Goal: Task Accomplishment & Management: Use online tool/utility

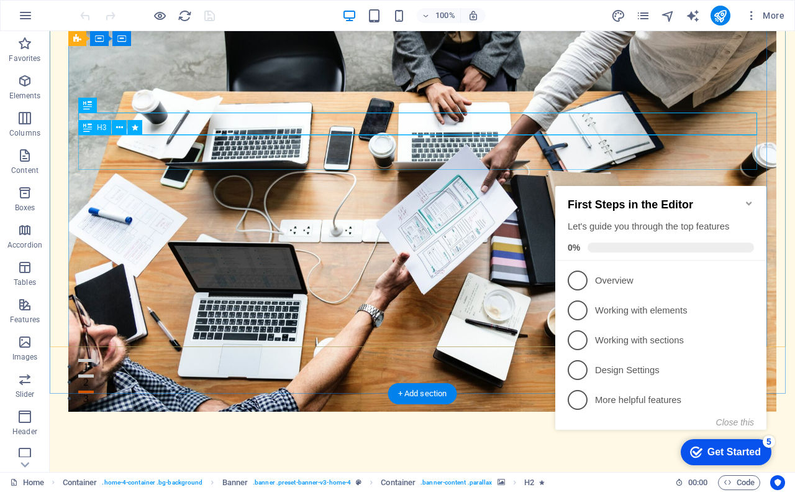
scroll to position [124, 0]
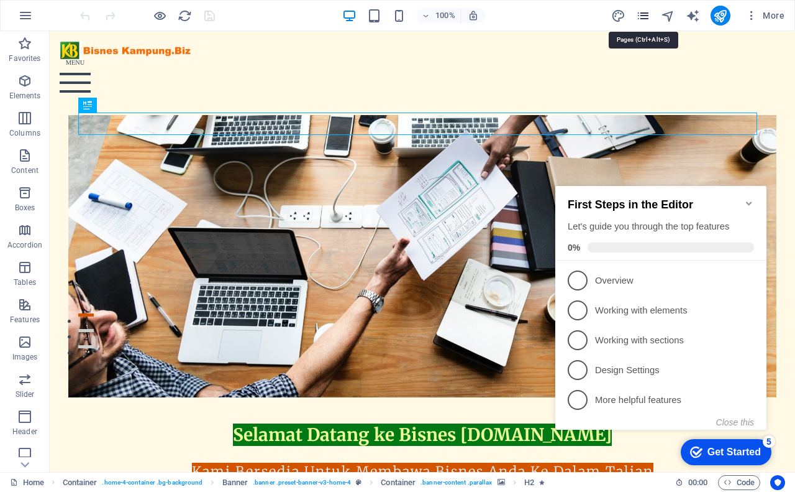
click at [641, 18] on icon "pages" at bounding box center [643, 16] width 14 height 14
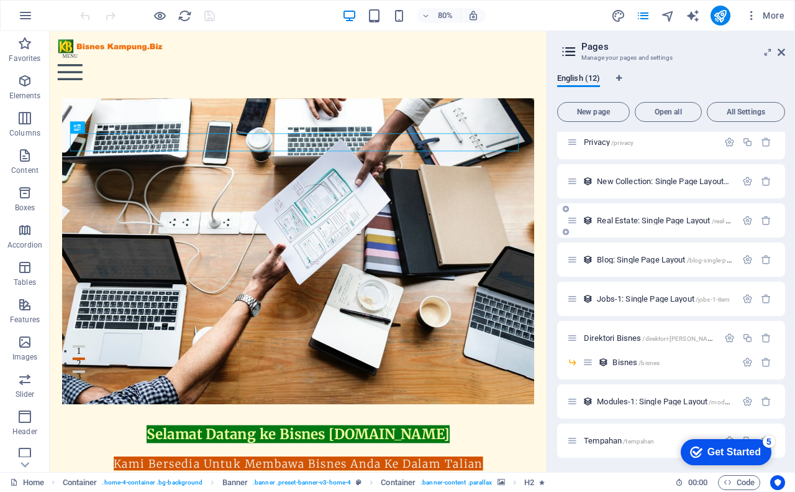
scroll to position [125, 0]
click at [620, 362] on span "Bisnes /bisnes" at bounding box center [636, 361] width 47 height 9
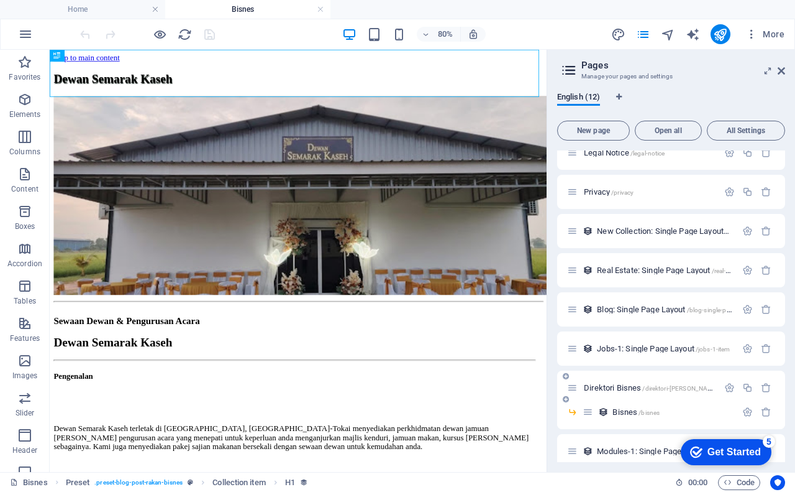
scroll to position [0, 0]
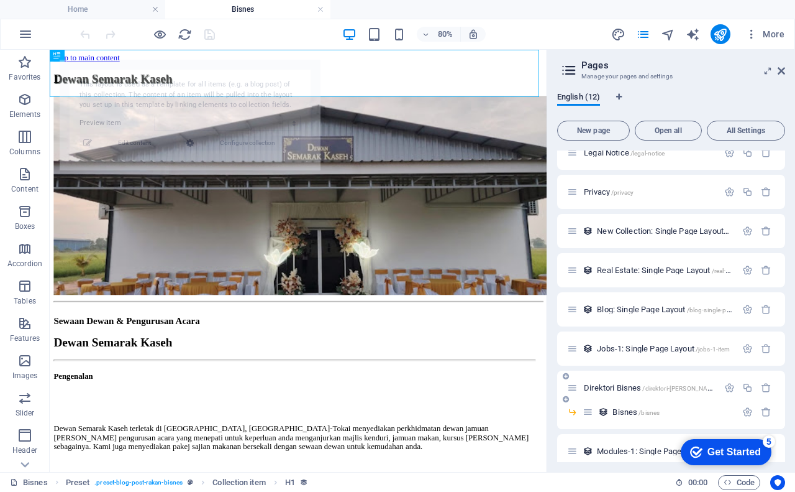
select select "68b325896dc2c8cce5090ddc"
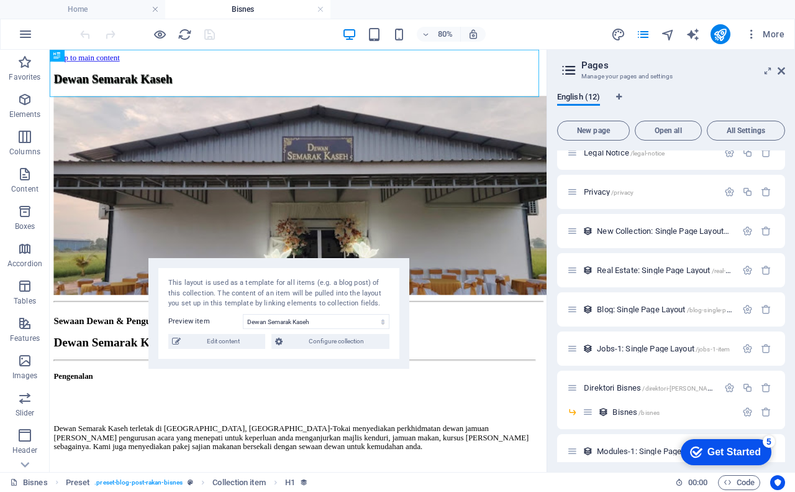
drag, startPoint x: 231, startPoint y: 90, endPoint x: 321, endPoint y: 290, distance: 219.2
click at [321, 289] on div "This layout is used as a template for all items (e.g. a blog post) of this coll…" at bounding box center [278, 293] width 221 height 31
click at [443, 87] on div "Dewan Semarak Kaseh" at bounding box center [360, 86] width 611 height 17
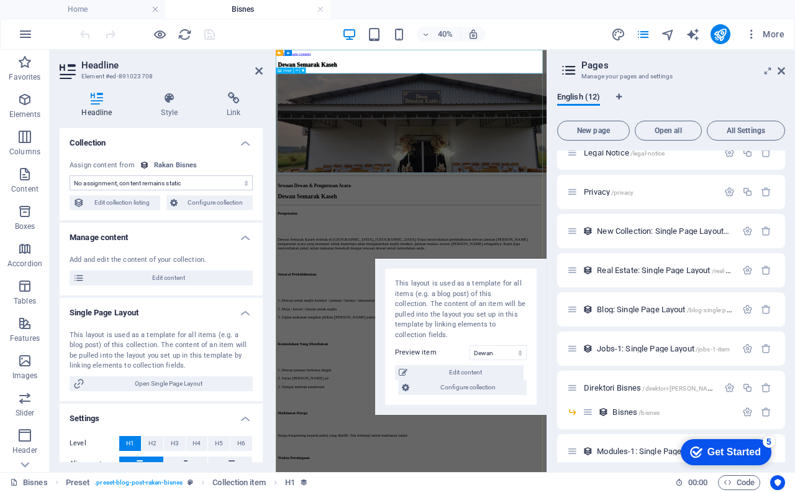
select select "name"
click at [129, 16] on li "Home" at bounding box center [82, 9] width 165 height 19
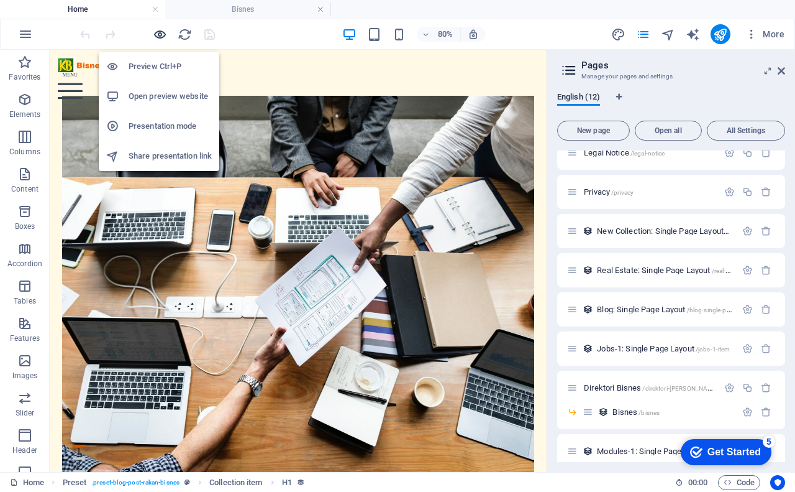
click at [158, 32] on icon "button" at bounding box center [160, 34] width 14 height 14
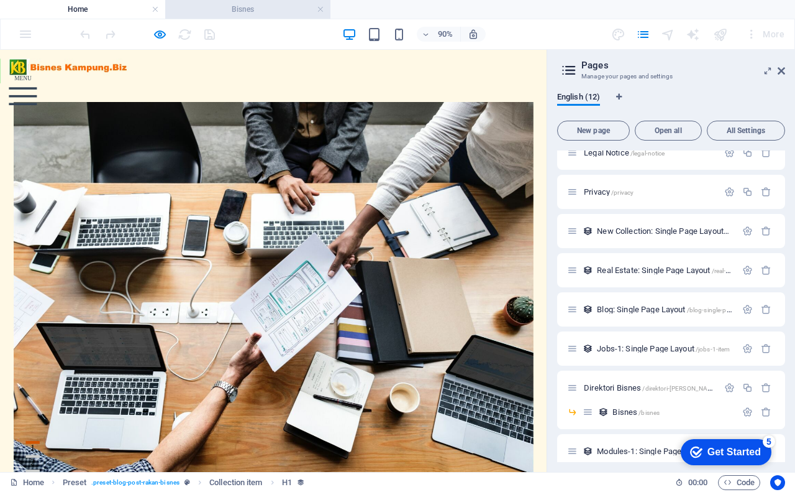
click at [248, 13] on h4 "Bisnes" at bounding box center [247, 9] width 165 height 14
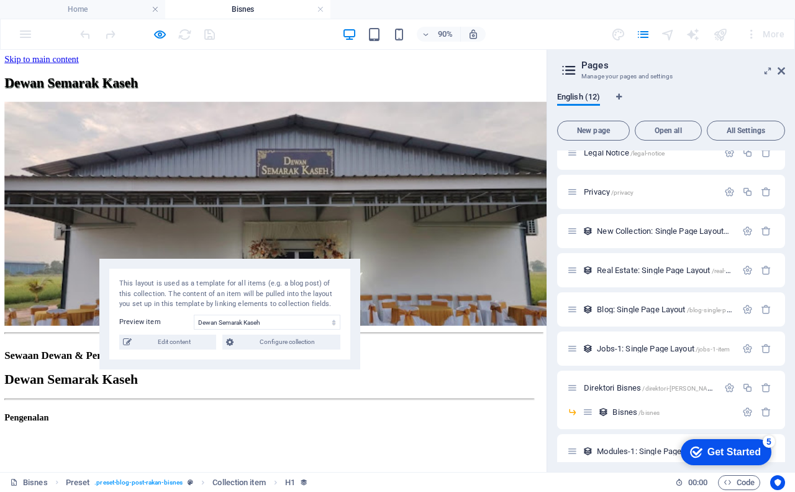
click at [308, 79] on h1 "Dewan Semarak Kaseh" at bounding box center [304, 86] width 598 height 17
click at [308, 83] on h1 "Dewan Semarak Kaseh" at bounding box center [304, 86] width 598 height 17
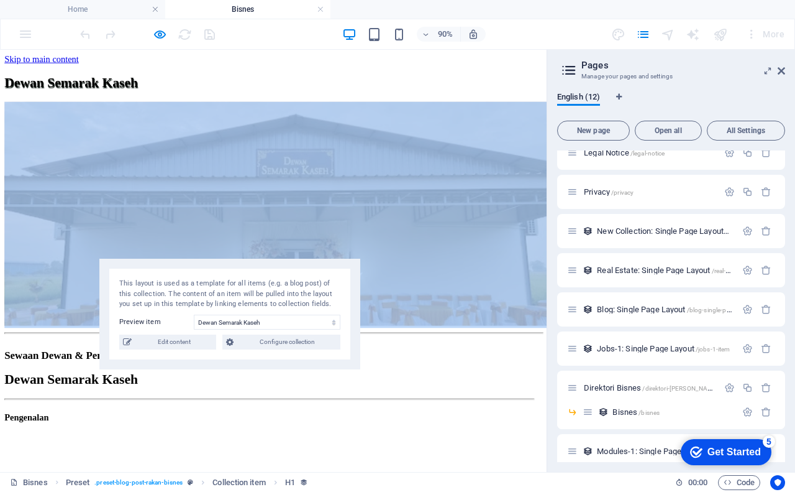
click at [308, 83] on h1 "Dewan Semarak Kaseh" at bounding box center [304, 86] width 598 height 17
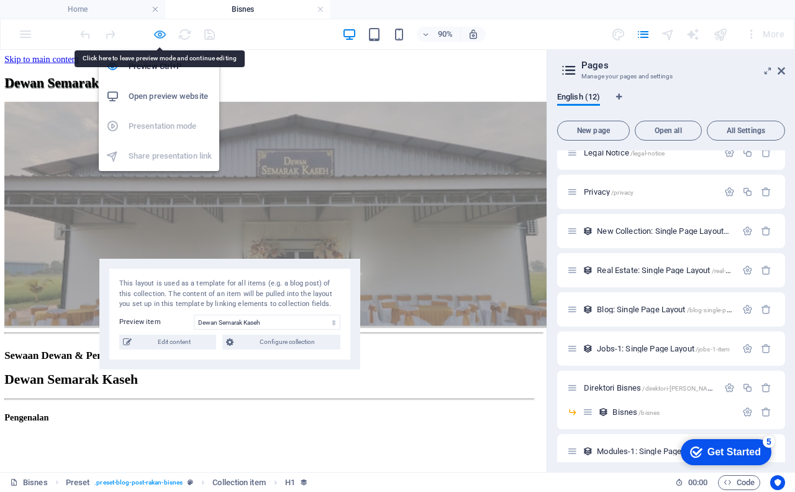
click at [159, 33] on icon "button" at bounding box center [160, 34] width 14 height 14
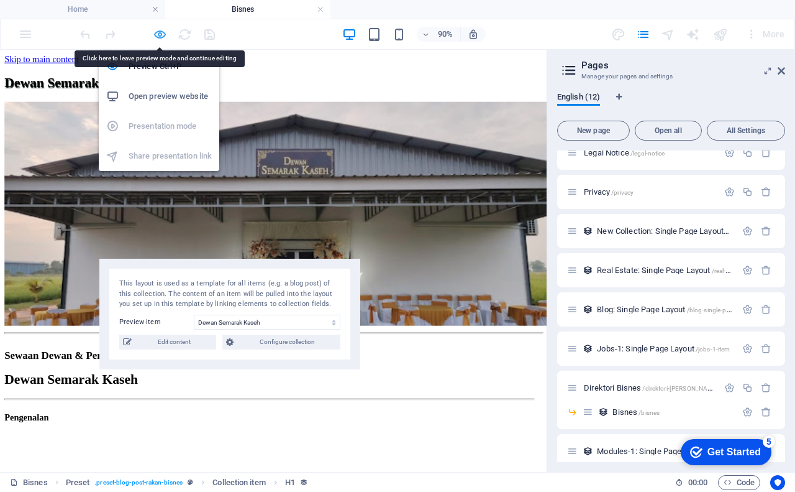
select select "name"
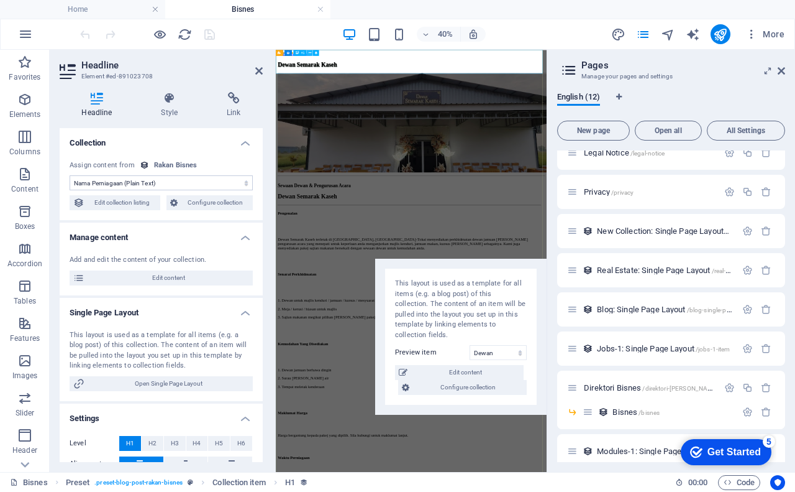
click at [310, 52] on icon at bounding box center [310, 52] width 2 height 5
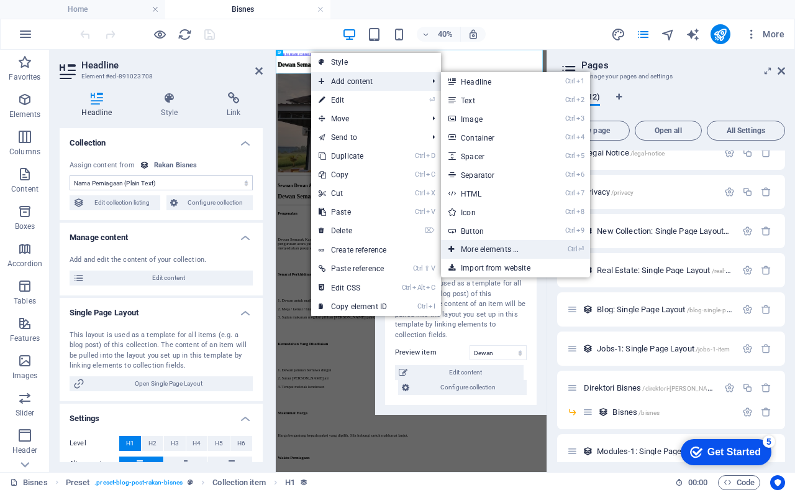
drag, startPoint x: 490, startPoint y: 247, endPoint x: 285, endPoint y: 247, distance: 205.7
click at [491, 247] on link "Ctrl ⏎ More elements ..." at bounding box center [492, 249] width 103 height 19
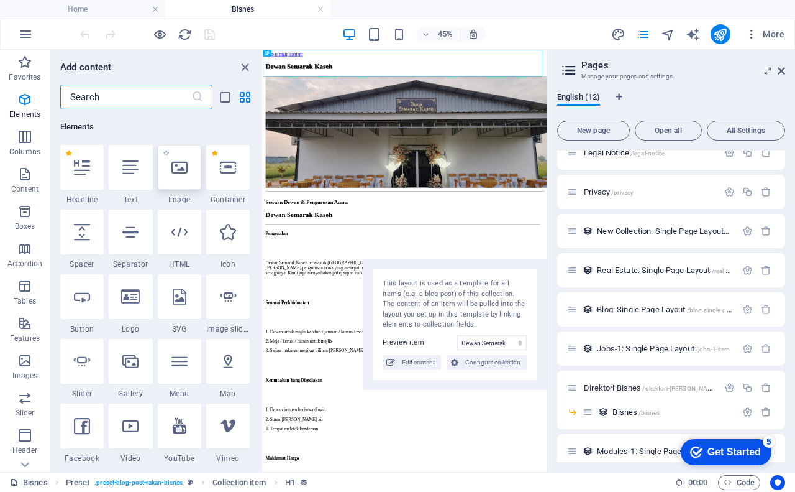
scroll to position [132, 0]
click at [112, 96] on input "text" at bounding box center [125, 97] width 131 height 25
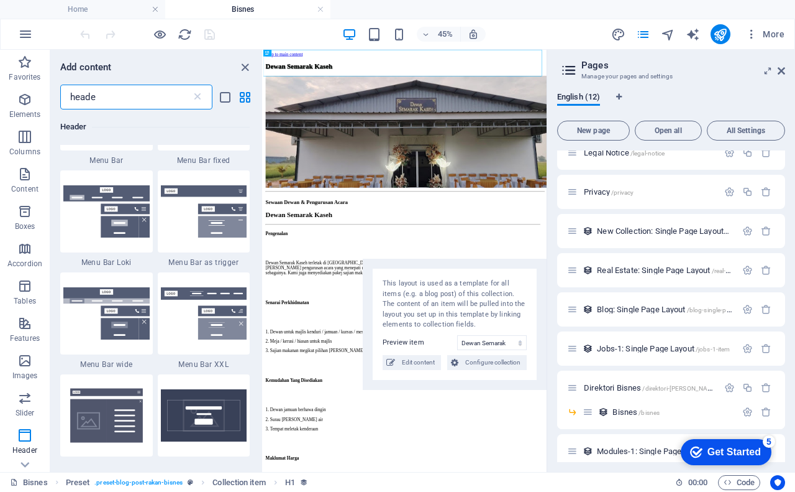
scroll to position [373, 0]
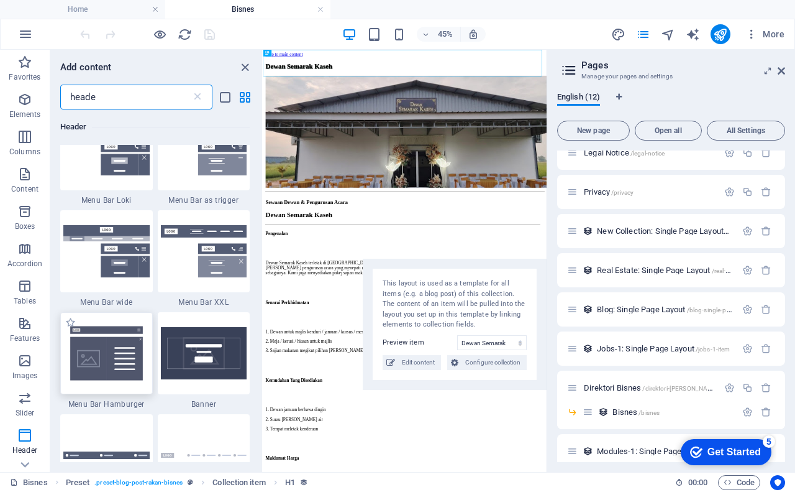
type input "heade"
click at [109, 344] on img at bounding box center [106, 352] width 86 height 57
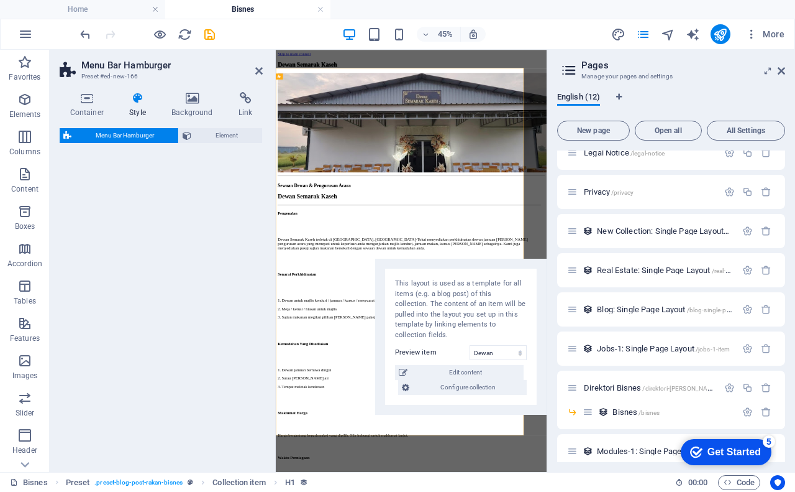
select select "rem"
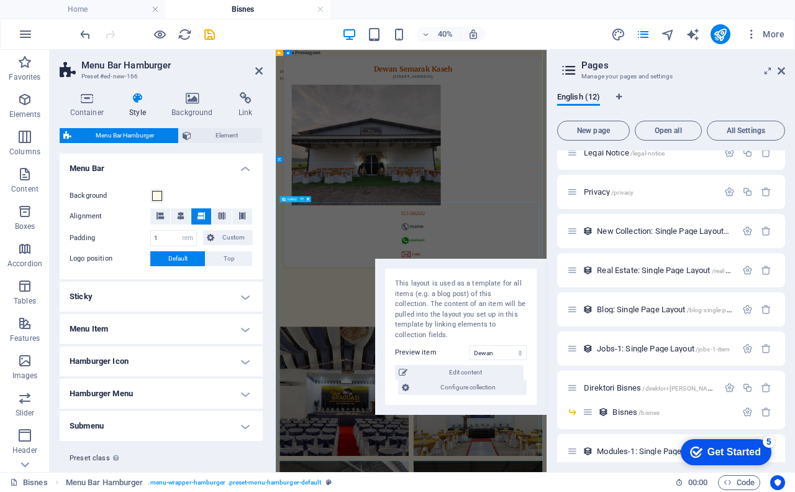
scroll to position [917, 0]
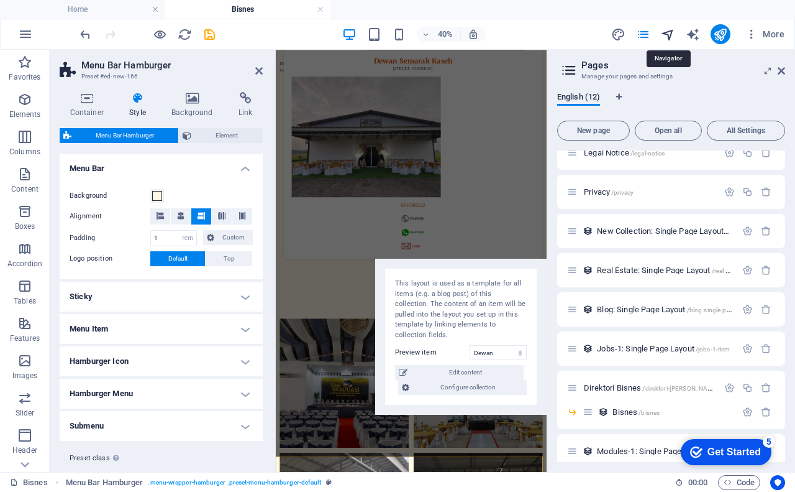
click at [669, 37] on icon "navigator" at bounding box center [668, 34] width 14 height 14
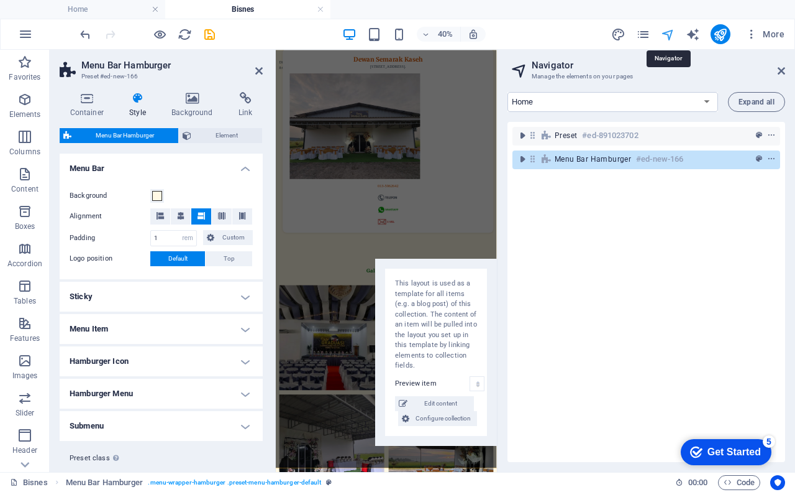
scroll to position [740, 0]
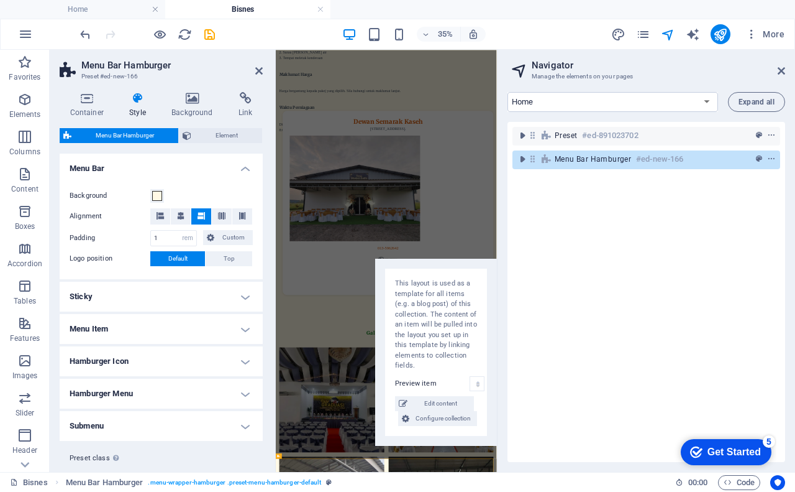
drag, startPoint x: 521, startPoint y: 158, endPoint x: 561, endPoint y: 167, distance: 40.2
click at [528, 186] on div "Preset #ed-891023702 Menu Bar Hamburger #ed-new-166" at bounding box center [647, 292] width 278 height 340
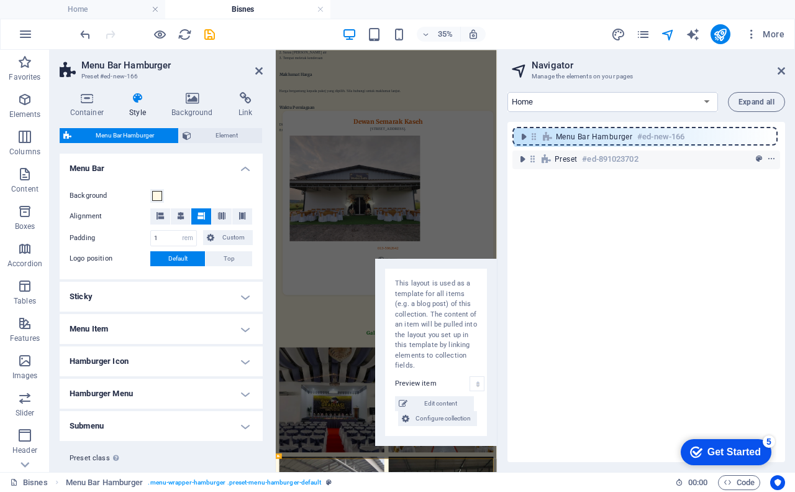
drag, startPoint x: 535, startPoint y: 163, endPoint x: 536, endPoint y: 138, distance: 25.5
click at [536, 138] on div "Preset #ed-891023702 Menu Bar Hamburger #ed-new-166" at bounding box center [647, 292] width 278 height 340
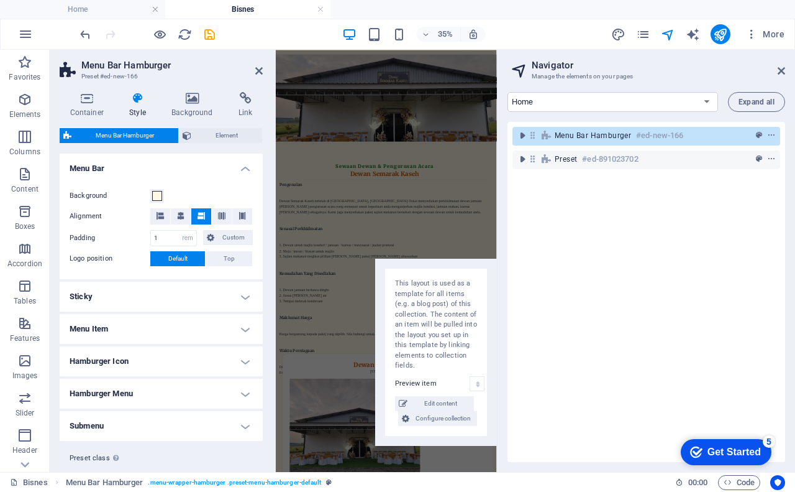
scroll to position [0, 0]
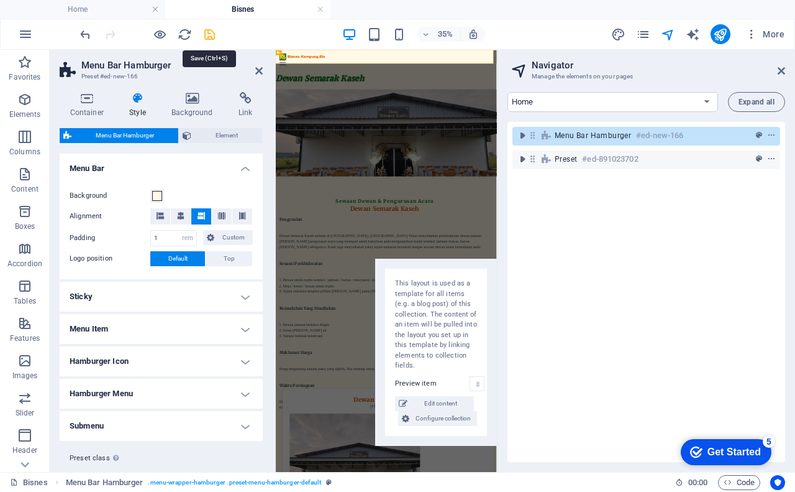
click at [216, 33] on icon "save" at bounding box center [210, 34] width 14 height 14
select select "name"
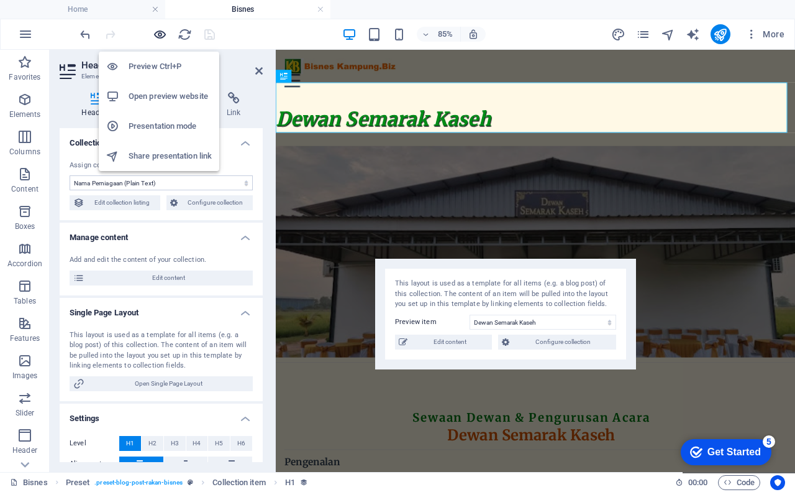
click at [158, 33] on icon "button" at bounding box center [160, 34] width 14 height 14
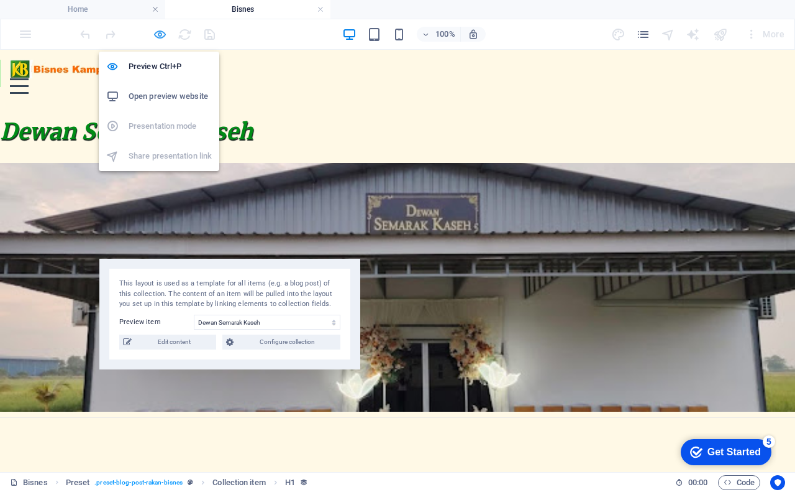
click at [163, 37] on icon "button" at bounding box center [160, 34] width 14 height 14
select select "name"
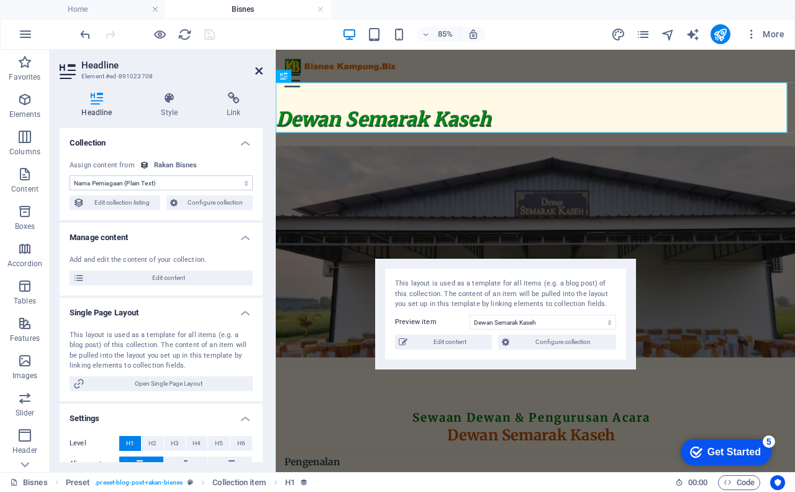
click at [259, 74] on icon at bounding box center [258, 71] width 7 height 10
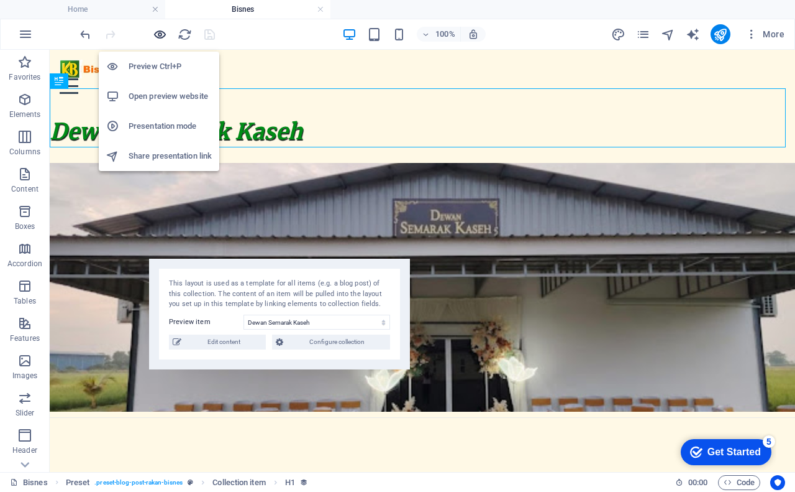
click at [160, 33] on icon "button" at bounding box center [160, 34] width 14 height 14
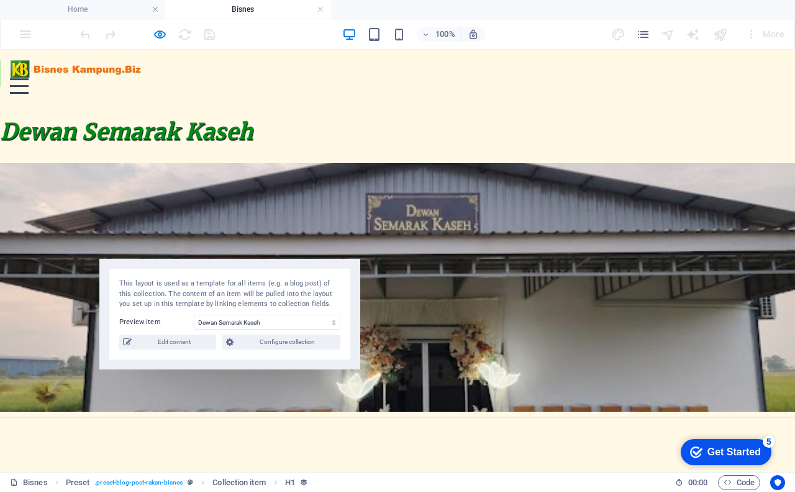
click at [29, 78] on div "Menu" at bounding box center [19, 86] width 19 height 16
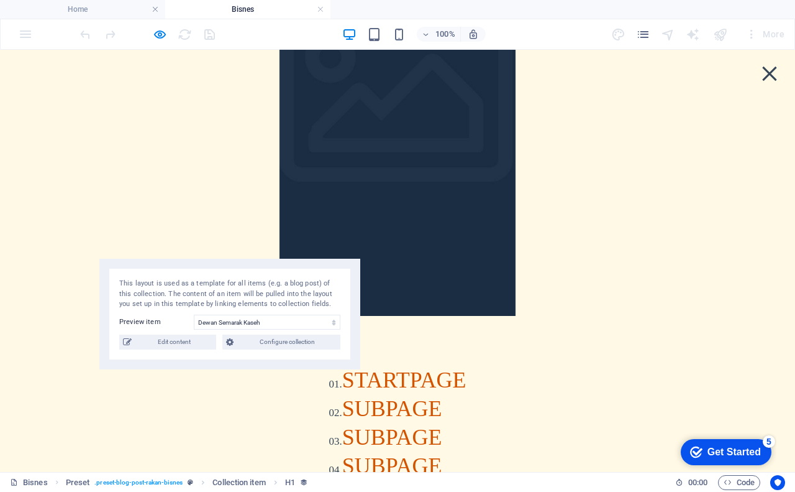
click at [467, 367] on span "STARTPAGE" at bounding box center [404, 379] width 124 height 25
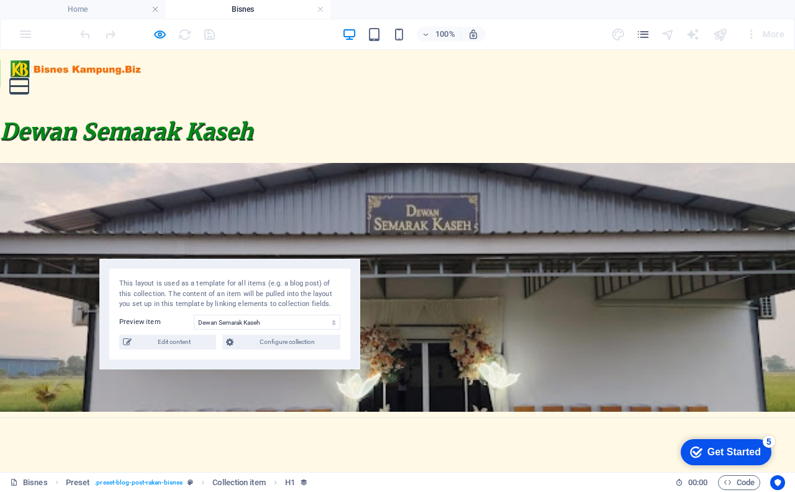
click at [29, 78] on button "Menu" at bounding box center [19, 79] width 19 height 2
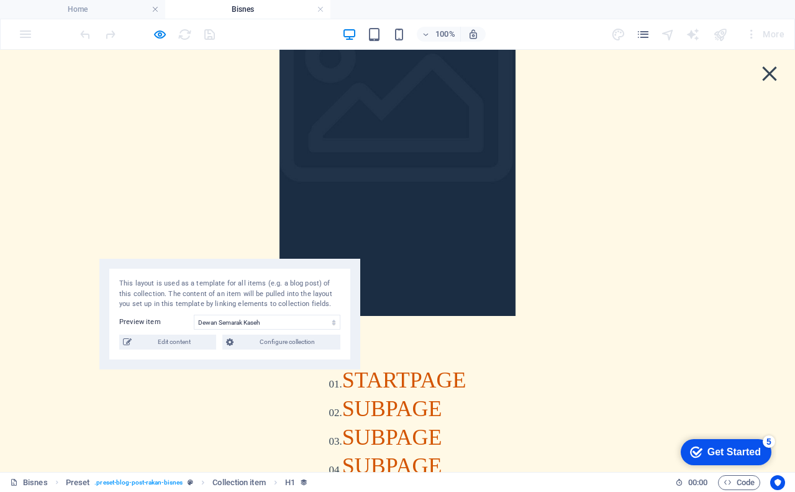
click at [467, 367] on span "STARTPAGE" at bounding box center [404, 379] width 124 height 25
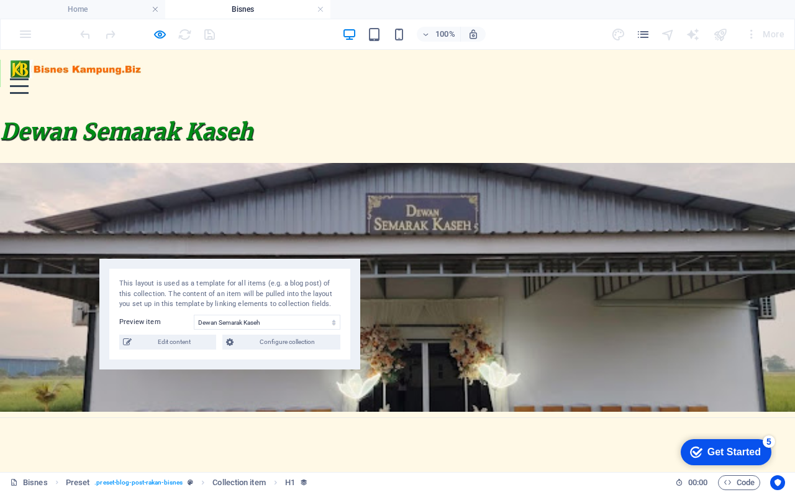
click at [29, 78] on div "Menu" at bounding box center [19, 86] width 19 height 16
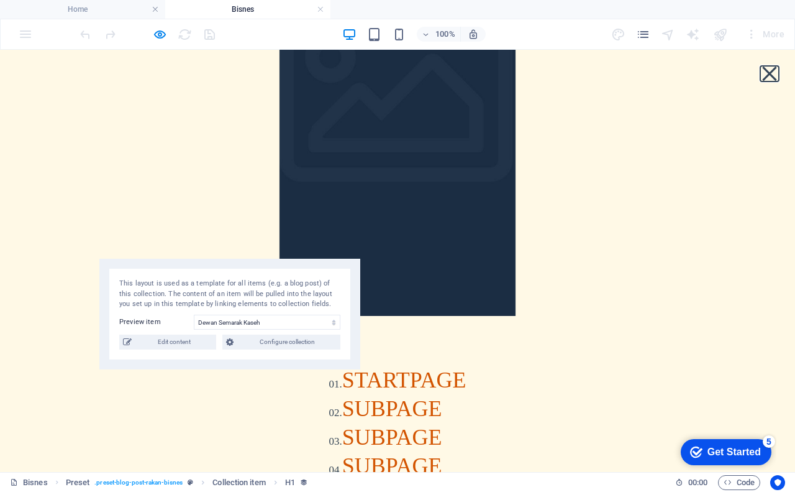
click at [763, 70] on button "Menu" at bounding box center [770, 73] width 14 height 14
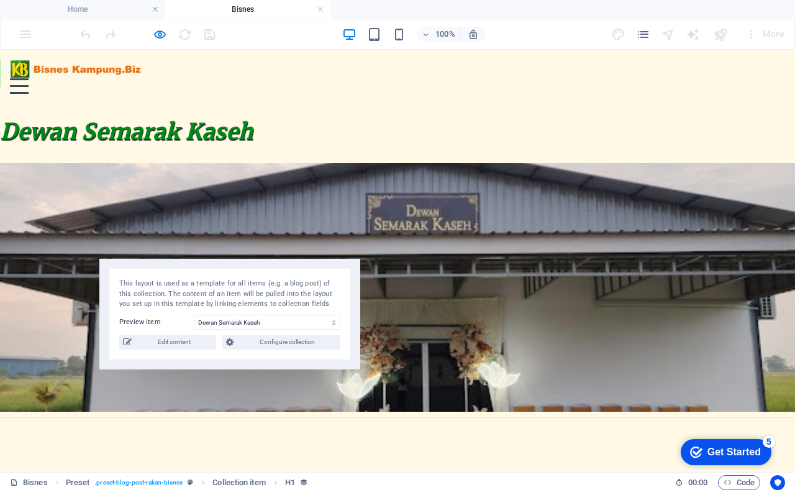
click at [29, 78] on div "Menu" at bounding box center [19, 86] width 19 height 16
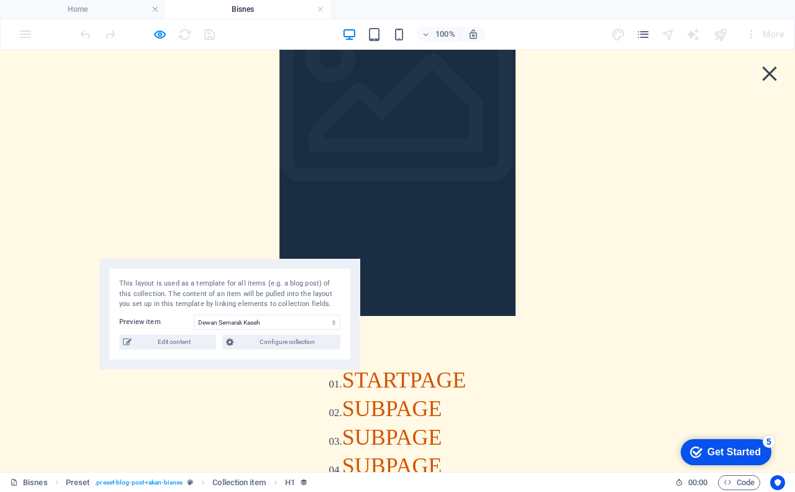
click at [761, 70] on div "Menu" at bounding box center [770, 74] width 19 height 16
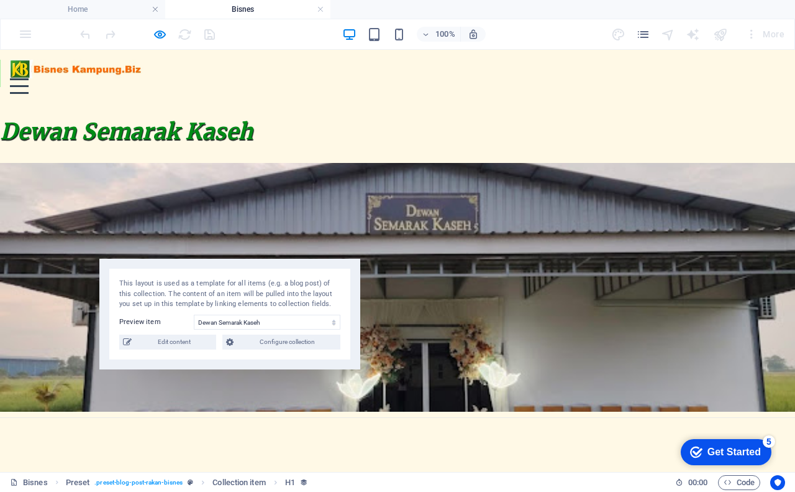
click at [74, 73] on img at bounding box center [78, 69] width 137 height 19
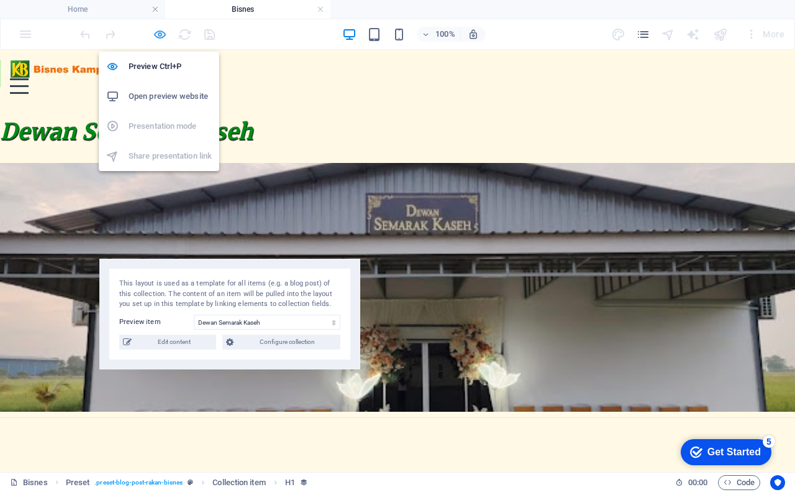
click at [158, 40] on icon "button" at bounding box center [160, 34] width 14 height 14
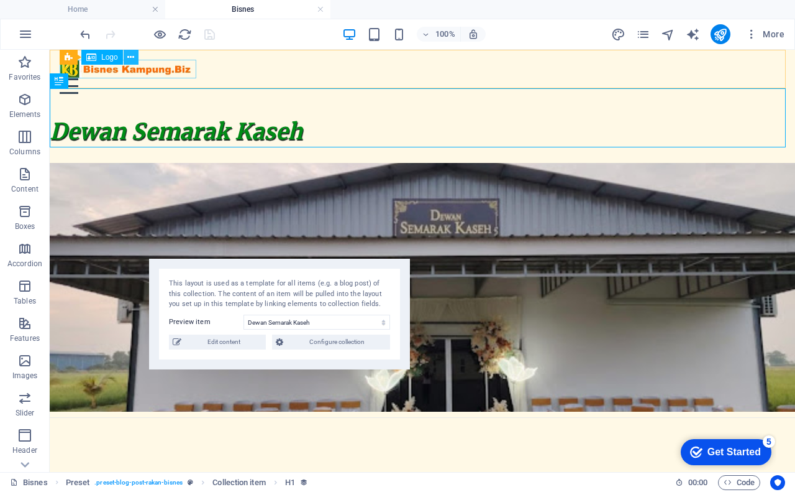
click at [131, 56] on icon at bounding box center [130, 57] width 7 height 13
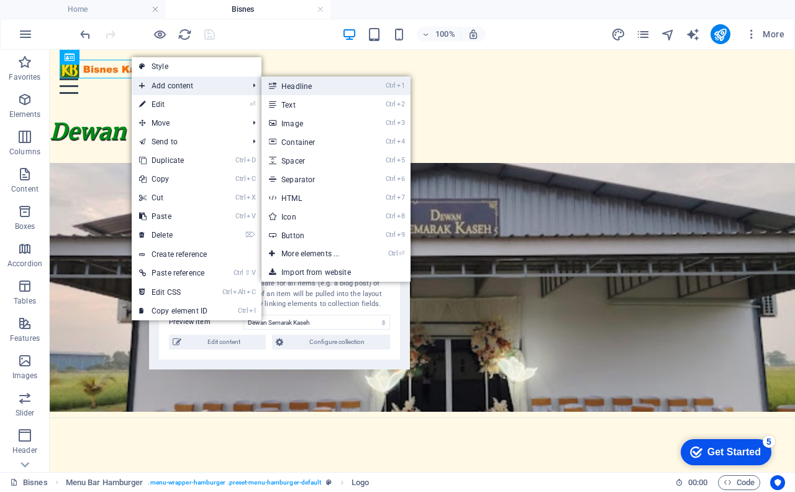
click at [321, 88] on link "Ctrl 1 Headline" at bounding box center [313, 85] width 103 height 19
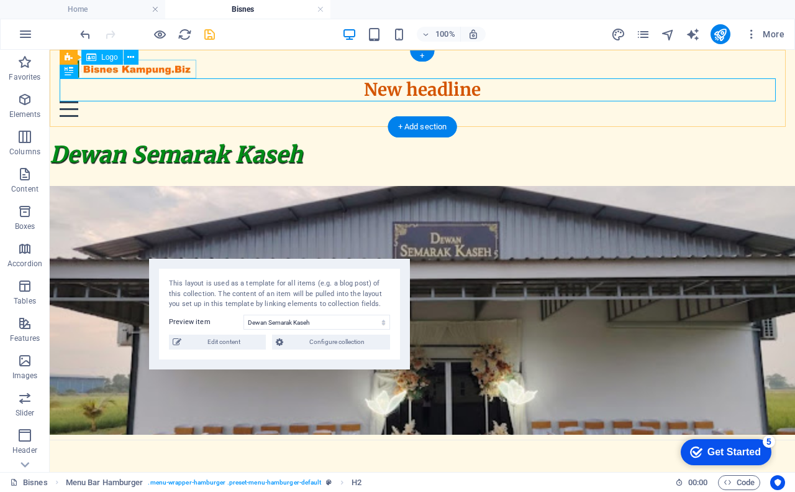
click at [163, 71] on div at bounding box center [423, 69] width 726 height 19
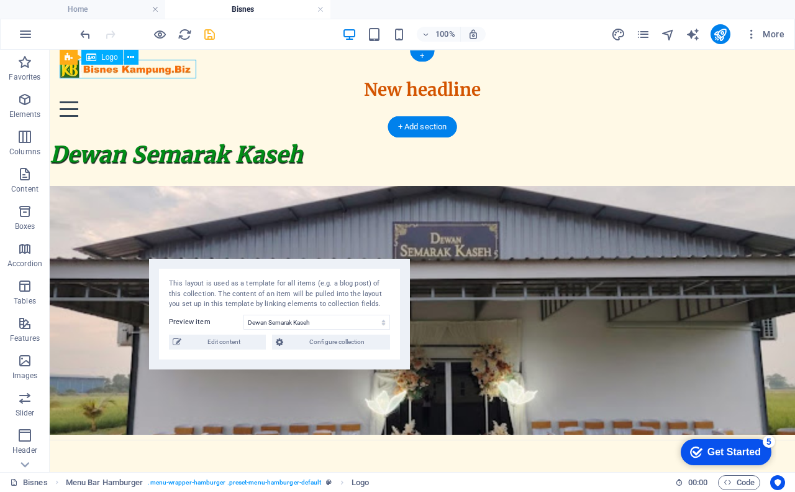
click at [163, 71] on div at bounding box center [423, 69] width 726 height 19
select select "px"
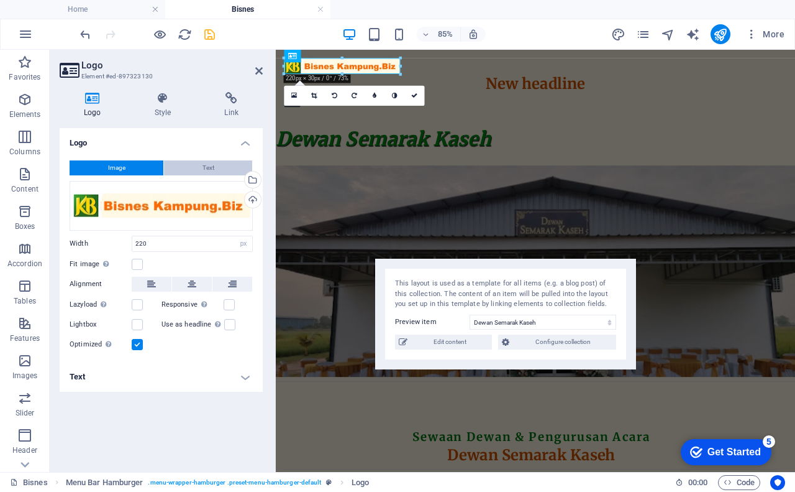
click at [193, 167] on button "Text" at bounding box center [208, 167] width 88 height 15
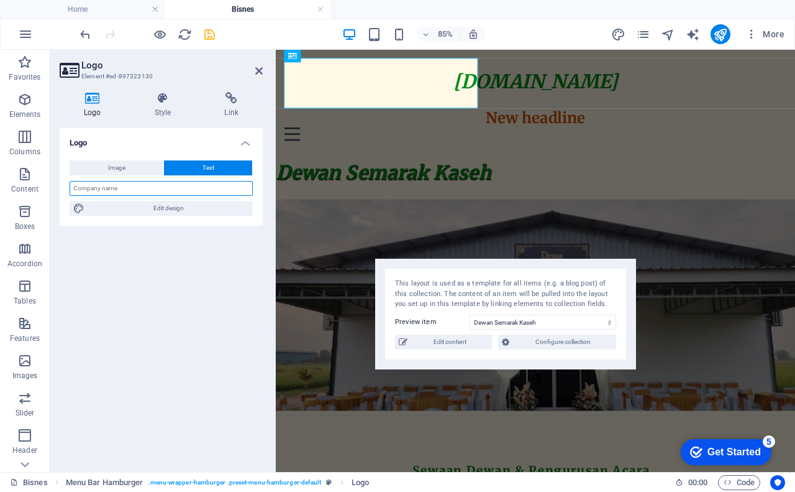
click at [157, 191] on input "text" at bounding box center [161, 188] width 183 height 15
click at [175, 191] on input "text" at bounding box center [161, 188] width 183 height 15
type input "Dewan Semarak Kaseh"
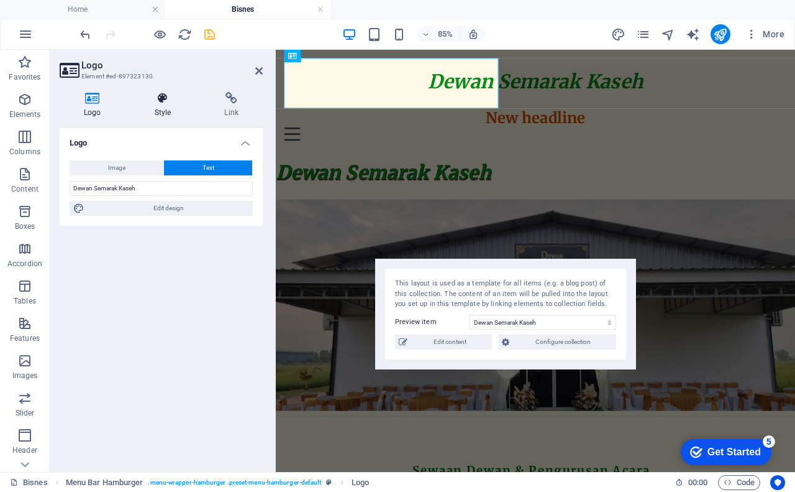
click at [163, 97] on icon at bounding box center [163, 98] width 65 height 12
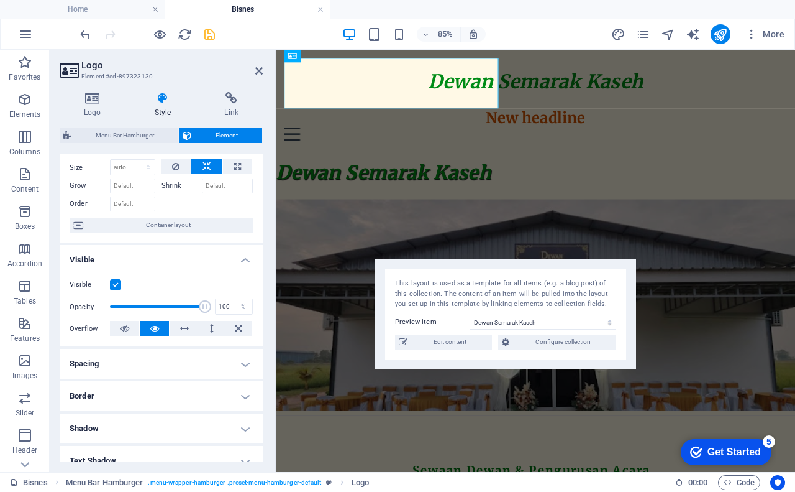
scroll to position [62, 0]
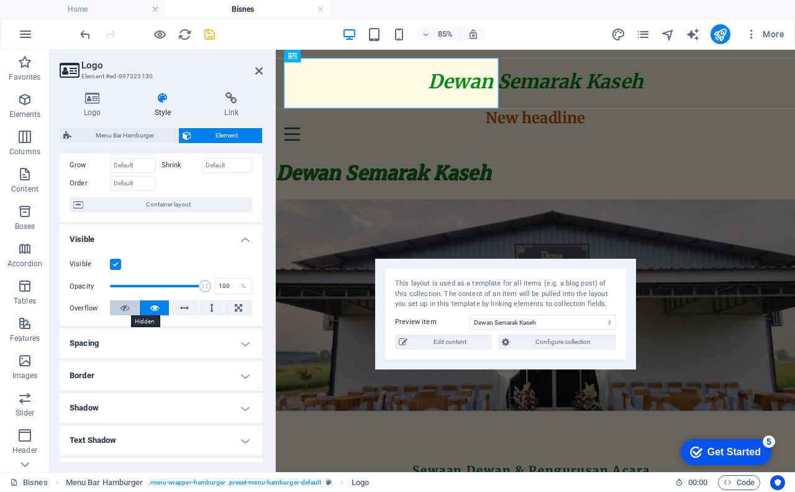
click at [122, 308] on icon at bounding box center [125, 307] width 9 height 15
click at [152, 308] on icon at bounding box center [154, 307] width 9 height 15
click at [102, 339] on h4 "Spacing" at bounding box center [161, 343] width 203 height 30
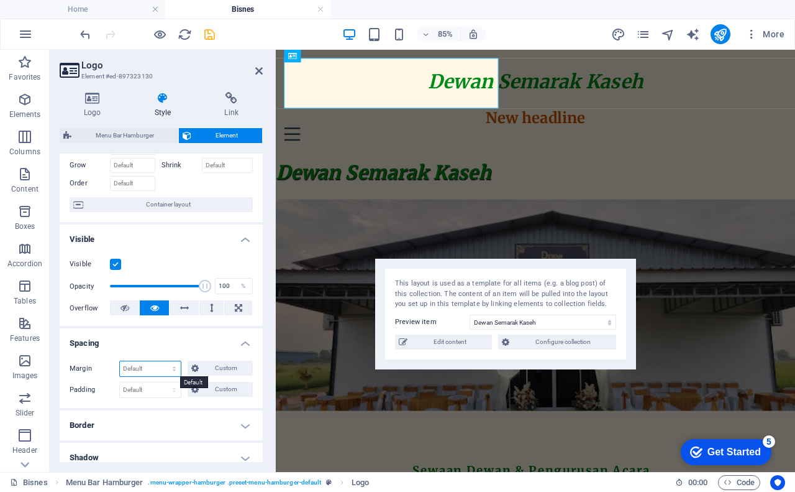
click at [137, 370] on select "Default auto px % rem vw vh Custom" at bounding box center [150, 368] width 61 height 15
select select "px"
click at [162, 361] on select "Default auto px % rem vw vh Custom" at bounding box center [150, 368] width 61 height 15
type input "0"
click at [173, 372] on select "Default auto px % rem vw vh Custom" at bounding box center [171, 368] width 17 height 15
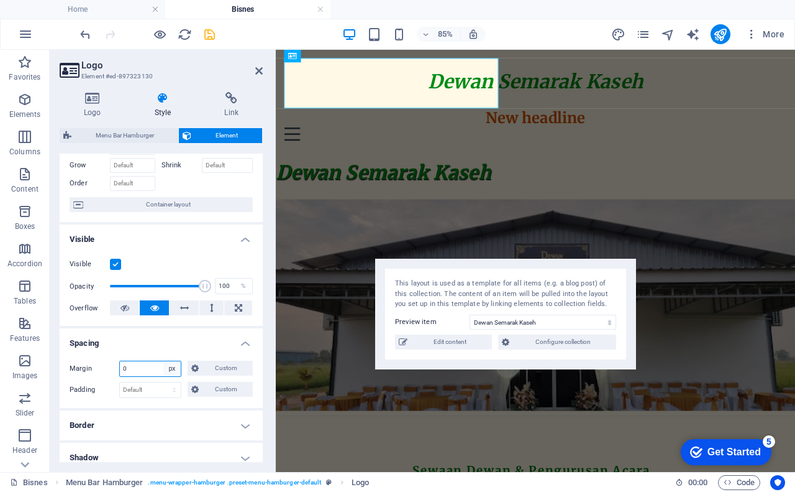
select select "%"
click at [163, 361] on select "Default auto px % rem vw vh Custom" at bounding box center [171, 368] width 17 height 15
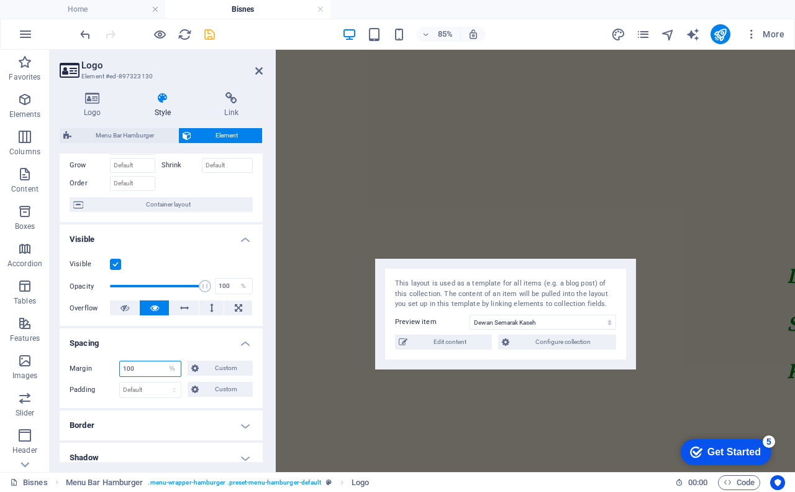
scroll to position [434, 0]
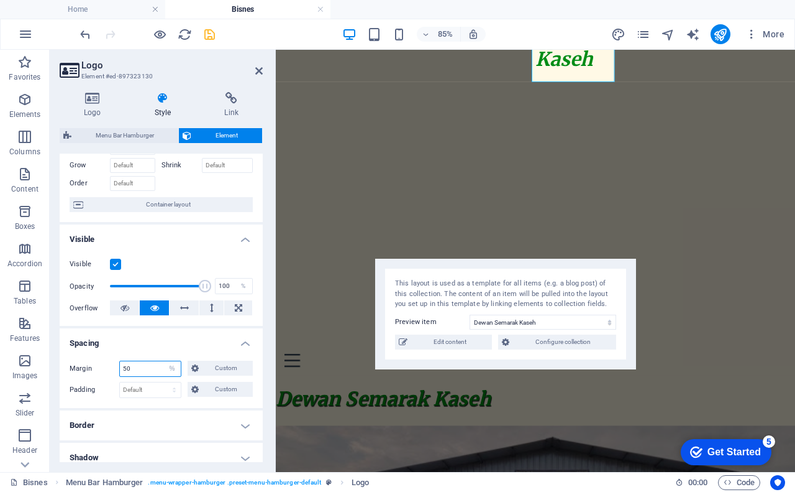
drag, startPoint x: 149, startPoint y: 371, endPoint x: 88, endPoint y: 359, distance: 62.0
click at [88, 359] on div "Margin 50 Default auto px % rem vw vh Custom Custom 50 auto px % rem vw vh 50 a…" at bounding box center [161, 378] width 203 height 57
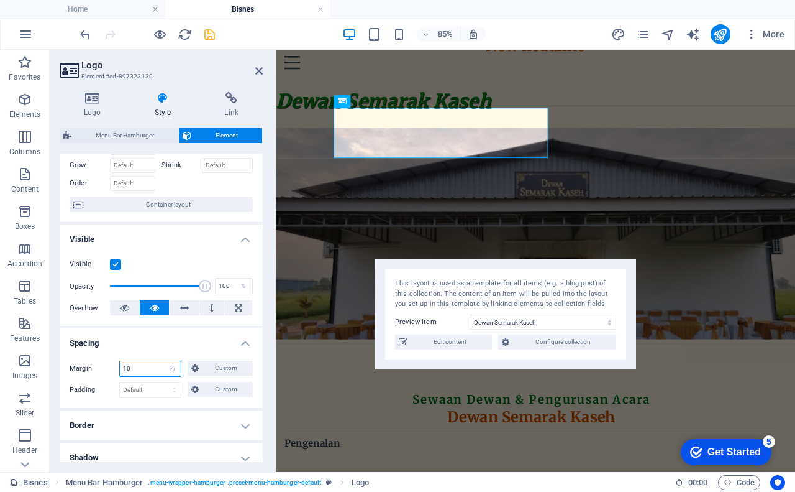
scroll to position [0, 0]
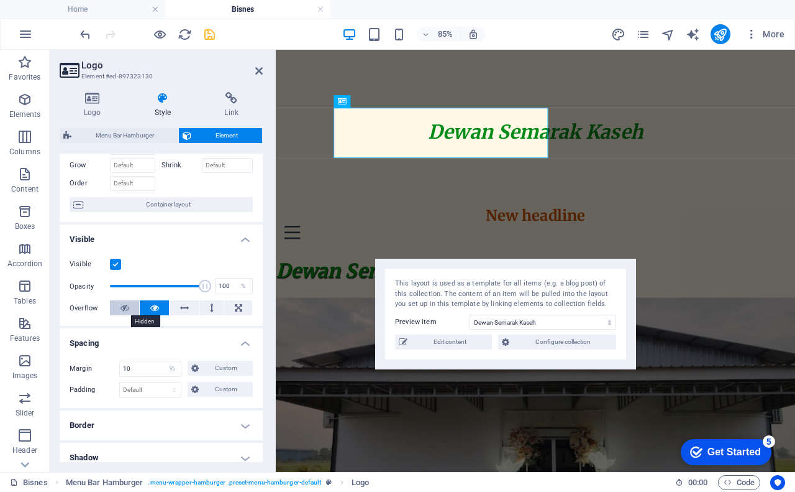
click at [124, 308] on icon at bounding box center [125, 307] width 9 height 15
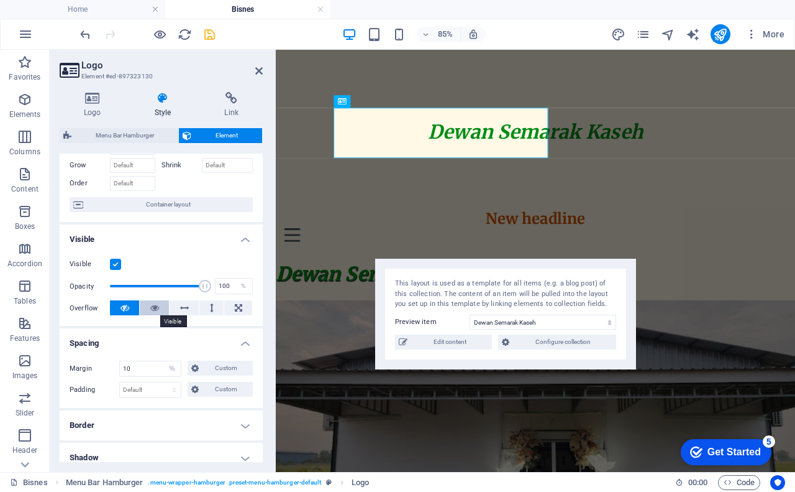
click at [159, 306] on button at bounding box center [154, 307] width 29 height 15
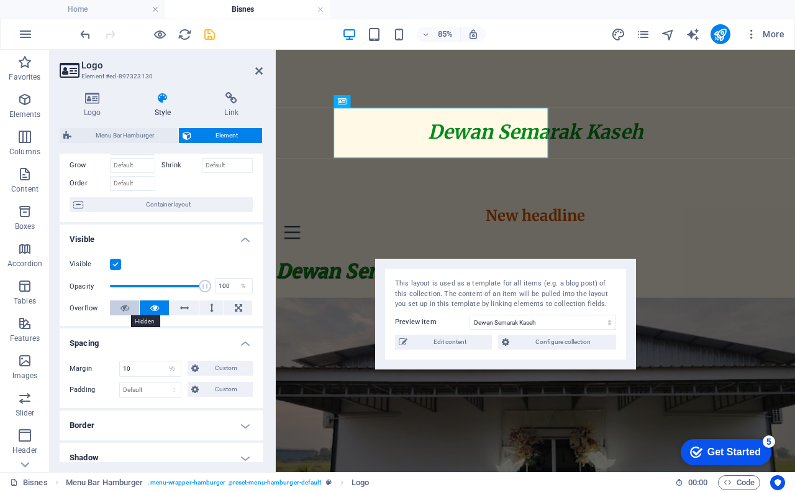
click at [124, 306] on icon at bounding box center [125, 307] width 9 height 15
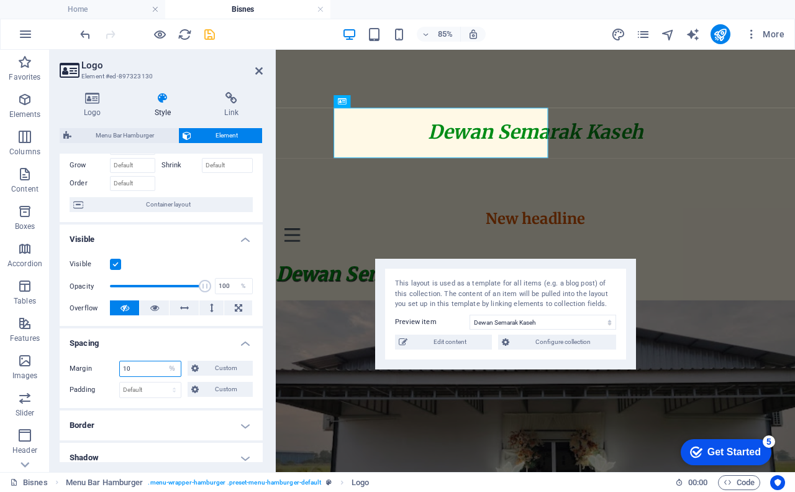
drag, startPoint x: 132, startPoint y: 369, endPoint x: 121, endPoint y: 369, distance: 11.2
click at [121, 369] on input "10" at bounding box center [150, 368] width 61 height 15
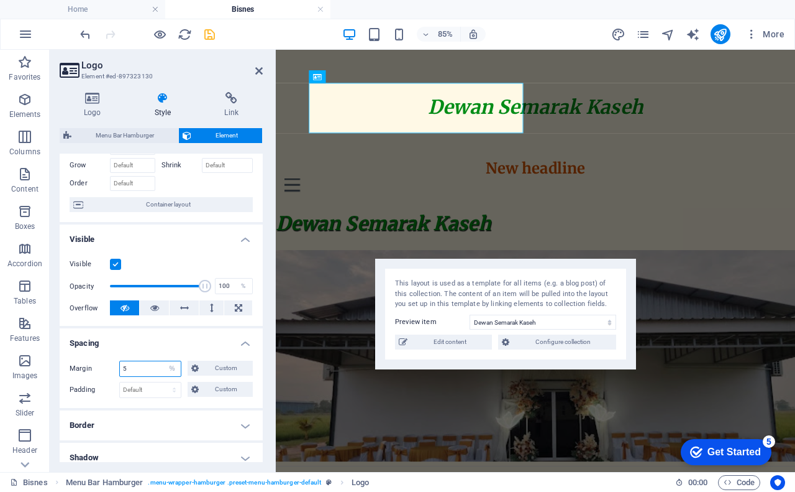
drag, startPoint x: 132, startPoint y: 368, endPoint x: 117, endPoint y: 374, distance: 16.2
click at [117, 374] on div "Margin 5 Default auto px % rem vw vh Custom Custom" at bounding box center [161, 368] width 183 height 16
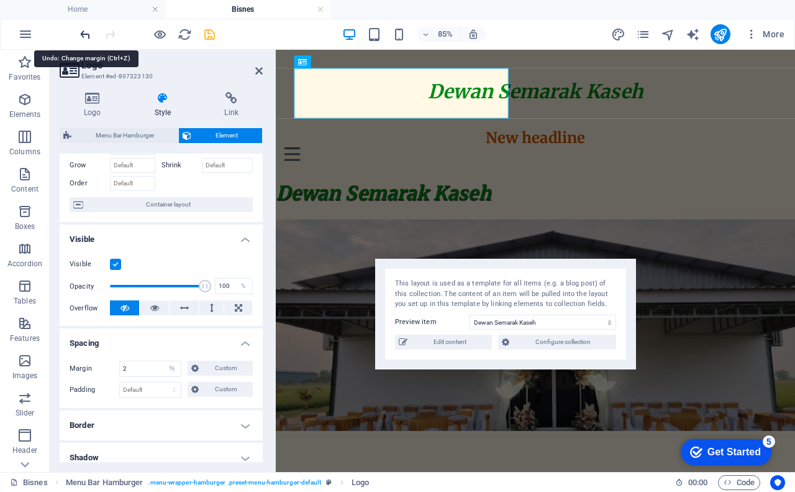
click at [86, 27] on icon "undo" at bounding box center [85, 34] width 14 height 14
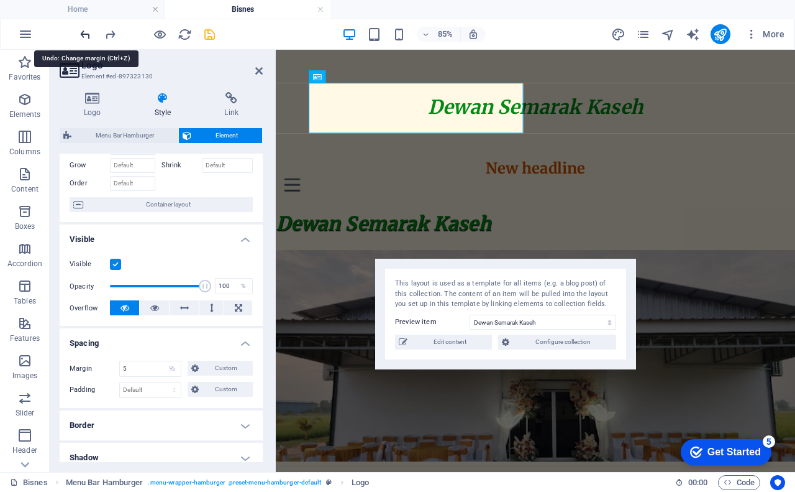
click at [85, 27] on icon "undo" at bounding box center [85, 34] width 14 height 14
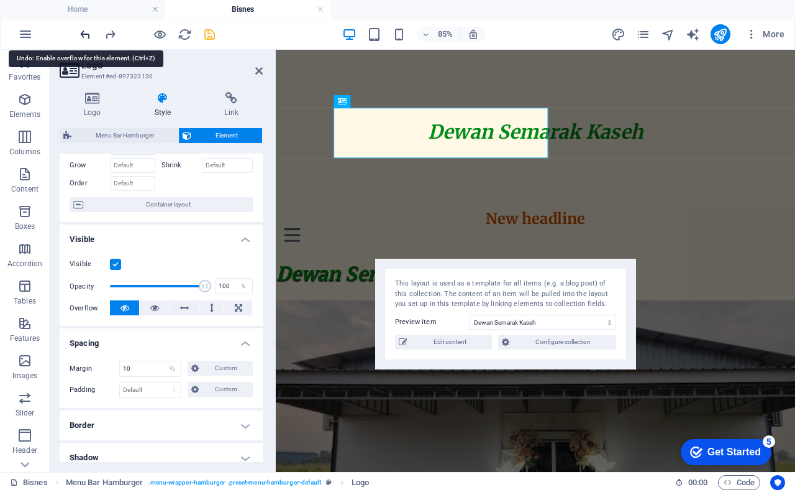
click at [85, 27] on icon "undo" at bounding box center [85, 34] width 14 height 14
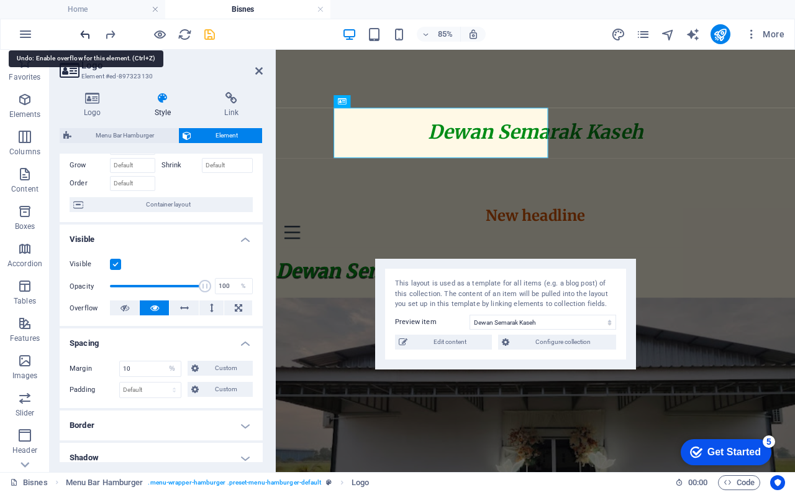
click at [85, 38] on icon "undo" at bounding box center [85, 34] width 14 height 14
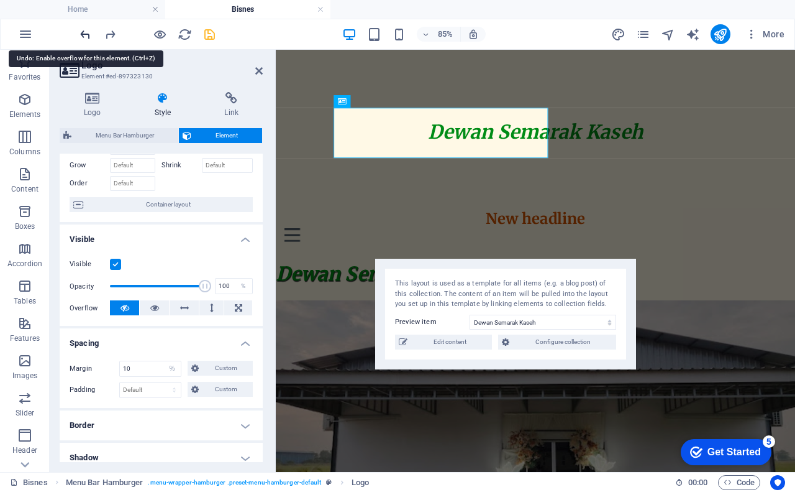
click at [85, 38] on icon "undo" at bounding box center [85, 34] width 14 height 14
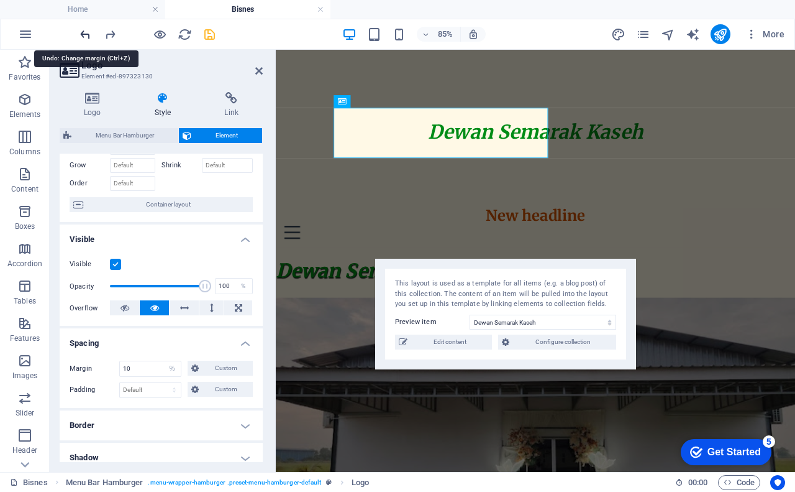
click at [85, 38] on icon "undo" at bounding box center [85, 34] width 14 height 14
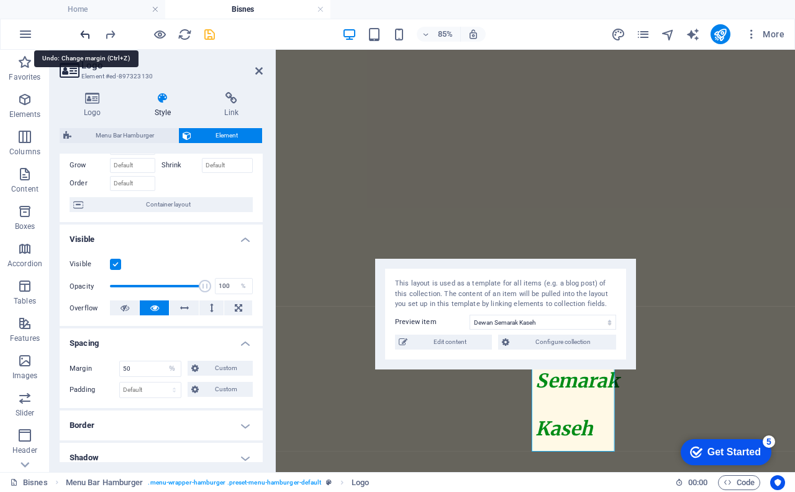
click at [86, 40] on icon "undo" at bounding box center [85, 34] width 14 height 14
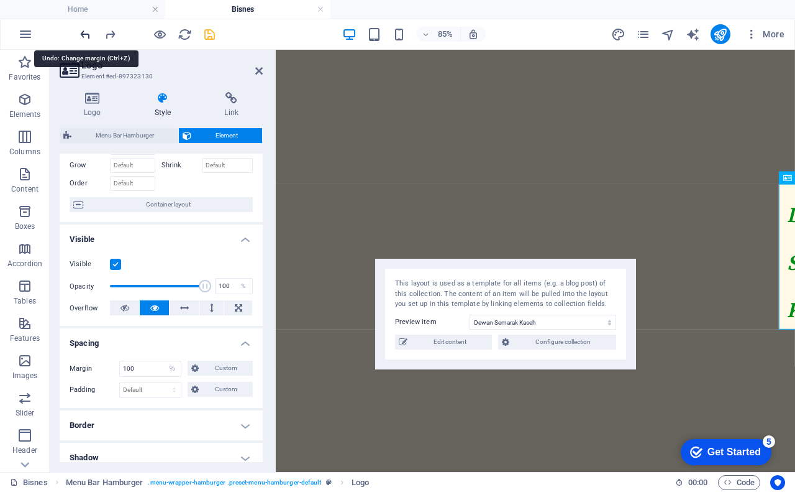
click at [86, 40] on icon "undo" at bounding box center [85, 34] width 14 height 14
type input "0"
select select "px"
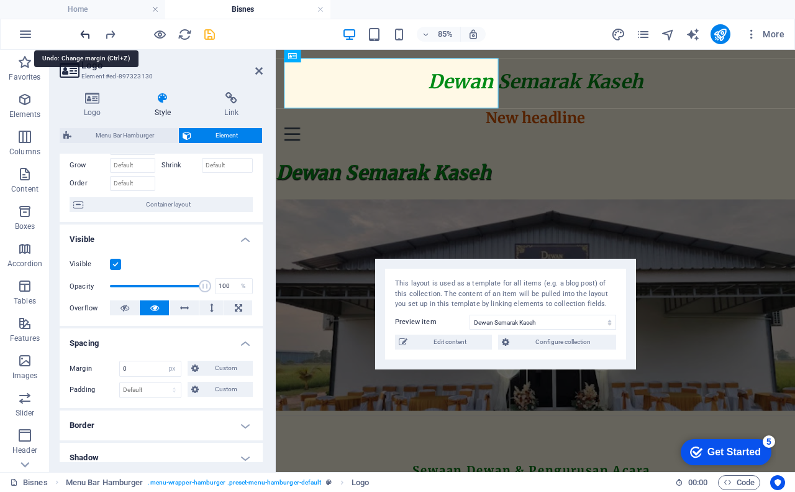
click at [86, 40] on icon "undo" at bounding box center [85, 34] width 14 height 14
select select "DISABLED_OPTION_VALUE"
click at [86, 40] on icon "undo" at bounding box center [85, 34] width 14 height 14
click at [91, 34] on icon "undo" at bounding box center [85, 34] width 14 height 14
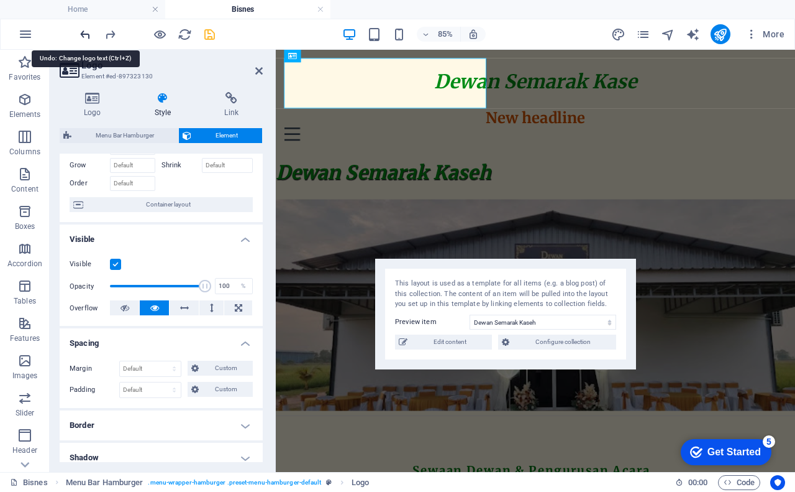
click at [91, 34] on icon "undo" at bounding box center [85, 34] width 14 height 14
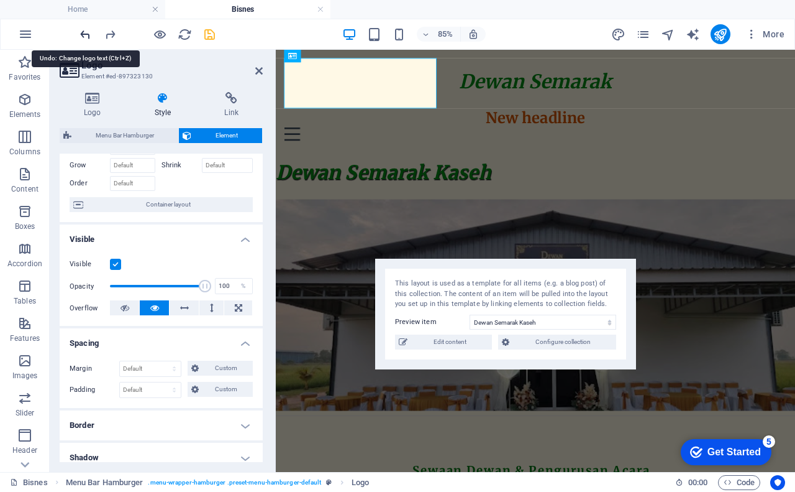
click at [91, 34] on icon "undo" at bounding box center [85, 34] width 14 height 14
click at [92, 34] on icon "undo" at bounding box center [85, 34] width 14 height 14
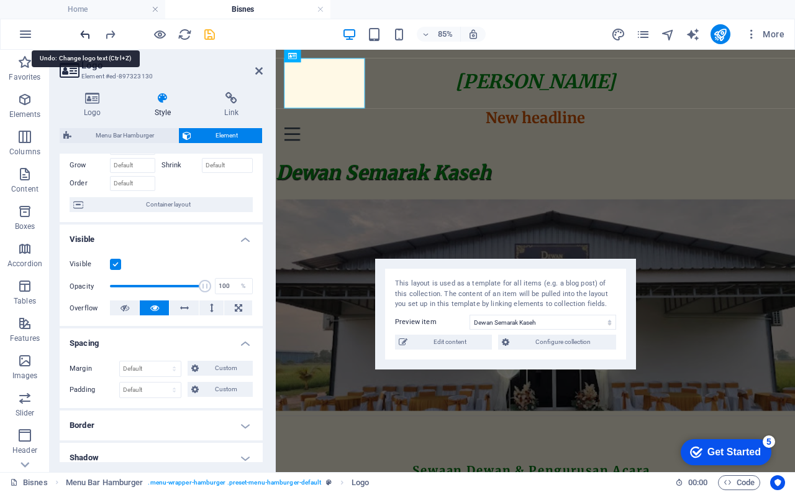
click at [92, 34] on icon "undo" at bounding box center [85, 34] width 14 height 14
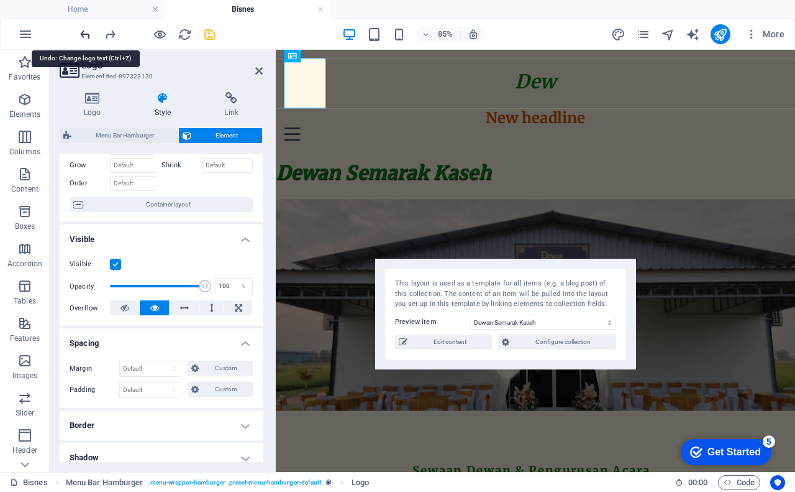
click at [92, 34] on icon "undo" at bounding box center [85, 34] width 14 height 14
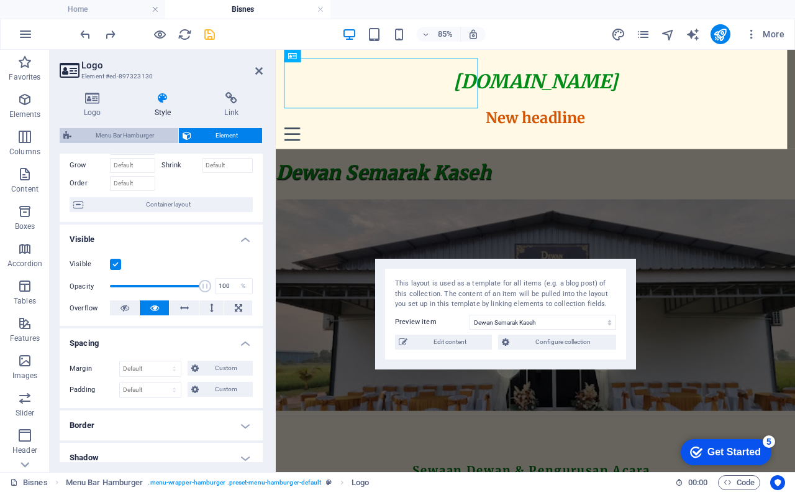
click at [147, 129] on span "Menu Bar Hamburger" at bounding box center [124, 135] width 99 height 15
select select "rem"
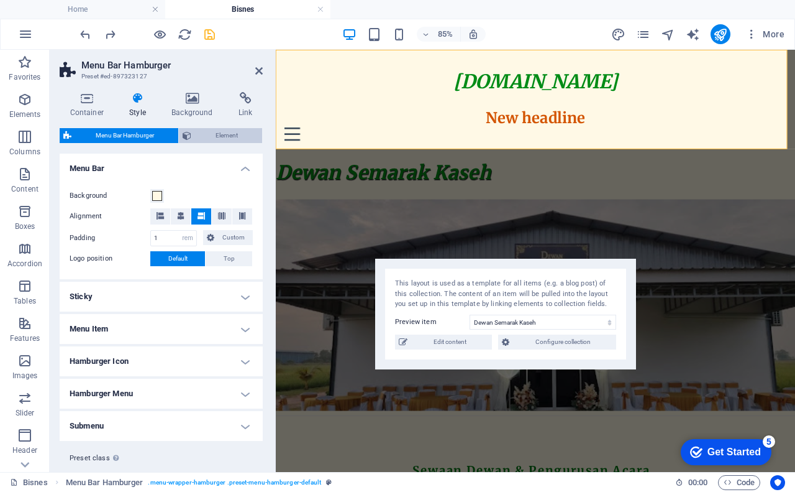
click at [224, 132] on span "Element" at bounding box center [226, 135] width 63 height 15
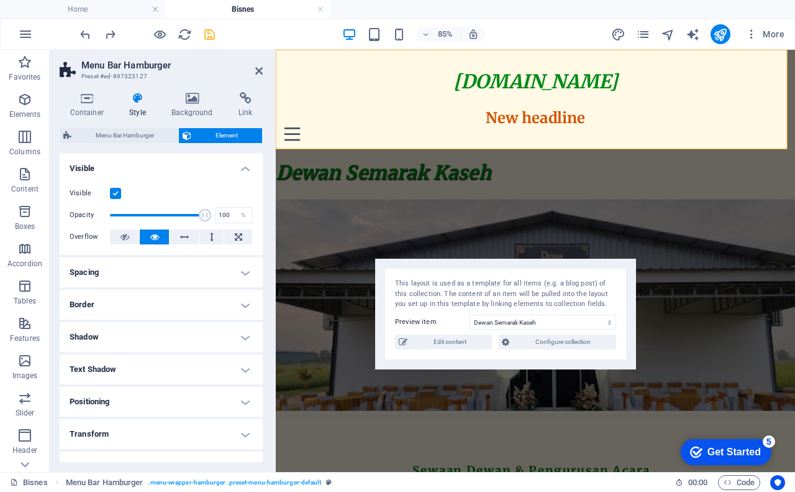
click at [93, 30] on div at bounding box center [147, 34] width 139 height 20
click at [90, 37] on icon "undo" at bounding box center [85, 34] width 14 height 14
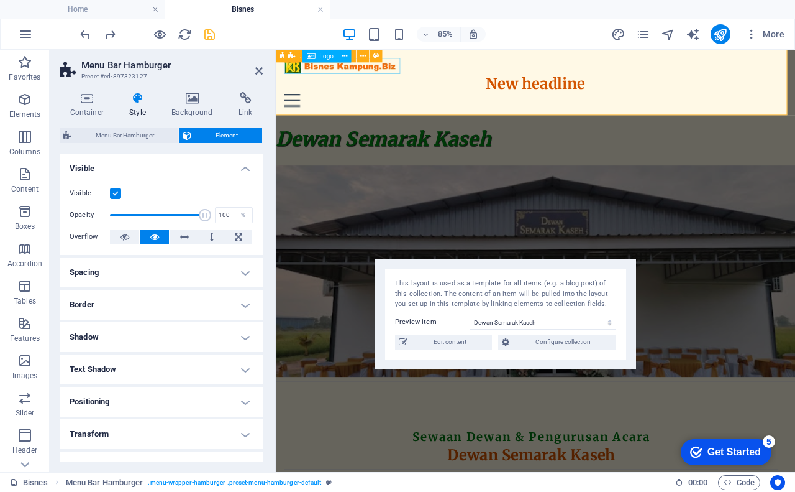
click at [348, 74] on div at bounding box center [582, 69] width 592 height 19
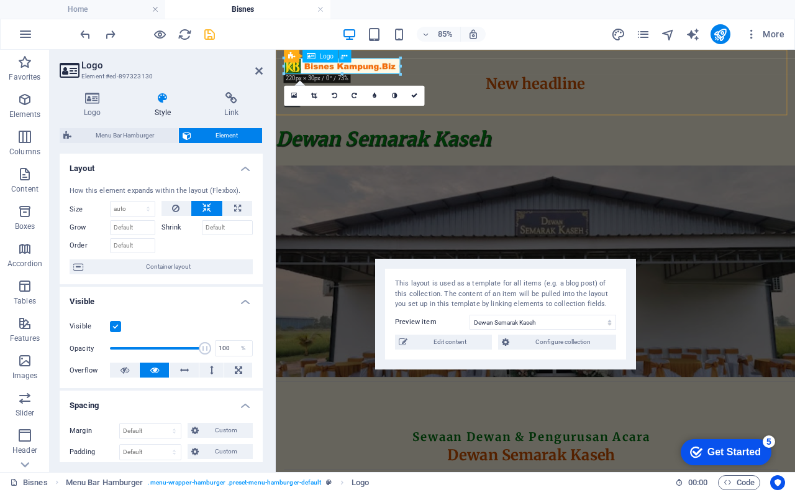
click at [411, 70] on div at bounding box center [582, 69] width 592 height 19
click at [88, 103] on icon at bounding box center [93, 98] width 66 height 12
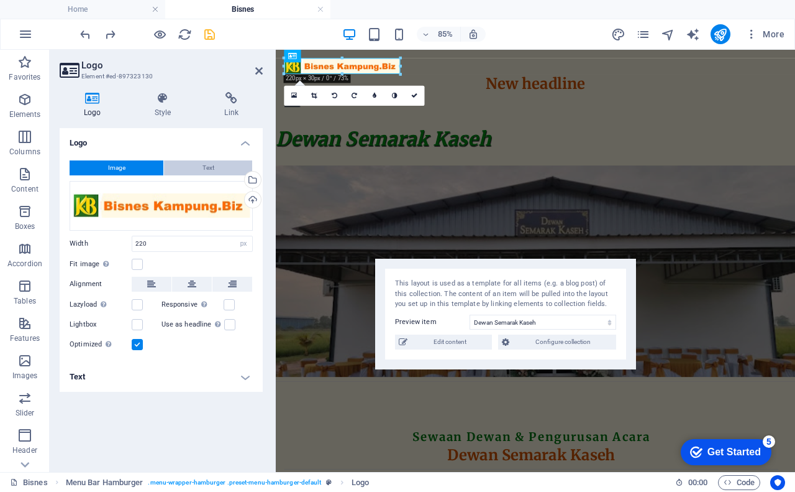
click at [211, 163] on span "Text" at bounding box center [209, 167] width 12 height 15
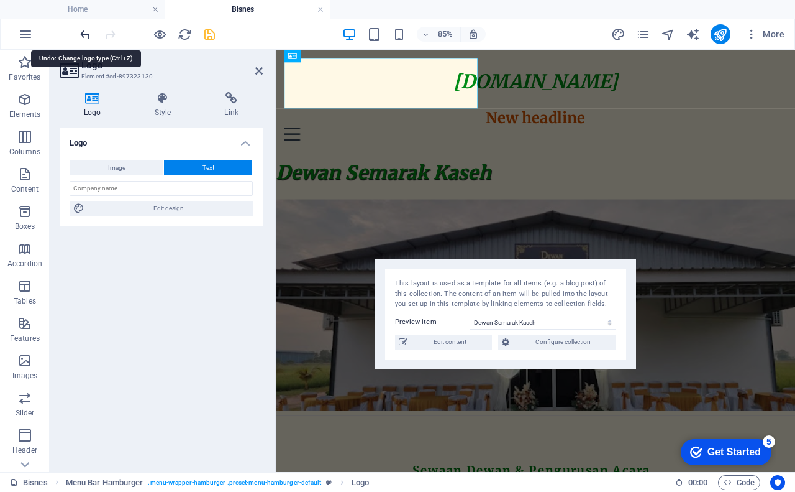
click at [81, 35] on icon "undo" at bounding box center [85, 34] width 14 height 14
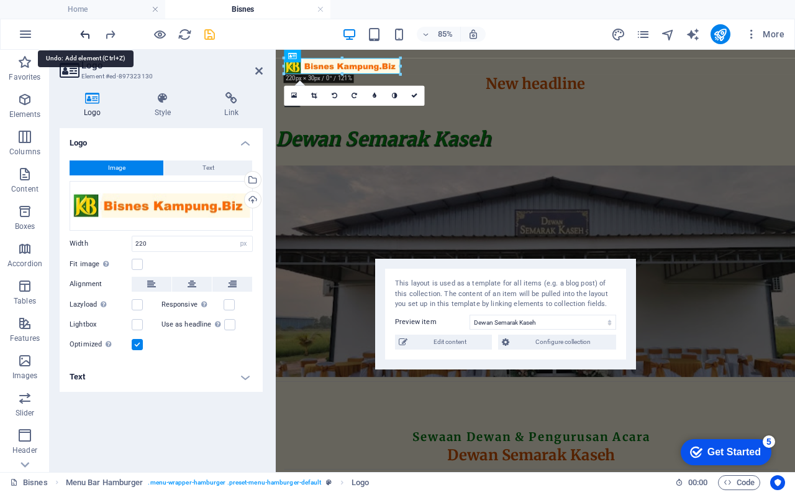
click at [81, 35] on icon "undo" at bounding box center [85, 34] width 14 height 14
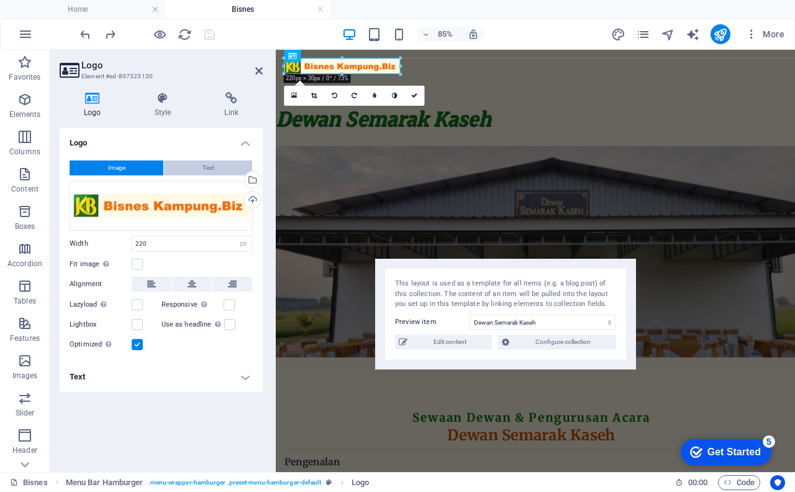
click at [195, 168] on button "Text" at bounding box center [208, 167] width 88 height 15
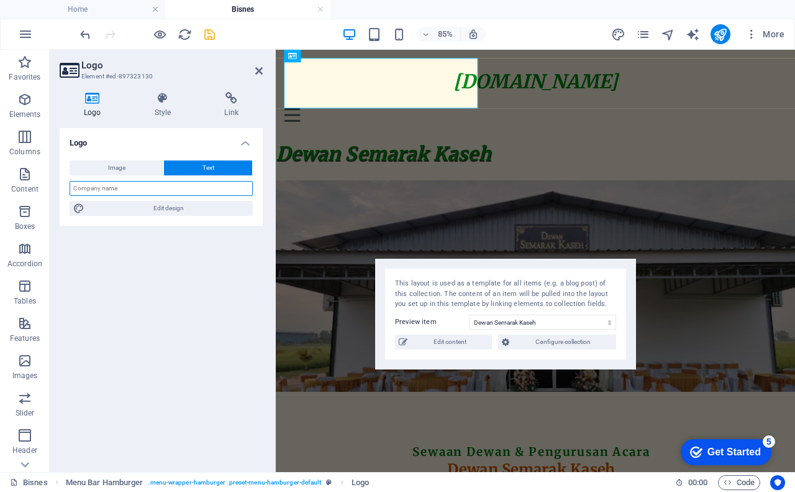
click at [148, 191] on input "text" at bounding box center [161, 188] width 183 height 15
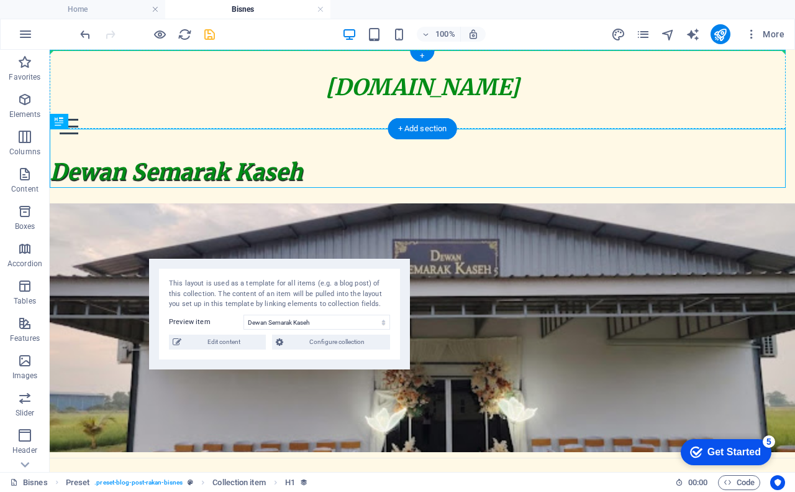
drag, startPoint x: 135, startPoint y: 155, endPoint x: 279, endPoint y: 88, distance: 159.3
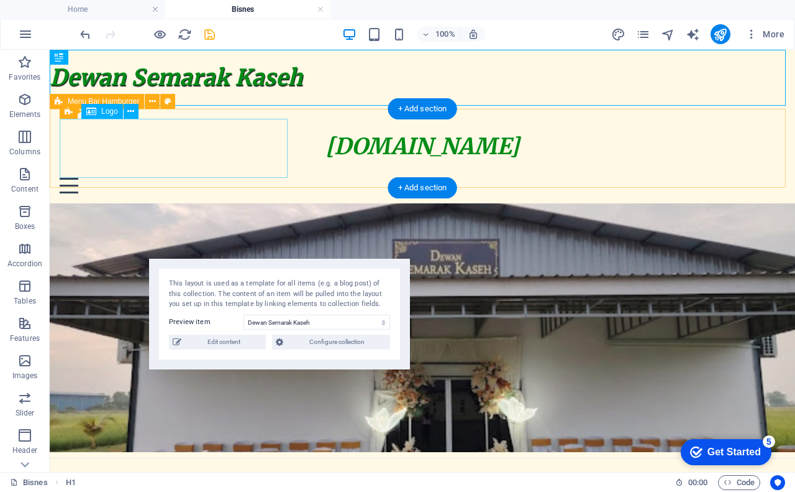
click at [230, 152] on div "[DOMAIN_NAME]" at bounding box center [423, 147] width 726 height 56
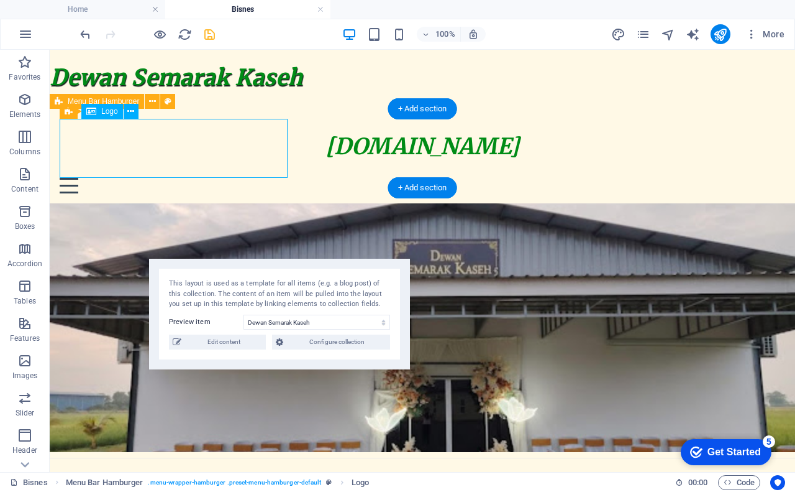
click at [229, 150] on div "[DOMAIN_NAME]" at bounding box center [423, 147] width 726 height 56
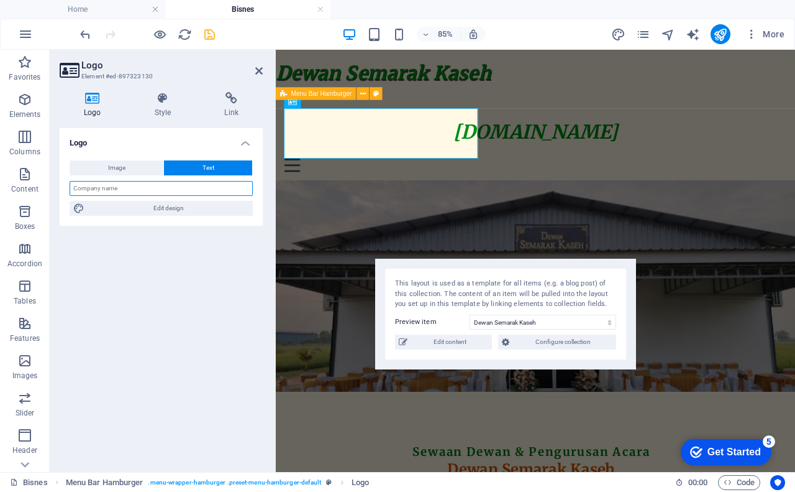
click at [186, 188] on input "text" at bounding box center [161, 188] width 183 height 15
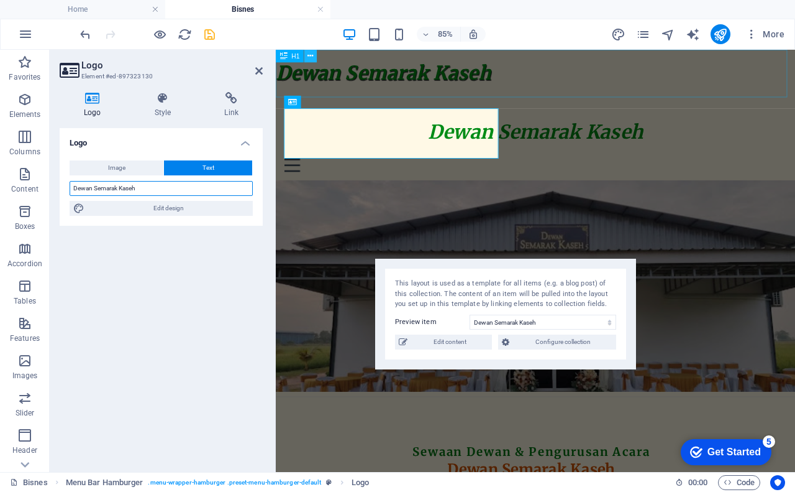
type input "Dewan Semarak Kaseh"
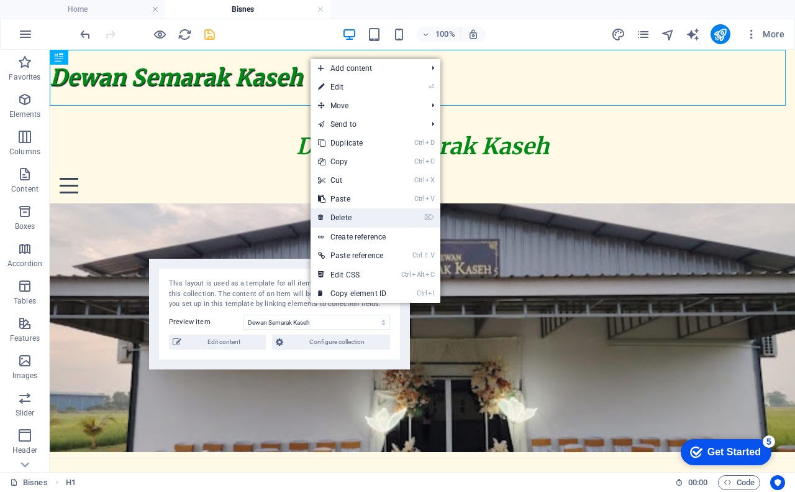
click at [352, 216] on link "⌦ Delete" at bounding box center [352, 217] width 83 height 19
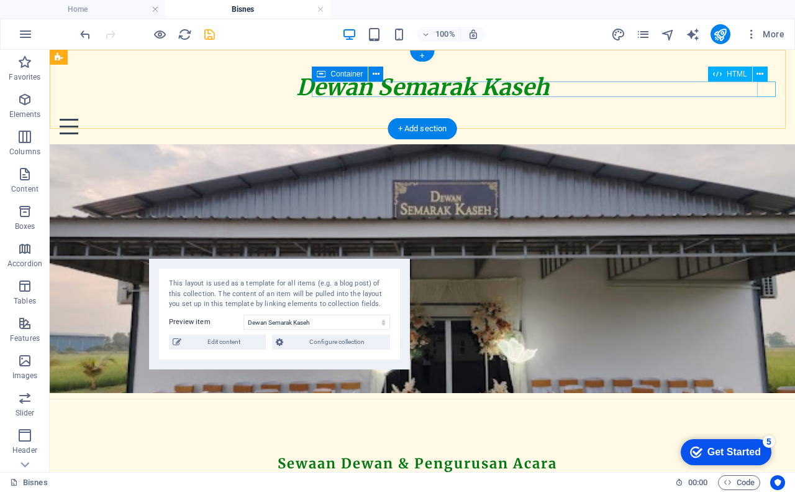
click at [766, 119] on div "Menu" at bounding box center [423, 127] width 726 height 16
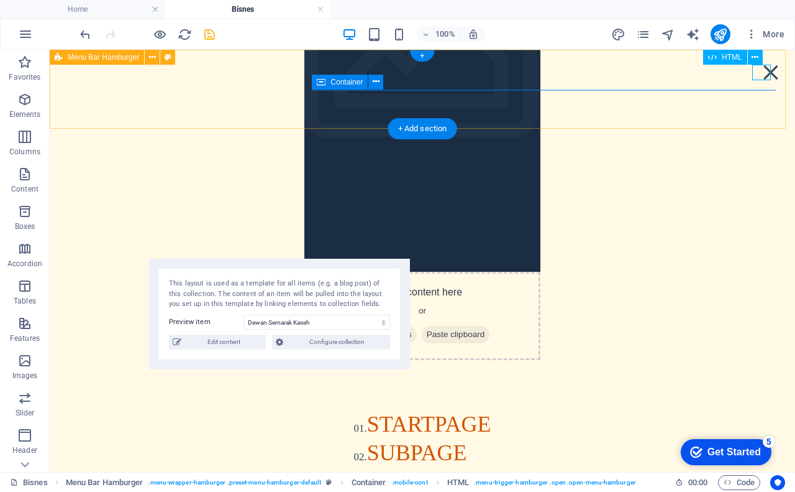
click at [764, 76] on div "Menu" at bounding box center [771, 73] width 19 height 16
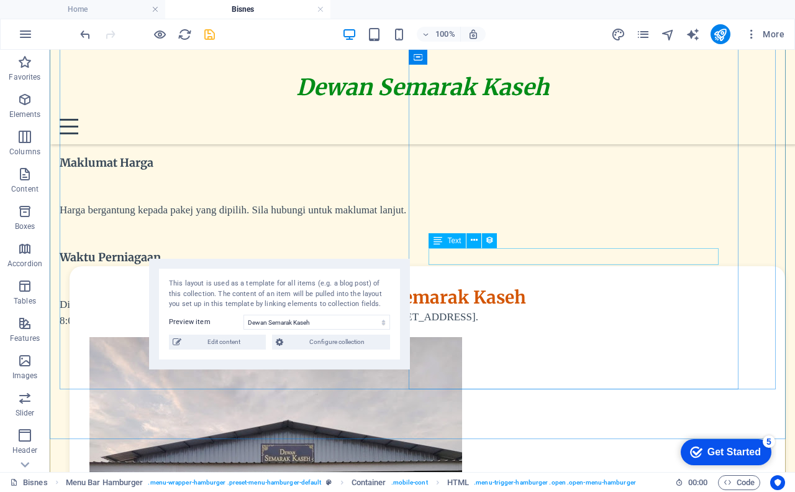
scroll to position [742, 0]
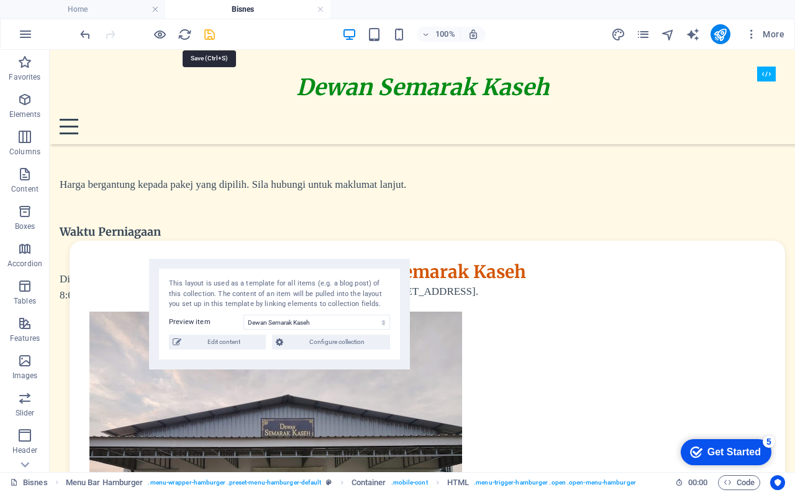
click at [211, 34] on icon "save" at bounding box center [210, 34] width 14 height 14
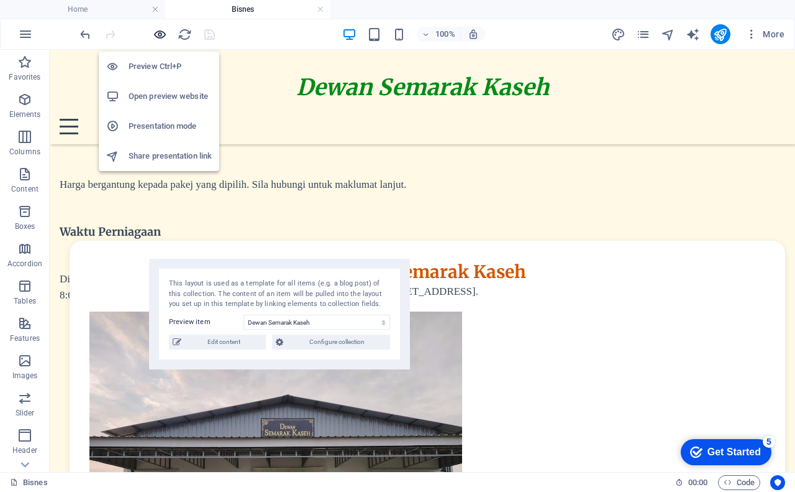
click at [159, 32] on icon "button" at bounding box center [160, 34] width 14 height 14
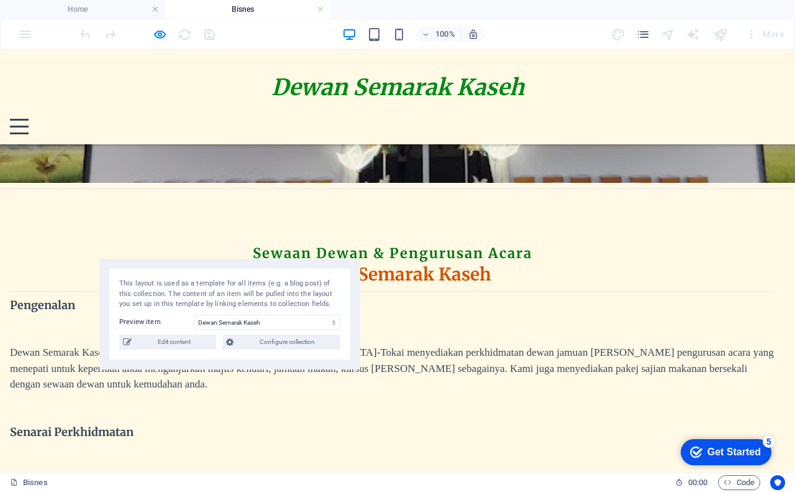
scroll to position [249, 0]
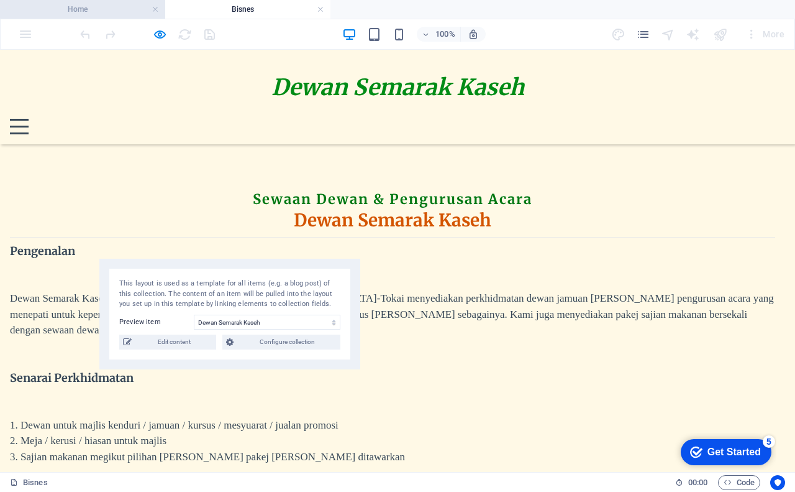
click at [93, 9] on h4 "Home" at bounding box center [82, 9] width 165 height 14
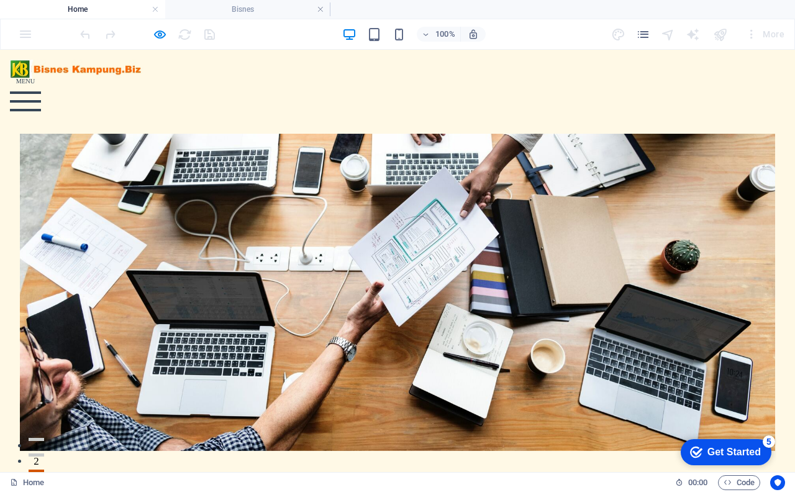
scroll to position [0, 0]
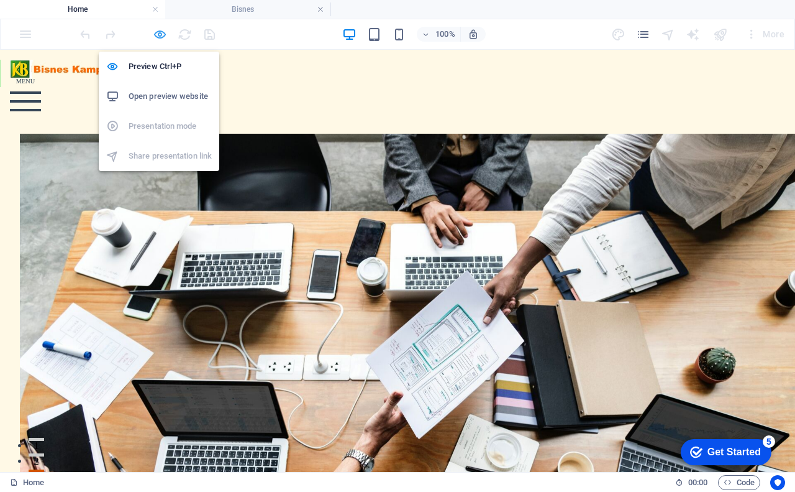
click at [159, 34] on icon "button" at bounding box center [160, 34] width 14 height 14
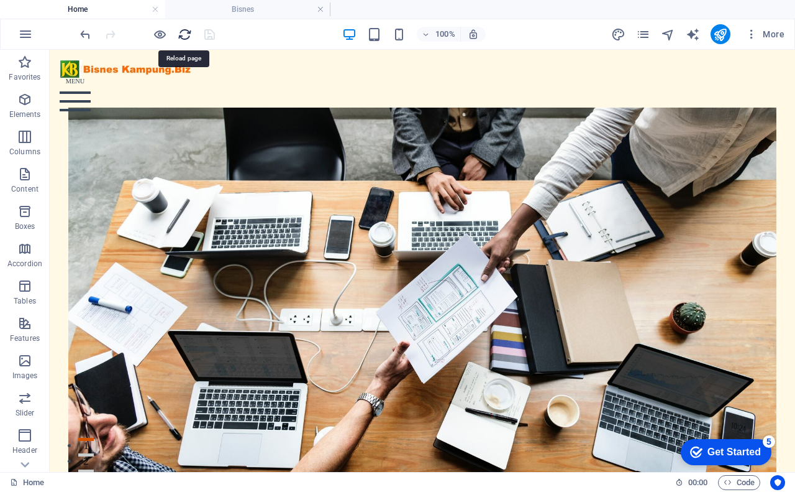
click at [188, 30] on icon "reload" at bounding box center [185, 34] width 14 height 14
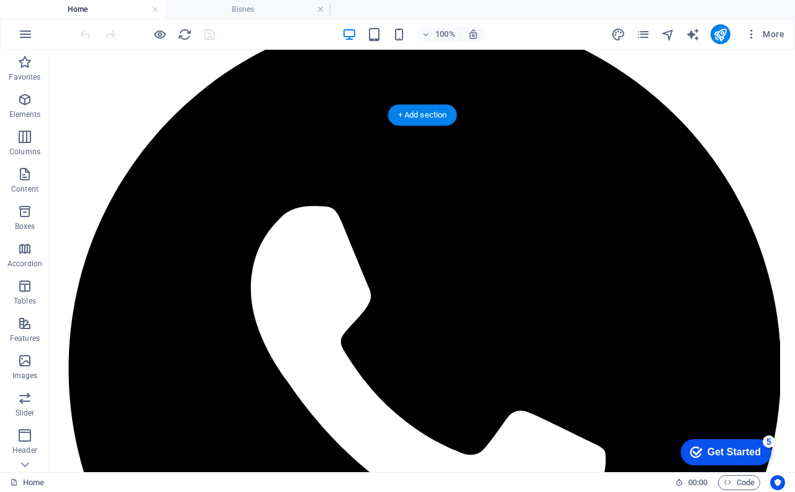
scroll to position [124, 0]
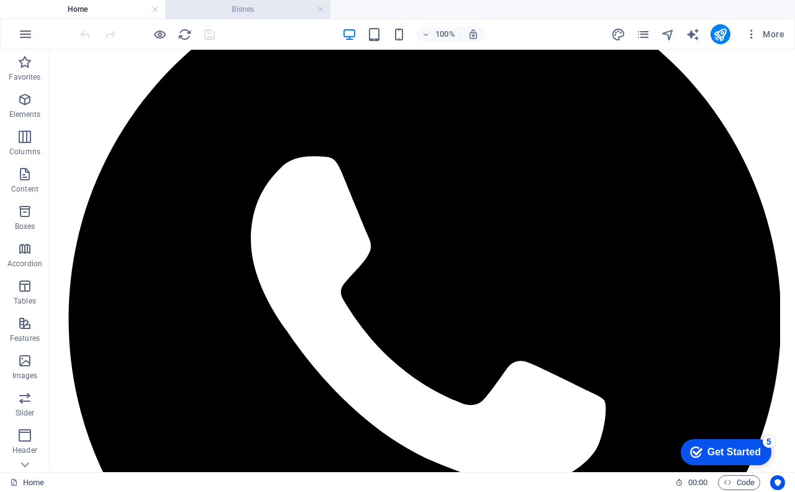
click at [268, 11] on h4 "Bisnes" at bounding box center [247, 9] width 165 height 14
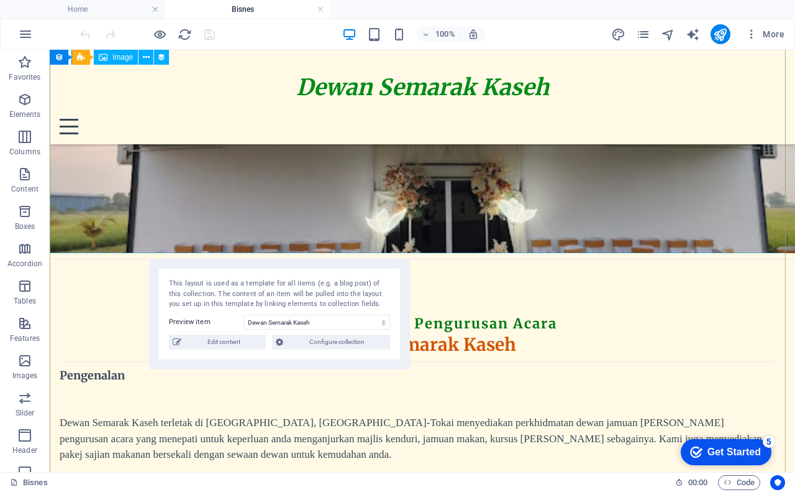
scroll to position [186, 0]
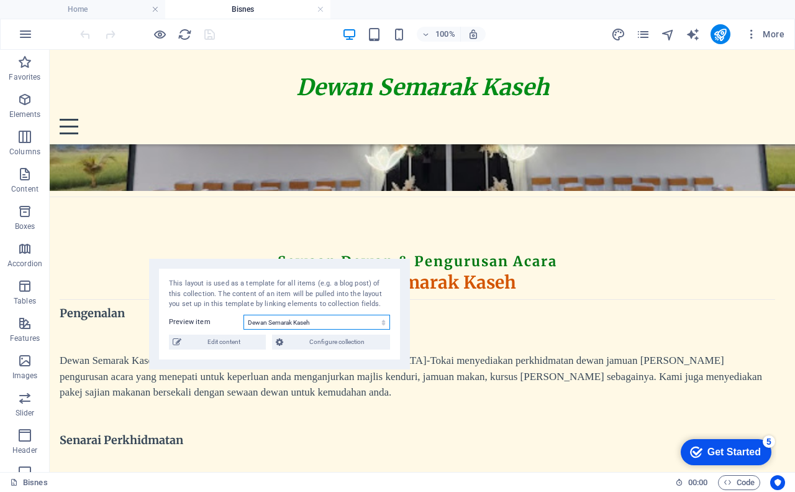
click at [290, 322] on select "Dewan Semarak Kaseh Executive Office in [GEOGRAPHIC_DATA] Serviced Office in [G…" at bounding box center [317, 321] width 147 height 15
click at [244, 314] on select "Dewan Semarak Kaseh Executive Office in [GEOGRAPHIC_DATA] Serviced Office in [G…" at bounding box center [317, 321] width 147 height 15
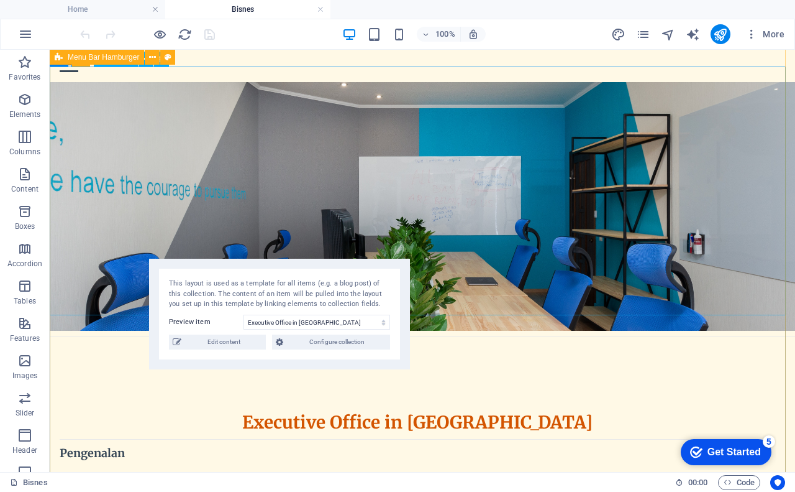
scroll to position [0, 0]
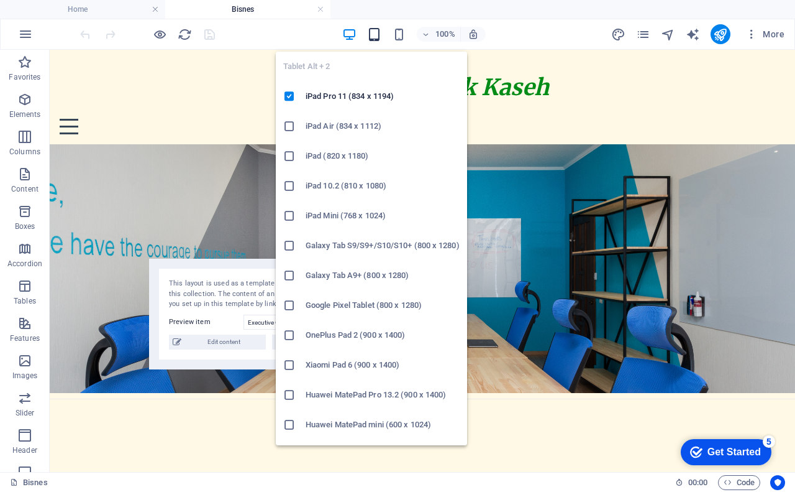
click at [375, 35] on icon "button" at bounding box center [374, 34] width 14 height 14
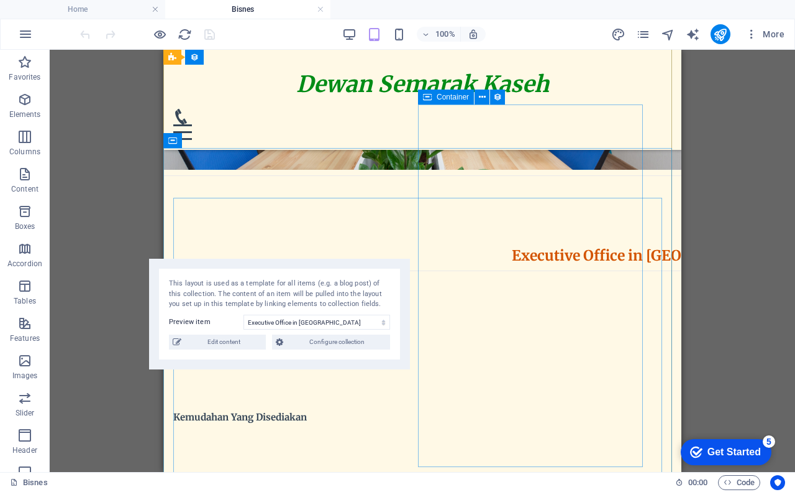
scroll to position [124, 0]
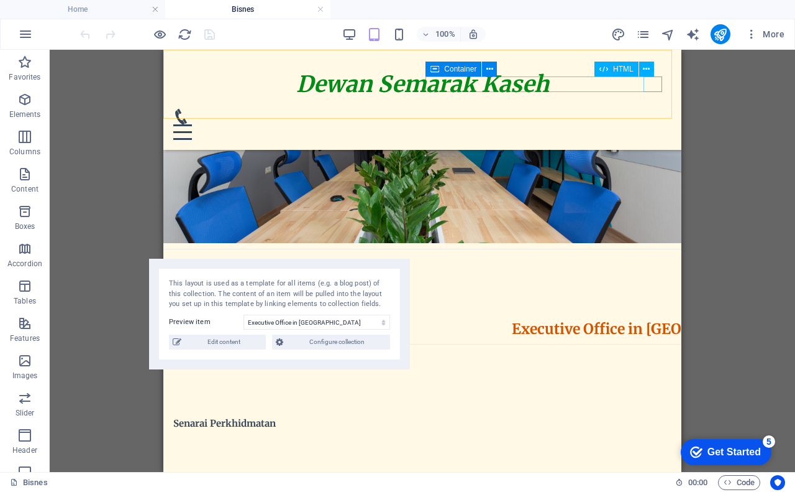
click at [650, 124] on div "Menu" at bounding box center [422, 132] width 498 height 16
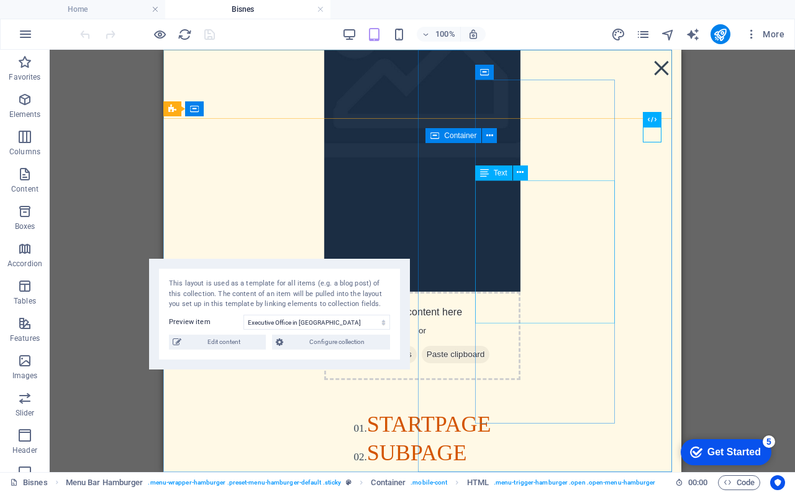
scroll to position [0, 0]
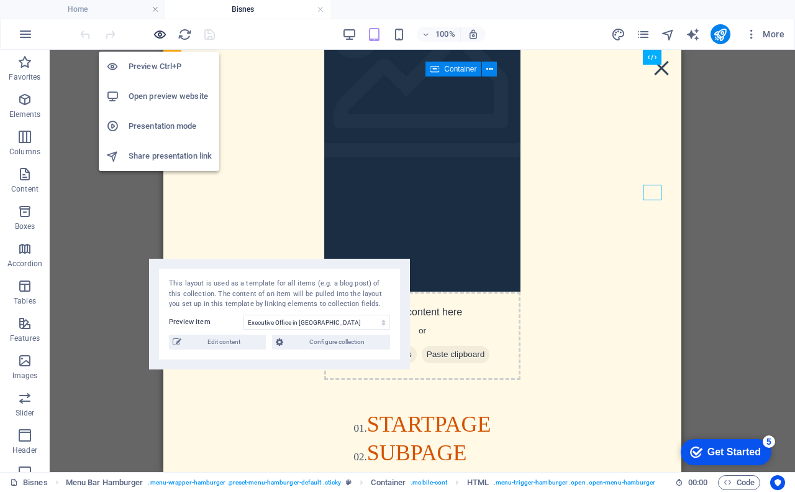
click at [160, 35] on icon "button" at bounding box center [160, 34] width 14 height 14
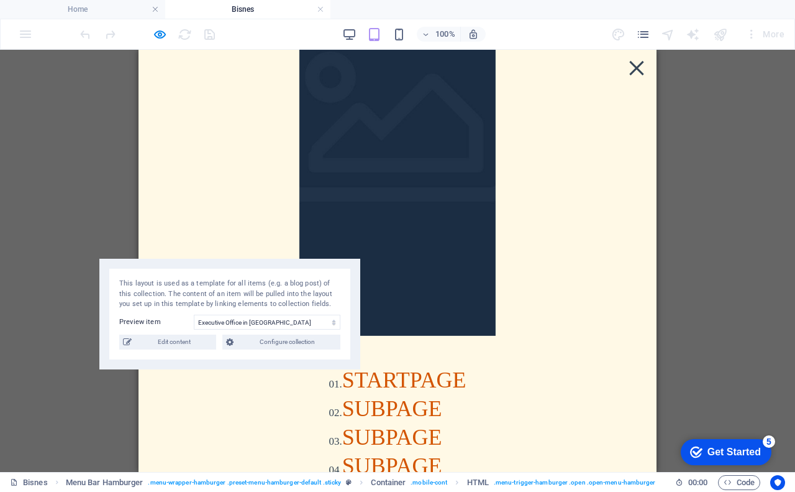
scroll to position [326, 0]
click at [342, 114] on div at bounding box center [398, 125] width 197 height 422
click at [631, 66] on div "Menu" at bounding box center [637, 68] width 19 height 16
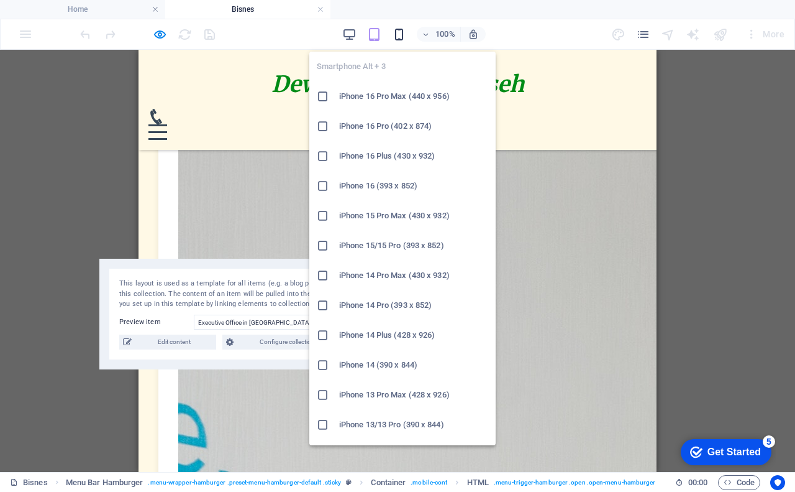
click at [400, 30] on icon "button" at bounding box center [399, 34] width 14 height 14
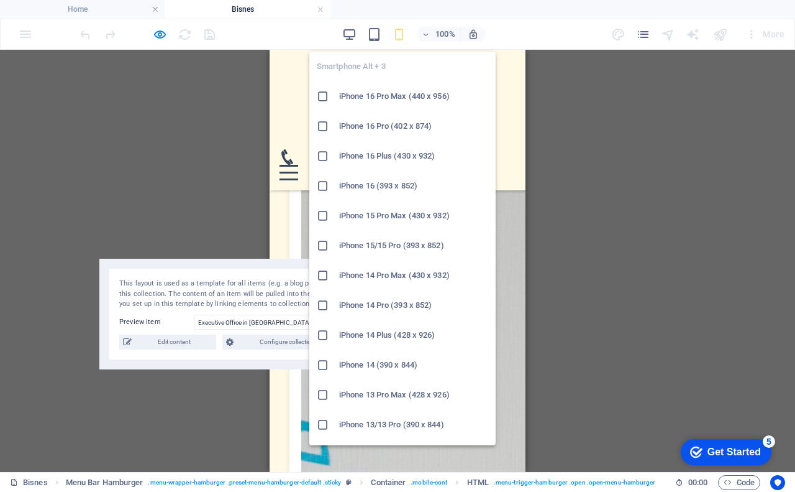
scroll to position [851, 0]
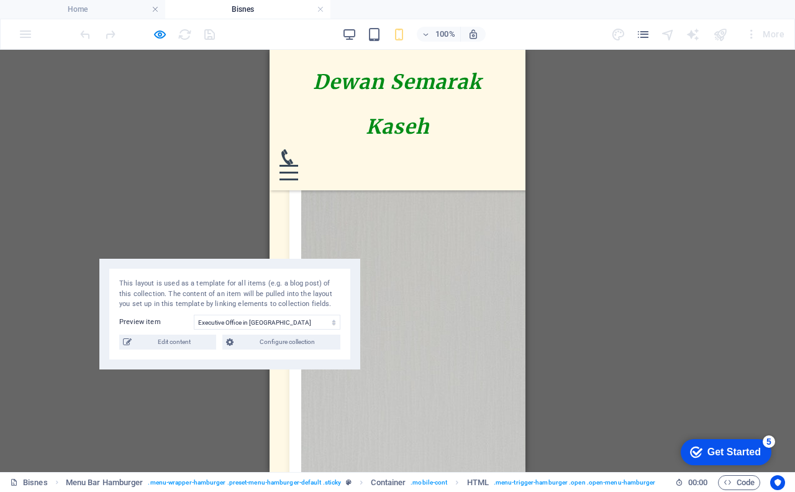
click at [298, 165] on div "Menu" at bounding box center [289, 173] width 19 height 16
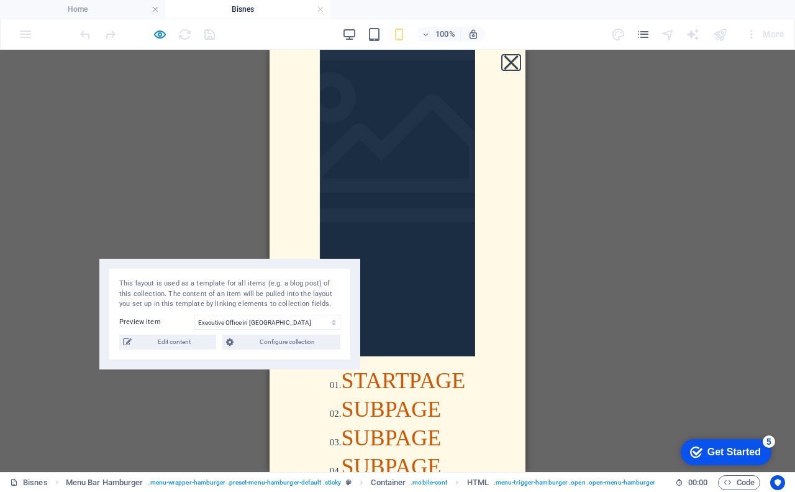
click at [504, 62] on button "Menu" at bounding box center [511, 62] width 14 height 14
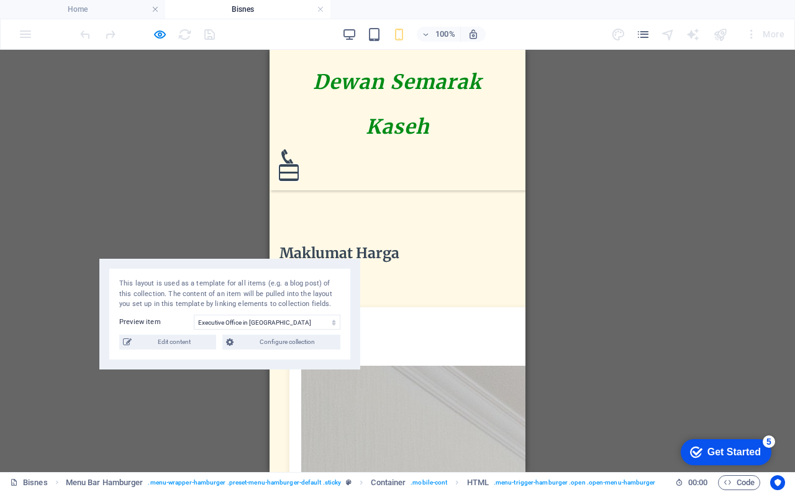
scroll to position [354, 0]
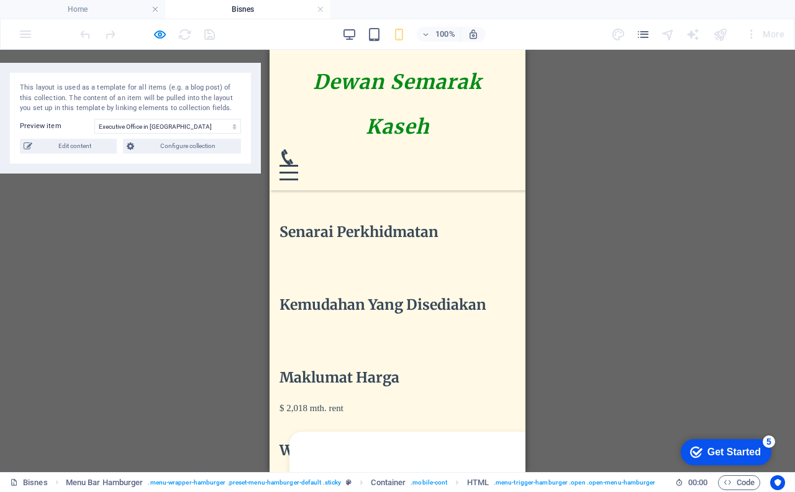
drag, startPoint x: 295, startPoint y: 275, endPoint x: 195, endPoint y: 80, distance: 219.8
click at [195, 80] on div "This layout is used as a template for all items (e.g. a blog post) of this coll…" at bounding box center [130, 118] width 261 height 111
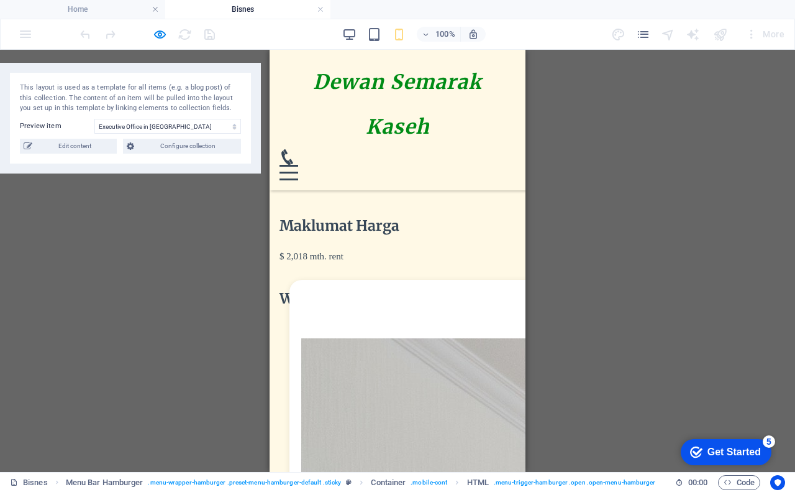
scroll to position [416, 0]
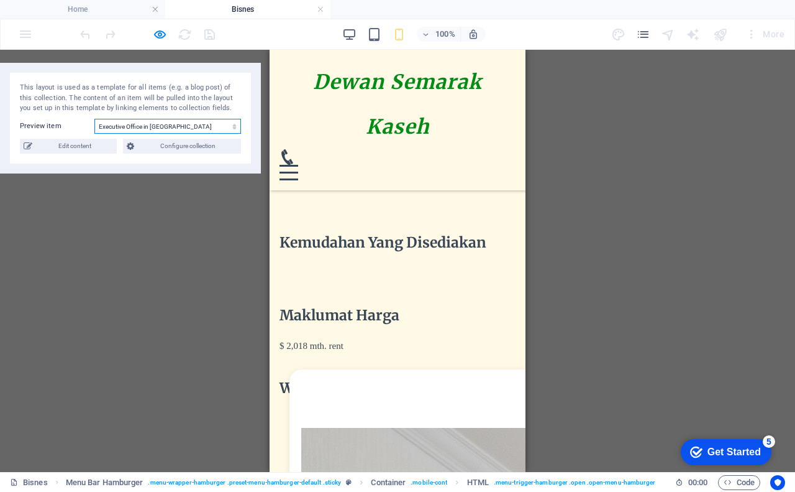
click at [175, 126] on select "Dewan Semarak Kaseh Executive Office in [GEOGRAPHIC_DATA] Serviced Office in [G…" at bounding box center [167, 126] width 147 height 15
select select "68b325896dc2c8cce5090ddc"
click at [94, 119] on select "Dewan Semarak Kaseh Executive Office in [GEOGRAPHIC_DATA] Serviced Office in [G…" at bounding box center [167, 126] width 147 height 15
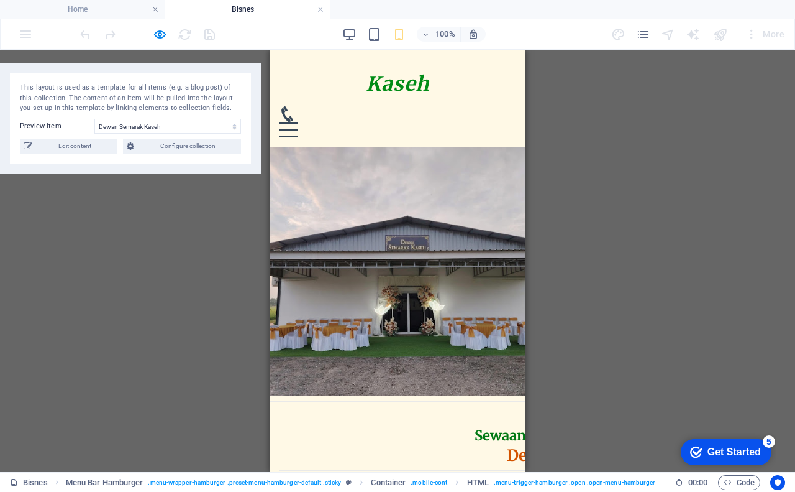
scroll to position [167, 0]
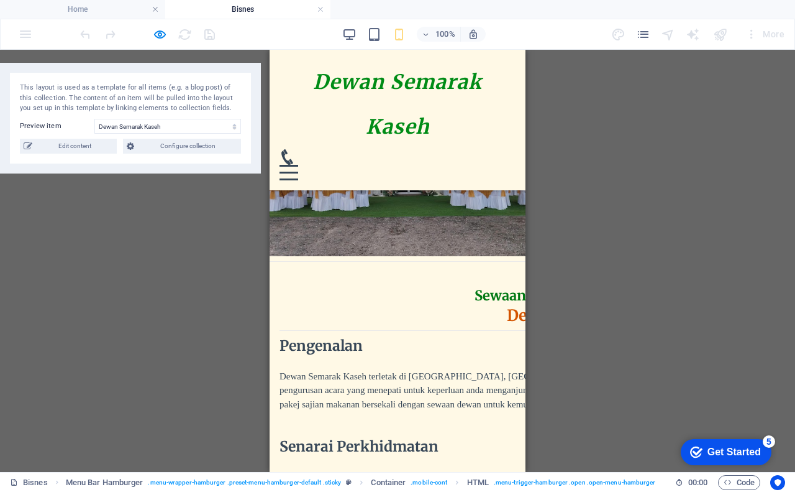
click at [298, 165] on div "Menu" at bounding box center [289, 173] width 19 height 16
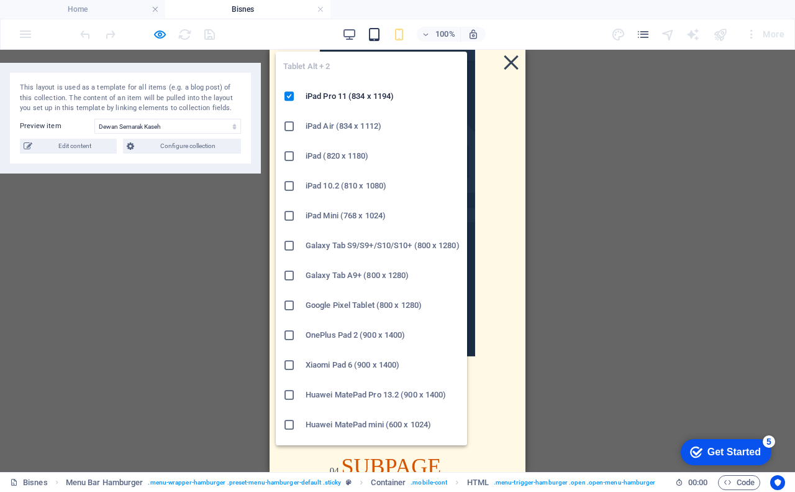
click at [373, 37] on icon "button" at bounding box center [374, 34] width 14 height 14
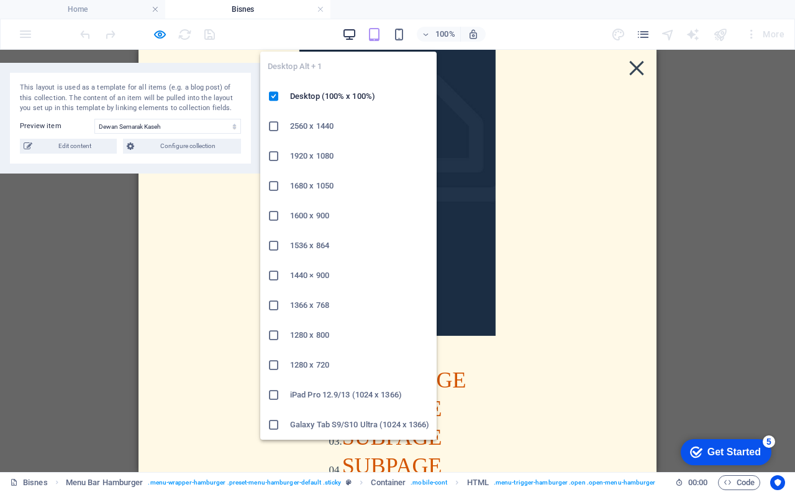
click at [352, 32] on icon "button" at bounding box center [349, 34] width 14 height 14
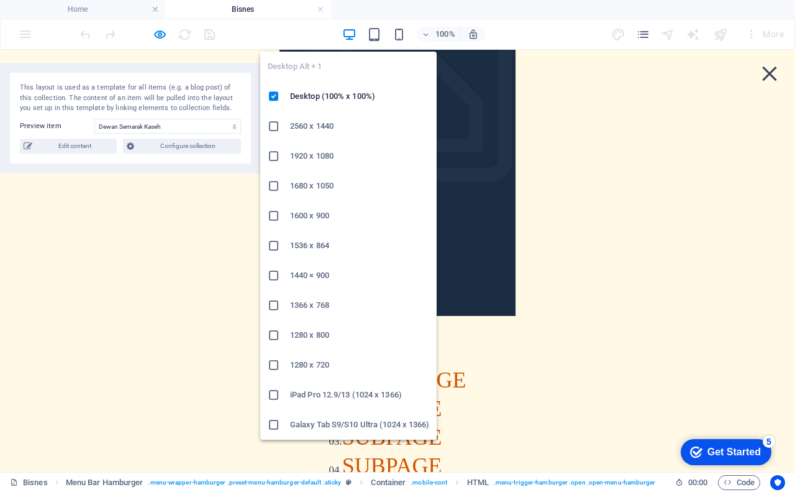
scroll to position [121, 0]
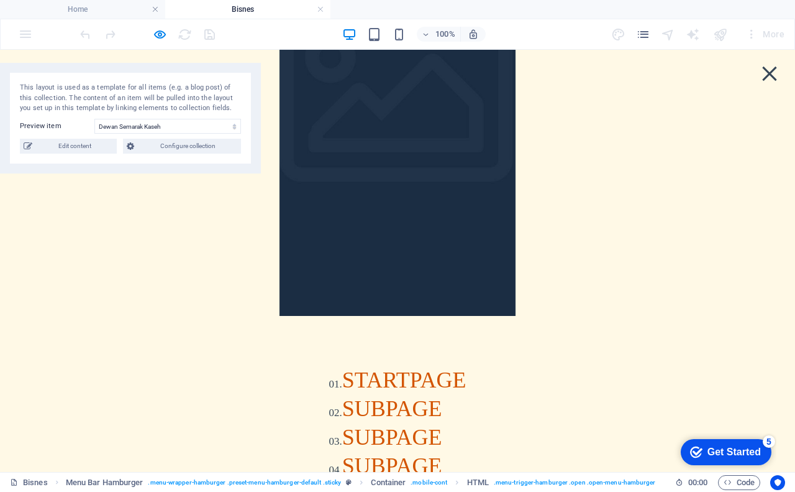
click at [761, 70] on div "Menu" at bounding box center [770, 74] width 19 height 16
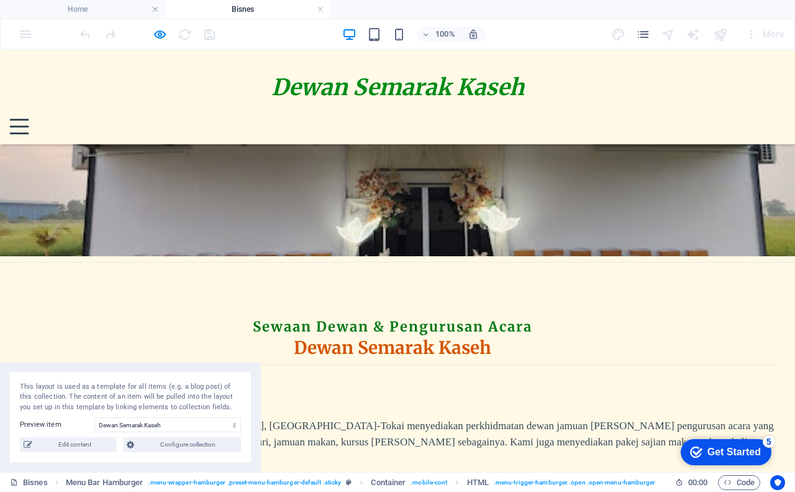
drag, startPoint x: 190, startPoint y: 73, endPoint x: 152, endPoint y: 413, distance: 341.4
click at [152, 413] on div "This layout is used as a template for all items (e.g. a blog post) of this coll…" at bounding box center [130, 417] width 261 height 111
click at [352, 175] on img at bounding box center [397, 131] width 795 height 249
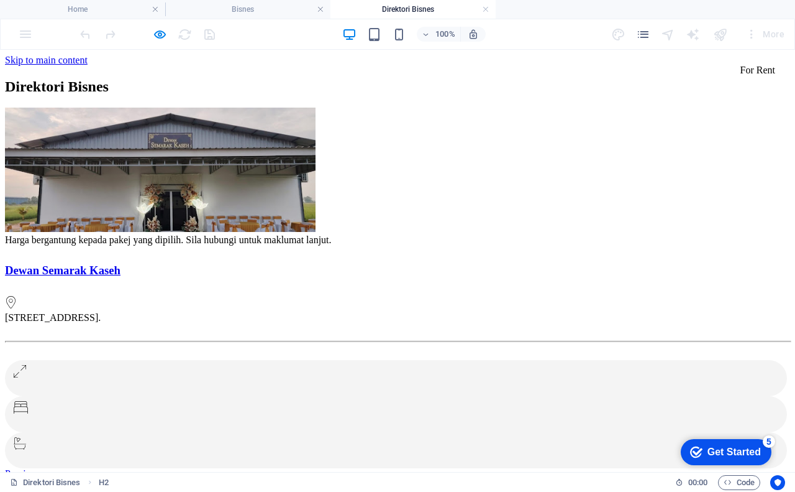
scroll to position [0, 0]
click at [255, 11] on h4 "Bisnes" at bounding box center [247, 9] width 165 height 14
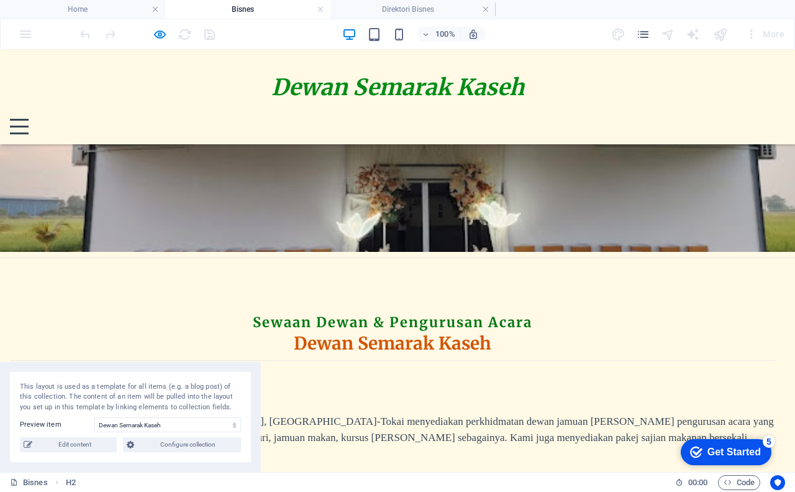
scroll to position [124, 0]
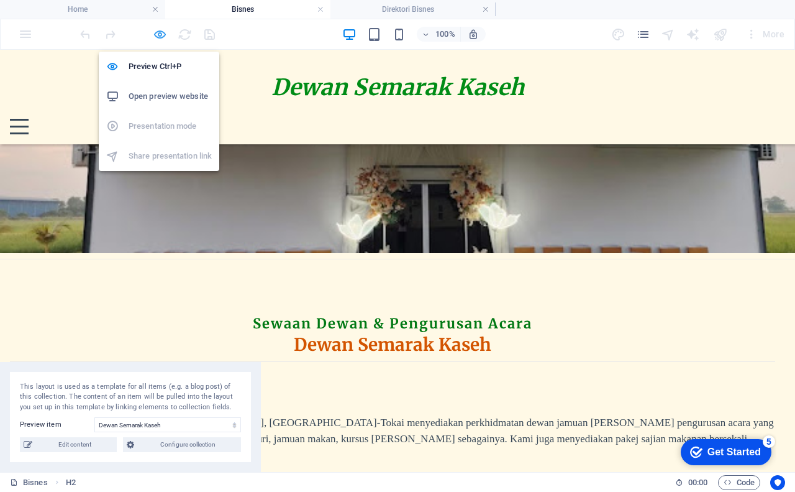
click at [164, 35] on icon "button" at bounding box center [160, 34] width 14 height 14
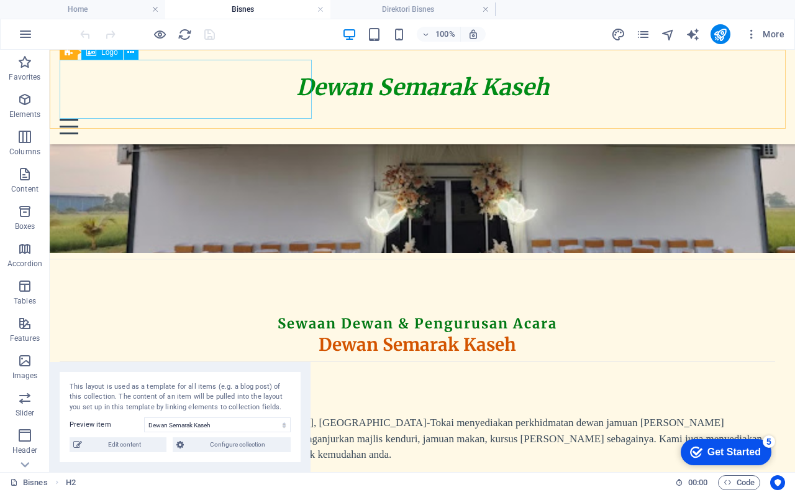
click at [279, 78] on div "Dewan Semarak Kaseh" at bounding box center [423, 88] width 726 height 56
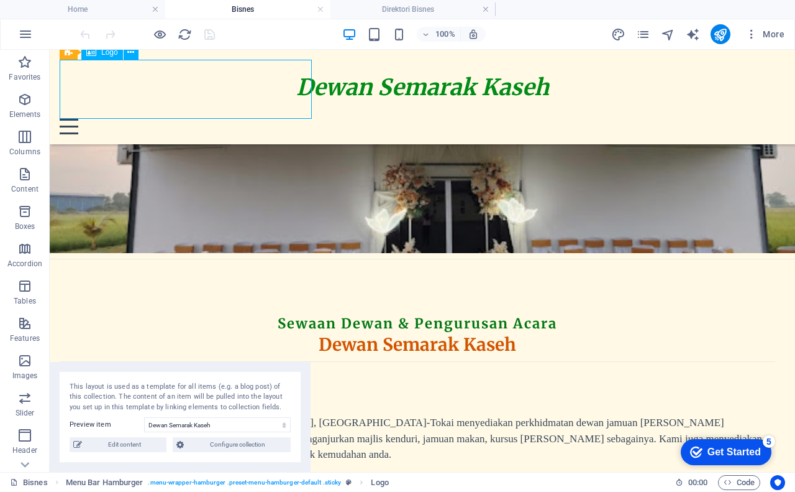
click at [279, 78] on div "Dewan Semarak Kaseh" at bounding box center [423, 88] width 726 height 56
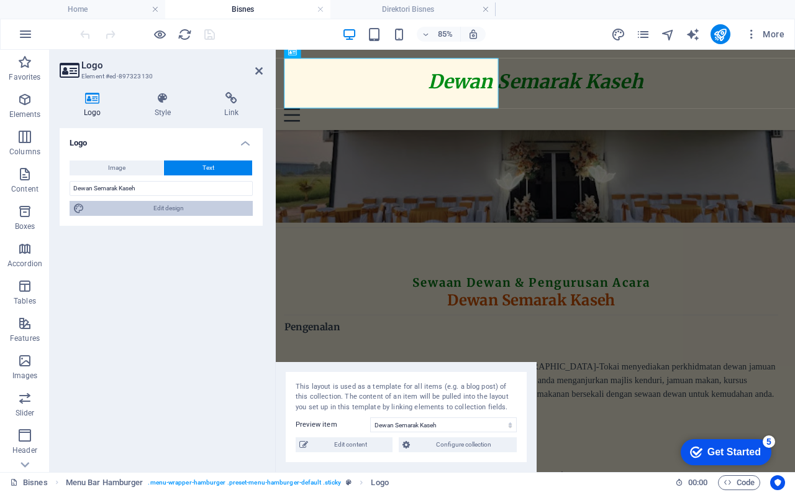
click at [185, 209] on span "Edit design" at bounding box center [168, 208] width 161 height 15
select select "px"
select select "400"
select select "px"
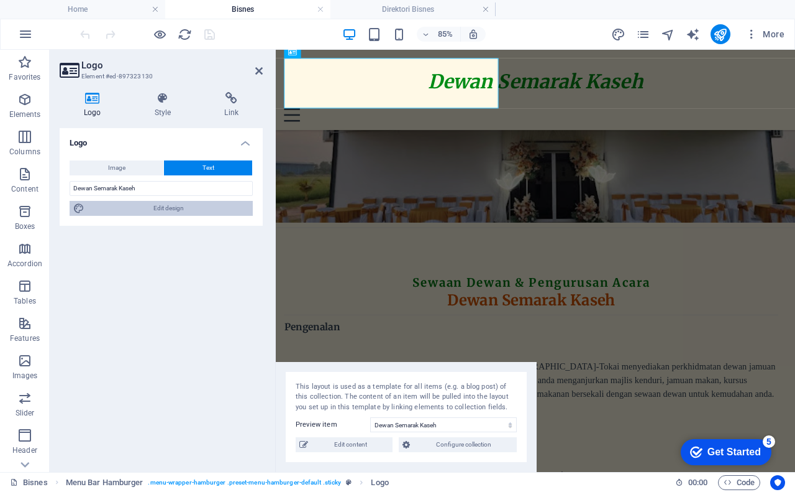
select select "800"
select select "px"
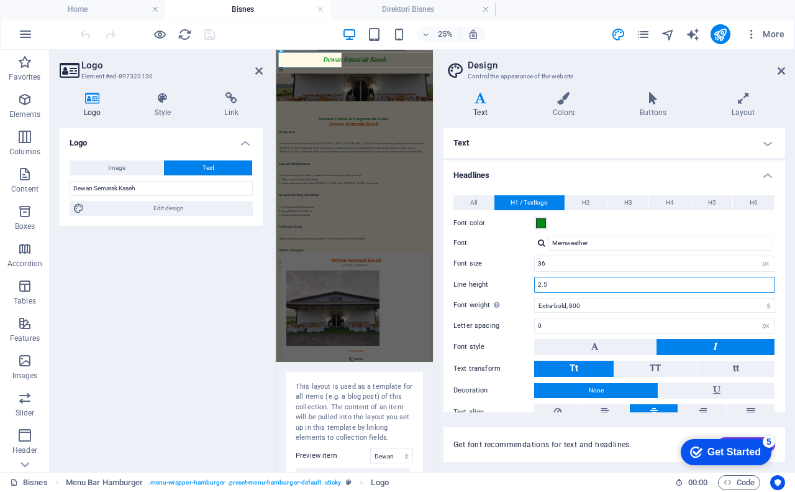
drag, startPoint x: 559, startPoint y: 283, endPoint x: 549, endPoint y: 286, distance: 10.4
click at [549, 286] on input "2.5" at bounding box center [655, 284] width 240 height 15
drag, startPoint x: 541, startPoint y: 286, endPoint x: 533, endPoint y: 286, distance: 8.7
click at [533, 286] on div "Line height 2.5" at bounding box center [615, 285] width 322 height 16
type input "1.5"
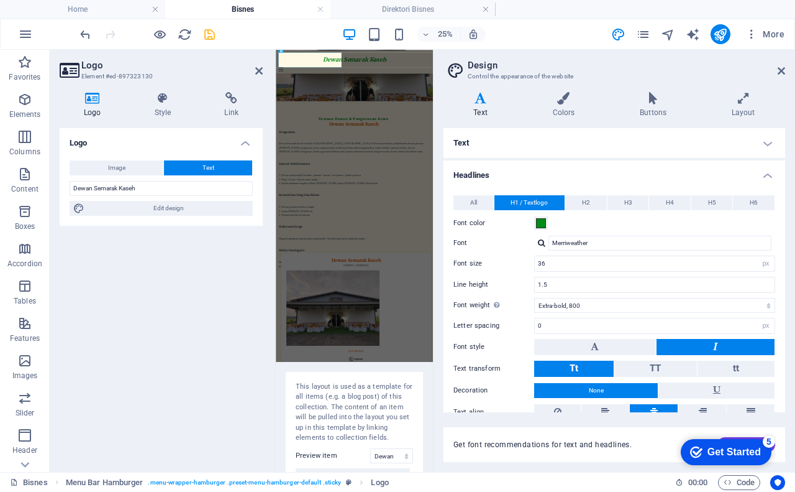
click at [526, 287] on label "Line height" at bounding box center [494, 284] width 81 height 7
click at [209, 35] on icon "save" at bounding box center [210, 34] width 14 height 14
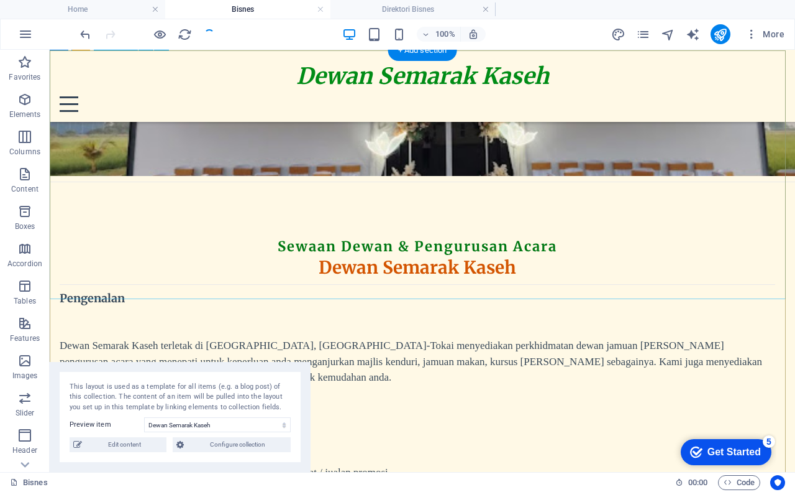
scroll to position [186, 0]
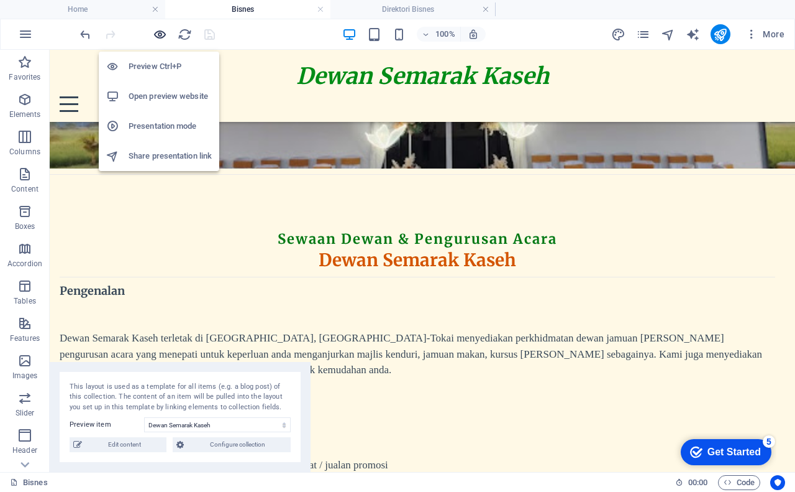
click at [159, 35] on icon "button" at bounding box center [160, 34] width 14 height 14
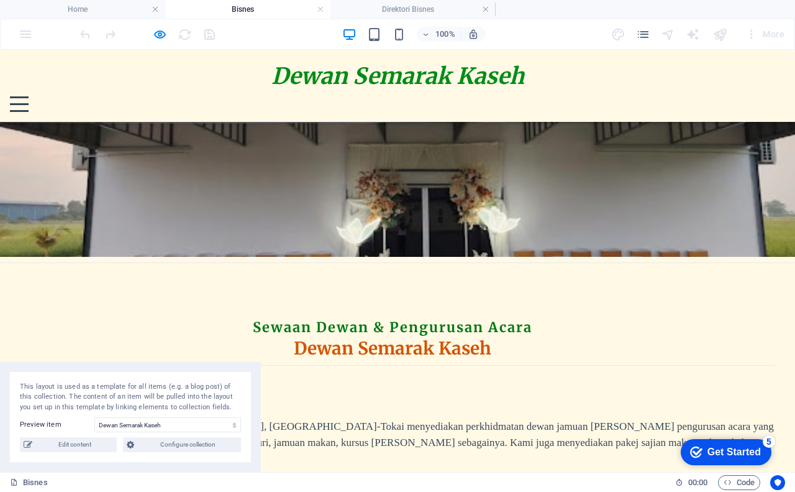
scroll to position [62, 0]
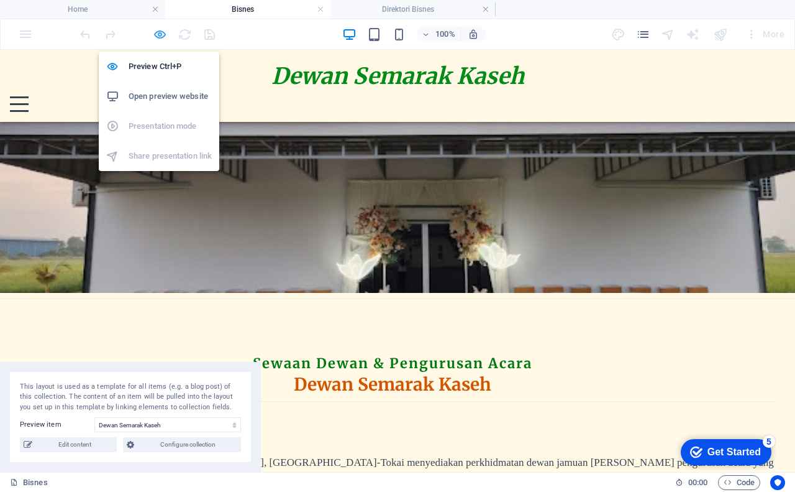
click at [160, 35] on icon "button" at bounding box center [160, 34] width 14 height 14
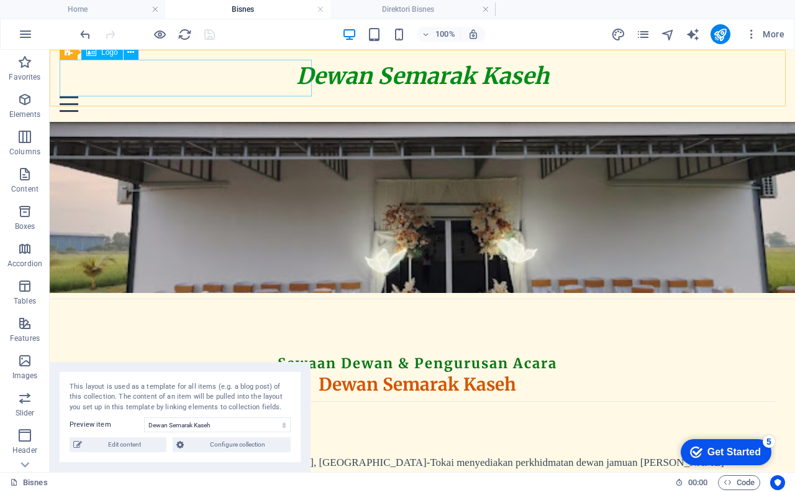
click at [249, 81] on div "Dewan Semarak Kaseh" at bounding box center [423, 77] width 726 height 34
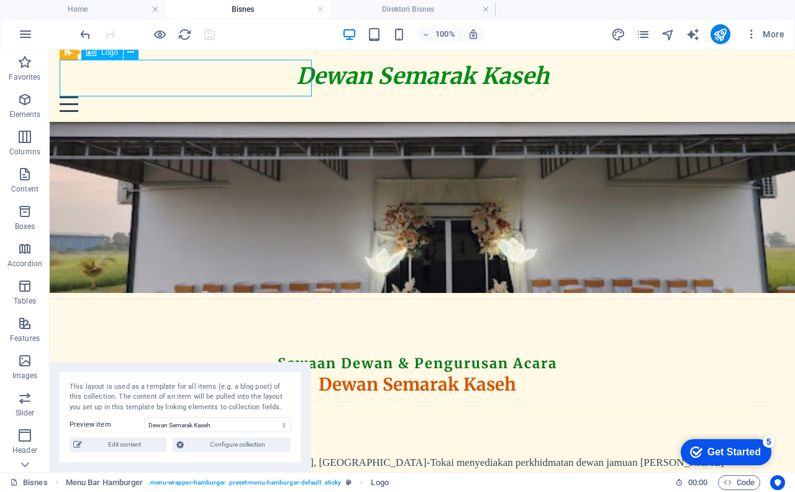
click at [249, 81] on div "Dewan Semarak Kaseh" at bounding box center [423, 77] width 726 height 34
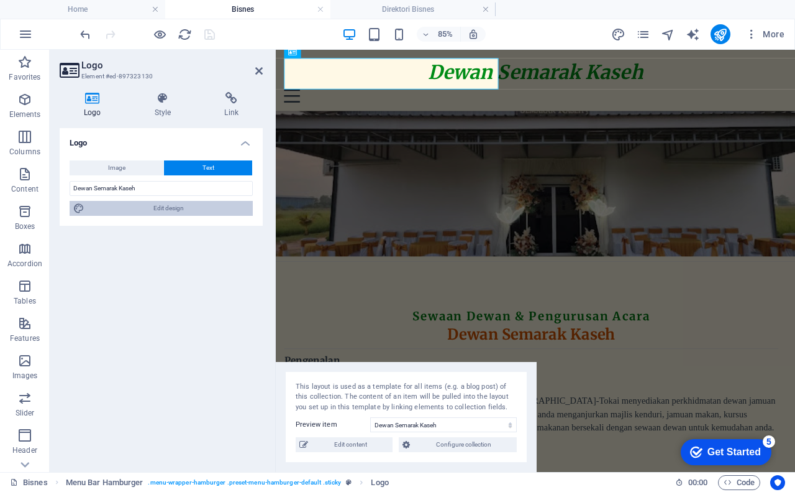
click at [172, 204] on span "Edit design" at bounding box center [168, 208] width 161 height 15
select select "px"
select select "800"
select select "px"
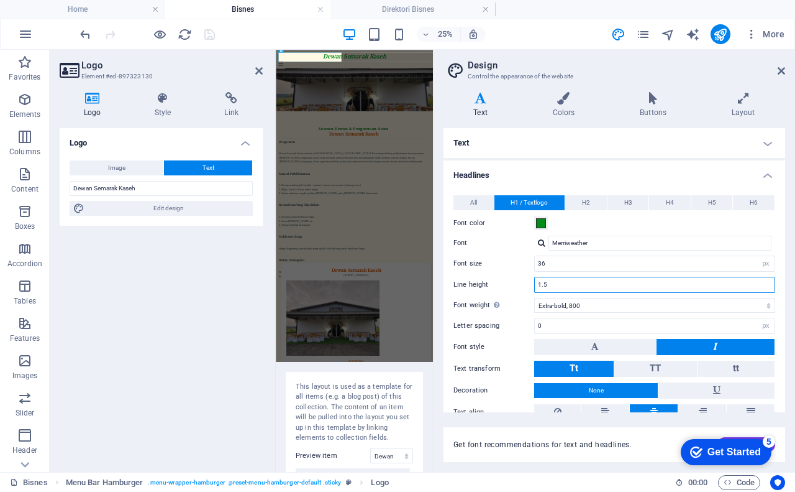
drag, startPoint x: 543, startPoint y: 284, endPoint x: 550, endPoint y: 284, distance: 6.8
click at [550, 284] on input "1.5" at bounding box center [655, 284] width 240 height 15
type input "1.2"
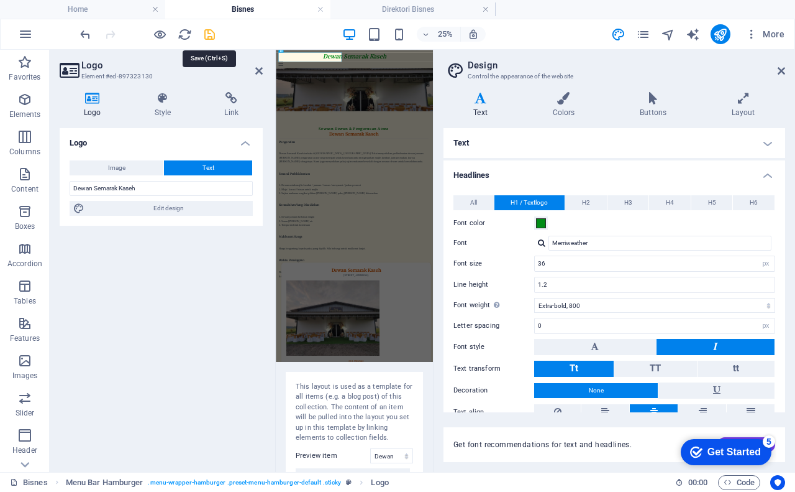
click at [209, 35] on icon "save" at bounding box center [210, 34] width 14 height 14
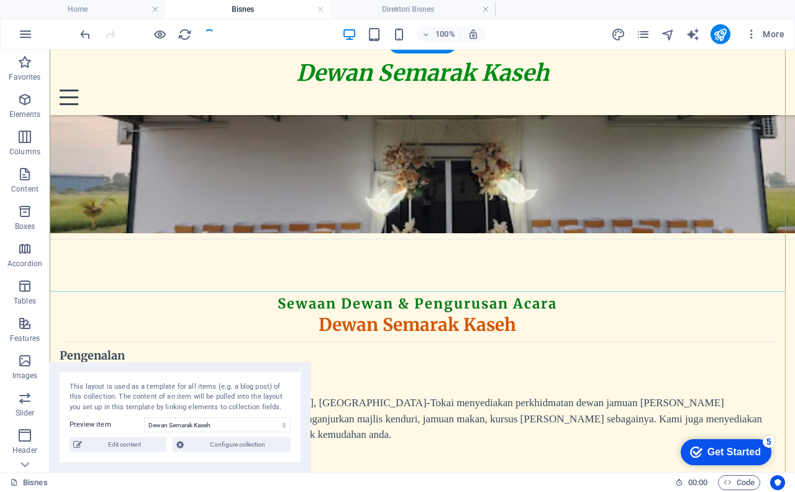
scroll to position [124, 0]
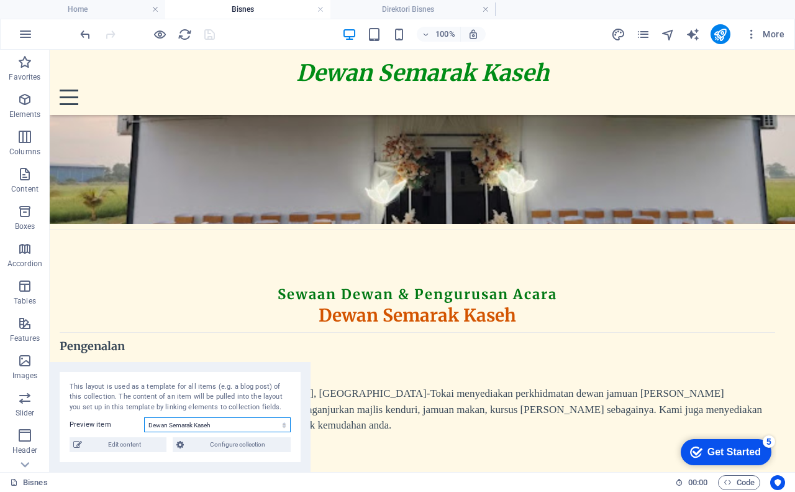
click at [230, 424] on select "Dewan Semarak Kaseh Executive Office in [GEOGRAPHIC_DATA] Serviced Office in [G…" at bounding box center [217, 424] width 147 height 15
click at [144, 417] on select "Dewan Semarak Kaseh Executive Office in [GEOGRAPHIC_DATA] Serviced Office in [G…" at bounding box center [217, 424] width 147 height 15
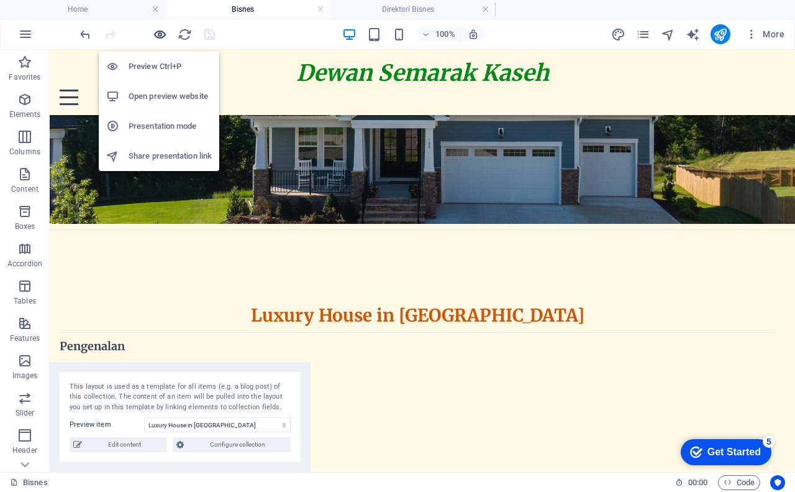
click at [157, 37] on icon "button" at bounding box center [160, 34] width 14 height 14
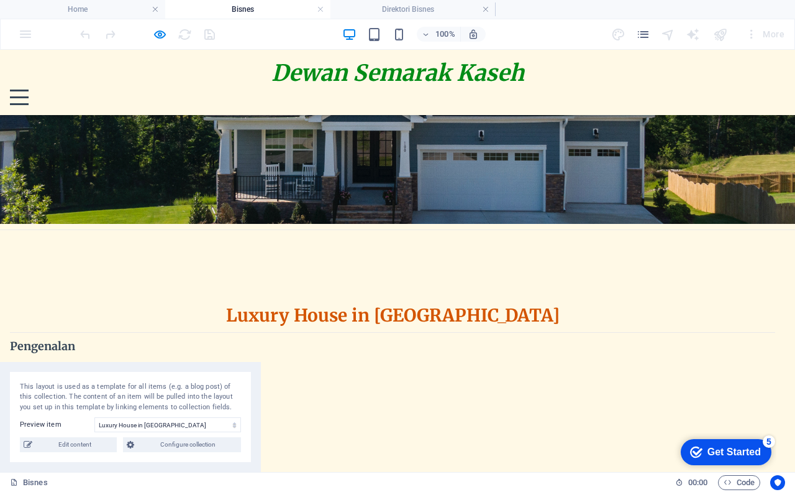
click at [244, 78] on h1 "Dewan Semarak Kaseh" at bounding box center [398, 73] width 776 height 27
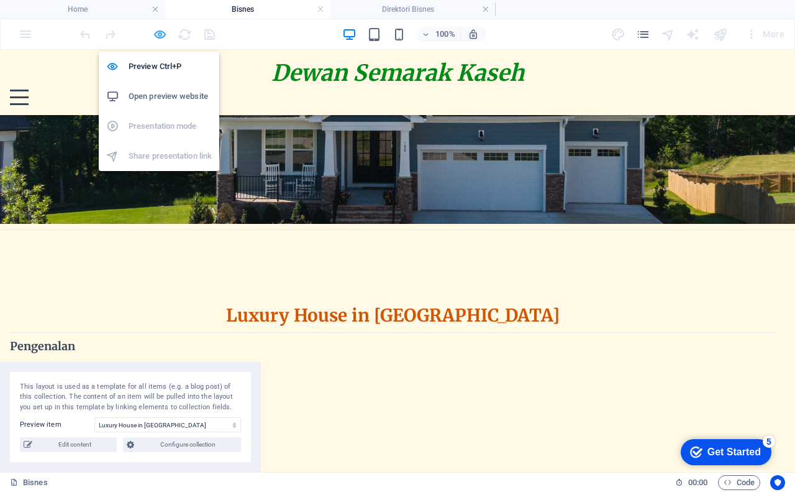
click at [163, 36] on icon "button" at bounding box center [160, 34] width 14 height 14
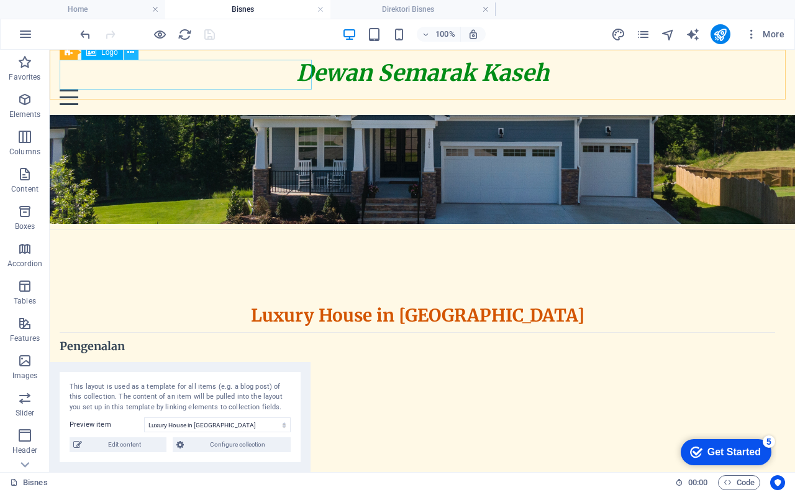
click at [134, 53] on icon at bounding box center [130, 52] width 7 height 13
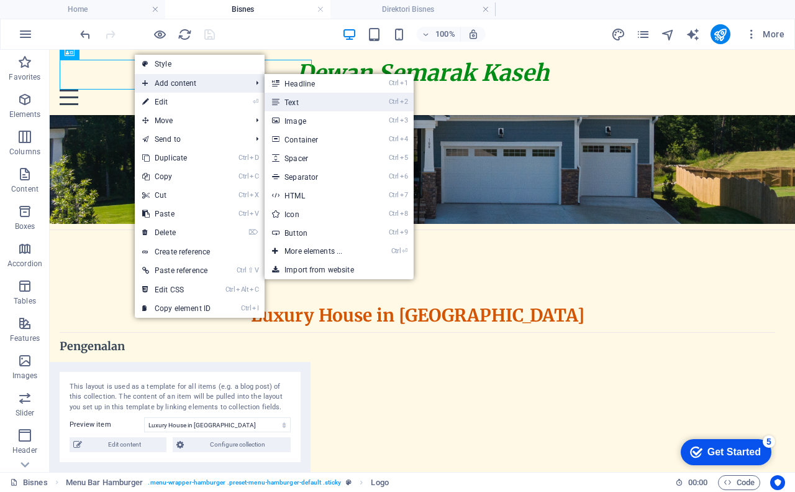
click at [331, 106] on link "Ctrl 2 Text" at bounding box center [316, 102] width 103 height 19
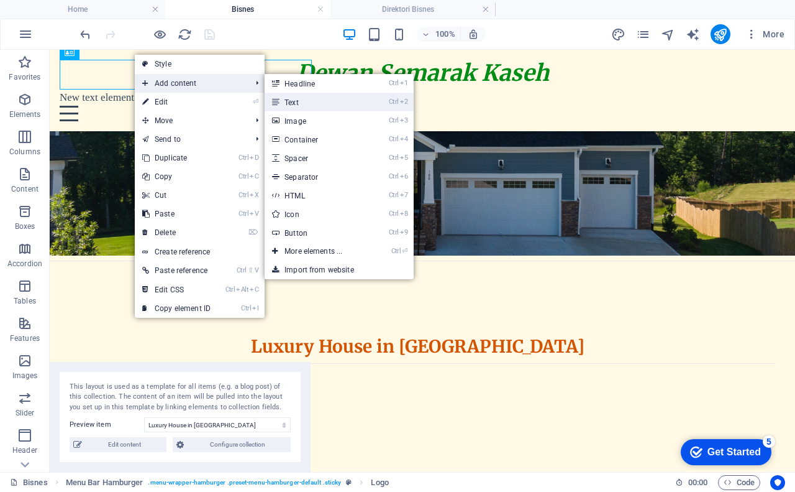
scroll to position [156, 0]
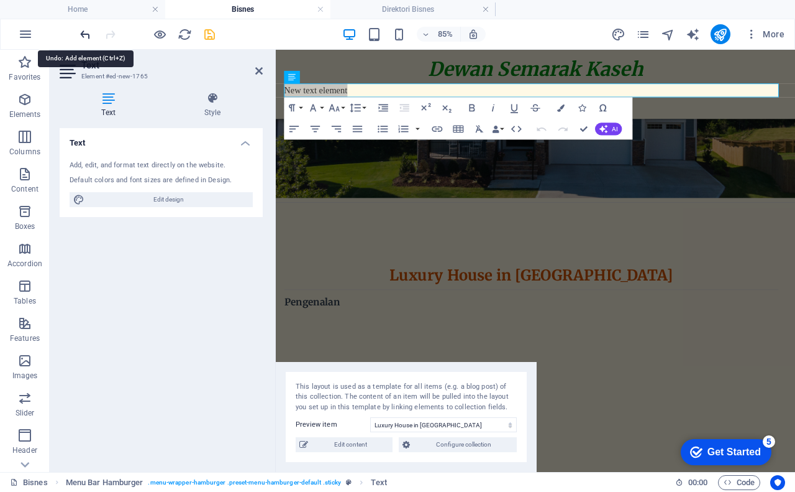
click at [86, 37] on icon "undo" at bounding box center [85, 34] width 14 height 14
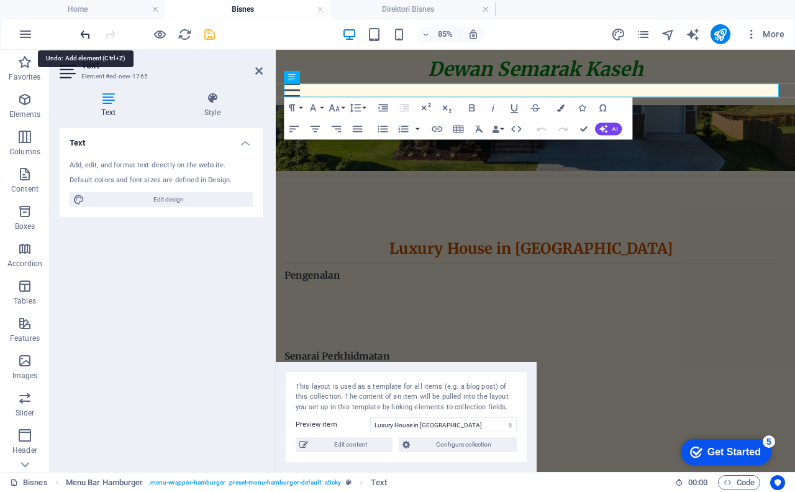
scroll to position [124, 0]
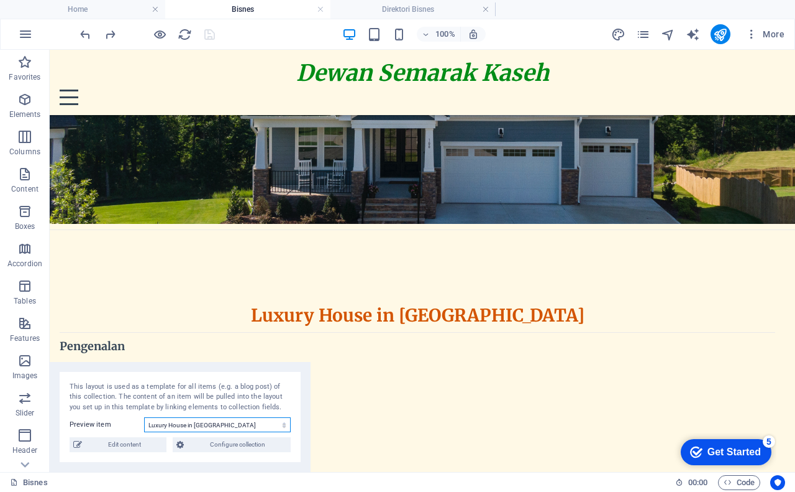
click at [205, 426] on select "Dewan Semarak Kaseh Executive Office in [GEOGRAPHIC_DATA] Serviced Office in [G…" at bounding box center [217, 424] width 147 height 15
select select "68b325896dc2c8cce5090ddc"
click at [144, 417] on select "Dewan Semarak Kaseh Executive Office in [GEOGRAPHIC_DATA] Serviced Office in [G…" at bounding box center [217, 424] width 147 height 15
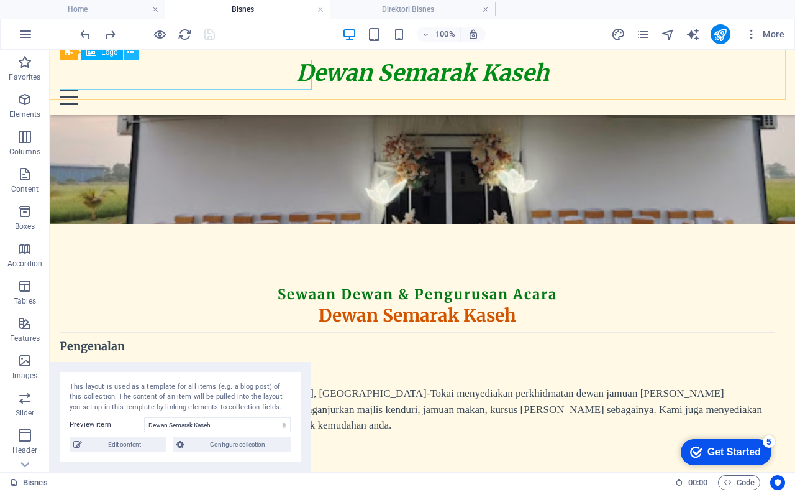
click at [132, 56] on icon at bounding box center [130, 52] width 7 height 13
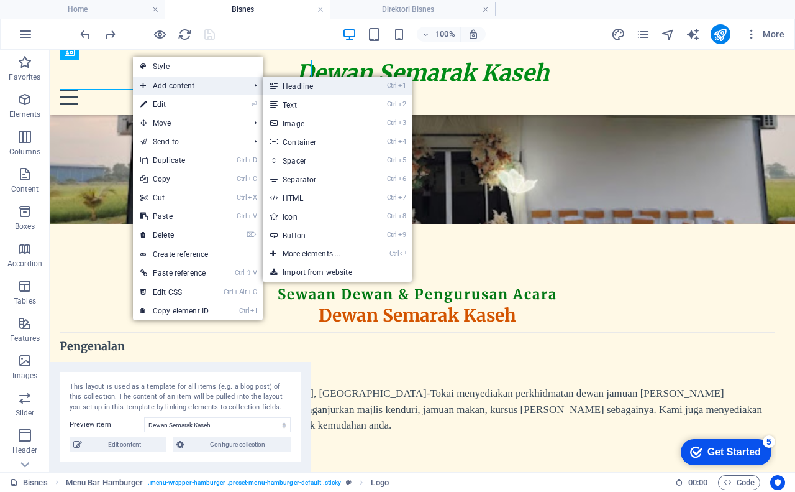
click at [311, 84] on link "Ctrl 1 Headline" at bounding box center [314, 85] width 103 height 19
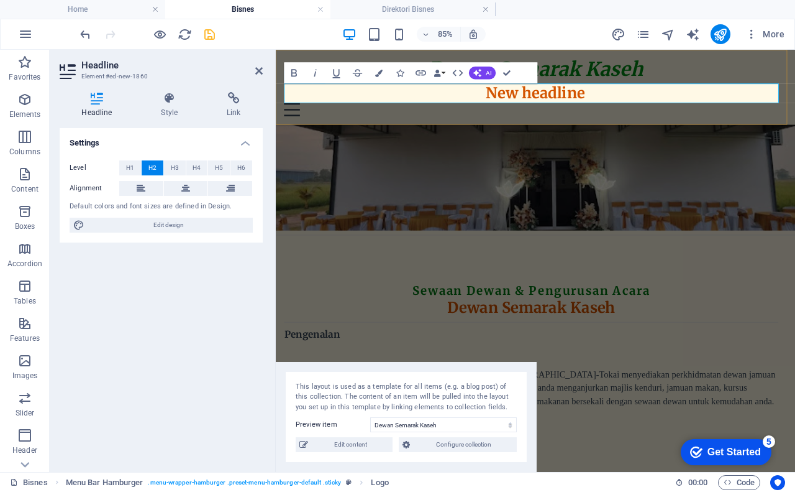
scroll to position [163, 0]
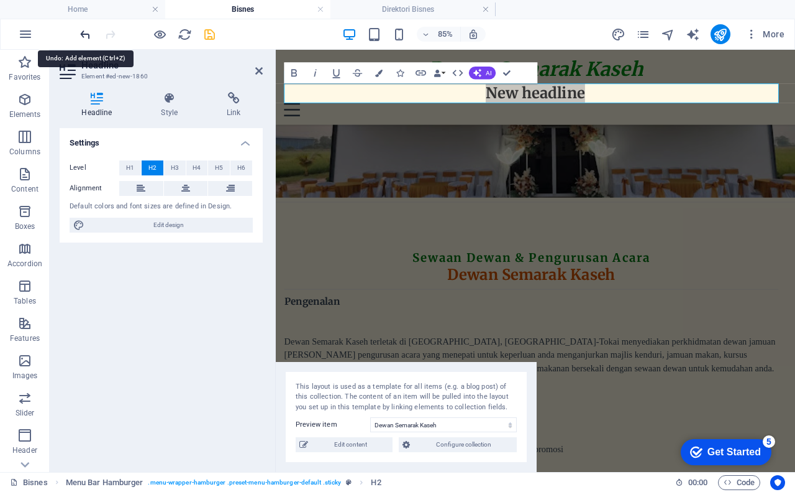
click at [88, 35] on icon "undo" at bounding box center [85, 34] width 14 height 14
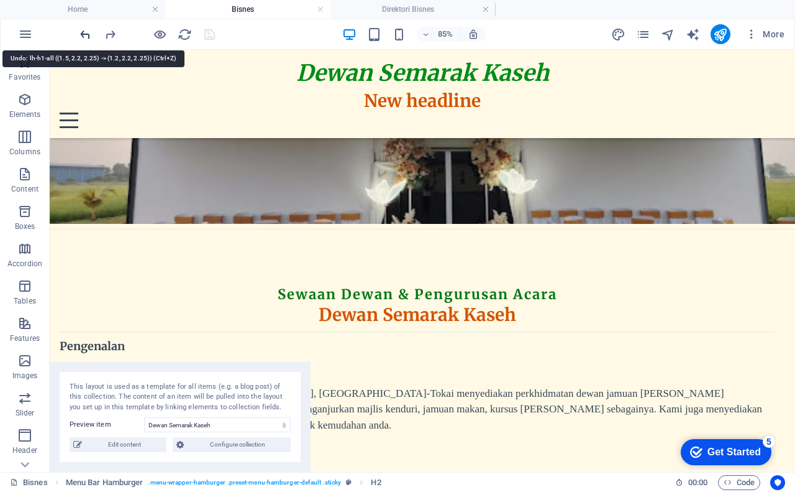
scroll to position [124, 0]
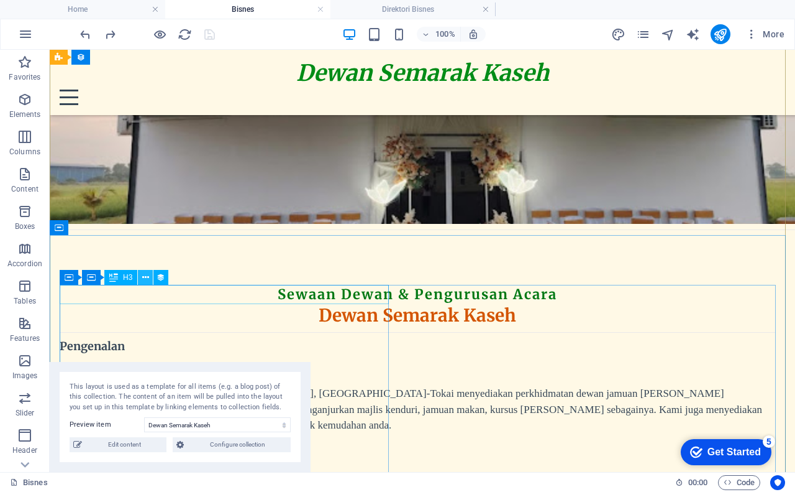
click at [146, 276] on icon at bounding box center [145, 277] width 7 height 13
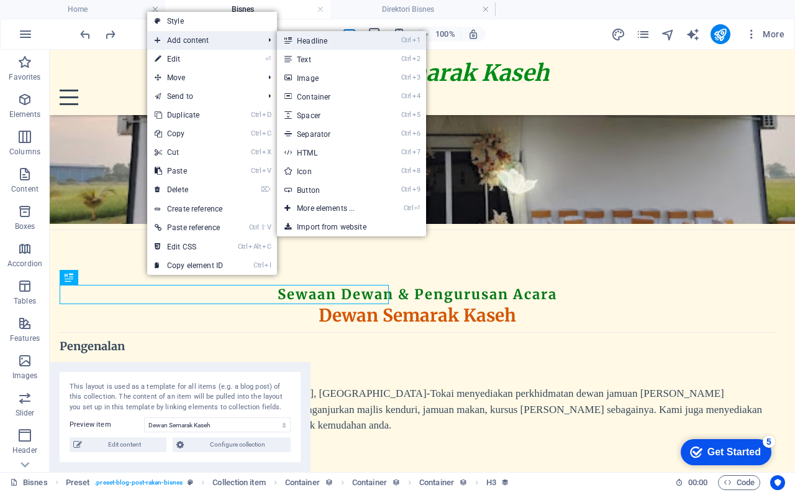
click at [326, 41] on link "Ctrl 1 Headline" at bounding box center [328, 40] width 103 height 19
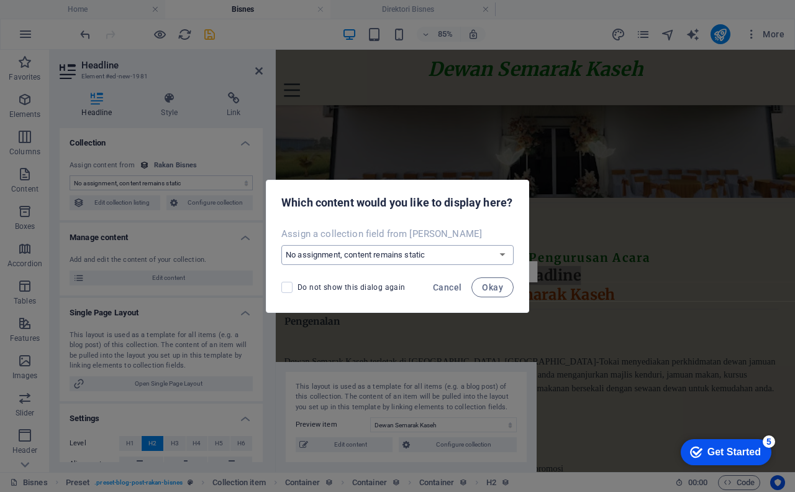
click at [504, 255] on select "No assignment, content remains static Create a new field Created at (Date) Upda…" at bounding box center [398, 255] width 232 height 20
select select "name"
click at [282, 245] on select "No assignment, content remains static Create a new field Created at (Date) Upda…" at bounding box center [398, 255] width 232 height 20
click at [488, 286] on span "Okay" at bounding box center [492, 287] width 21 height 10
select select "name"
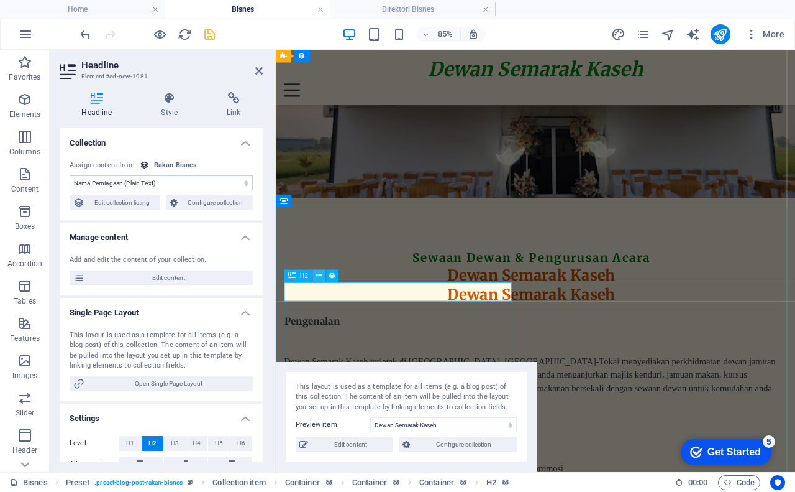
click at [322, 275] on icon at bounding box center [319, 275] width 6 height 11
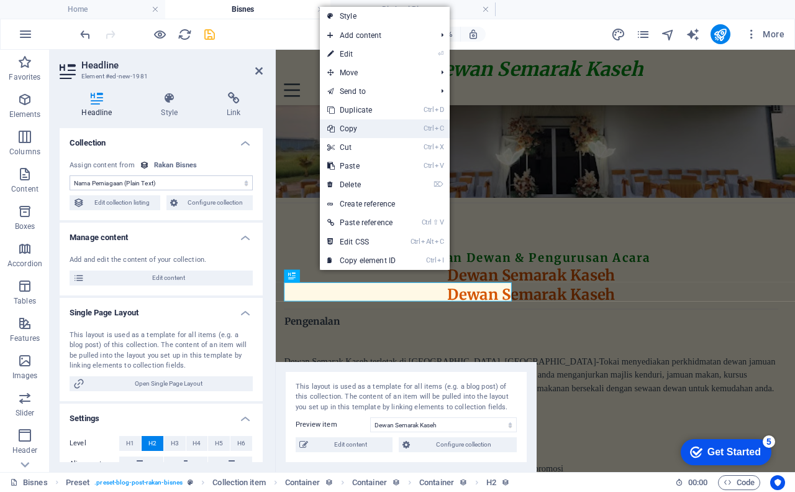
click at [362, 128] on link "Ctrl C Copy" at bounding box center [361, 128] width 83 height 19
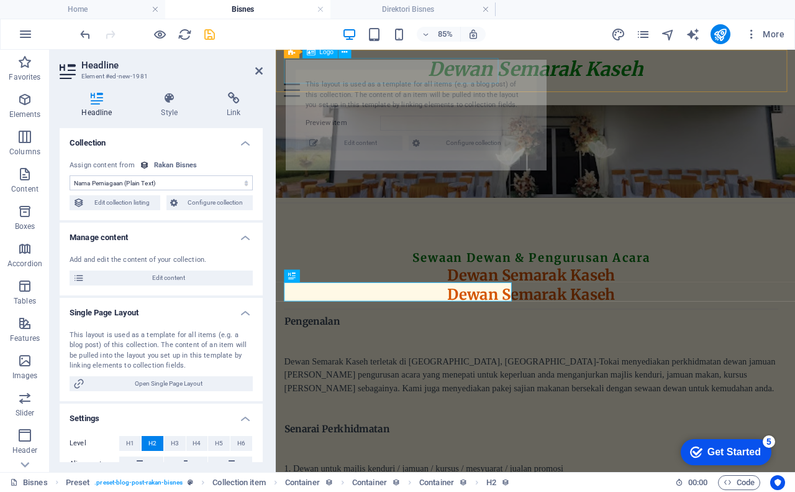
select select "68b325896dc2c8cce5090ddc"
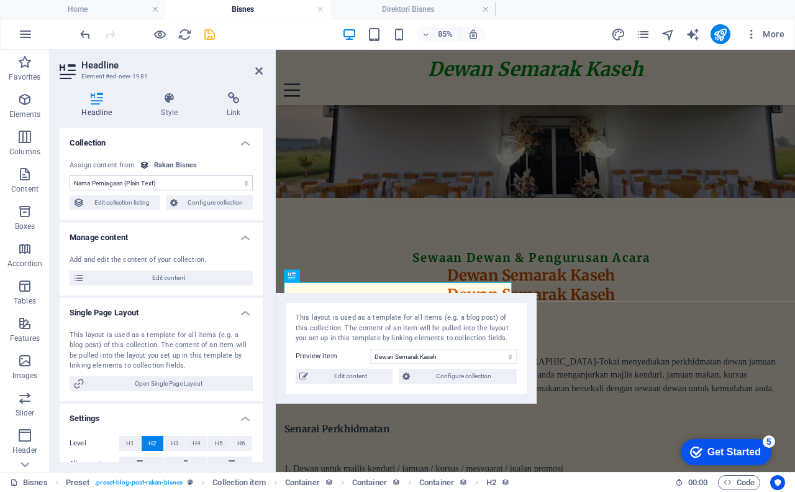
drag, startPoint x: 449, startPoint y: 66, endPoint x: 436, endPoint y: 299, distance: 233.4
click at [436, 299] on div "This layout is used as a template for all items (e.g. a blog post) of this coll…" at bounding box center [406, 348] width 261 height 111
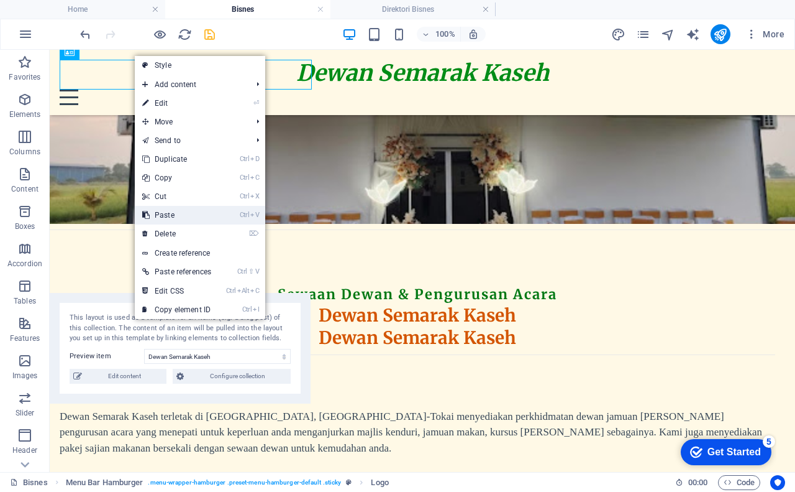
click at [177, 213] on link "Ctrl V Paste" at bounding box center [177, 215] width 84 height 19
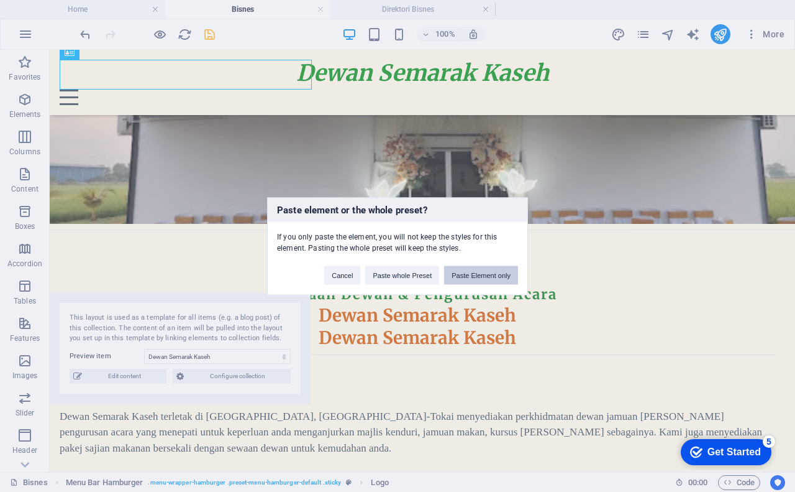
click at [481, 276] on button "Paste Element only" at bounding box center [481, 274] width 74 height 19
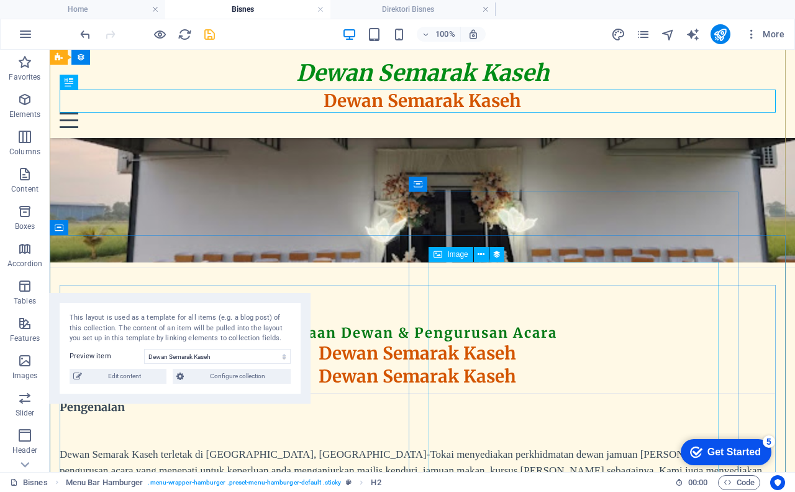
scroll to position [163, 0]
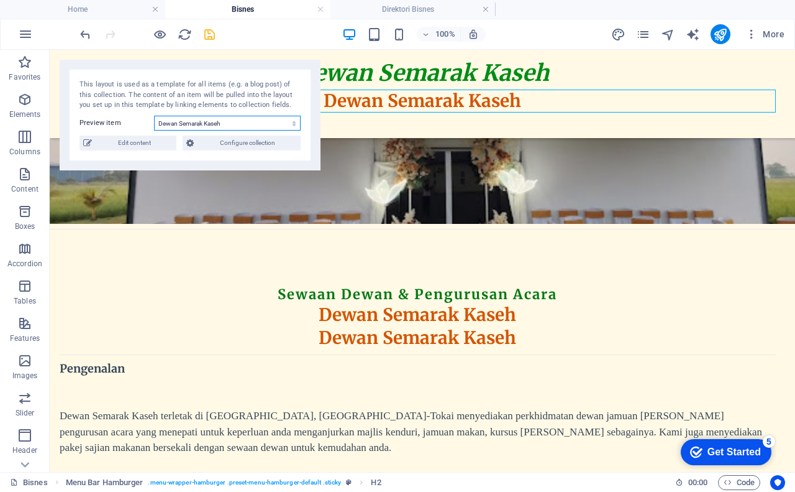
click at [208, 124] on select "Dewan Semarak Kaseh Executive Office in [GEOGRAPHIC_DATA] Serviced Office in [G…" at bounding box center [227, 123] width 147 height 15
select select "68b325896dc2c8cce5090ddd"
click at [154, 116] on select "Dewan Semarak Kaseh Executive Office in [GEOGRAPHIC_DATA] Serviced Office in [G…" at bounding box center [227, 123] width 147 height 15
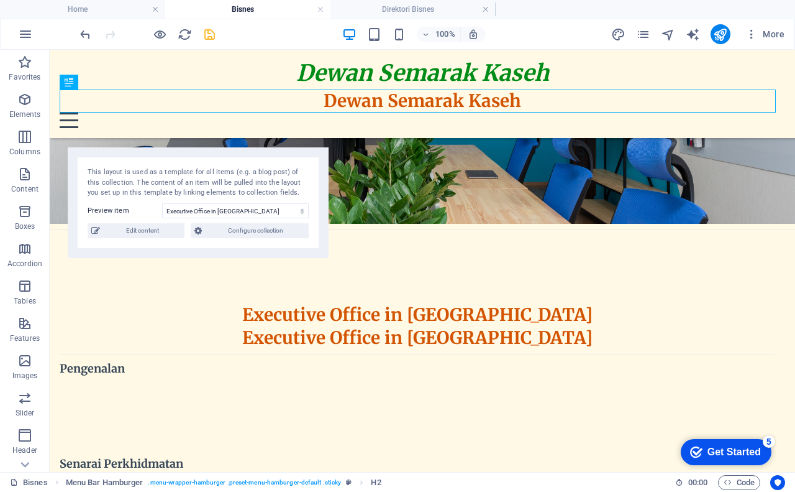
drag, startPoint x: 196, startPoint y: 67, endPoint x: 204, endPoint y: 155, distance: 88.0
click at [204, 155] on div "This layout is used as a template for all items (e.g. a blog post) of this coll…" at bounding box center [198, 202] width 261 height 111
click at [87, 37] on icon "undo" at bounding box center [85, 34] width 14 height 14
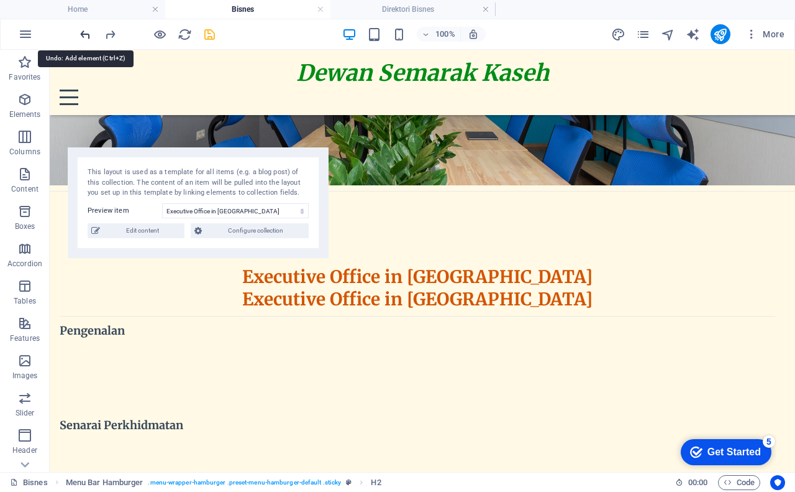
scroll to position [124, 0]
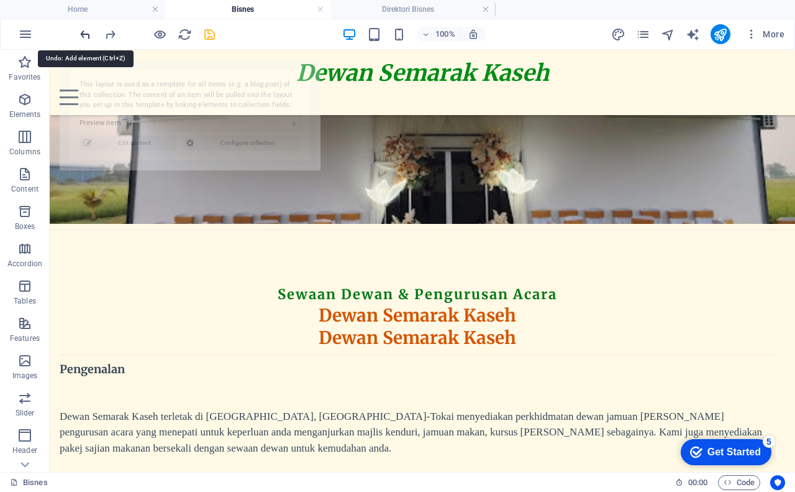
select select "68b325896dc2c8cce5090ddc"
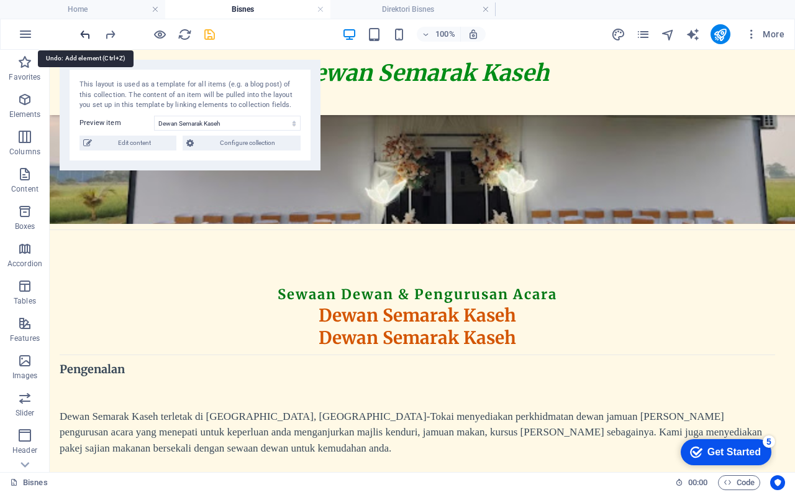
click at [87, 37] on icon "undo" at bounding box center [85, 34] width 14 height 14
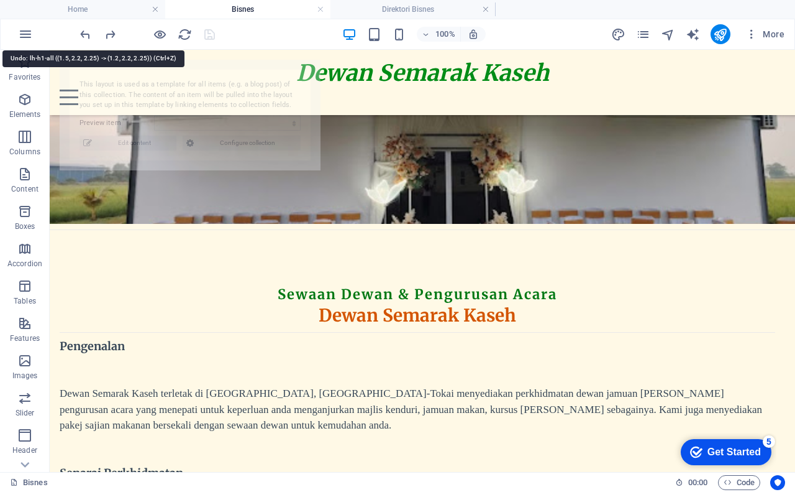
select select "68b325896dc2c8cce5090ddc"
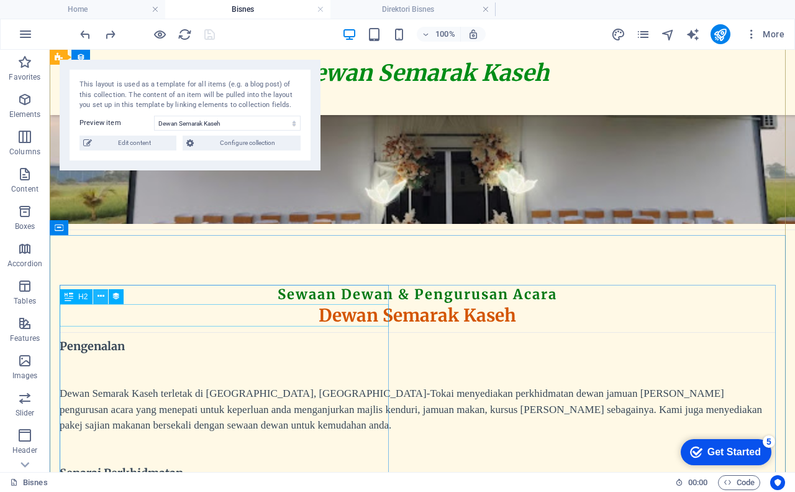
click at [102, 293] on icon at bounding box center [101, 296] width 7 height 13
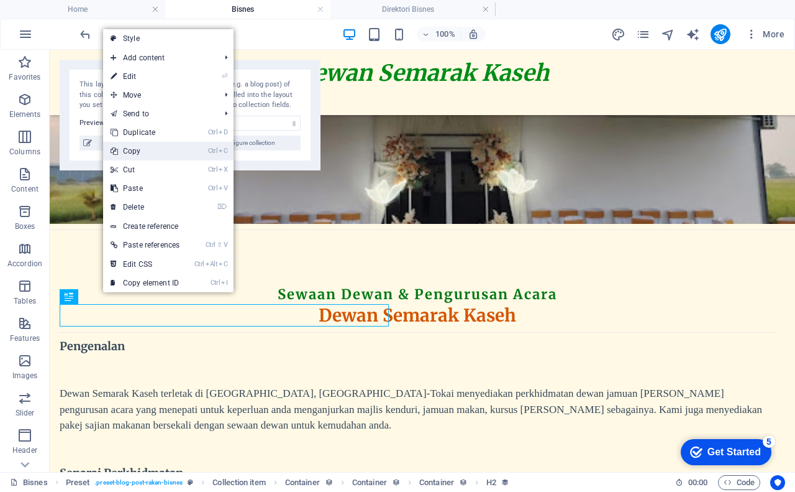
click at [148, 153] on link "Ctrl C Copy" at bounding box center [145, 151] width 84 height 19
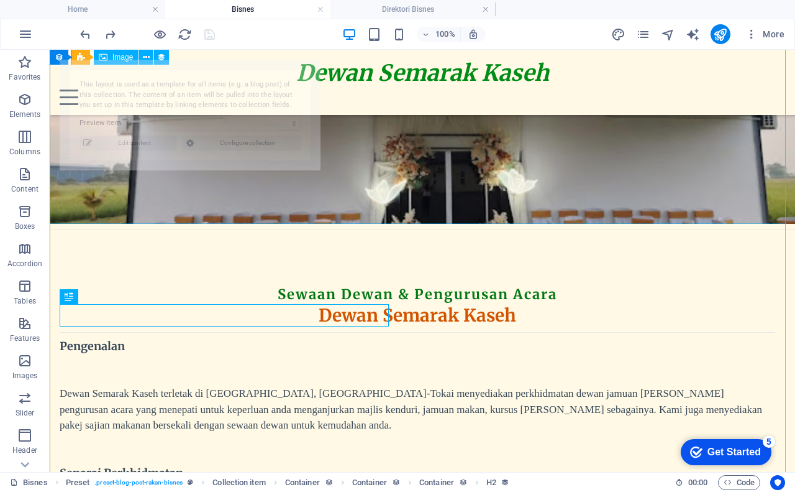
select select "68b325896dc2c8cce5090ddc"
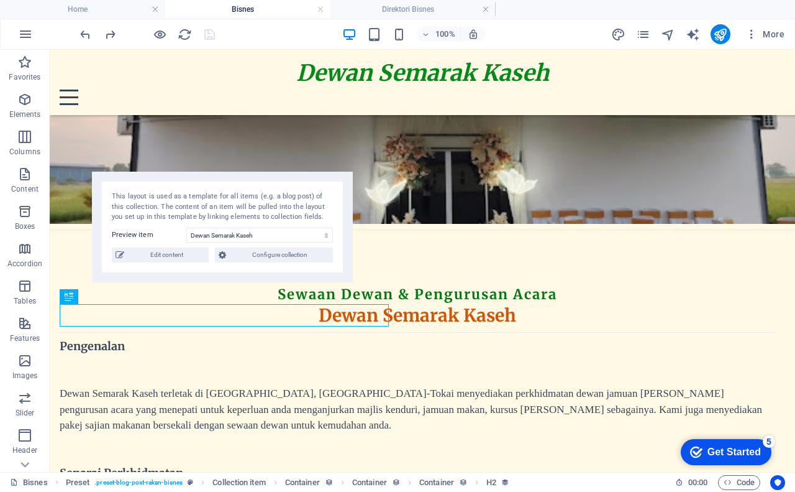
drag, startPoint x: 242, startPoint y: 68, endPoint x: 275, endPoint y: 181, distance: 118.4
click at [275, 181] on div "This layout is used as a template for all items (e.g. a blog post) of this coll…" at bounding box center [222, 227] width 261 height 111
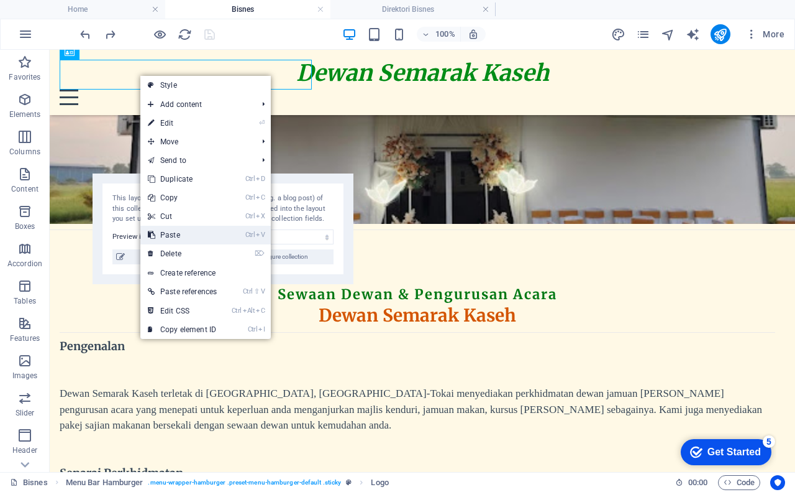
click at [198, 236] on link "Ctrl V Paste" at bounding box center [182, 235] width 84 height 19
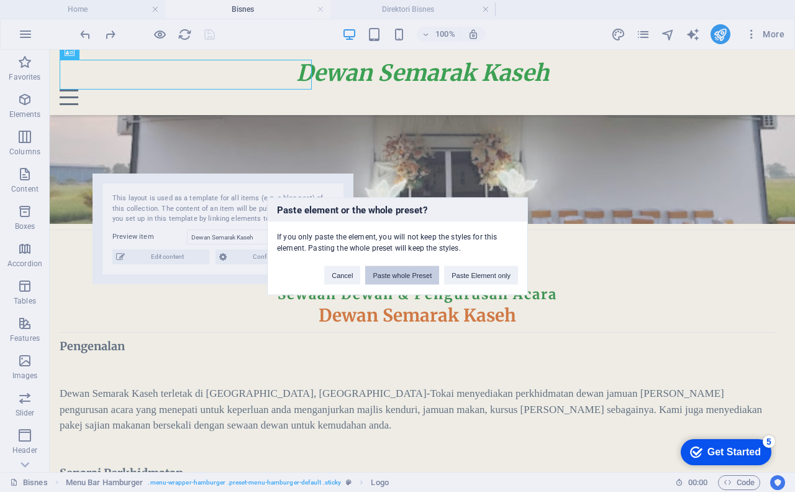
click at [422, 272] on button "Paste whole Preset" at bounding box center [402, 274] width 74 height 19
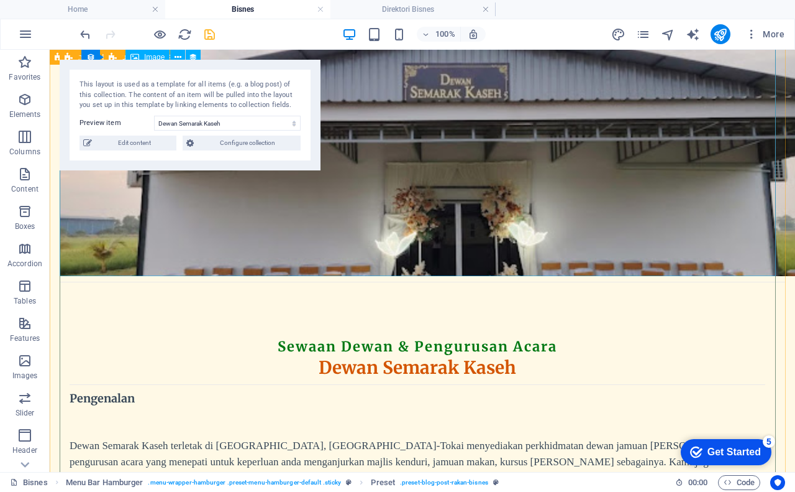
scroll to position [0, 0]
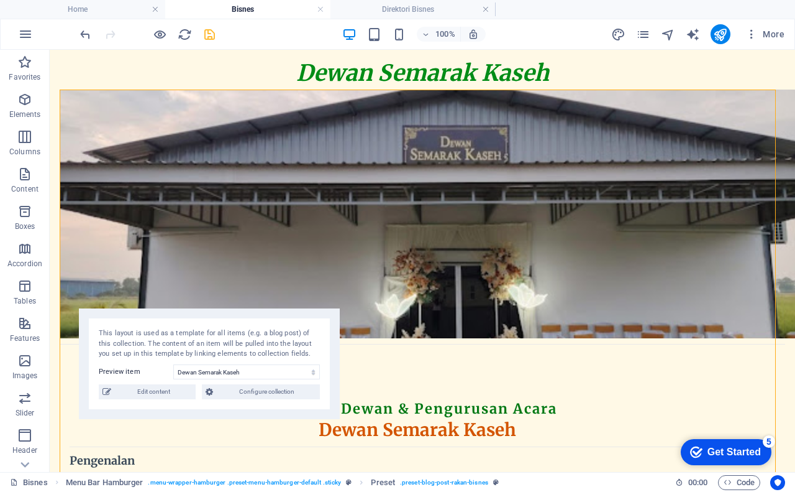
drag, startPoint x: 165, startPoint y: 72, endPoint x: 208, endPoint y: 314, distance: 246.1
click at [195, 326] on div "This layout is used as a template for all items (e.g. a blog post) of this coll…" at bounding box center [209, 363] width 261 height 111
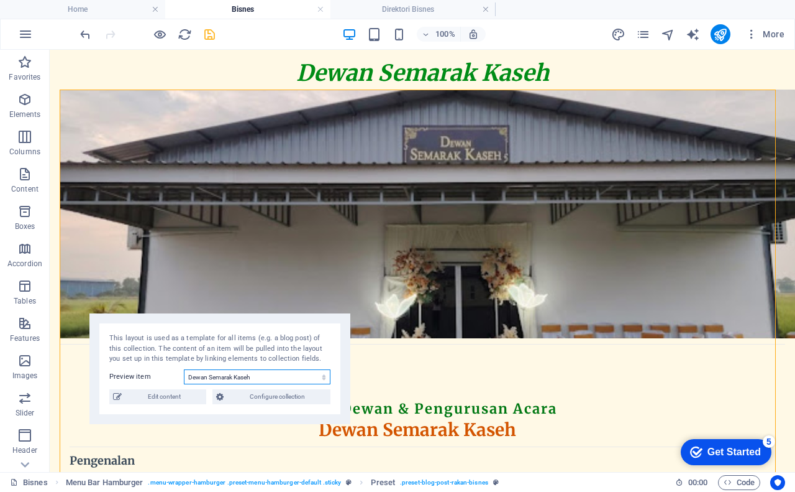
click at [251, 383] on select "Dewan Semarak Kaseh Executive Office in [GEOGRAPHIC_DATA] Serviced Office in [G…" at bounding box center [257, 376] width 147 height 15
click at [184, 369] on select "Dewan Semarak Kaseh Executive Office in [GEOGRAPHIC_DATA] Serviced Office in [G…" at bounding box center [257, 376] width 147 height 15
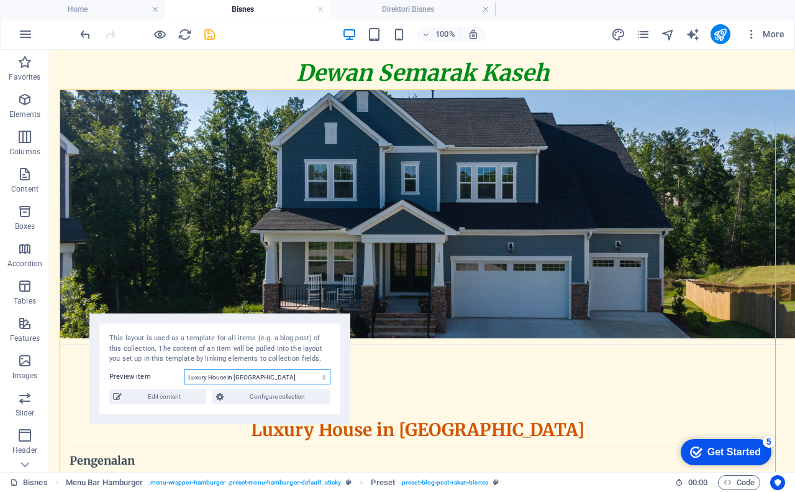
click at [249, 374] on select "Dewan Semarak Kaseh Executive Office in [GEOGRAPHIC_DATA] Serviced Office in [G…" at bounding box center [257, 376] width 147 height 15
select select "68b325896dc2c8cce5090dda"
click at [184, 369] on select "Dewan Semarak Kaseh Executive Office in [GEOGRAPHIC_DATA] Serviced Office in [G…" at bounding box center [257, 376] width 147 height 15
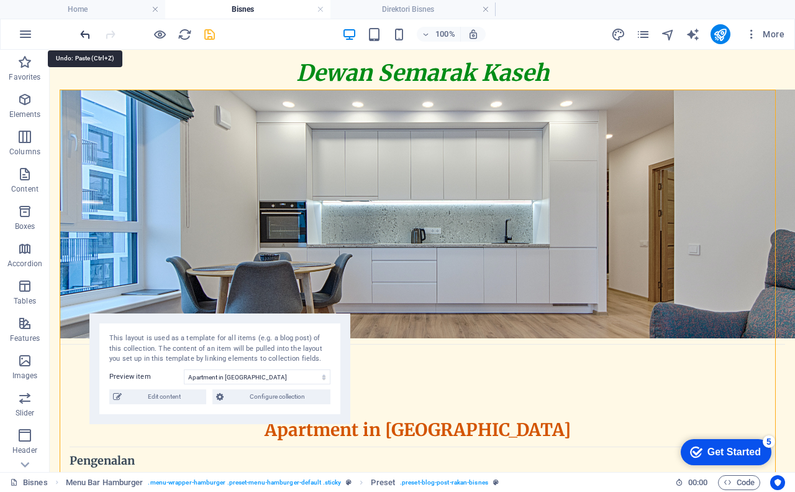
click at [84, 36] on icon "undo" at bounding box center [85, 34] width 14 height 14
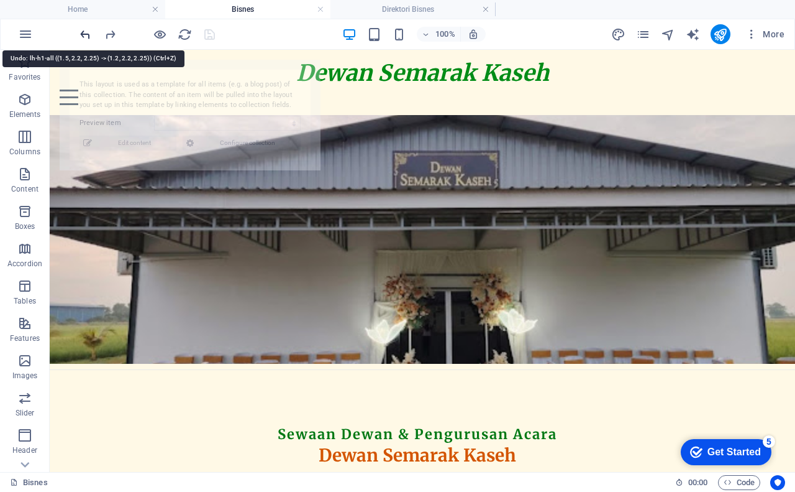
click at [84, 36] on icon "undo" at bounding box center [85, 34] width 14 height 14
select select "68b325896dc2c8cce5090ddc"
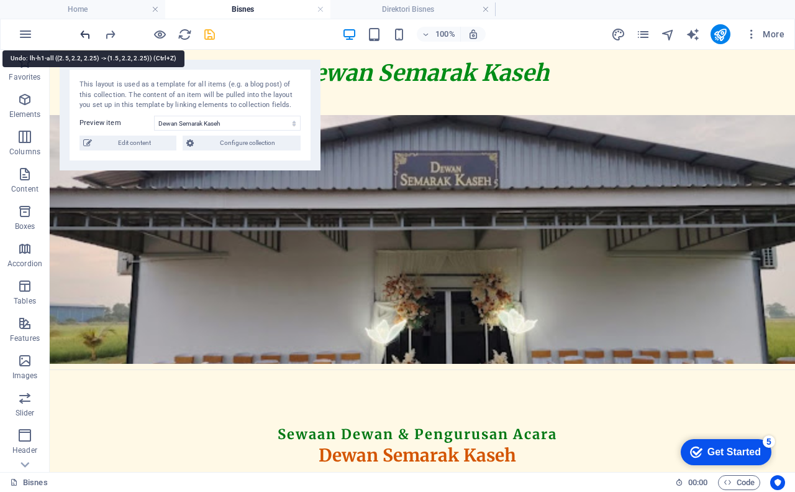
click at [85, 36] on icon "undo" at bounding box center [85, 34] width 14 height 14
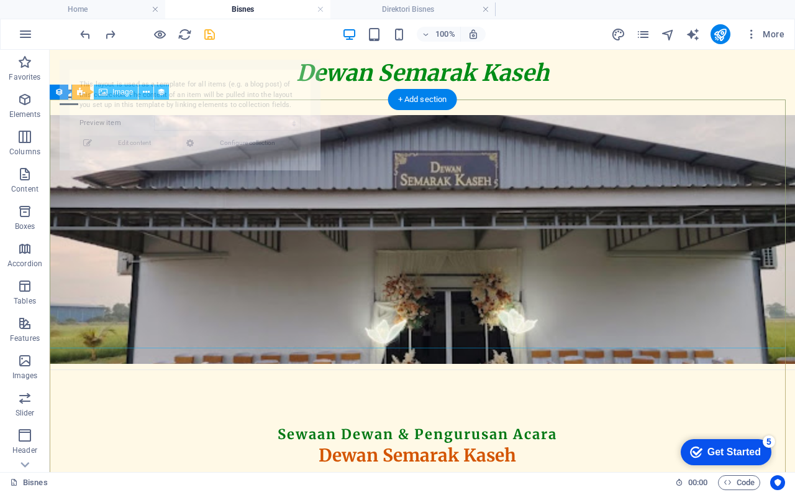
select select "68b325896dc2c8cce5090ddc"
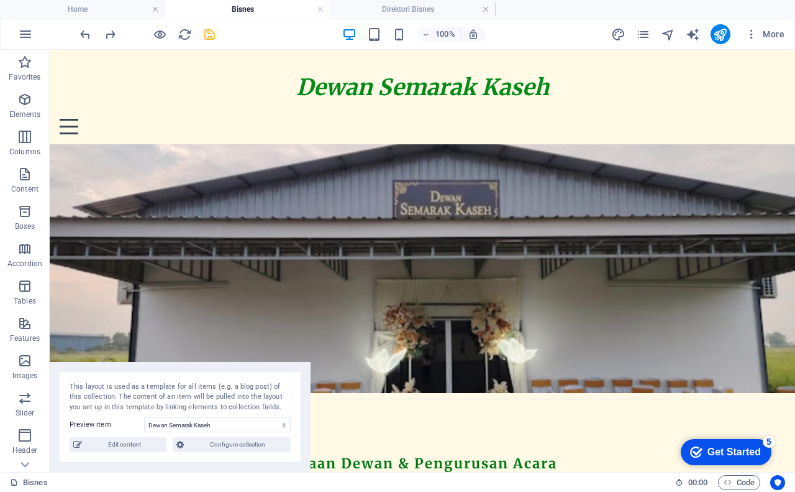
drag, startPoint x: 155, startPoint y: 68, endPoint x: 112, endPoint y: 460, distance: 394.5
click at [112, 460] on div "This layout is used as a template for all items (e.g. a blog post) of this coll…" at bounding box center [180, 417] width 261 height 111
click at [85, 32] on icon "undo" at bounding box center [85, 34] width 14 height 14
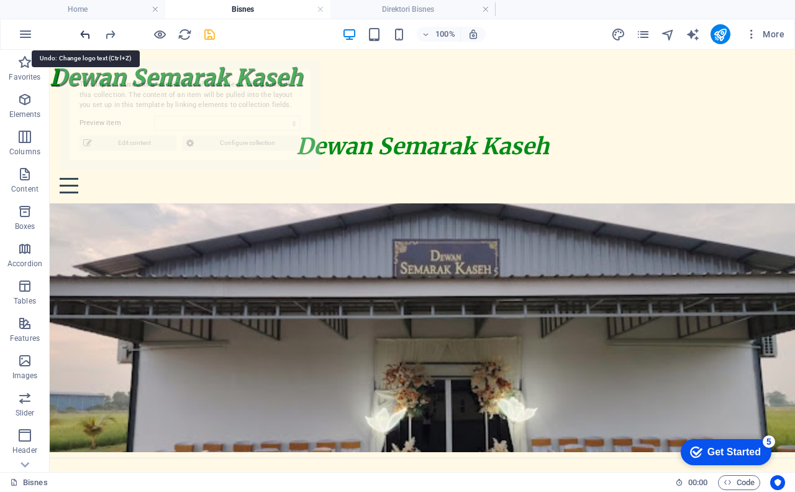
select select "68b325896dc2c8cce5090ddc"
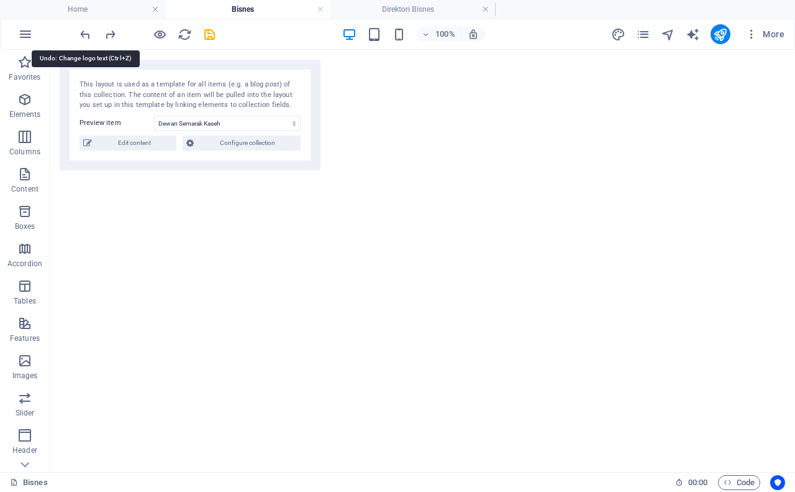
click at [87, 32] on icon "undo" at bounding box center [85, 34] width 14 height 14
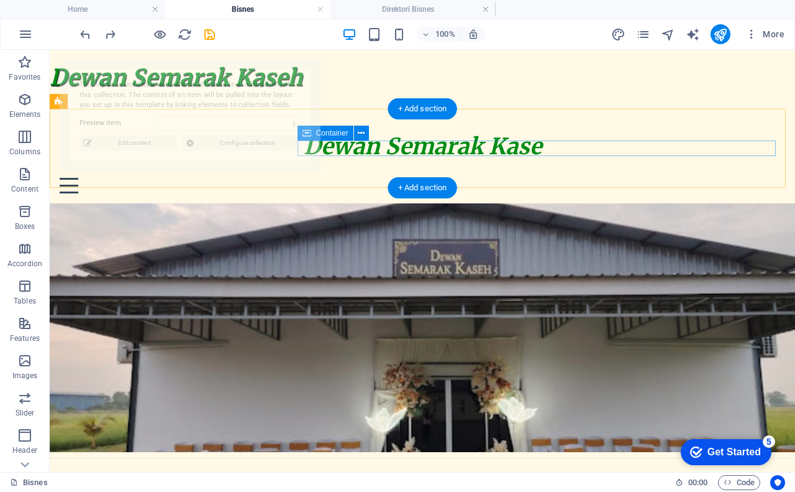
select select "68b325896dc2c8cce5090ddc"
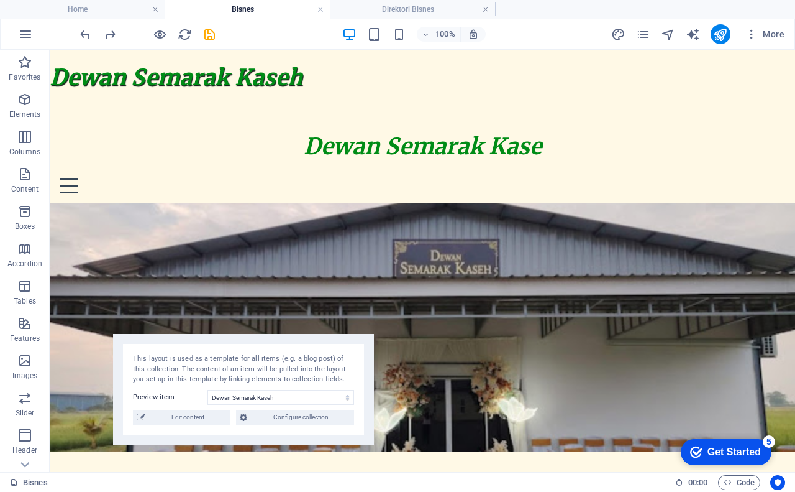
drag, startPoint x: 153, startPoint y: 71, endPoint x: 207, endPoint y: 345, distance: 279.2
click at [207, 345] on div "This layout is used as a template for all items (e.g. a blog post) of this coll…" at bounding box center [243, 389] width 261 height 111
click at [107, 35] on icon "redo" at bounding box center [110, 34] width 14 height 14
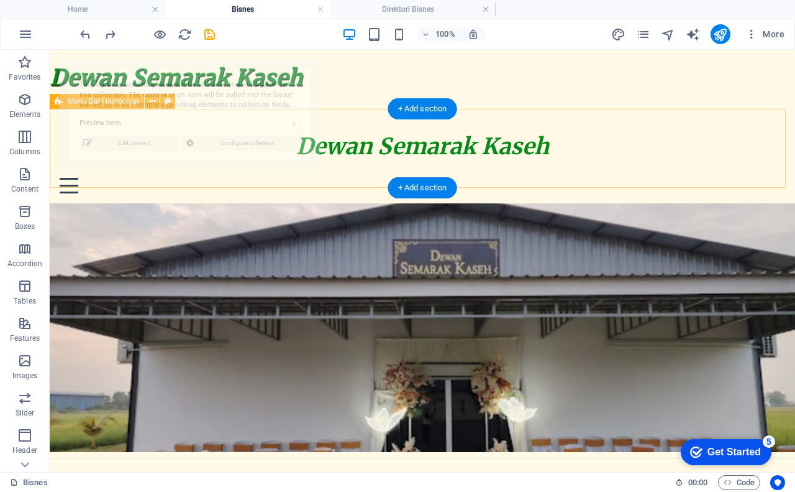
select select "68b325896dc2c8cce5090ddc"
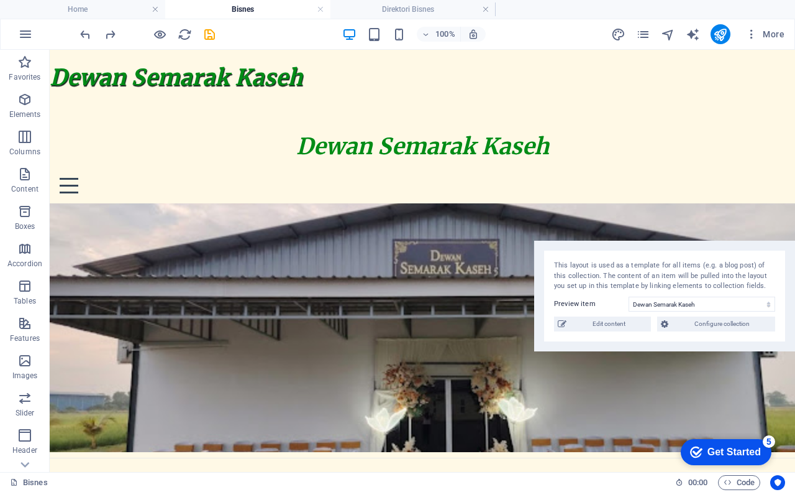
drag, startPoint x: 150, startPoint y: 65, endPoint x: 657, endPoint y: 246, distance: 538.4
click at [657, 246] on div "This layout is used as a template for all items (e.g. a blog post) of this coll…" at bounding box center [664, 295] width 261 height 111
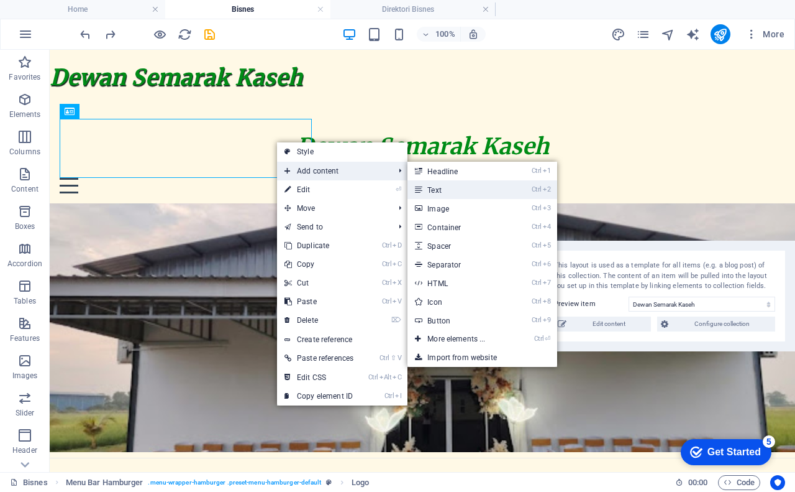
click at [472, 193] on link "Ctrl 2 Text" at bounding box center [459, 189] width 103 height 19
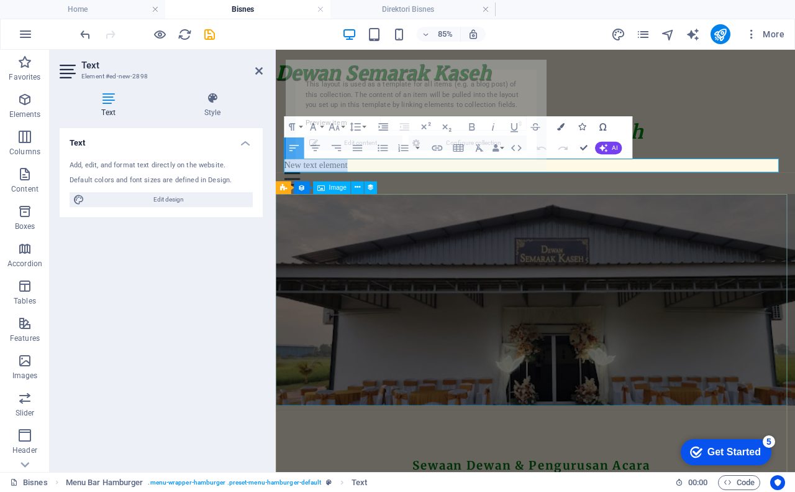
select select "68b325896dc2c8cce5090ddc"
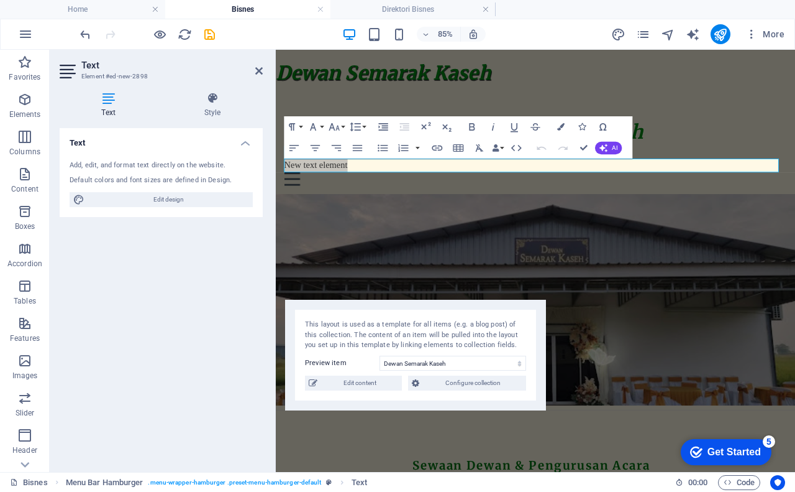
drag, startPoint x: 418, startPoint y: 76, endPoint x: 417, endPoint y: 317, distance: 240.5
click at [417, 317] on div "This layout is used as a template for all items (e.g. a blog post) of this coll…" at bounding box center [415, 355] width 261 height 111
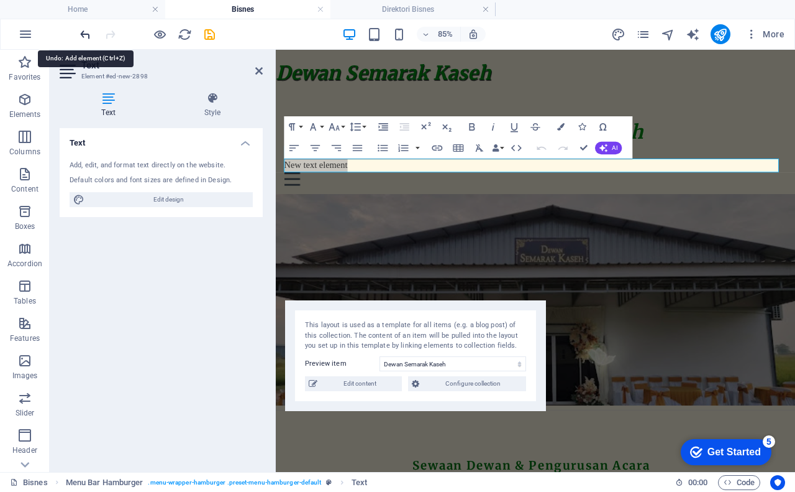
click at [84, 34] on icon "undo" at bounding box center [85, 34] width 14 height 14
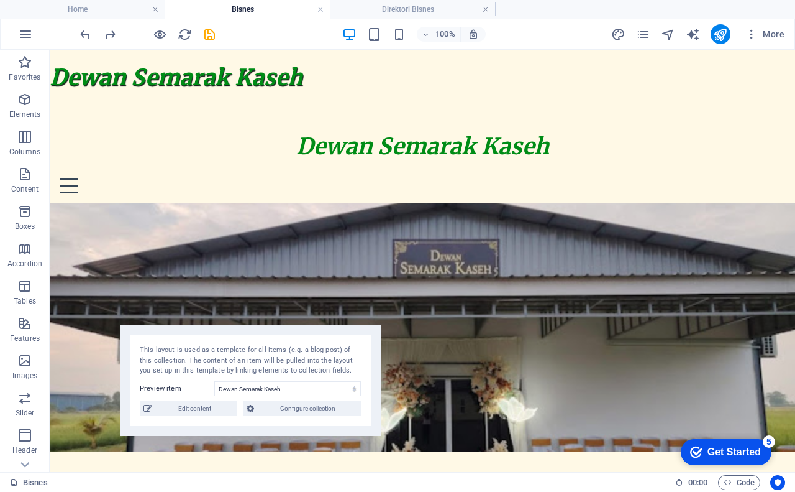
drag, startPoint x: 213, startPoint y: 67, endPoint x: 273, endPoint y: 332, distance: 272.1
click at [273, 332] on div "This layout is used as a template for all items (e.g. a blog post) of this coll…" at bounding box center [250, 380] width 261 height 111
click at [89, 55] on icon at bounding box center [91, 57] width 7 height 13
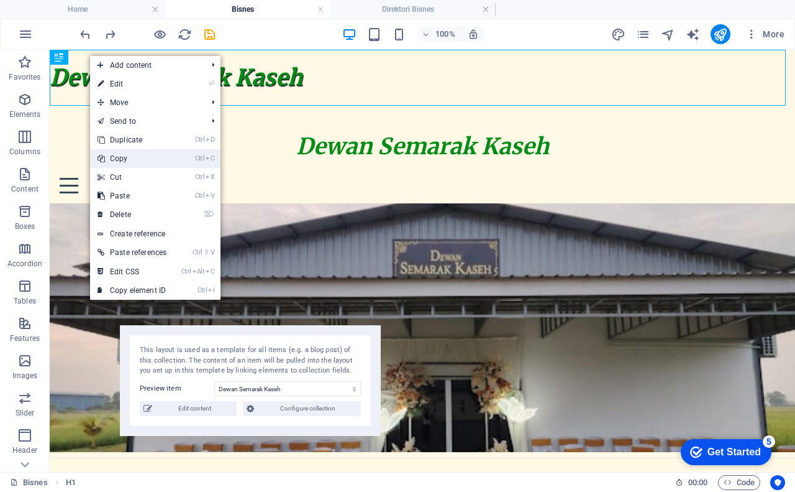
click at [141, 160] on link "Ctrl C Copy" at bounding box center [132, 158] width 84 height 19
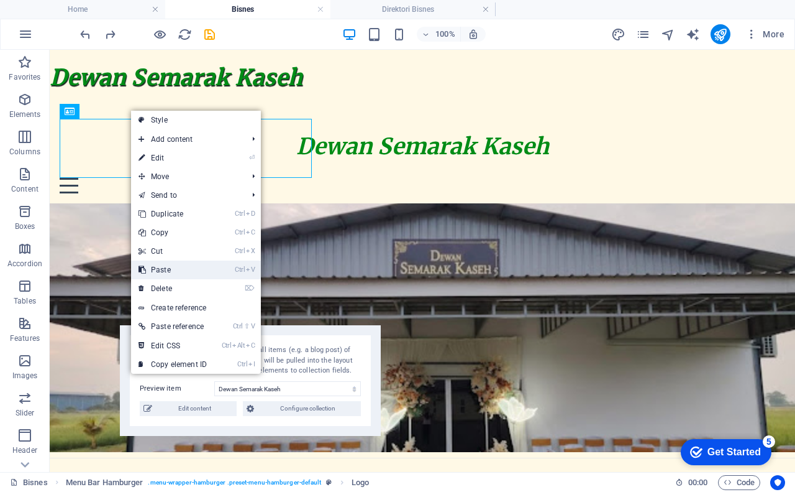
click at [181, 269] on link "Ctrl V Paste" at bounding box center [172, 269] width 83 height 19
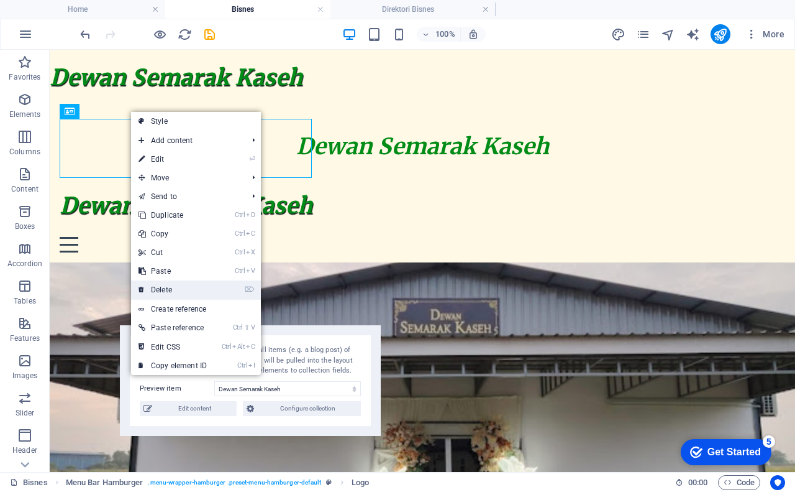
click at [178, 288] on link "⌦ Delete" at bounding box center [172, 289] width 83 height 19
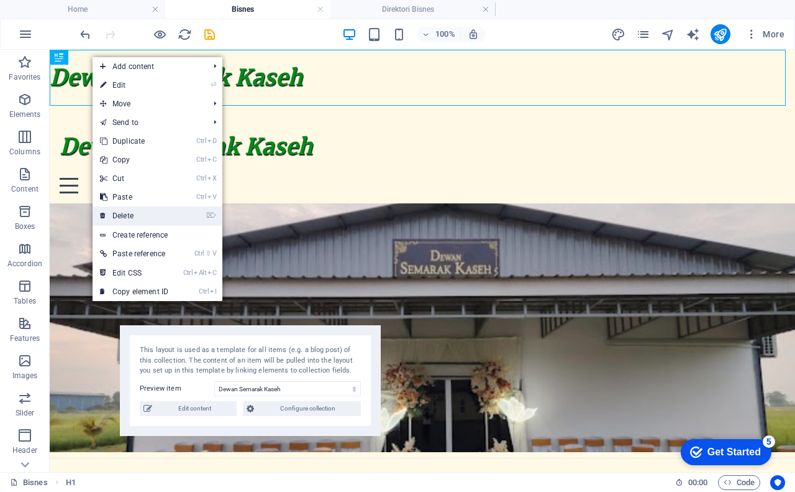
click at [154, 213] on link "⌦ Delete" at bounding box center [134, 215] width 83 height 19
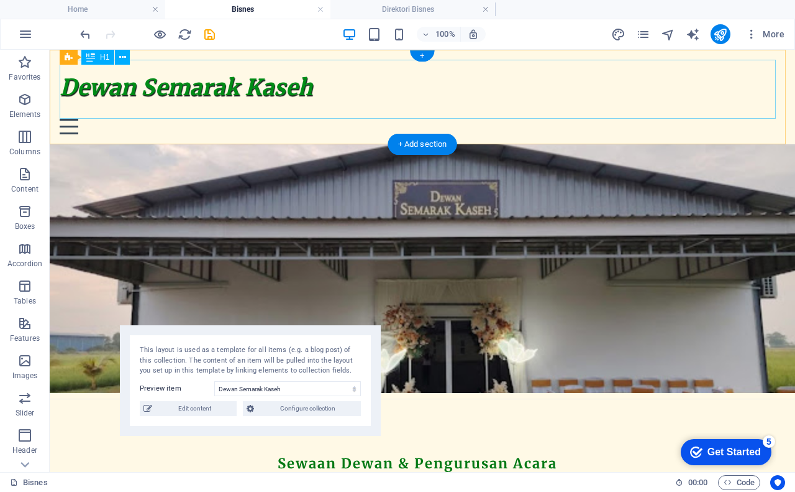
click at [160, 67] on div "Dewan Semarak Kaseh" at bounding box center [423, 88] width 726 height 56
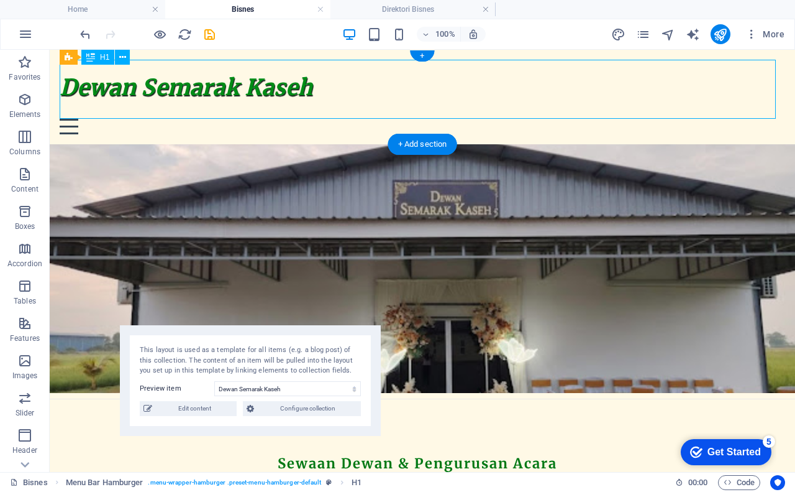
click at [160, 67] on div "Dewan Semarak Kaseh" at bounding box center [423, 88] width 726 height 56
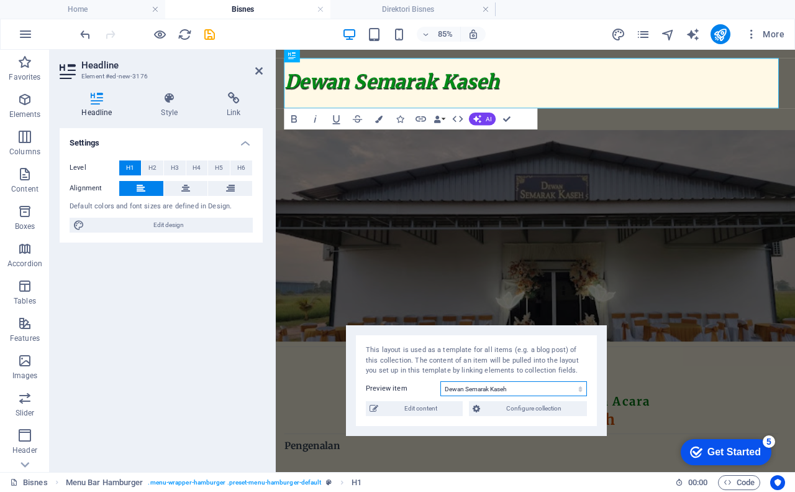
click at [500, 390] on select "Dewan Semarak Kaseh Executive Office in [GEOGRAPHIC_DATA] Serviced Office in [G…" at bounding box center [514, 388] width 147 height 15
click at [441, 381] on select "Dewan Semarak Kaseh Executive Office in [GEOGRAPHIC_DATA] Serviced Office in [G…" at bounding box center [514, 388] width 147 height 15
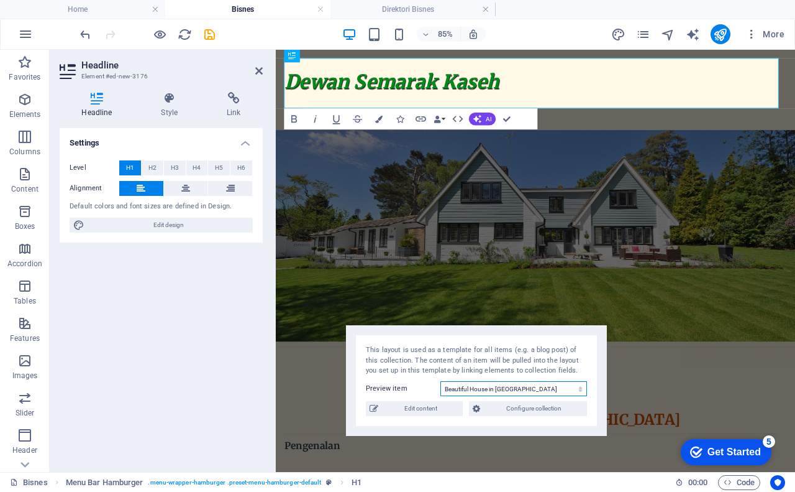
click at [489, 387] on select "Dewan Semarak Kaseh Executive Office in [GEOGRAPHIC_DATA] Serviced Office in [G…" at bounding box center [514, 388] width 147 height 15
click at [441, 381] on select "Dewan Semarak Kaseh Executive Office in [GEOGRAPHIC_DATA] Serviced Office in [G…" at bounding box center [514, 388] width 147 height 15
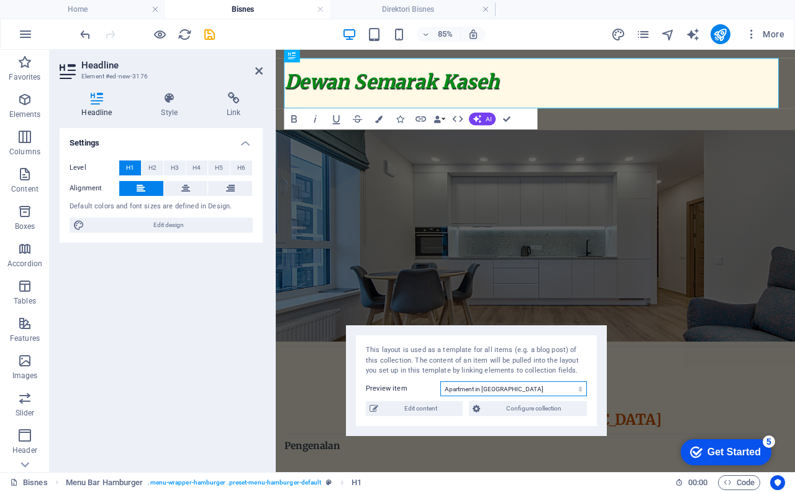
click at [479, 388] on select "Dewan Semarak Kaseh Executive Office in [GEOGRAPHIC_DATA] Serviced Office in [G…" at bounding box center [514, 388] width 147 height 15
click at [441, 381] on select "Dewan Semarak Kaseh Executive Office in [GEOGRAPHIC_DATA] Serviced Office in [G…" at bounding box center [514, 388] width 147 height 15
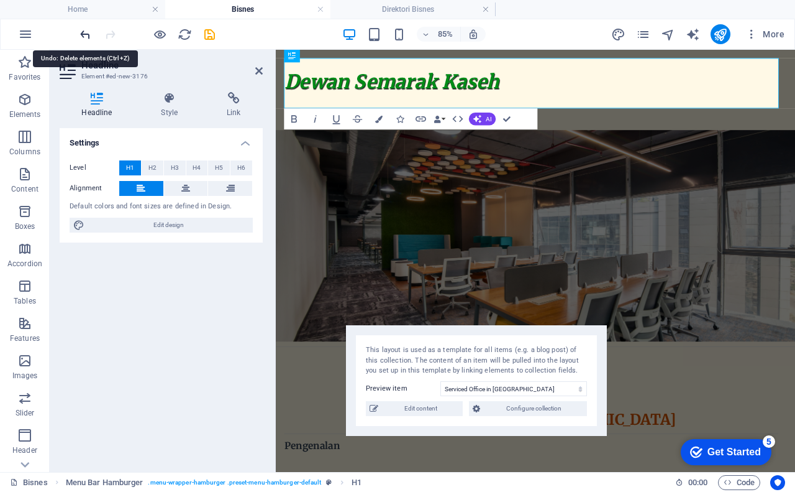
click at [83, 34] on icon "undo" at bounding box center [85, 34] width 14 height 14
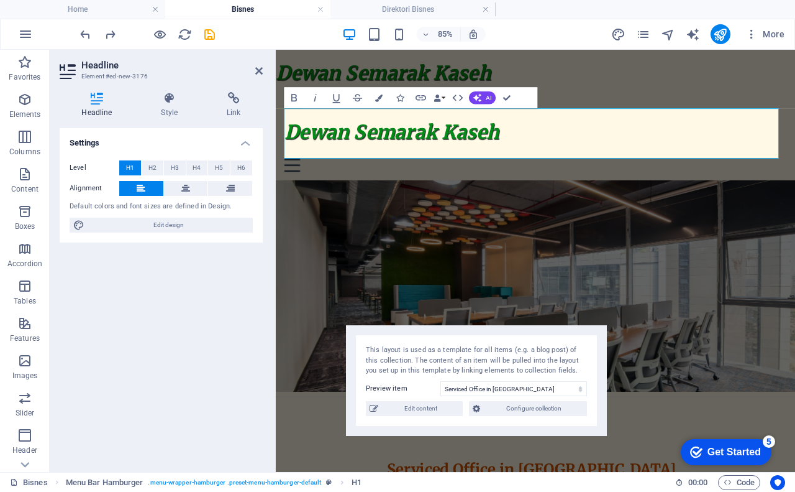
click at [263, 72] on aside "Headline Element #ed-new-3176 Headline Style Link Settings Level H1 H2 H3 H4 H5…" at bounding box center [163, 261] width 226 height 422
click at [84, 32] on icon "undo" at bounding box center [85, 34] width 14 height 14
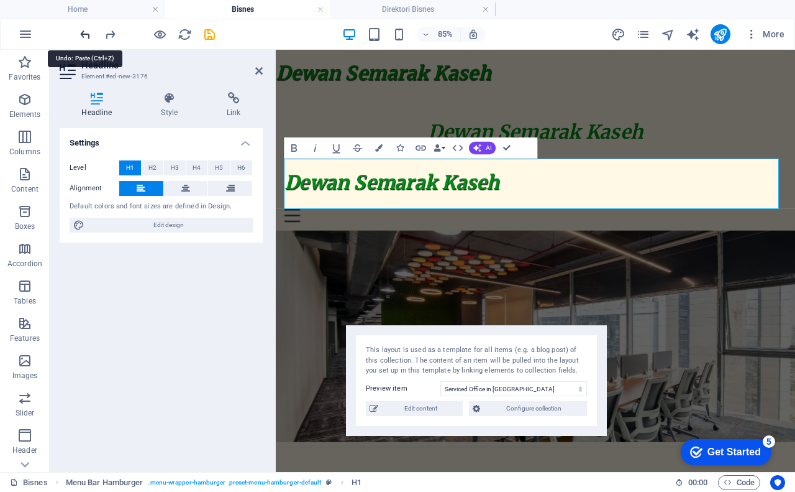
click at [84, 32] on icon "undo" at bounding box center [85, 34] width 14 height 14
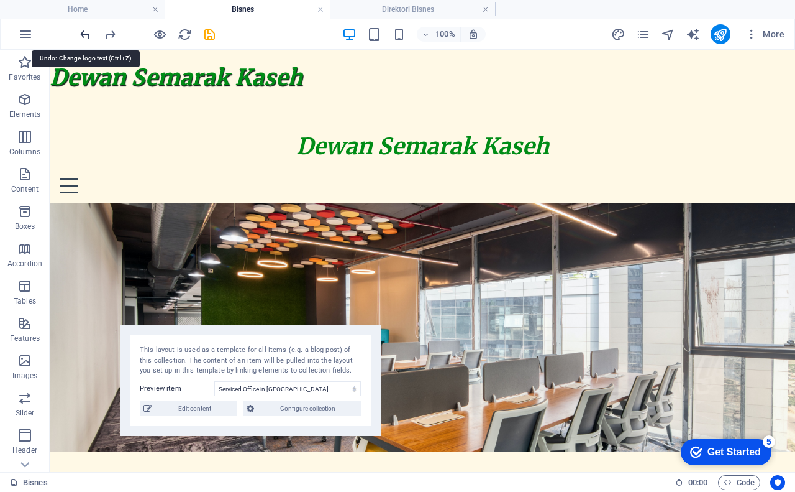
click at [85, 39] on icon "undo" at bounding box center [85, 34] width 14 height 14
click at [86, 40] on icon "undo" at bounding box center [85, 34] width 14 height 14
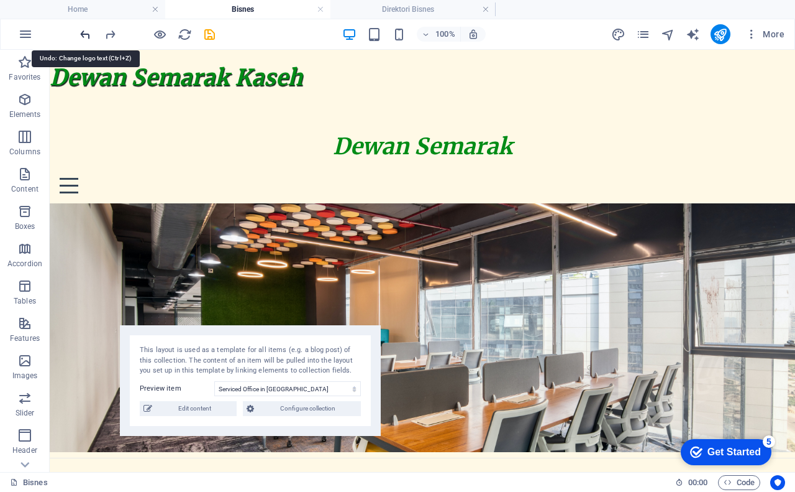
click at [86, 40] on icon "undo" at bounding box center [85, 34] width 14 height 14
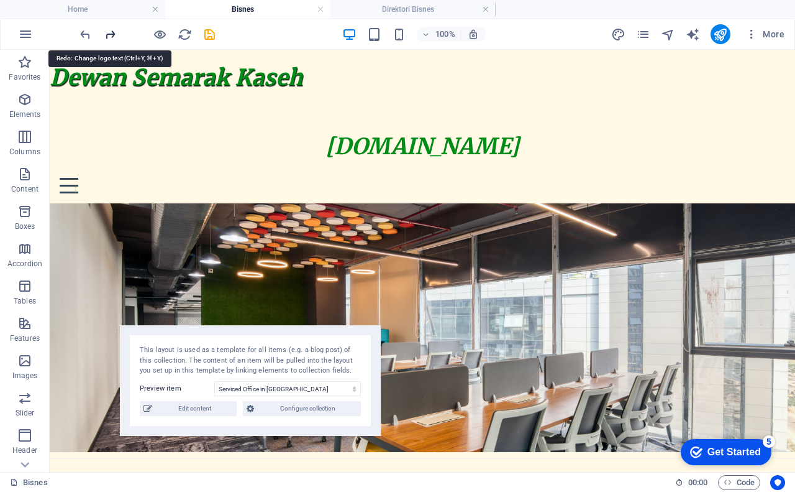
click at [111, 35] on icon "redo" at bounding box center [110, 34] width 14 height 14
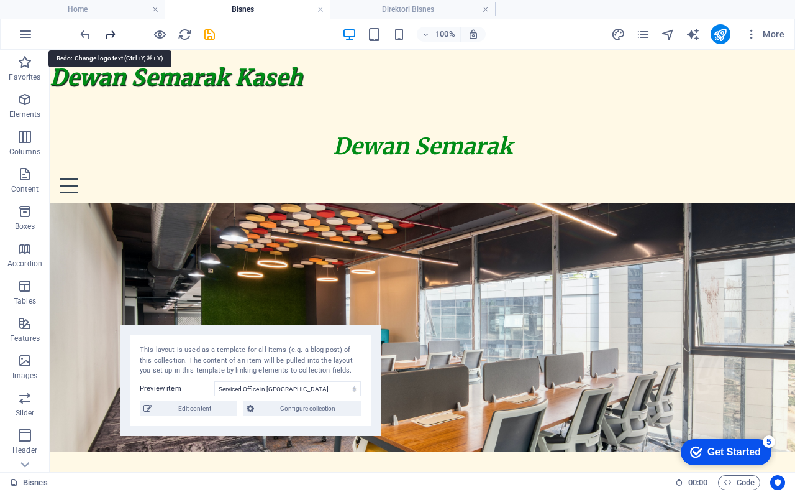
click at [111, 35] on icon "redo" at bounding box center [110, 34] width 14 height 14
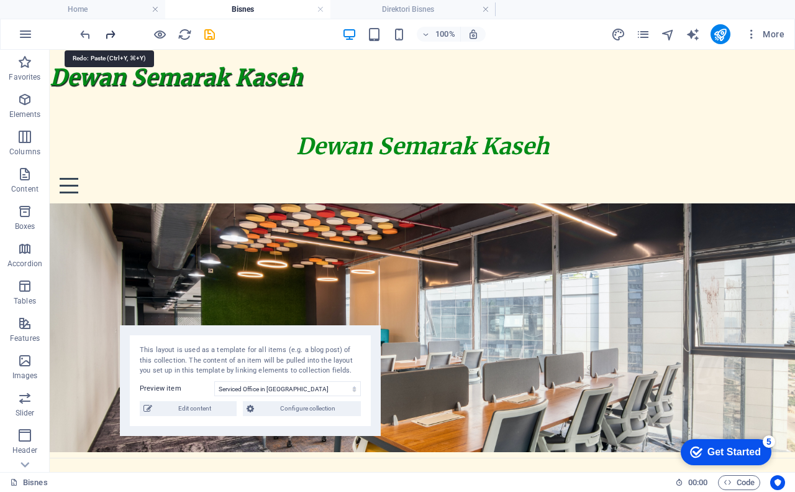
click at [111, 35] on icon "redo" at bounding box center [110, 34] width 14 height 14
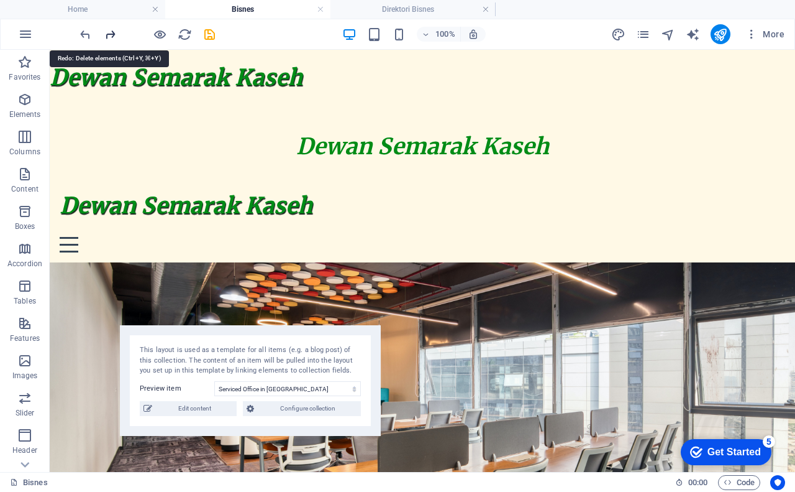
click at [111, 35] on icon "redo" at bounding box center [110, 34] width 14 height 14
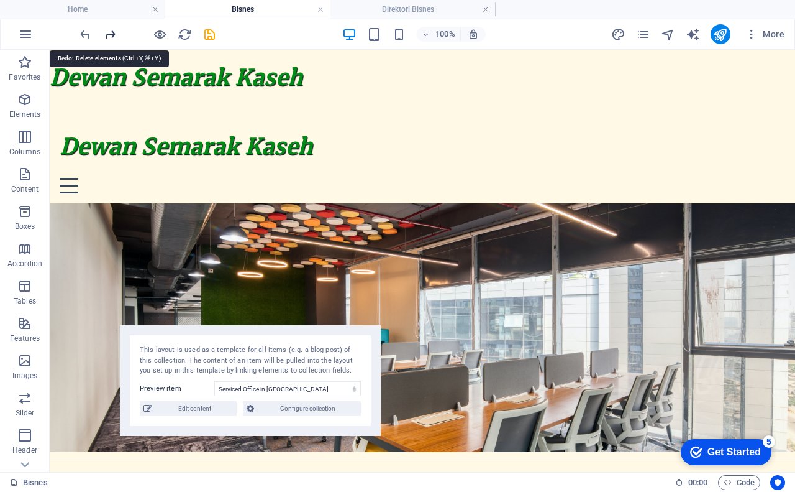
click at [111, 35] on icon "redo" at bounding box center [110, 34] width 14 height 14
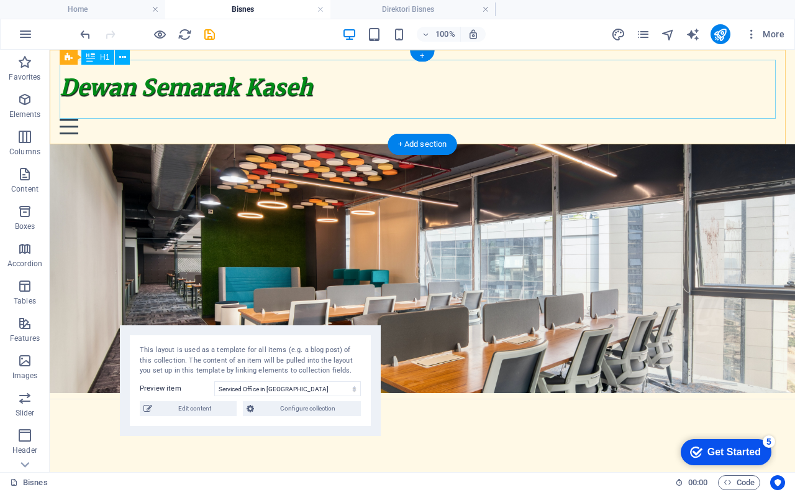
click at [193, 93] on div "Dewan Semarak Kaseh" at bounding box center [423, 88] width 726 height 56
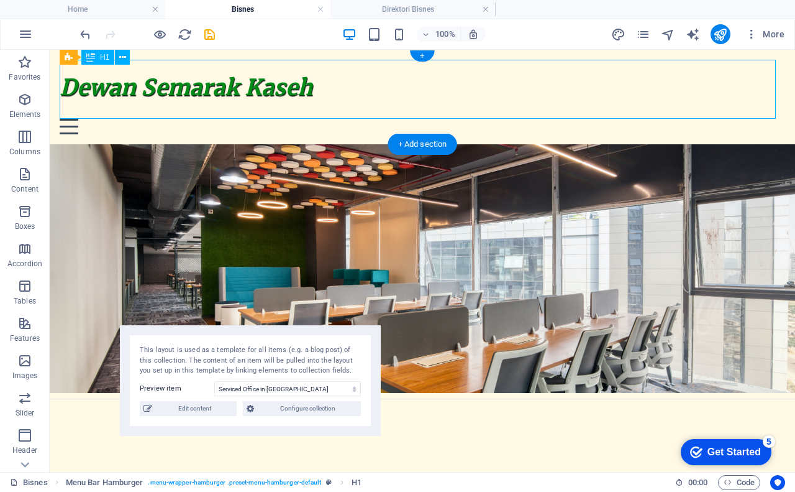
click at [193, 93] on div "Dewan Semarak Kaseh" at bounding box center [423, 88] width 726 height 56
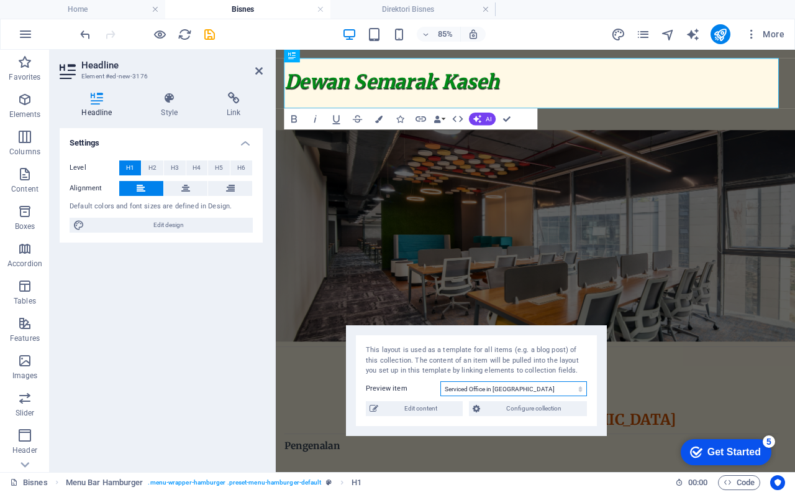
click at [492, 390] on select "Dewan Semarak Kaseh Executive Office in [GEOGRAPHIC_DATA] Serviced Office in [G…" at bounding box center [514, 388] width 147 height 15
select select "68b325896dc2c8cce5090ddc"
click at [441, 381] on select "Dewan Semarak Kaseh Executive Office in [GEOGRAPHIC_DATA] Serviced Office in [G…" at bounding box center [514, 388] width 147 height 15
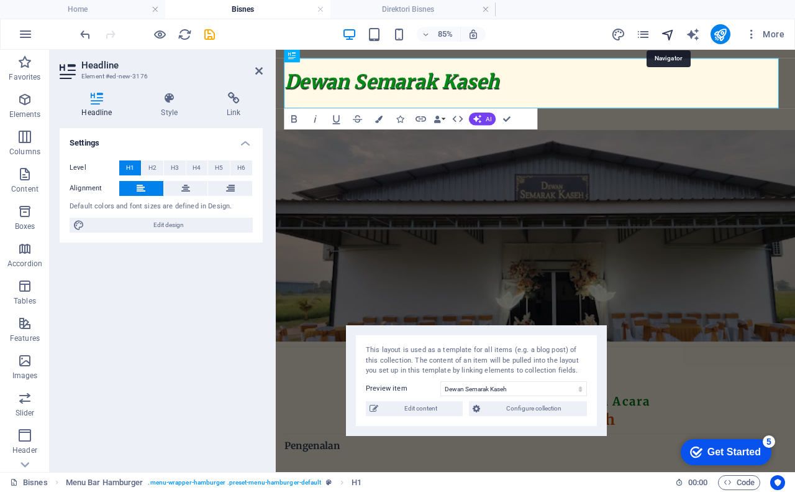
click at [668, 35] on icon "navigator" at bounding box center [668, 34] width 14 height 14
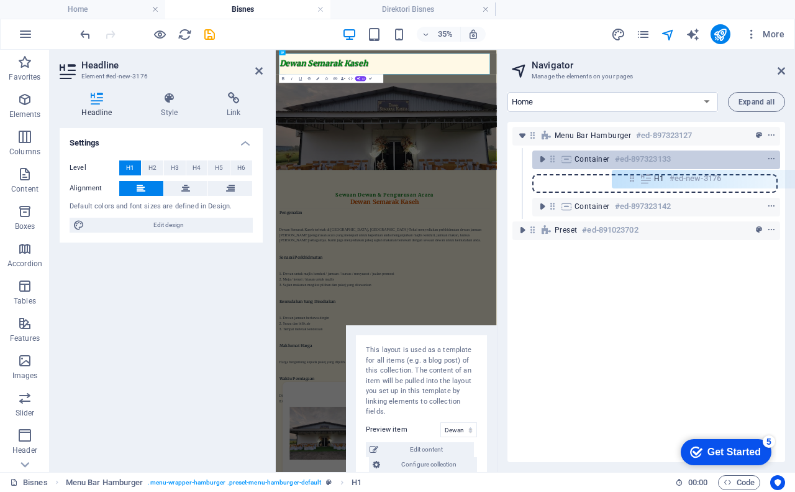
drag, startPoint x: 556, startPoint y: 158, endPoint x: 639, endPoint y: 177, distance: 84.7
click at [639, 177] on div "Menu Bar Hamburger #ed-897323127 H1 #ed-new-3176 Container #ed-897323133 Contai…" at bounding box center [647, 292] width 278 height 340
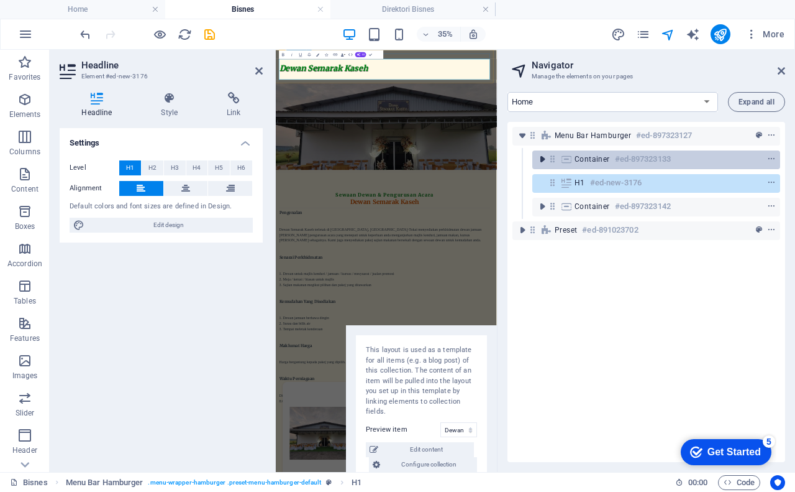
click at [541, 159] on icon "toggle-expand" at bounding box center [542, 159] width 12 height 12
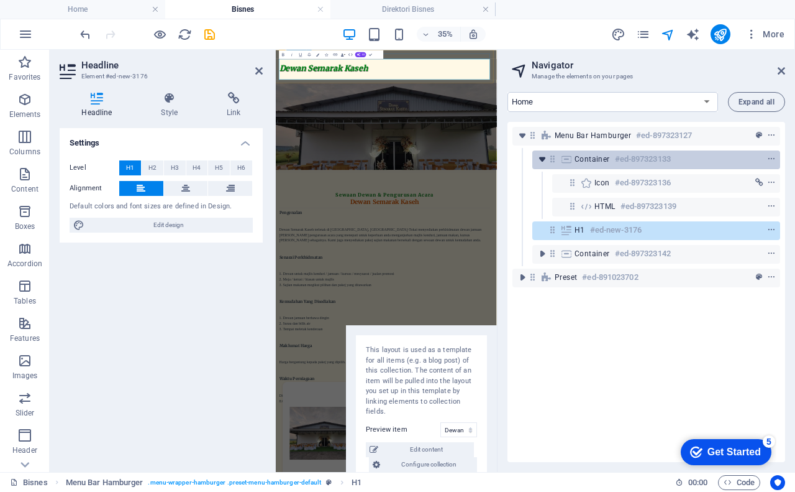
click at [544, 160] on icon "toggle-expand" at bounding box center [542, 159] width 12 height 12
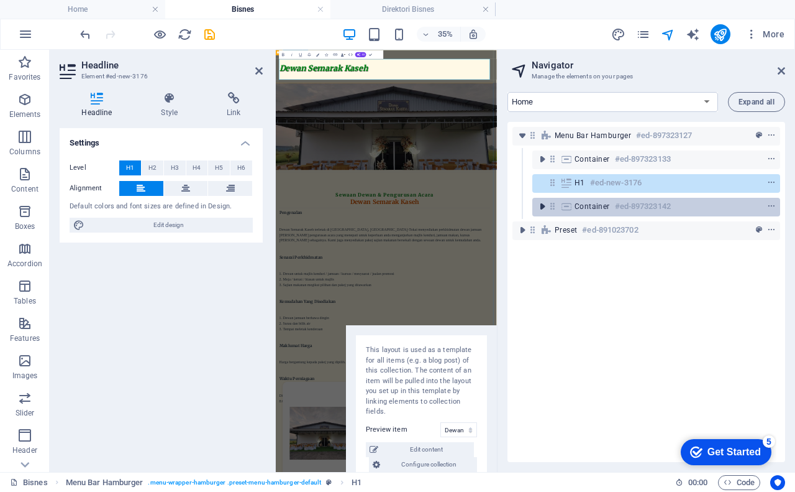
click at [543, 204] on icon "toggle-expand" at bounding box center [542, 206] width 12 height 12
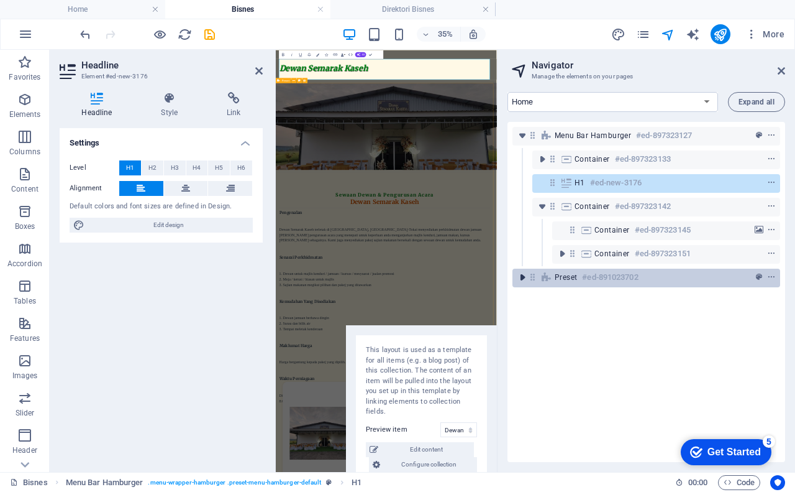
click at [524, 278] on icon "toggle-expand" at bounding box center [522, 277] width 12 height 12
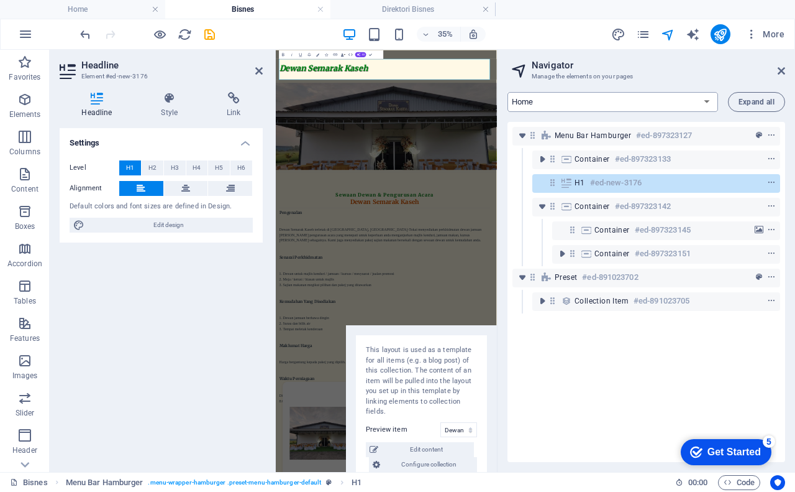
click at [571, 103] on select "Home Subpage Legal Notice Privacy New Collection: Single Page Layout Real Estat…" at bounding box center [613, 102] width 211 height 20
click at [260, 73] on icon at bounding box center [258, 71] width 7 height 10
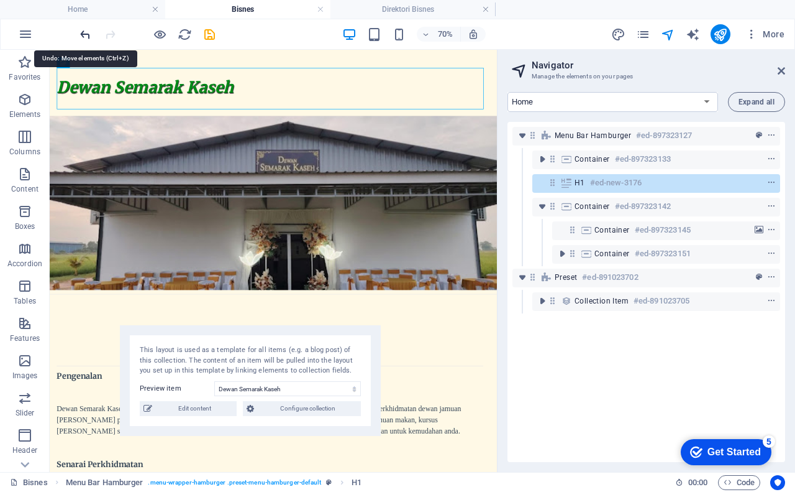
click at [84, 37] on icon "undo" at bounding box center [85, 34] width 14 height 14
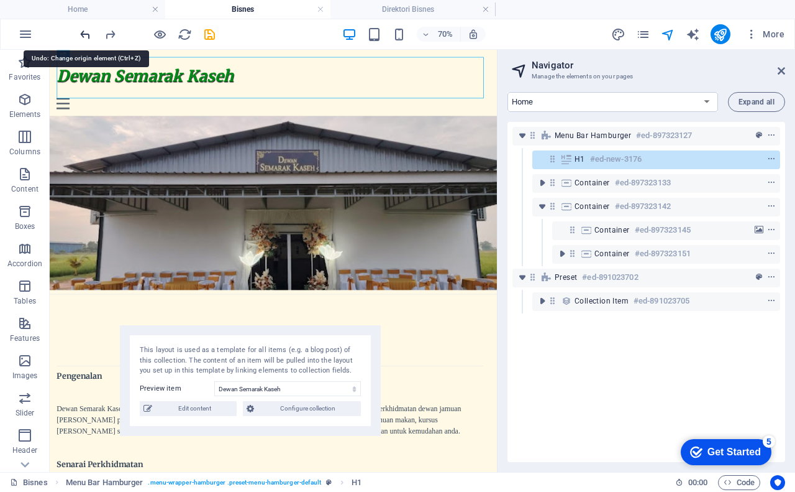
click at [84, 37] on icon "undo" at bounding box center [85, 34] width 14 height 14
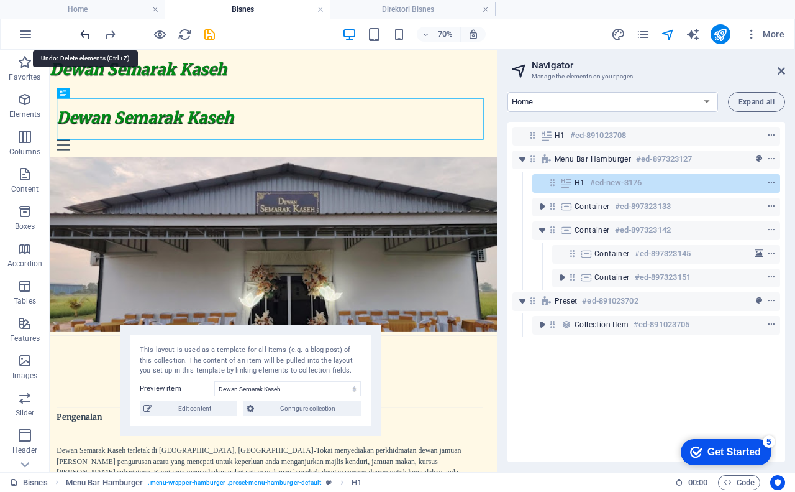
click at [84, 37] on icon "undo" at bounding box center [85, 34] width 14 height 14
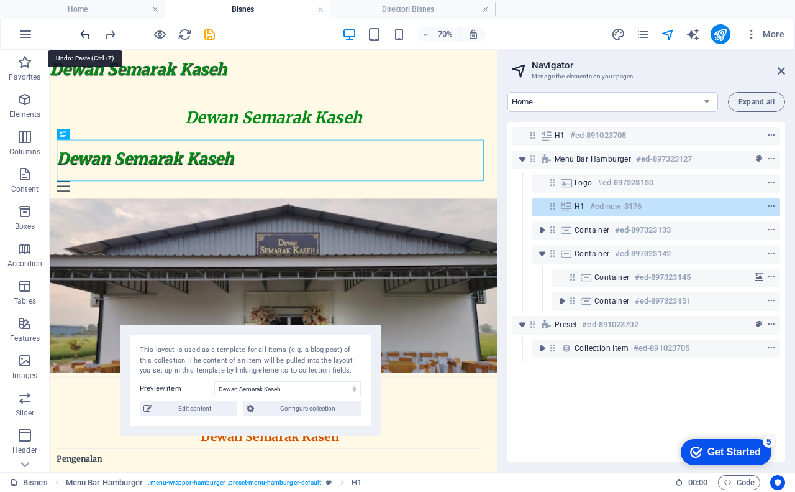
click at [84, 37] on icon "undo" at bounding box center [85, 34] width 14 height 14
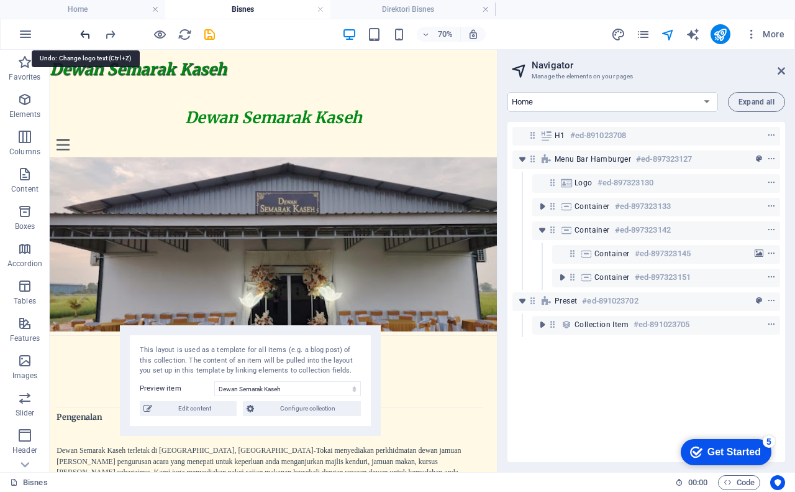
click at [84, 37] on icon "undo" at bounding box center [85, 34] width 14 height 14
click at [107, 33] on icon "redo" at bounding box center [110, 34] width 14 height 14
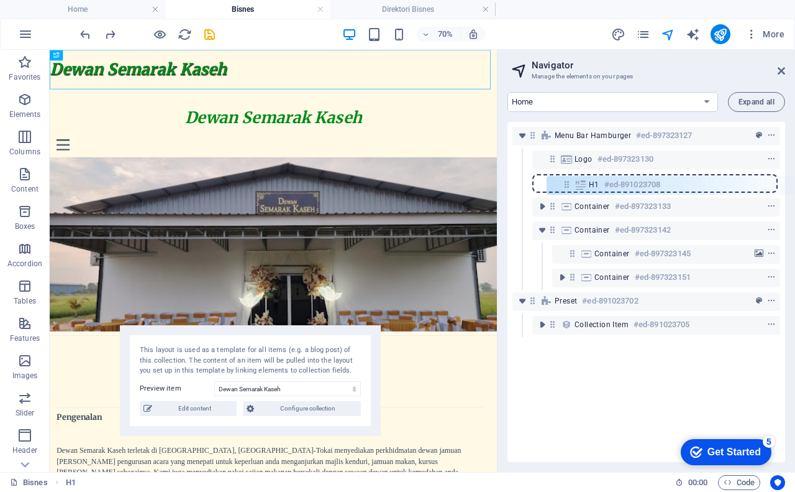
drag, startPoint x: 535, startPoint y: 134, endPoint x: 574, endPoint y: 186, distance: 64.9
click at [574, 186] on div "H1 #ed-891023708 Menu Bar Hamburger #ed-897323127 Logo #ed-897323130 Container …" at bounding box center [647, 292] width 278 height 340
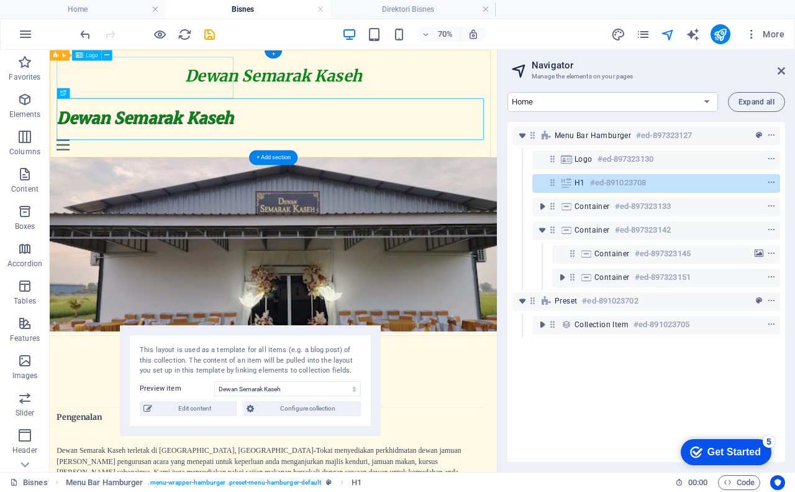
click at [266, 80] on div "Dewan Semarak Kaseh" at bounding box center [370, 88] width 620 height 56
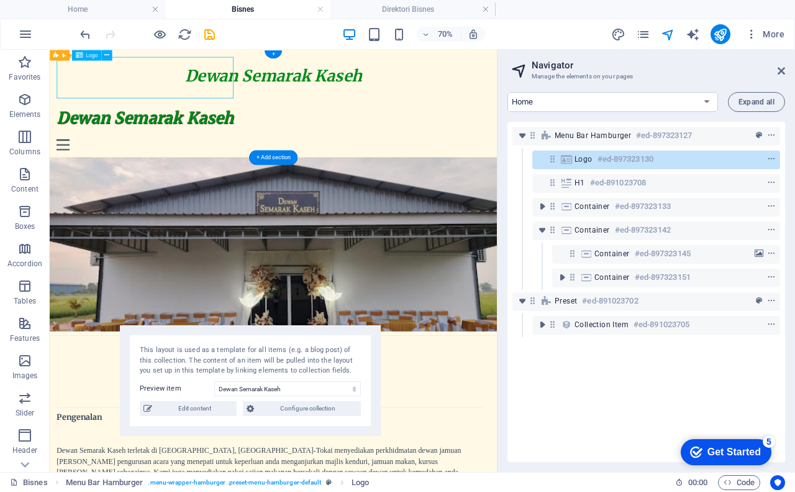
click at [267, 81] on div "Dewan Semarak Kaseh" at bounding box center [370, 88] width 620 height 56
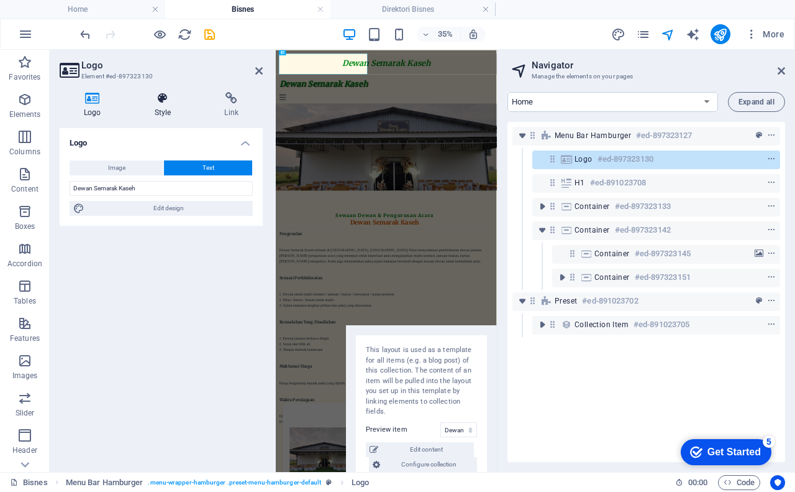
click at [170, 111] on h4 "Style" at bounding box center [166, 105] width 70 height 26
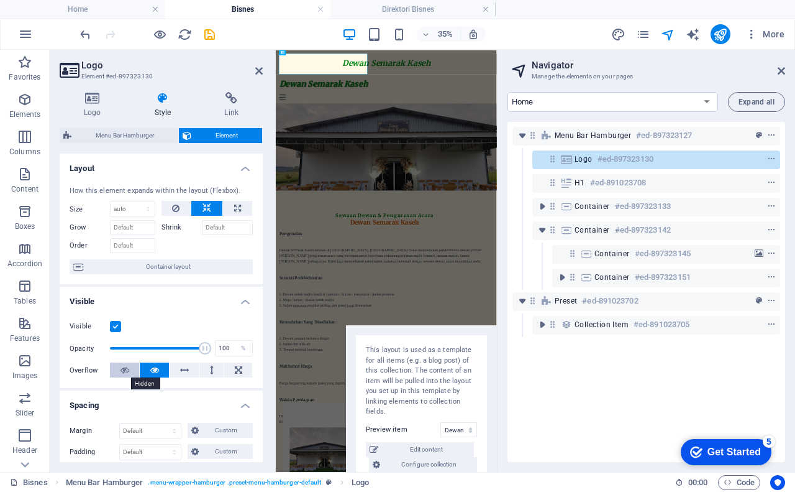
click at [123, 371] on icon at bounding box center [125, 369] width 9 height 15
click at [150, 367] on icon at bounding box center [154, 369] width 9 height 15
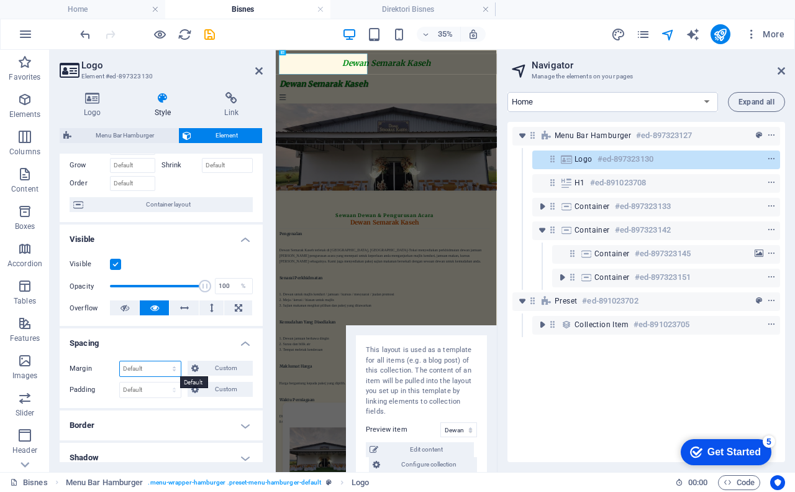
click at [135, 367] on select "Default auto px % rem vw vh Custom" at bounding box center [150, 368] width 61 height 15
select select "px"
click at [162, 361] on select "Default auto px % rem vw vh Custom" at bounding box center [150, 368] width 61 height 15
click at [132, 390] on select "Default px rem % vh vw Custom" at bounding box center [150, 389] width 61 height 15
select select "px"
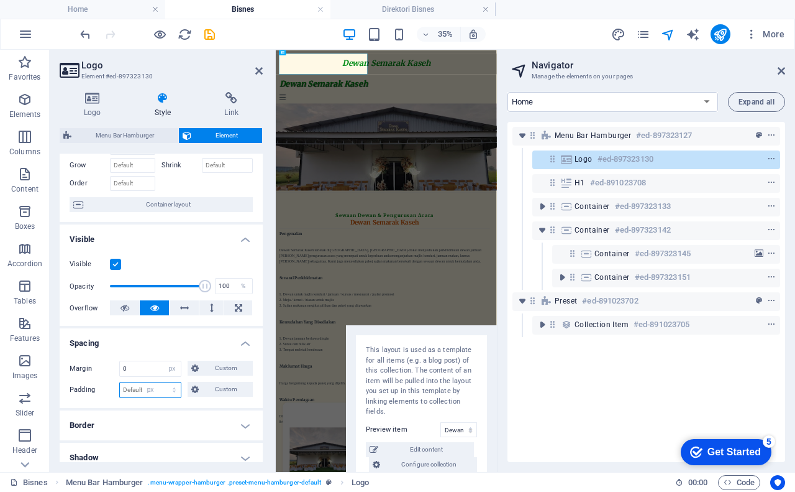
click at [162, 382] on select "Default px rem % vh vw Custom" at bounding box center [150, 389] width 61 height 15
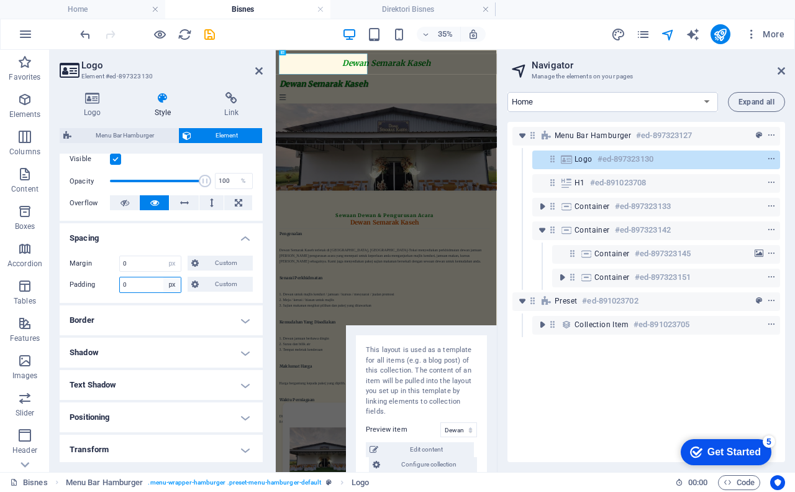
scroll to position [124, 0]
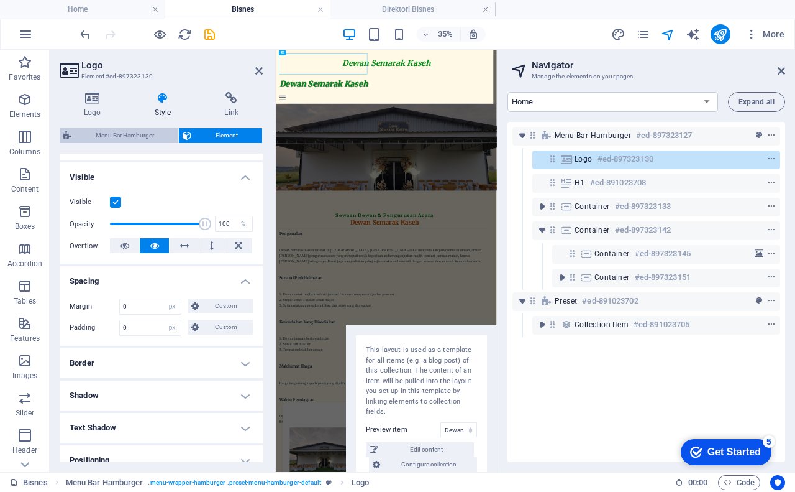
click at [135, 137] on span "Menu Bar Hamburger" at bounding box center [124, 135] width 99 height 15
select select "rem"
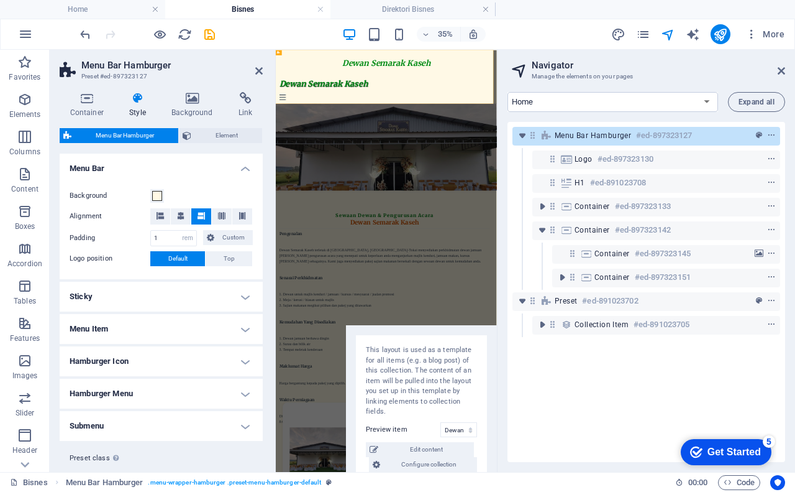
click at [129, 300] on h4 "Sticky" at bounding box center [161, 297] width 203 height 30
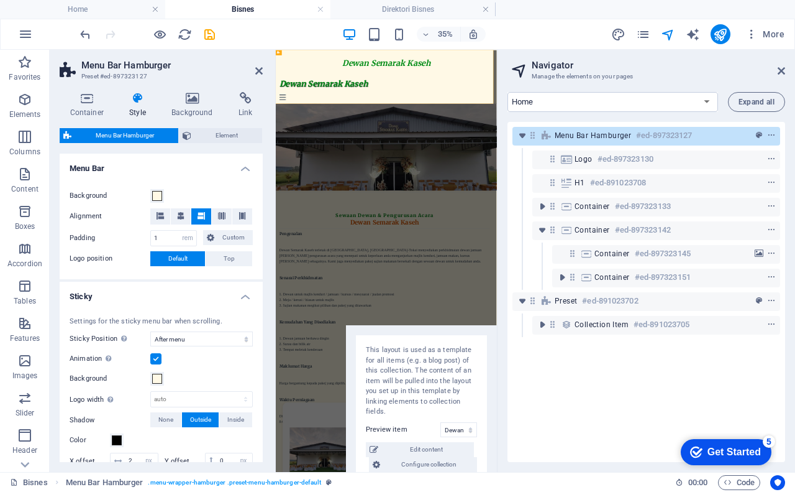
click at [129, 300] on h4 "Sticky" at bounding box center [161, 293] width 203 height 22
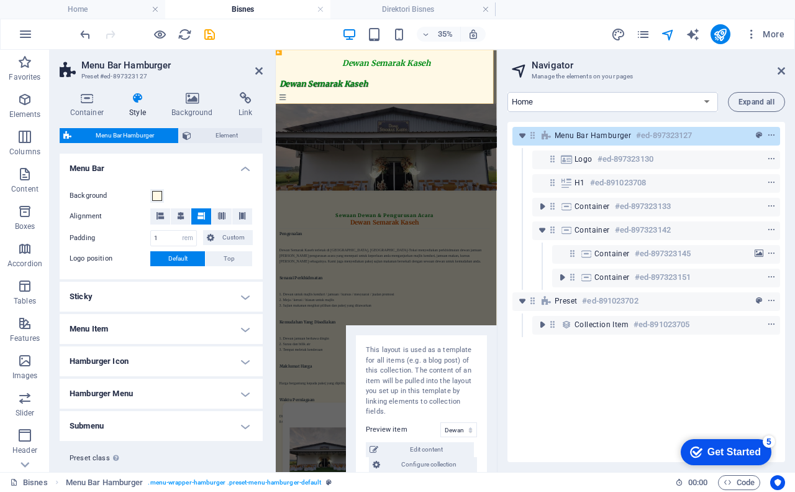
click at [132, 329] on h4 "Menu Item" at bounding box center [161, 329] width 203 height 30
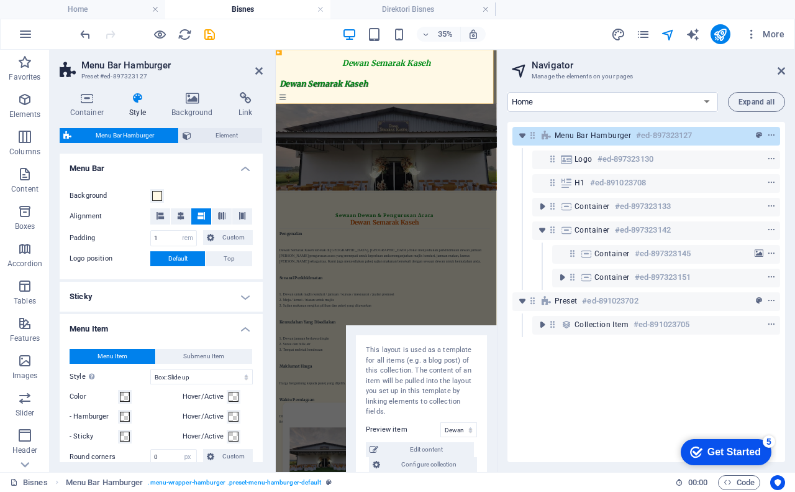
click at [132, 329] on h4 "Menu Item" at bounding box center [161, 325] width 203 height 22
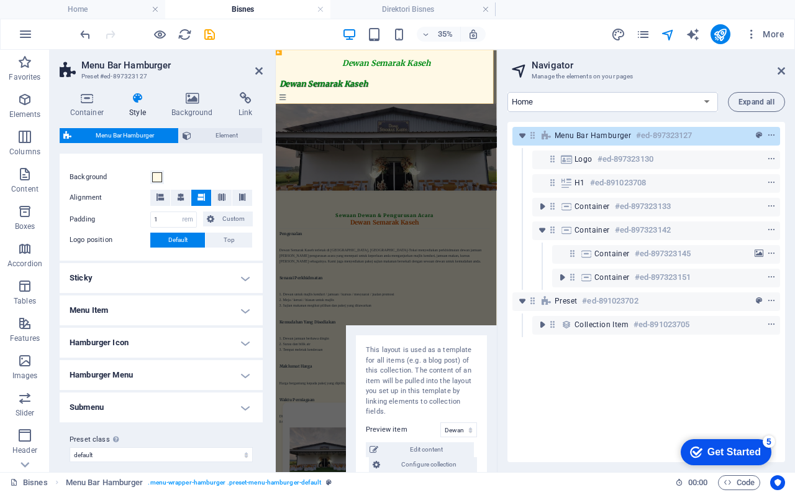
scroll to position [29, 0]
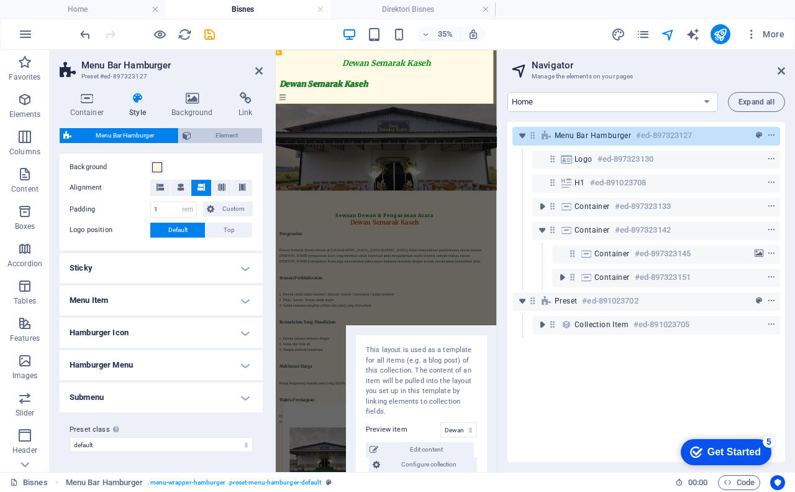
click at [213, 134] on span "Element" at bounding box center [226, 135] width 63 height 15
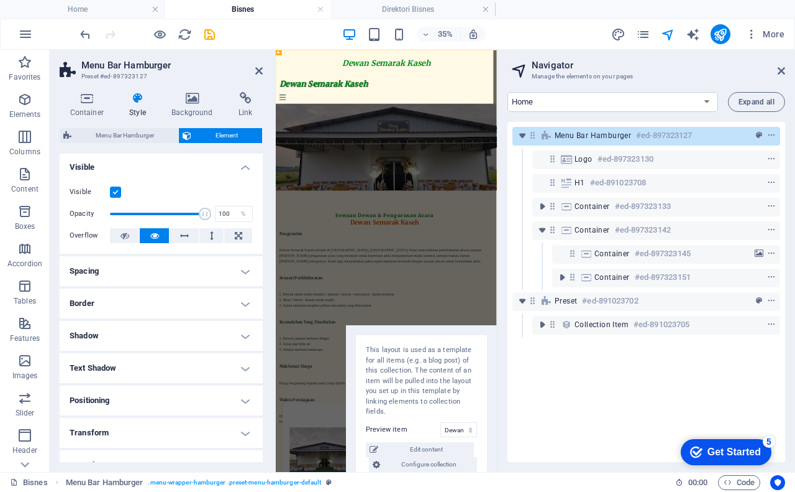
scroll to position [0, 0]
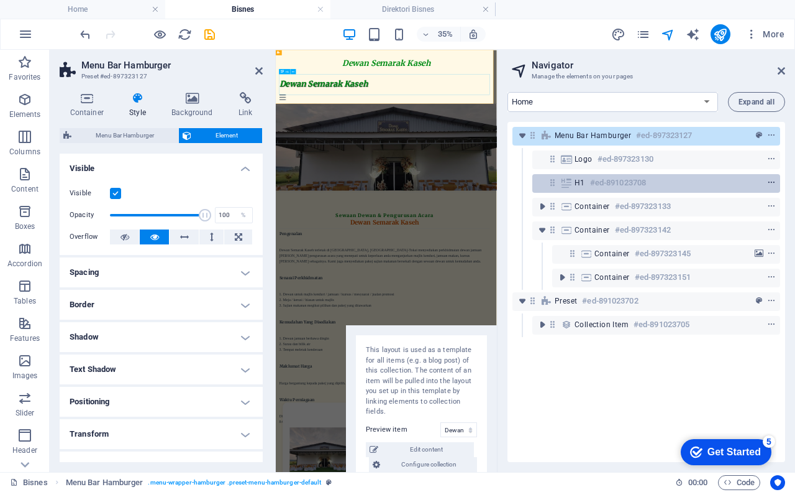
click at [769, 183] on icon "context-menu" at bounding box center [771, 182] width 9 height 9
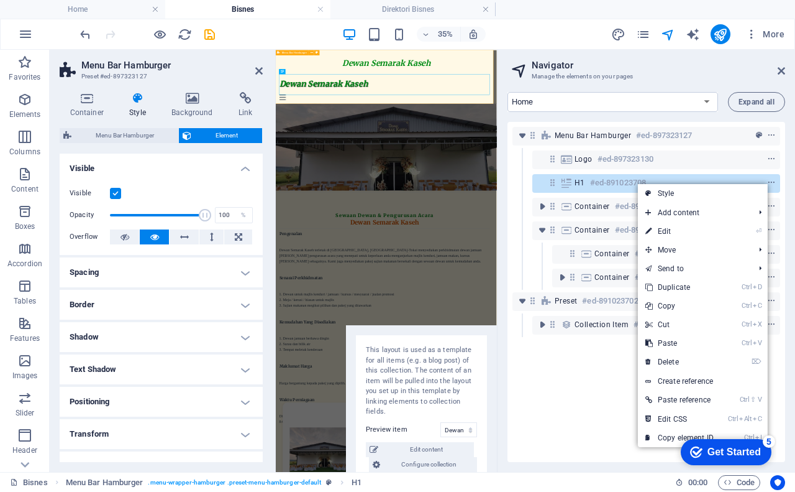
click at [794, 96] on div "Dewan Semarak Kaseh Dewan Semarak Kaseh Menu Drop content here or Add elements …" at bounding box center [592, 126] width 632 height 153
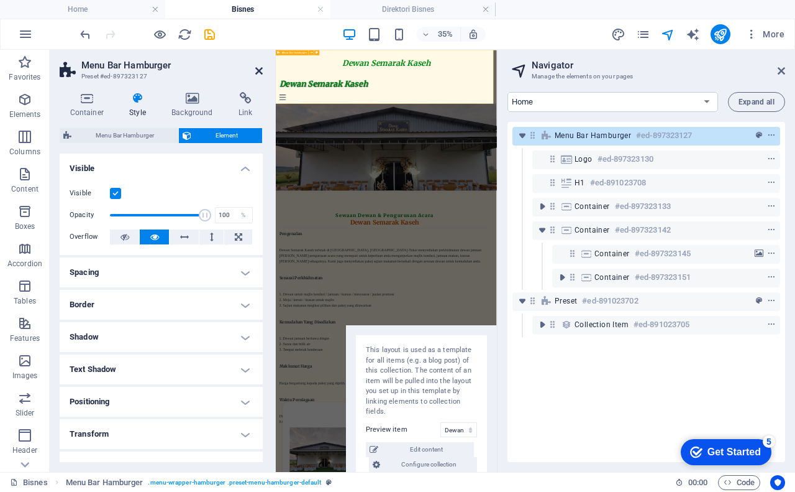
click at [260, 69] on icon at bounding box center [258, 71] width 7 height 10
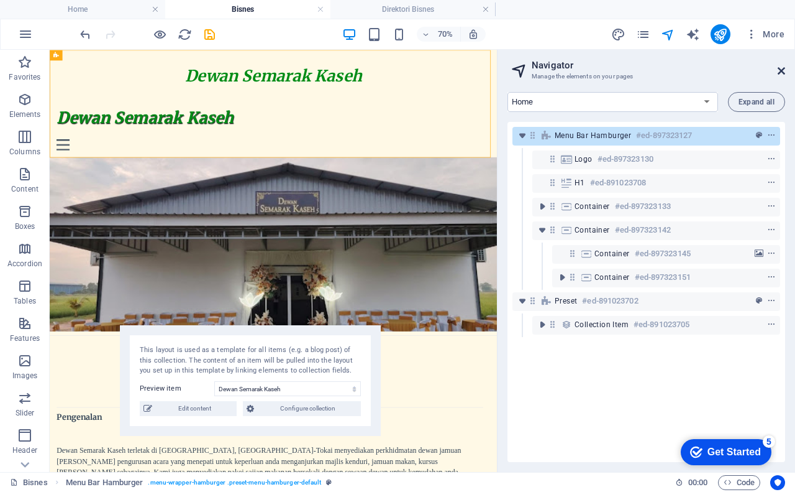
drag, startPoint x: 782, startPoint y: 68, endPoint x: 714, endPoint y: 23, distance: 81.7
click at [782, 68] on icon at bounding box center [781, 71] width 7 height 10
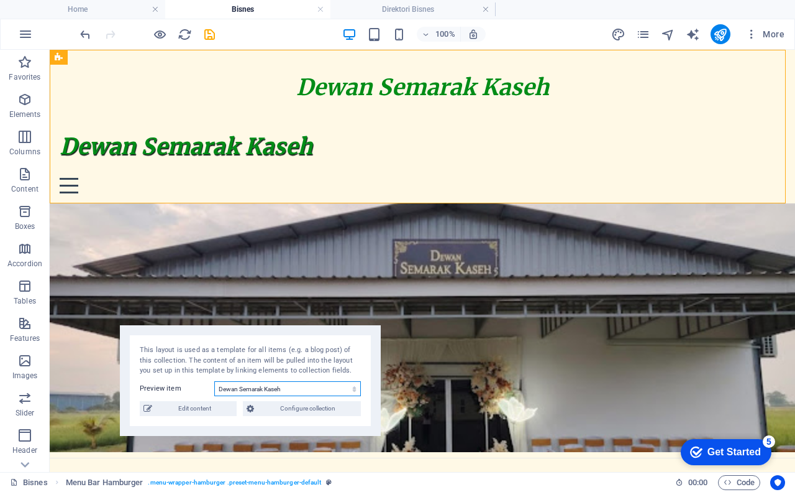
click at [262, 390] on select "Dewan Semarak Kaseh Executive Office in [GEOGRAPHIC_DATA] Serviced Office in [G…" at bounding box center [287, 388] width 147 height 15
click at [214, 381] on select "Dewan Semarak Kaseh Executive Office in [GEOGRAPHIC_DATA] Serviced Office in [G…" at bounding box center [287, 388] width 147 height 15
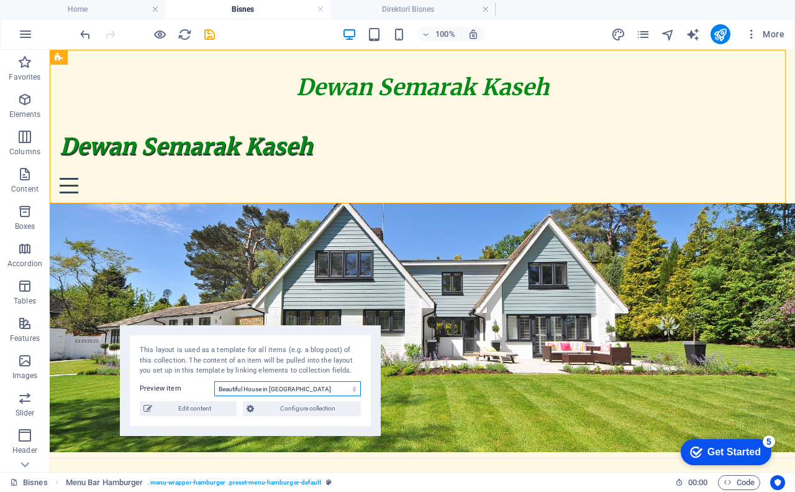
click at [282, 390] on select "Dewan Semarak Kaseh Executive Office in [GEOGRAPHIC_DATA] Serviced Office in [G…" at bounding box center [287, 388] width 147 height 15
click at [214, 381] on select "Dewan Semarak Kaseh Executive Office in [GEOGRAPHIC_DATA] Serviced Office in [G…" at bounding box center [287, 388] width 147 height 15
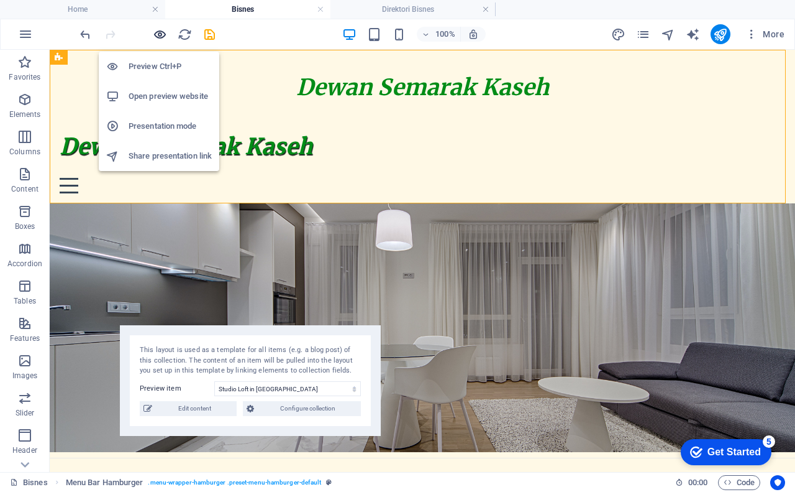
click at [160, 35] on icon "button" at bounding box center [160, 34] width 14 height 14
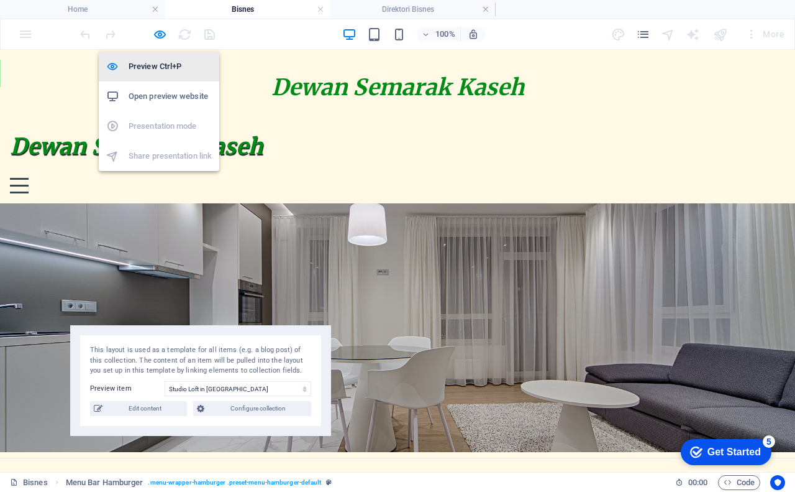
click at [155, 62] on h6 "Preview Ctrl+P" at bounding box center [170, 66] width 83 height 15
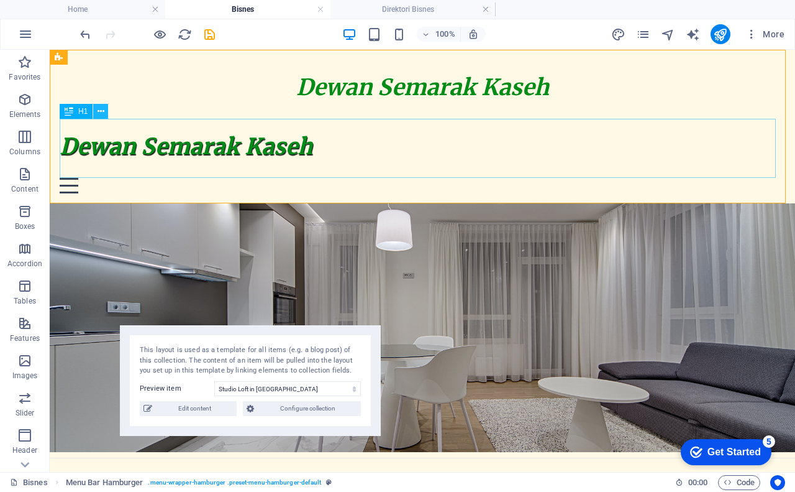
click at [101, 108] on icon at bounding box center [101, 111] width 7 height 13
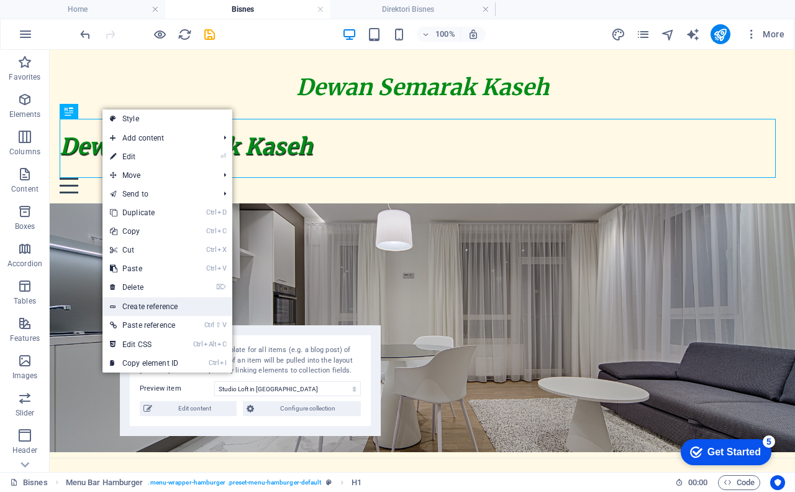
click at [147, 303] on link "Create reference" at bounding box center [168, 306] width 130 height 19
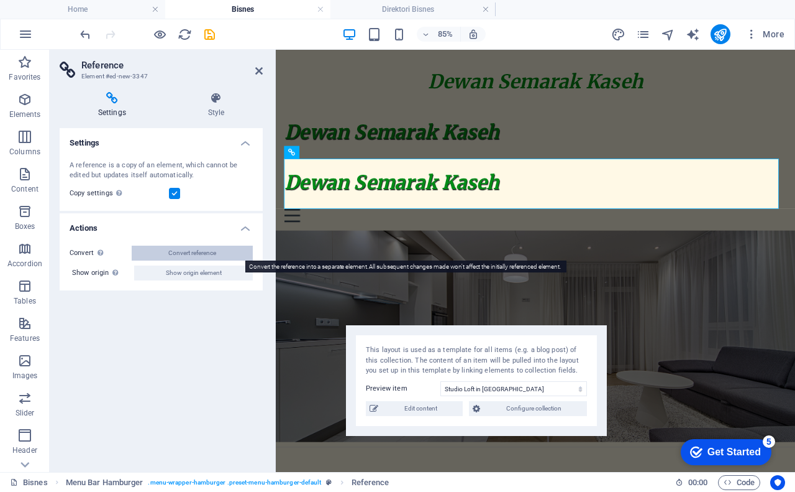
click at [214, 254] on span "Convert reference" at bounding box center [192, 252] width 48 height 15
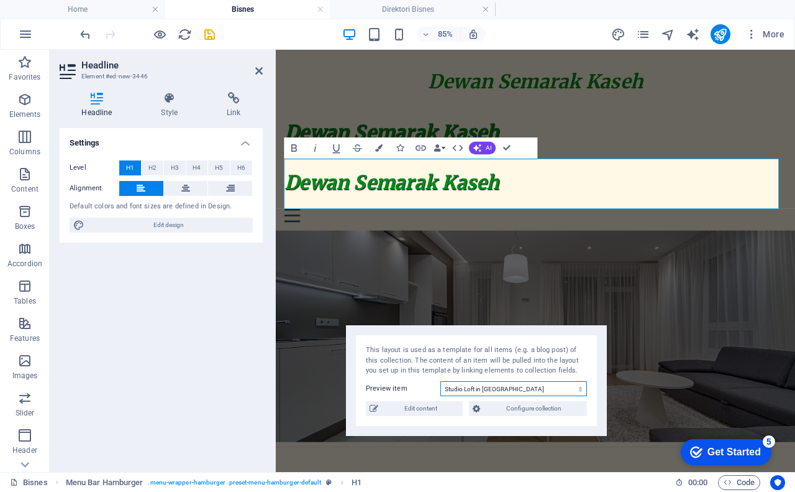
click at [490, 390] on select "Dewan Semarak Kaseh Executive Office in [GEOGRAPHIC_DATA] Serviced Office in [G…" at bounding box center [514, 388] width 147 height 15
click at [441, 381] on select "Dewan Semarak Kaseh Executive Office in [GEOGRAPHIC_DATA] Serviced Office in [G…" at bounding box center [514, 388] width 147 height 15
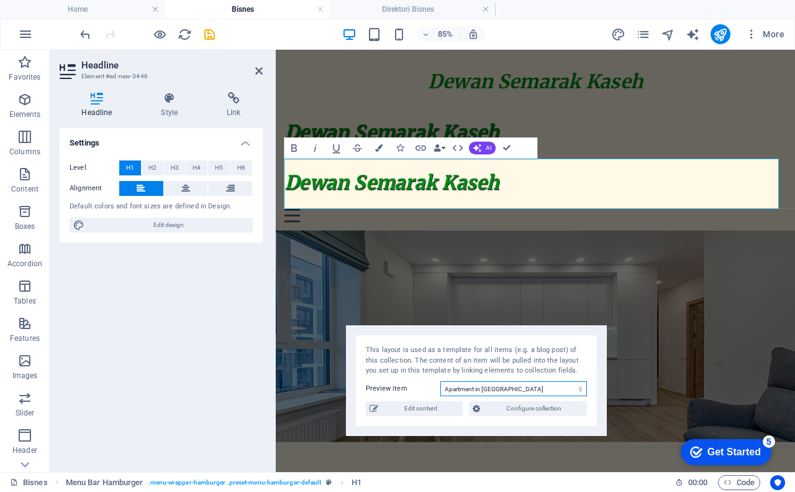
click at [515, 387] on select "Dewan Semarak Kaseh Executive Office in [GEOGRAPHIC_DATA] Serviced Office in [G…" at bounding box center [514, 388] width 147 height 15
select select "68b325896dc2c8cce5090ddb"
click at [441, 381] on select "Dewan Semarak Kaseh Executive Office in [GEOGRAPHIC_DATA] Serviced Office in [G…" at bounding box center [514, 388] width 147 height 15
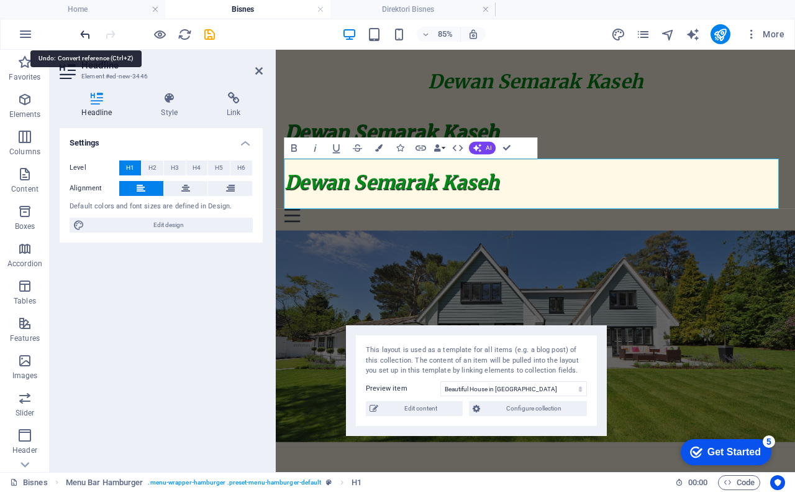
click at [85, 34] on icon "undo" at bounding box center [85, 34] width 14 height 14
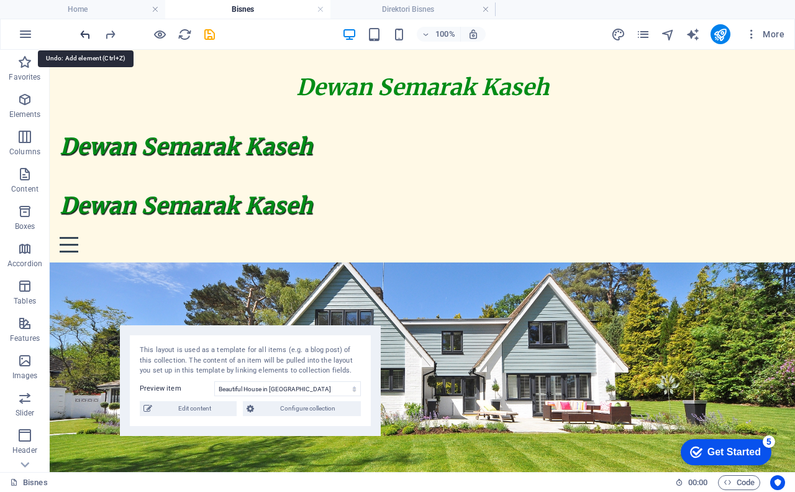
click at [85, 34] on icon "undo" at bounding box center [85, 34] width 14 height 14
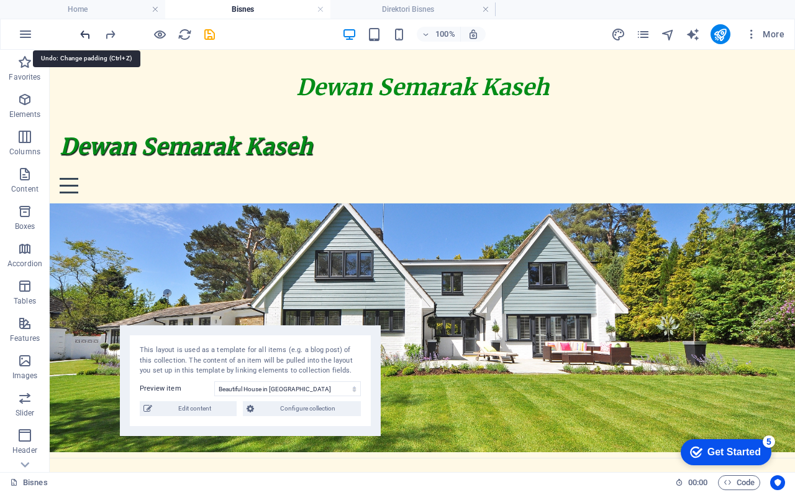
click at [85, 34] on icon "undo" at bounding box center [85, 34] width 14 height 14
click at [85, 35] on icon "undo" at bounding box center [85, 34] width 14 height 14
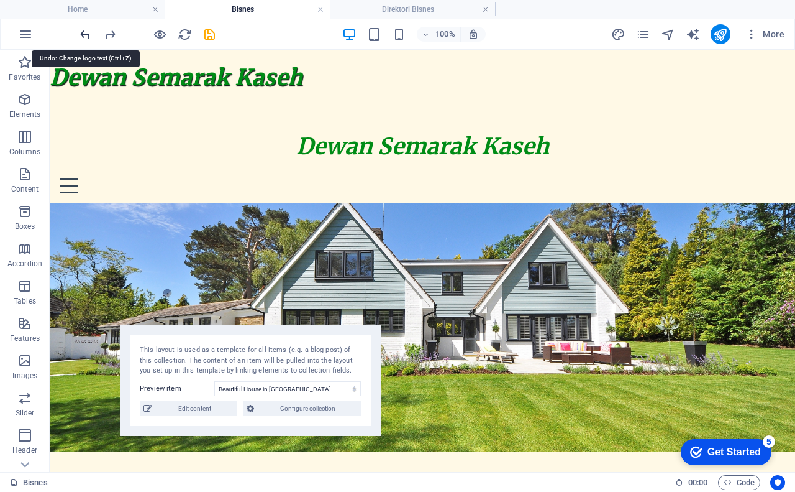
click at [85, 35] on icon "undo" at bounding box center [85, 34] width 14 height 14
click at [85, 36] on icon "undo" at bounding box center [85, 34] width 14 height 14
click at [85, 37] on icon "undo" at bounding box center [85, 34] width 14 height 14
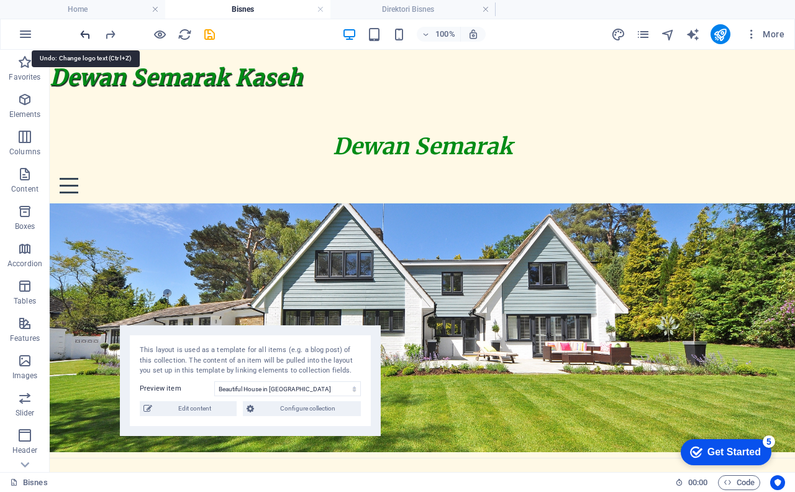
click at [85, 38] on icon "undo" at bounding box center [85, 34] width 14 height 14
click at [85, 39] on icon "undo" at bounding box center [85, 34] width 14 height 14
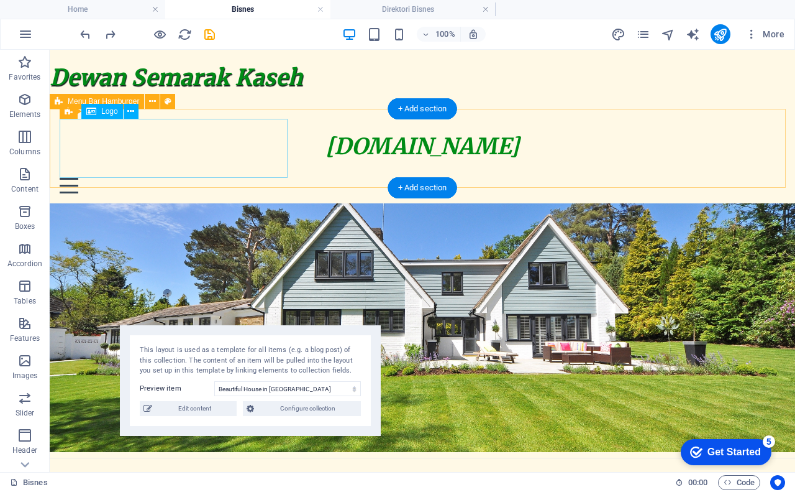
click at [112, 147] on div "[DOMAIN_NAME]" at bounding box center [423, 147] width 726 height 56
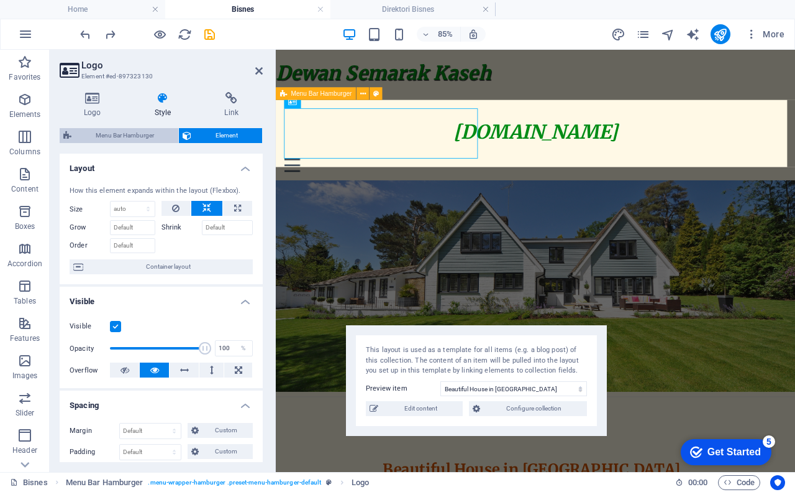
click at [119, 135] on span "Menu Bar Hamburger" at bounding box center [124, 135] width 99 height 15
select select "rem"
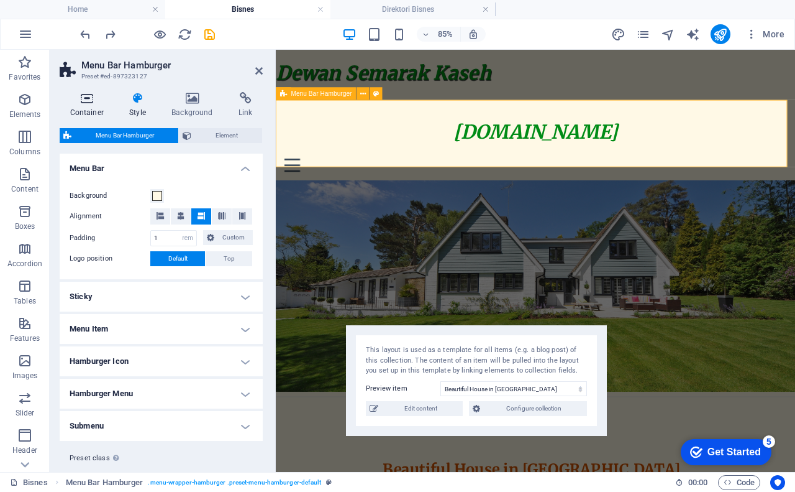
click at [91, 107] on h4 "Container" at bounding box center [90, 105] width 60 height 26
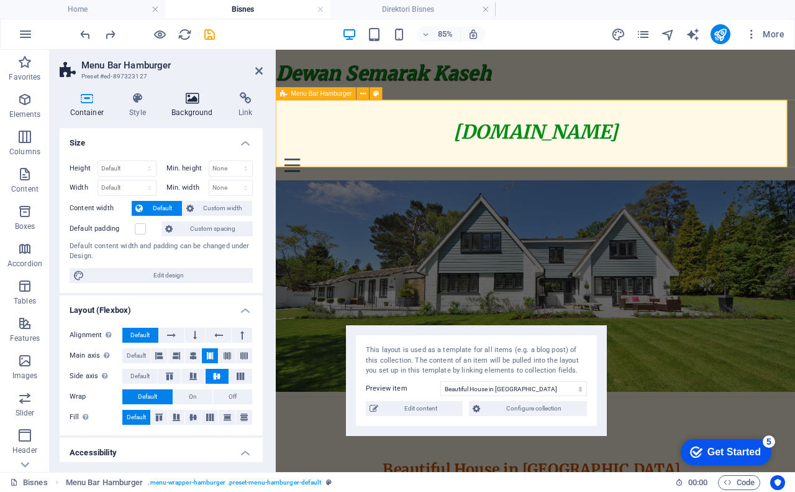
click at [190, 113] on h4 "Background" at bounding box center [195, 105] width 67 height 26
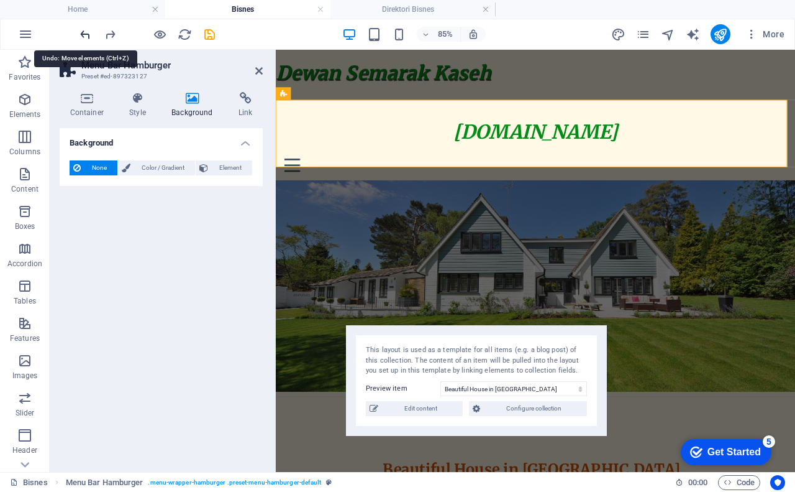
click at [81, 34] on icon "undo" at bounding box center [85, 34] width 14 height 14
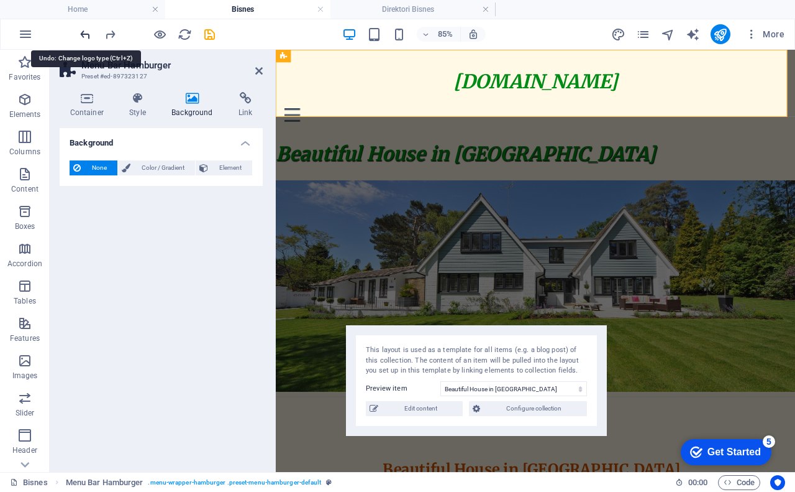
click at [81, 34] on icon "undo" at bounding box center [85, 34] width 14 height 14
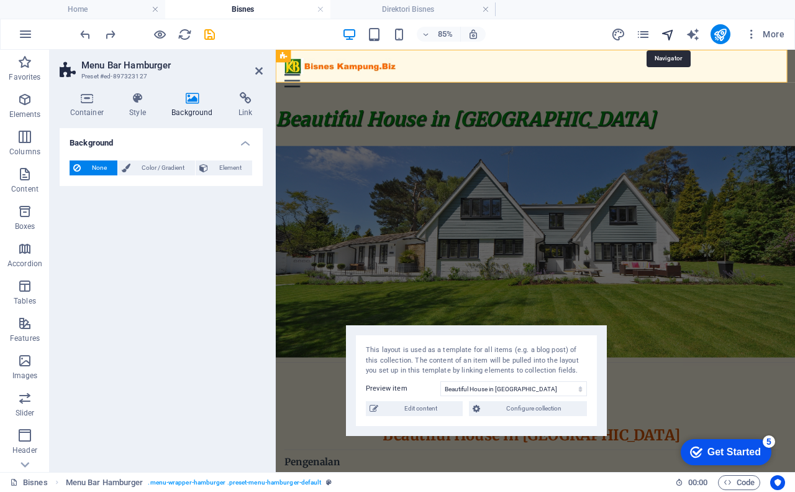
click at [670, 32] on icon "navigator" at bounding box center [668, 34] width 14 height 14
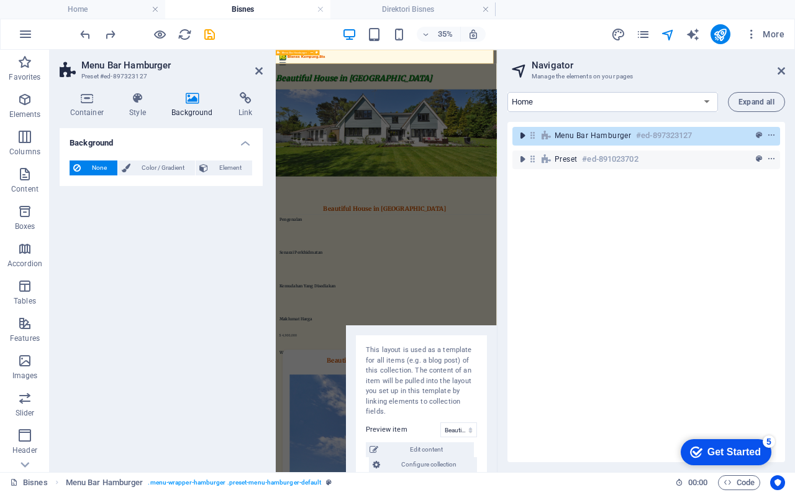
click at [524, 137] on icon "toggle-expand" at bounding box center [522, 135] width 12 height 12
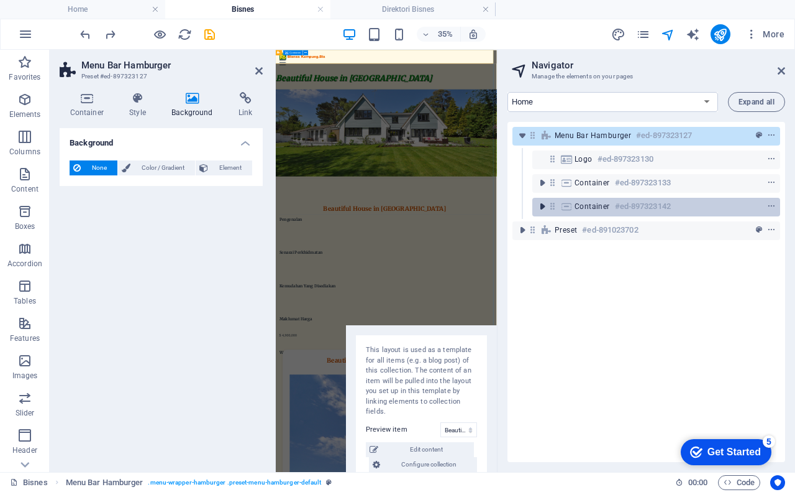
click at [544, 206] on icon "toggle-expand" at bounding box center [542, 206] width 12 height 12
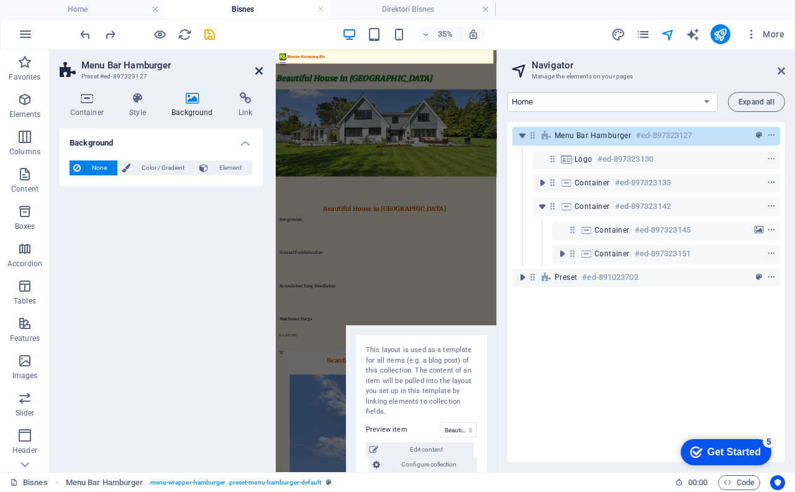
drag, startPoint x: 258, startPoint y: 68, endPoint x: 296, endPoint y: 25, distance: 57.2
click at [258, 68] on icon at bounding box center [258, 71] width 7 height 10
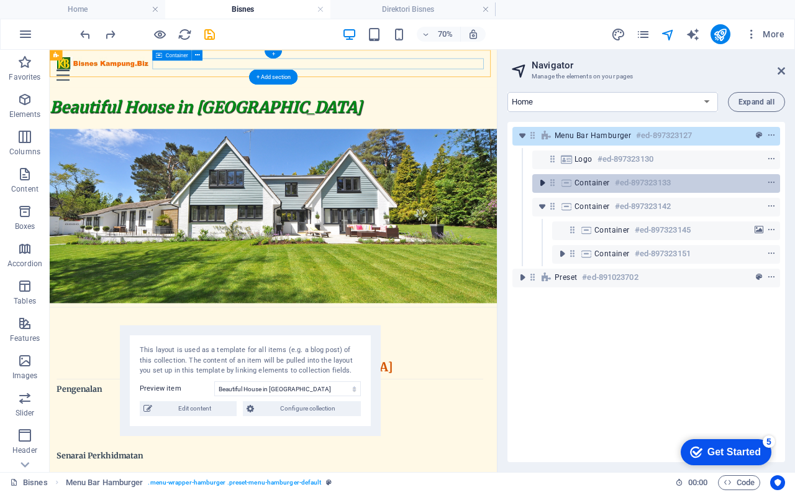
click at [542, 181] on icon "toggle-expand" at bounding box center [542, 182] width 12 height 12
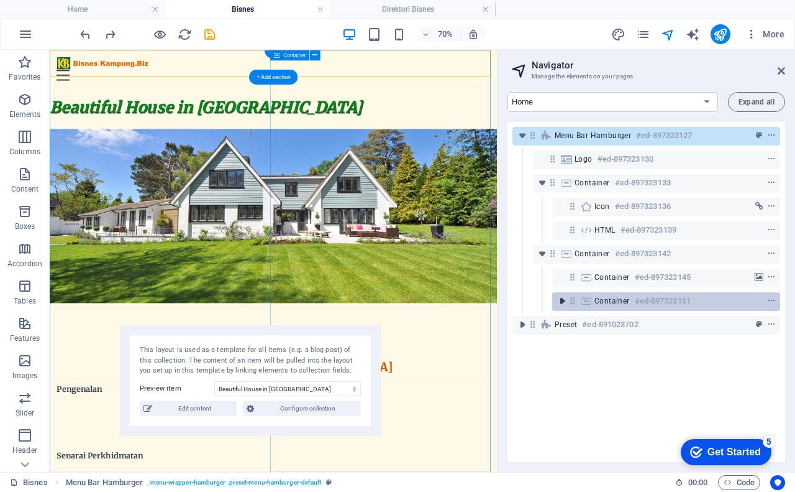
click at [563, 298] on icon "toggle-expand" at bounding box center [562, 301] width 12 height 12
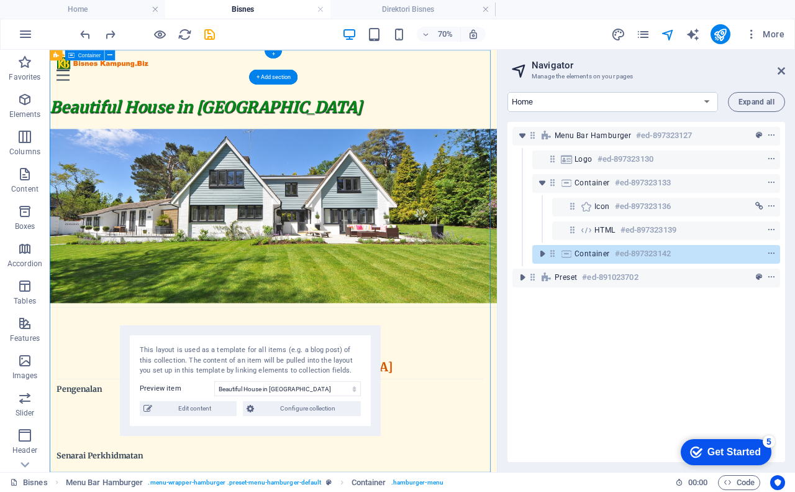
click at [554, 254] on icon at bounding box center [552, 253] width 11 height 11
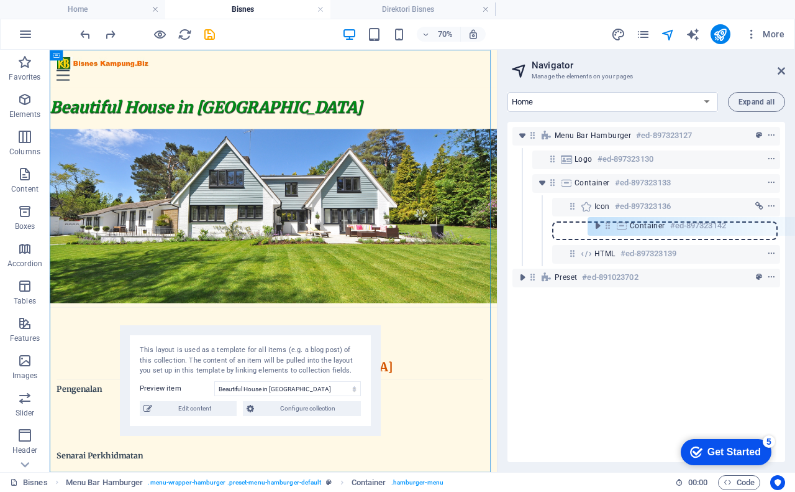
drag, startPoint x: 554, startPoint y: 257, endPoint x: 611, endPoint y: 226, distance: 65.1
click at [611, 226] on div "Menu Bar Hamburger #ed-897323127 Logo #ed-897323130 Container #ed-897323133 Ico…" at bounding box center [647, 292] width 278 height 340
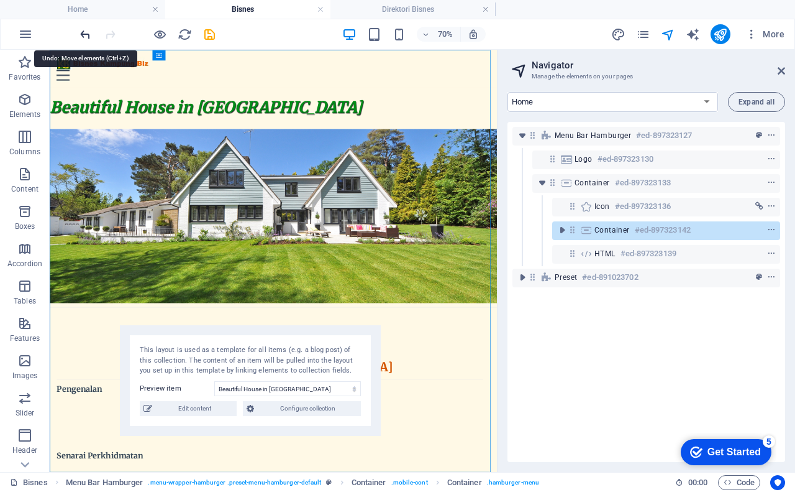
click at [86, 36] on icon "undo" at bounding box center [85, 34] width 14 height 14
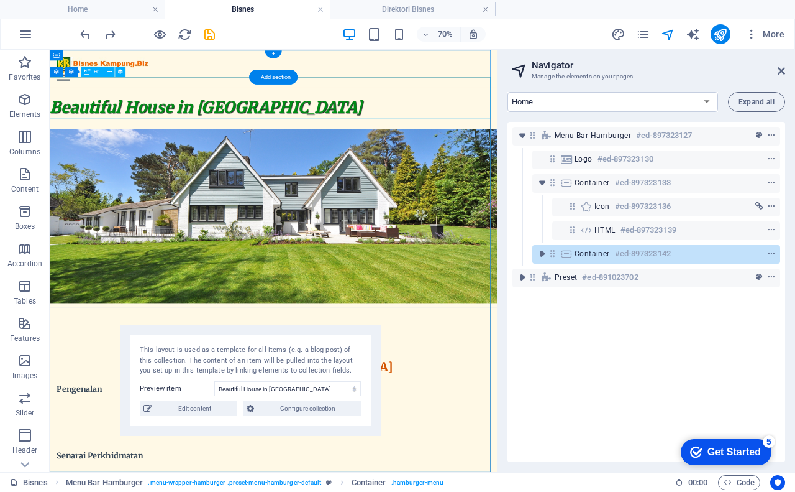
click at [268, 112] on div "Beautiful House in [GEOGRAPHIC_DATA]" at bounding box center [369, 132] width 639 height 56
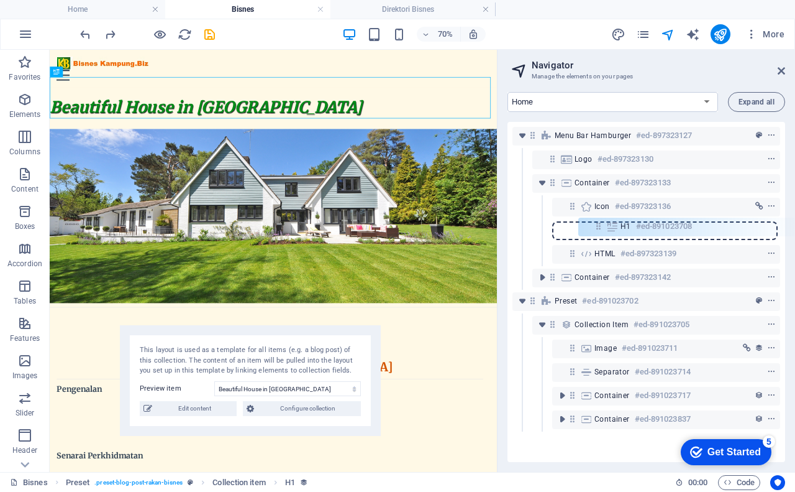
drag, startPoint x: 574, startPoint y: 327, endPoint x: 602, endPoint y: 226, distance: 105.8
click at [602, 226] on div "Menu Bar Hamburger #ed-897323127 Logo #ed-897323130 Container #ed-897323133 Ico…" at bounding box center [647, 292] width 278 height 340
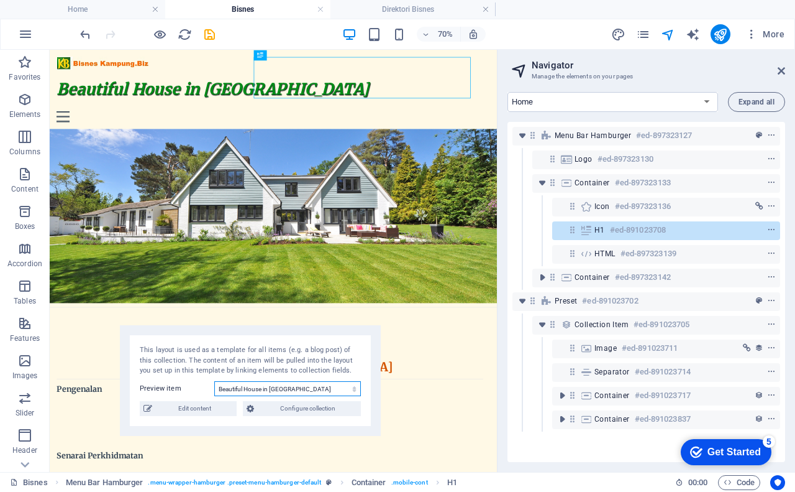
click at [298, 392] on select "Dewan Semarak Kaseh Executive Office in [GEOGRAPHIC_DATA] Serviced Office in [G…" at bounding box center [287, 388] width 147 height 15
click at [214, 381] on select "Dewan Semarak Kaseh Executive Office in [GEOGRAPHIC_DATA] Serviced Office in [G…" at bounding box center [287, 388] width 147 height 15
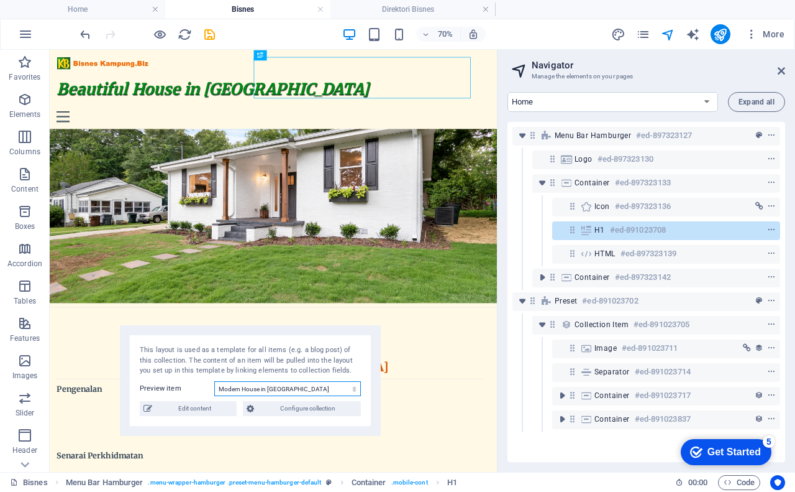
click at [253, 392] on select "Dewan Semarak Kaseh Executive Office in [GEOGRAPHIC_DATA] Serviced Office in [G…" at bounding box center [287, 388] width 147 height 15
click at [214, 381] on select "Dewan Semarak Kaseh Executive Office in [GEOGRAPHIC_DATA] Serviced Office in [G…" at bounding box center [287, 388] width 147 height 15
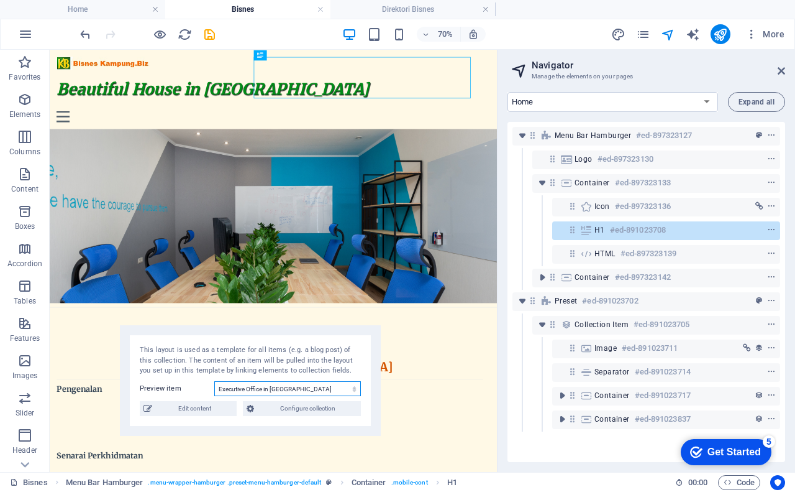
click at [255, 388] on select "Dewan Semarak Kaseh Executive Office in [GEOGRAPHIC_DATA] Serviced Office in [G…" at bounding box center [287, 388] width 147 height 15
select select "68b325896dc2c8cce5090ddc"
click at [214, 381] on select "Dewan Semarak Kaseh Executive Office in [GEOGRAPHIC_DATA] Serviced Office in [G…" at bounding box center [287, 388] width 147 height 15
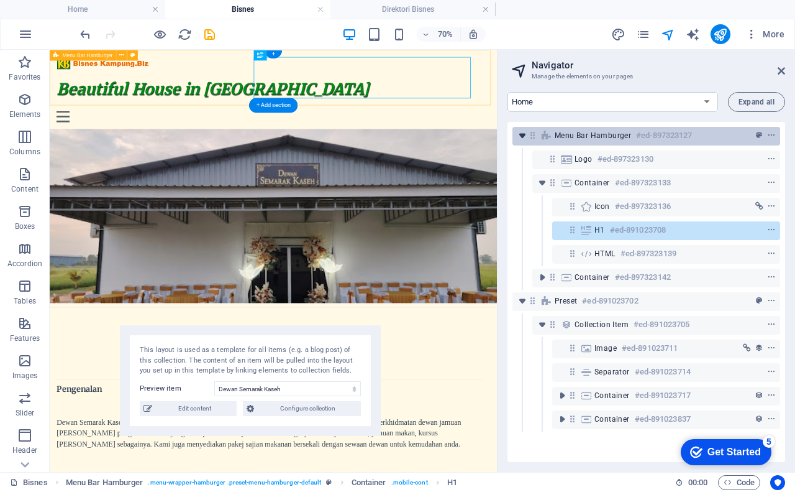
click at [523, 135] on icon "toggle-expand" at bounding box center [522, 135] width 12 height 12
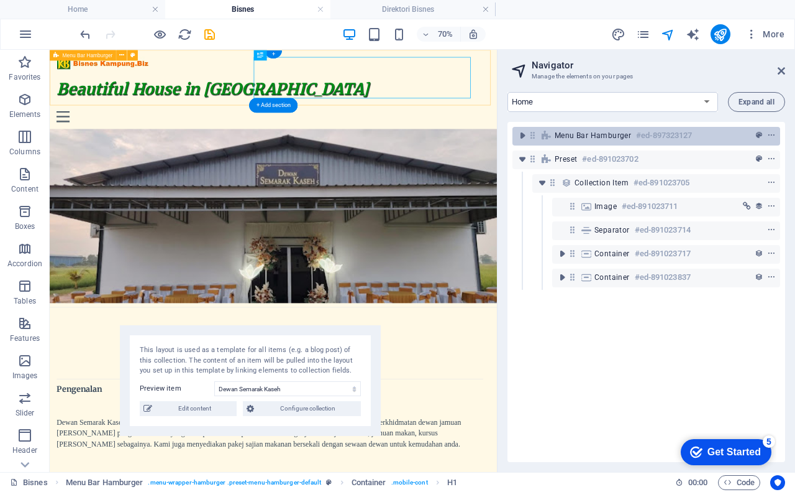
drag, startPoint x: 522, startPoint y: 137, endPoint x: 547, endPoint y: 144, distance: 26.4
click at [547, 144] on div "Menu Bar Hamburger #ed-897323127" at bounding box center [647, 136] width 268 height 19
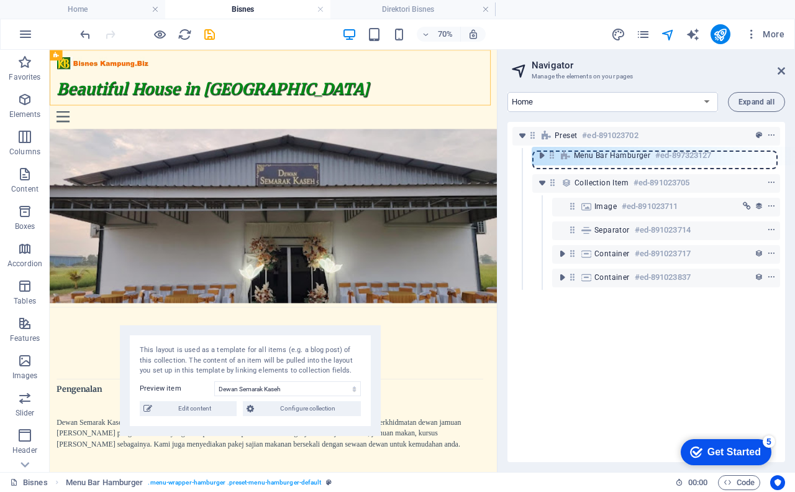
drag, startPoint x: 534, startPoint y: 135, endPoint x: 557, endPoint y: 157, distance: 30.8
click at [557, 157] on div "Menu Bar Hamburger #ed-897323127 Preset #ed-891023702 Collection item #ed-89102…" at bounding box center [647, 292] width 278 height 340
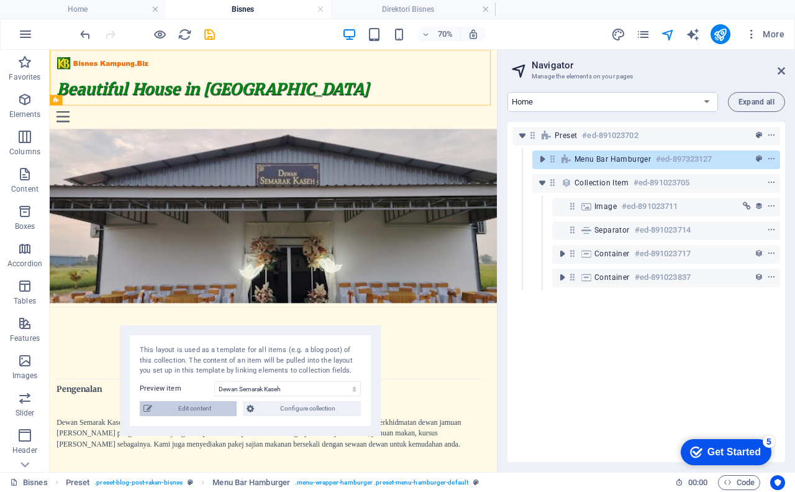
click at [193, 408] on span "Edit content" at bounding box center [194, 408] width 77 height 15
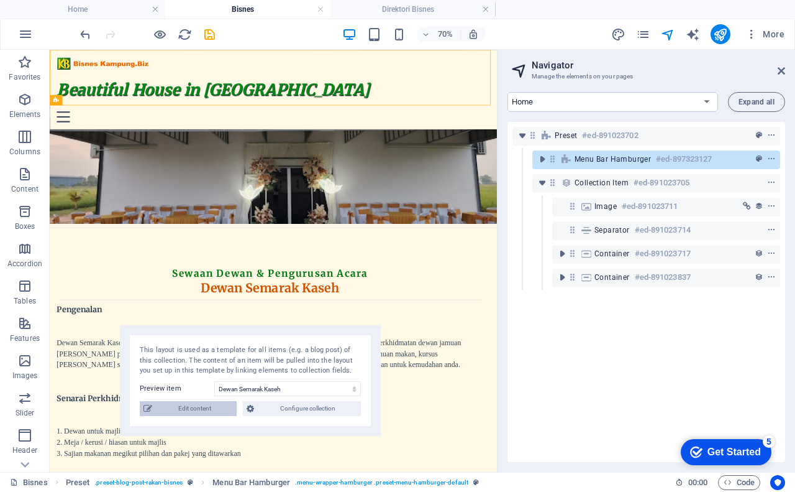
select select
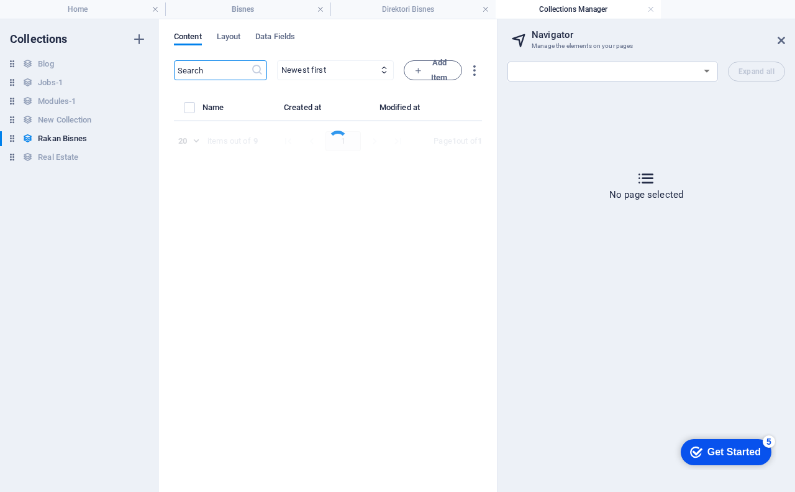
select select "Sewaan Dewan & Pengurusan Acara"
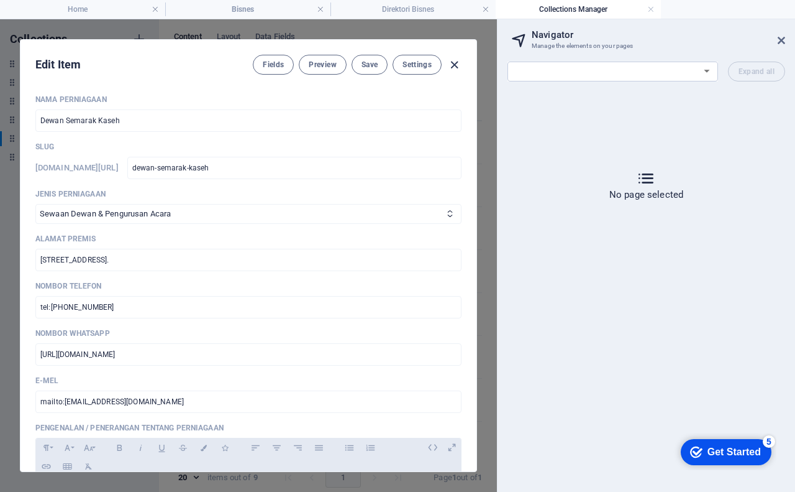
click at [452, 67] on icon "button" at bounding box center [454, 65] width 14 height 14
checkbox input "false"
type input "dewan-semarak-kaseh"
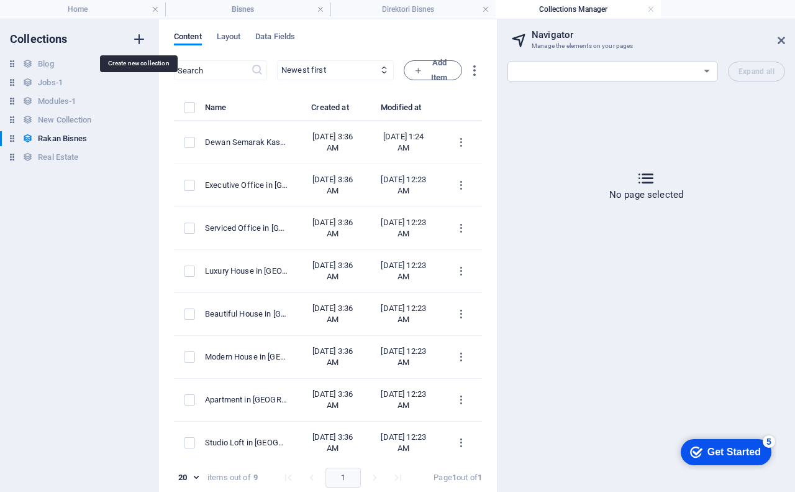
click at [139, 37] on icon "button" at bounding box center [139, 39] width 15 height 15
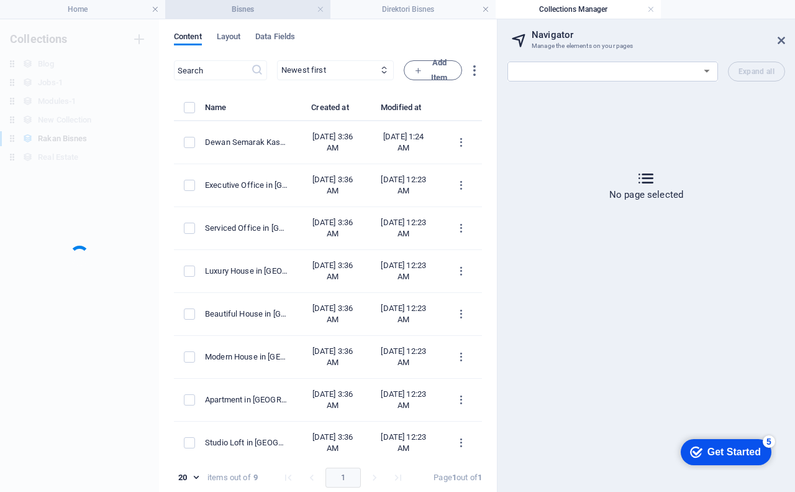
click at [242, 11] on h4 "Bisnes" at bounding box center [247, 9] width 165 height 14
select select "16810583-en"
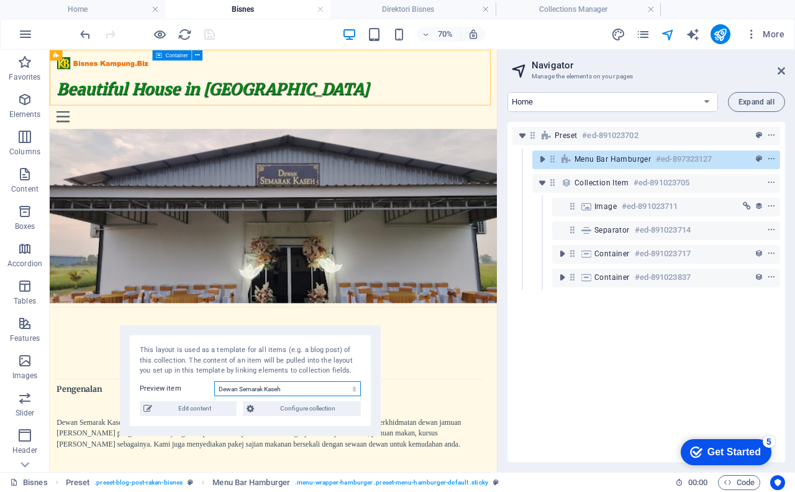
click at [274, 383] on select "Dewan Semarak Kaseh Executive Office in [GEOGRAPHIC_DATA] Serviced Office in [G…" at bounding box center [287, 388] width 147 height 15
click at [214, 381] on select "Dewan Semarak Kaseh Executive Office in [GEOGRAPHIC_DATA] Serviced Office in [G…" at bounding box center [287, 388] width 147 height 15
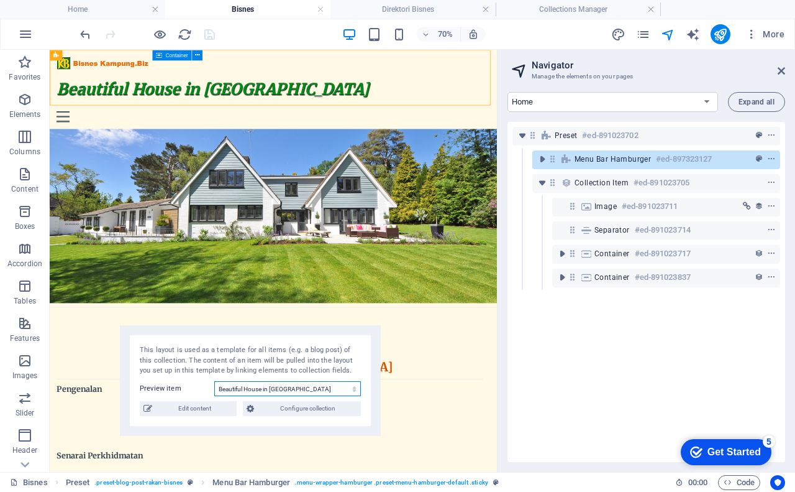
click at [282, 392] on select "Dewan Semarak Kaseh Executive Office in [GEOGRAPHIC_DATA] Serviced Office in [G…" at bounding box center [287, 388] width 147 height 15
click at [214, 381] on select "Dewan Semarak Kaseh Executive Office in [GEOGRAPHIC_DATA] Serviced Office in [G…" at bounding box center [287, 388] width 147 height 15
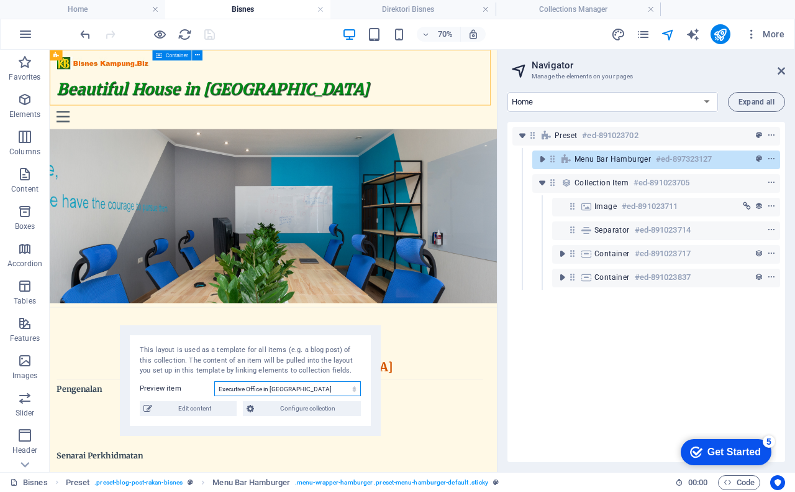
click at [278, 389] on select "Dewan Semarak Kaseh Executive Office in [GEOGRAPHIC_DATA] Serviced Office in [G…" at bounding box center [287, 388] width 147 height 15
select select "68b325896dc2c8cce5090ddc"
click at [214, 381] on select "Dewan Semarak Kaseh Executive Office in [GEOGRAPHIC_DATA] Serviced Office in [G…" at bounding box center [287, 388] width 147 height 15
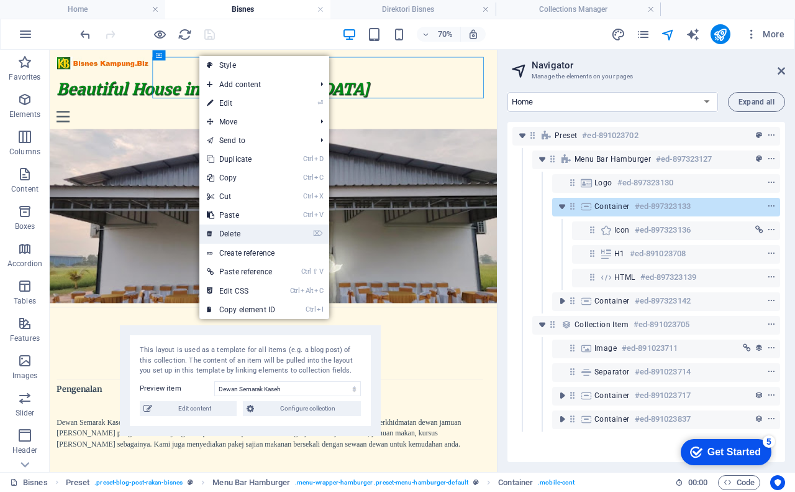
click at [236, 231] on link "⌦ Delete" at bounding box center [240, 233] width 83 height 19
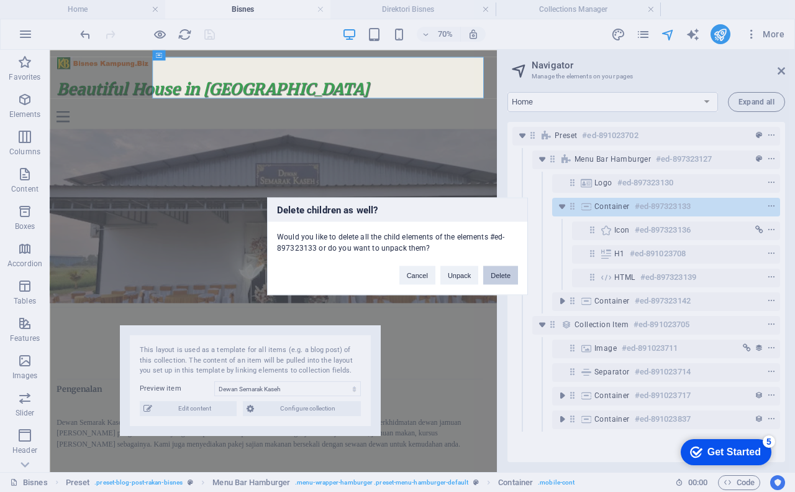
click at [496, 276] on button "Delete" at bounding box center [500, 274] width 35 height 19
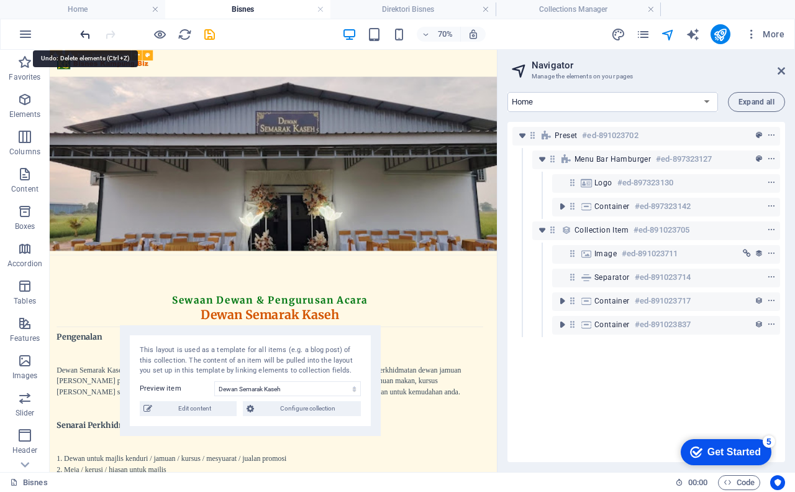
click at [84, 38] on icon "undo" at bounding box center [85, 34] width 14 height 14
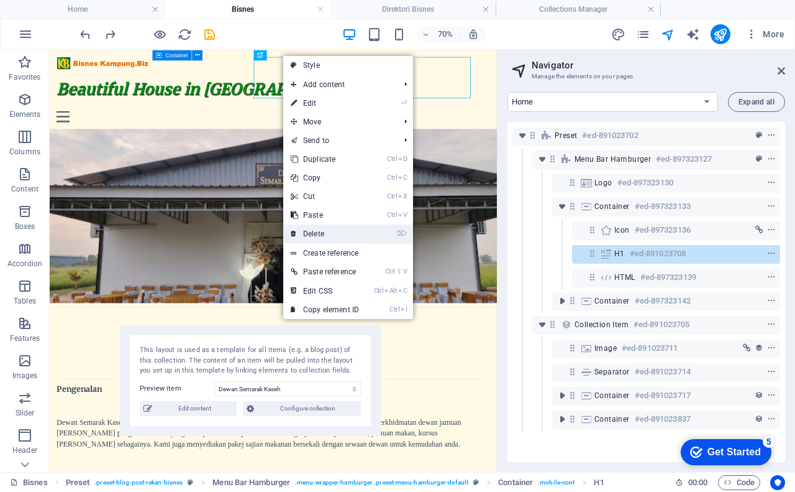
click at [328, 233] on link "⌦ Delete" at bounding box center [324, 233] width 83 height 19
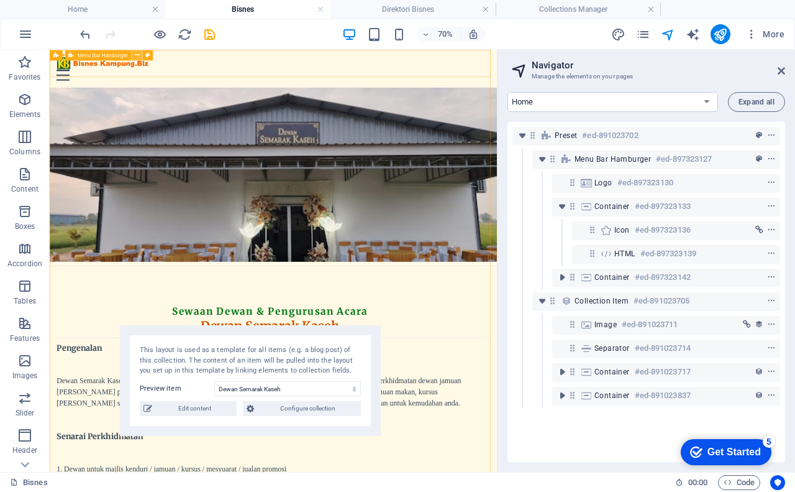
click at [139, 55] on icon at bounding box center [136, 54] width 5 height 9
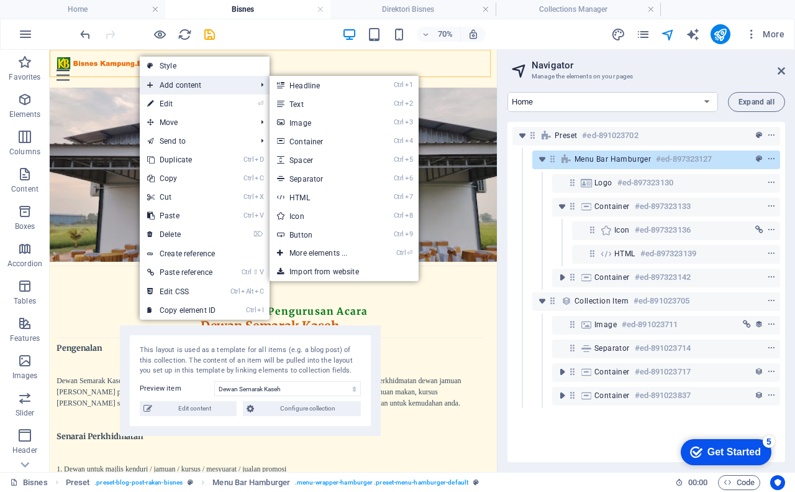
click at [191, 82] on span "Add content" at bounding box center [195, 85] width 111 height 19
click at [318, 104] on link "Ctrl 2 Text" at bounding box center [321, 103] width 103 height 19
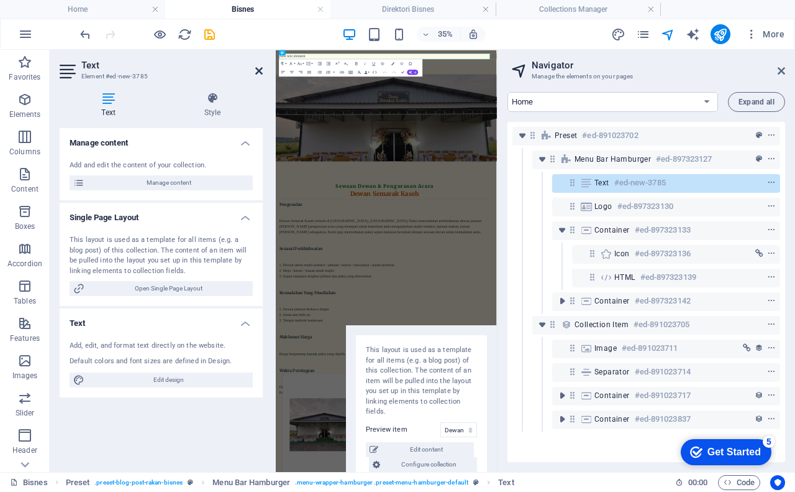
click at [259, 71] on icon at bounding box center [258, 71] width 7 height 10
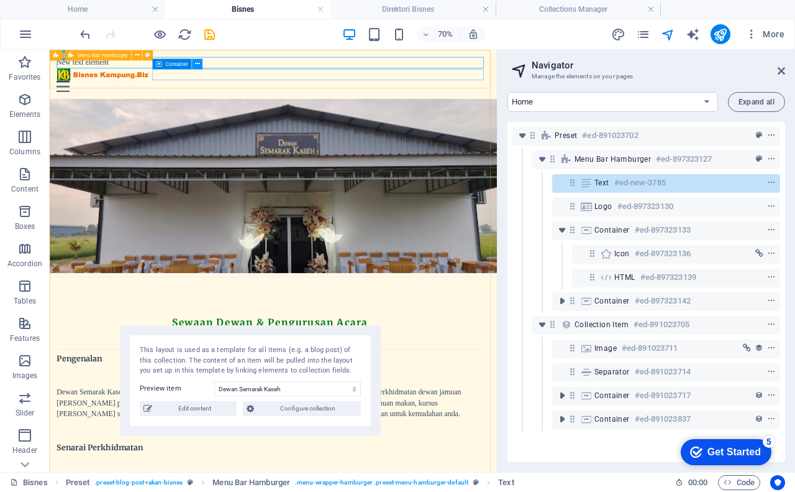
click at [198, 65] on icon at bounding box center [197, 63] width 5 height 9
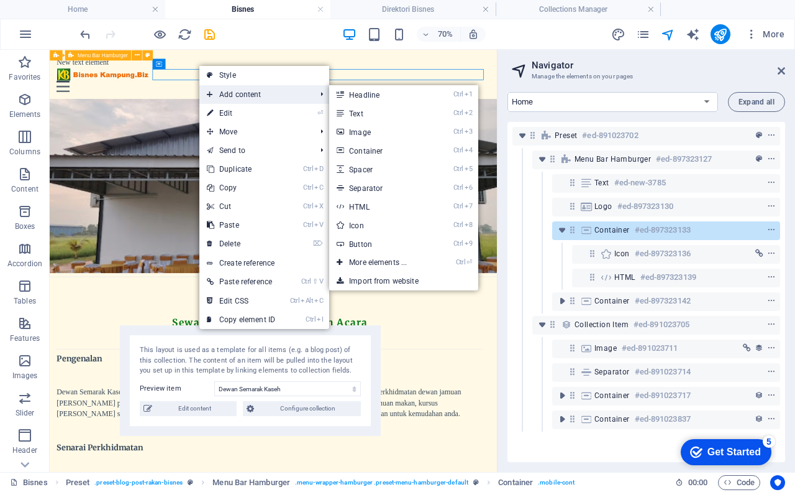
click at [226, 93] on span "Add content" at bounding box center [254, 94] width 111 height 19
click at [369, 97] on link "Ctrl 1 Headline" at bounding box center [380, 94] width 103 height 19
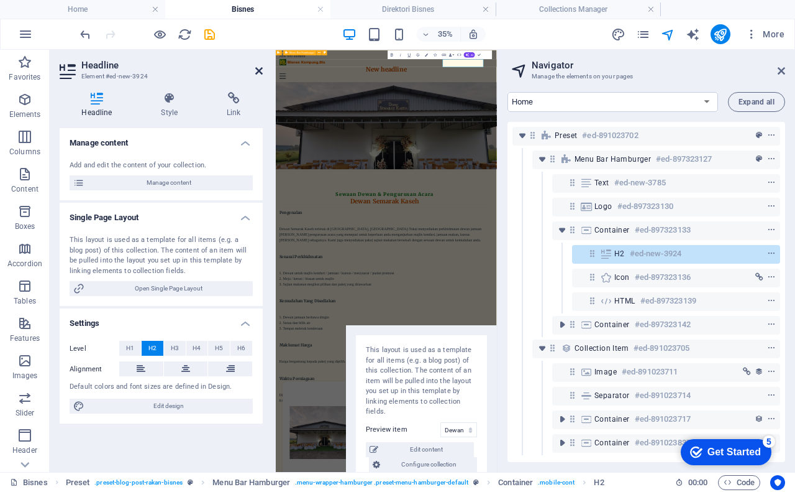
click at [259, 71] on icon at bounding box center [258, 71] width 7 height 10
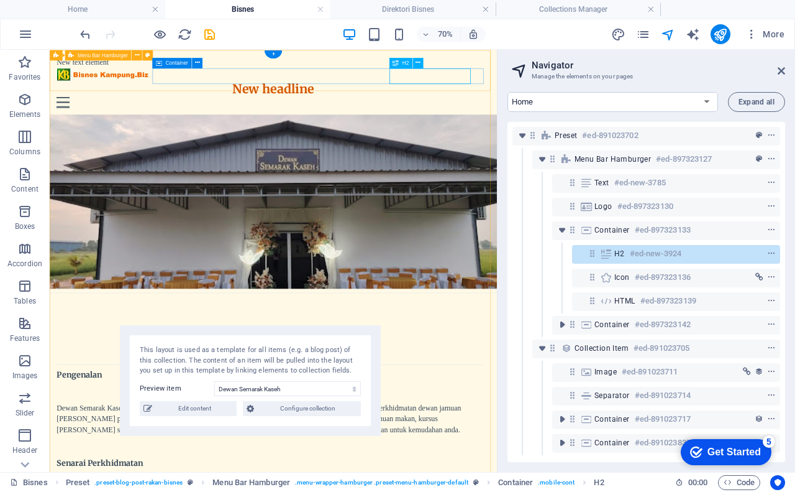
click at [556, 94] on div "New headline" at bounding box center [370, 105] width 620 height 22
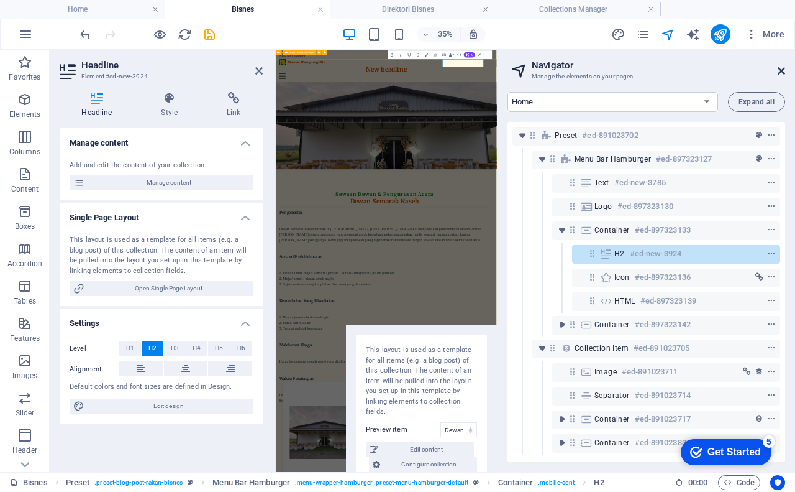
click at [782, 70] on icon at bounding box center [781, 71] width 7 height 10
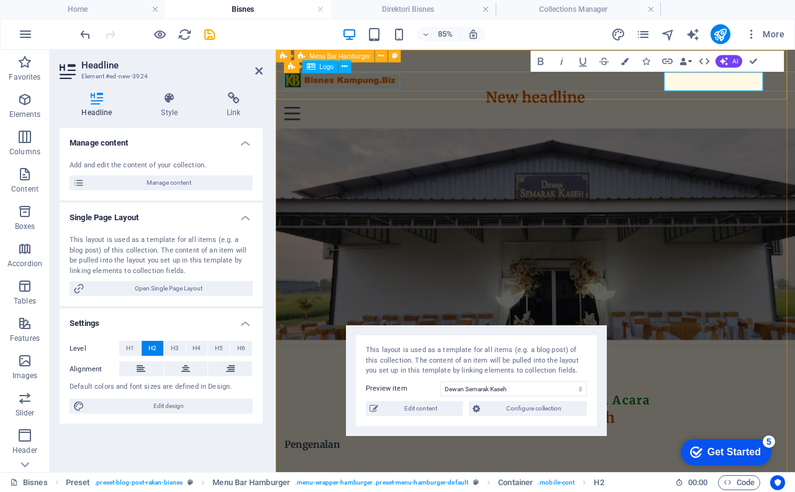
click at [413, 86] on div at bounding box center [582, 85] width 592 height 19
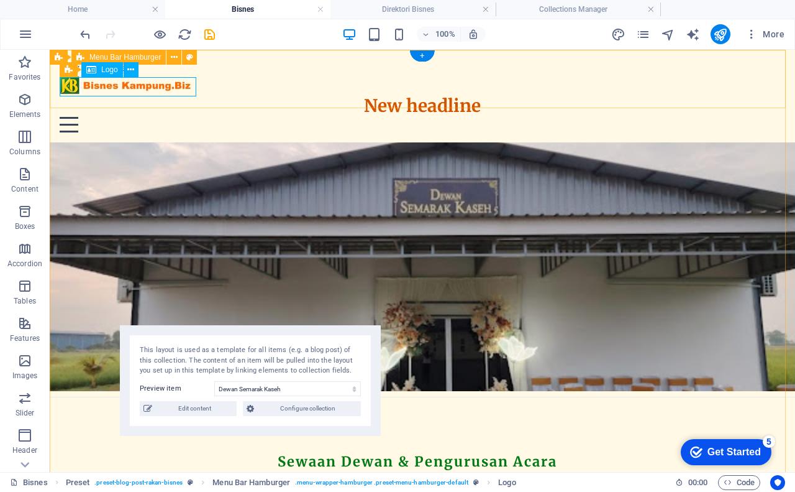
click at [188, 88] on div at bounding box center [423, 85] width 726 height 19
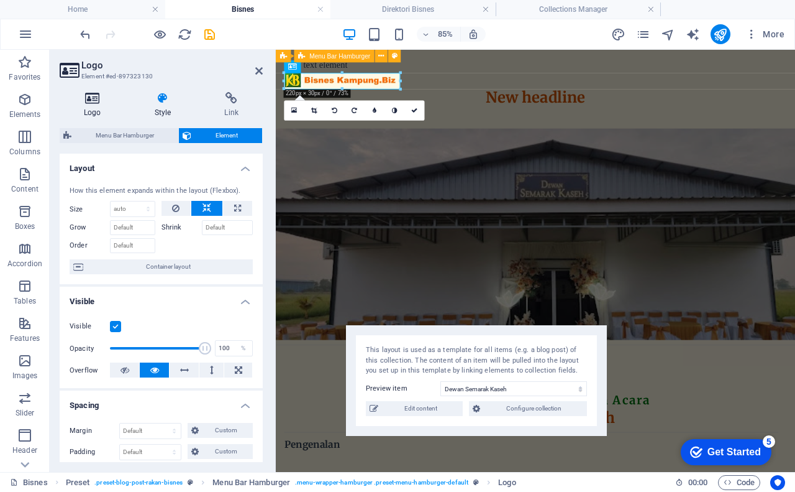
click at [96, 106] on h4 "Logo" at bounding box center [95, 105] width 71 height 26
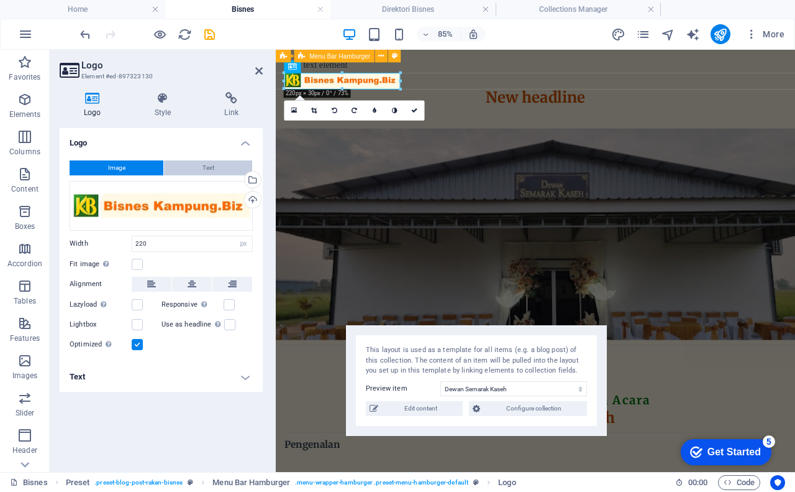
click at [208, 165] on span "Text" at bounding box center [209, 167] width 12 height 15
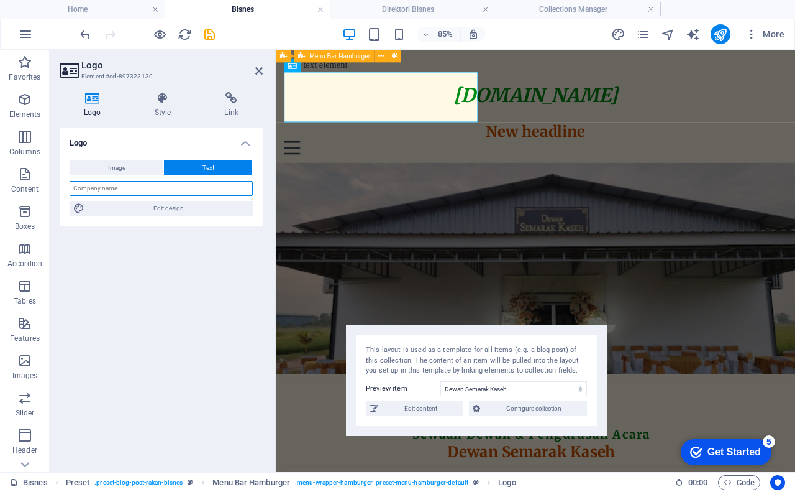
click at [178, 193] on input "text" at bounding box center [161, 188] width 183 height 15
click at [359, 106] on div "[DOMAIN_NAME]" at bounding box center [582, 104] width 592 height 56
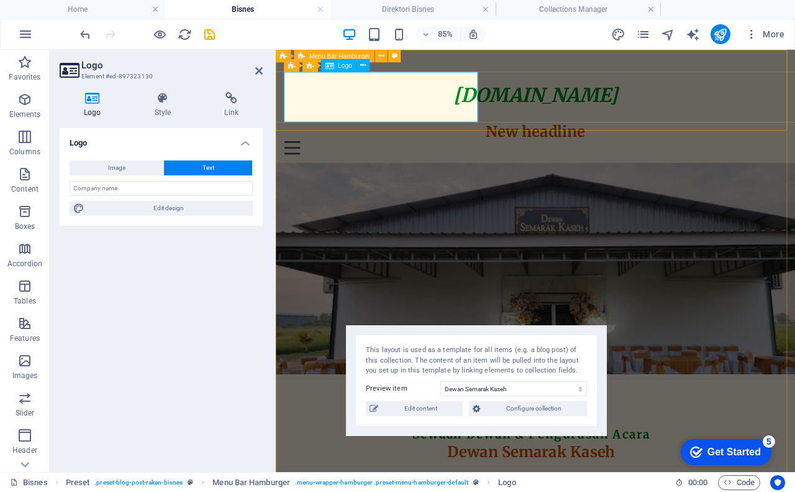
click at [359, 106] on div "[DOMAIN_NAME]" at bounding box center [582, 104] width 592 height 56
click at [359, 105] on div "[DOMAIN_NAME]" at bounding box center [582, 104] width 592 height 56
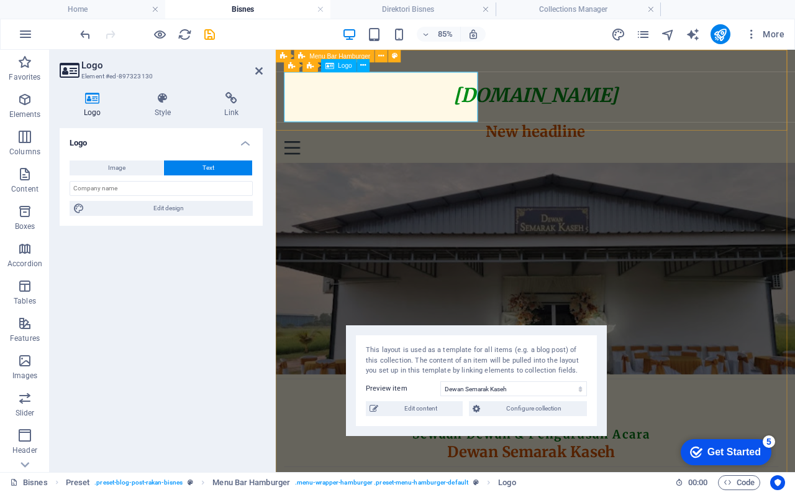
click at [359, 105] on div "[DOMAIN_NAME]" at bounding box center [582, 104] width 592 height 56
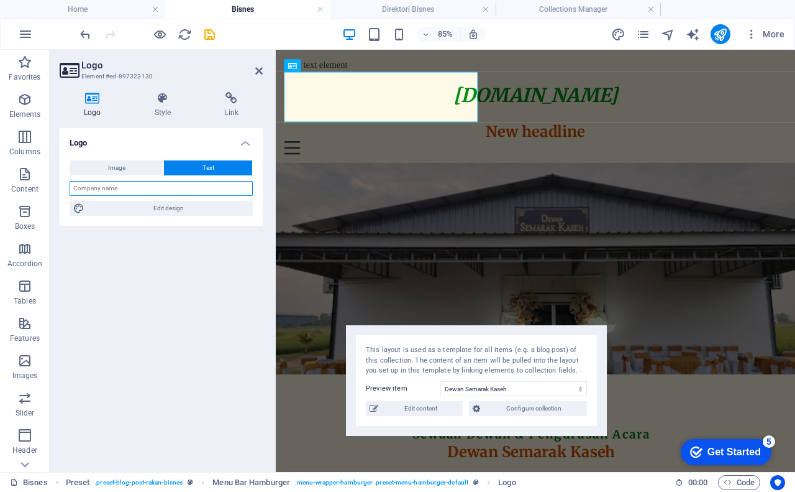
click at [99, 188] on input "text" at bounding box center [161, 188] width 183 height 15
click at [138, 190] on input "text" at bounding box center [161, 188] width 183 height 15
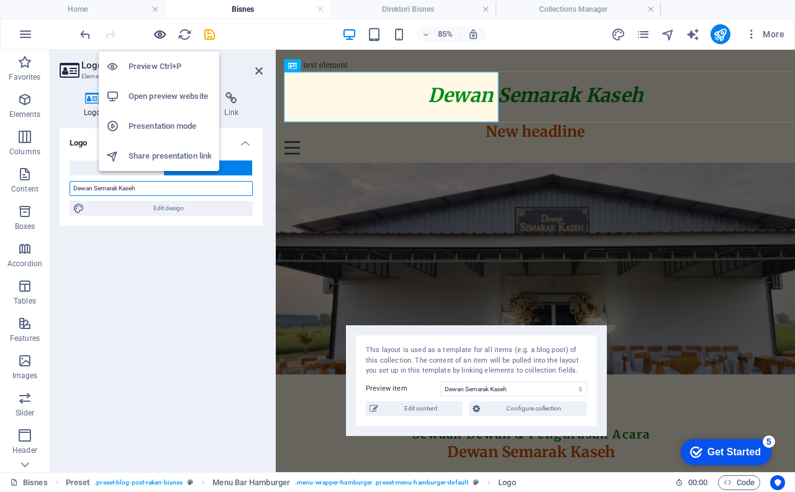
type input "Dewan Semarak Kaseh"
click at [160, 32] on icon "button" at bounding box center [160, 34] width 14 height 14
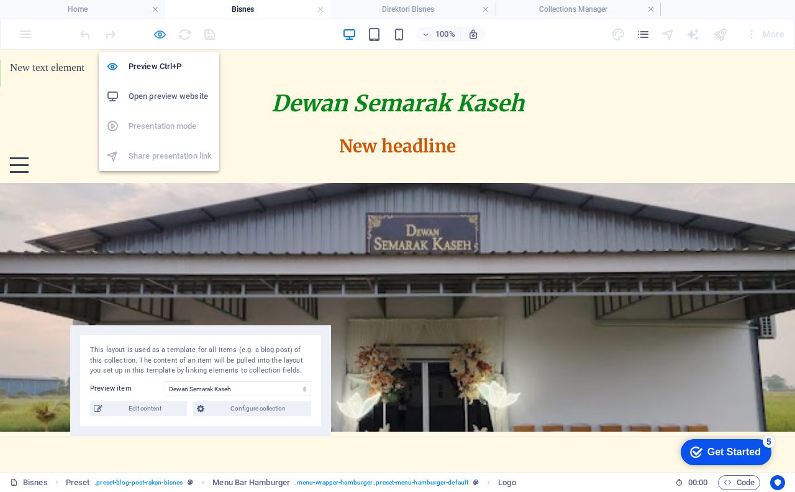
click at [161, 36] on icon "button" at bounding box center [160, 34] width 14 height 14
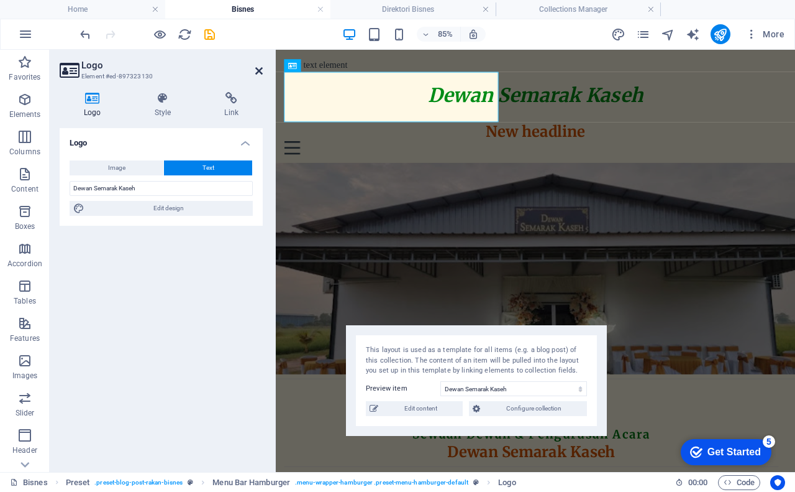
click at [258, 72] on icon at bounding box center [258, 71] width 7 height 10
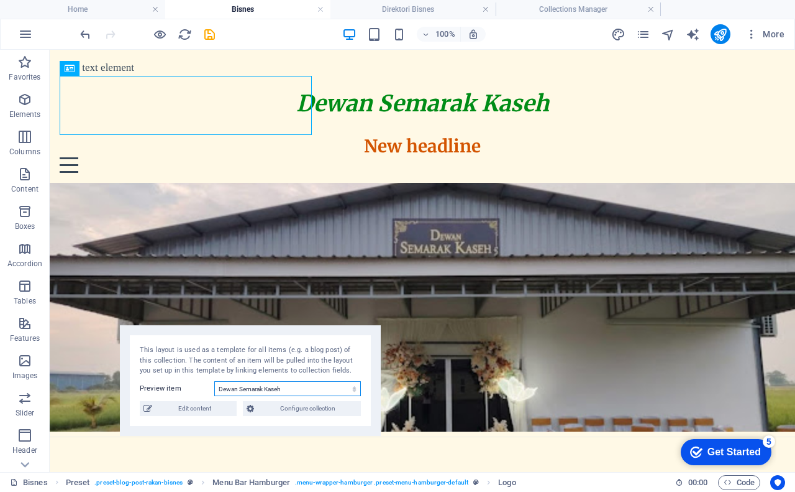
click at [250, 390] on select "Dewan Semarak Kaseh Executive Office in [GEOGRAPHIC_DATA] Serviced Office in [G…" at bounding box center [287, 388] width 147 height 15
click at [214, 381] on select "Dewan Semarak Kaseh Executive Office in [GEOGRAPHIC_DATA] Serviced Office in [G…" at bounding box center [287, 388] width 147 height 15
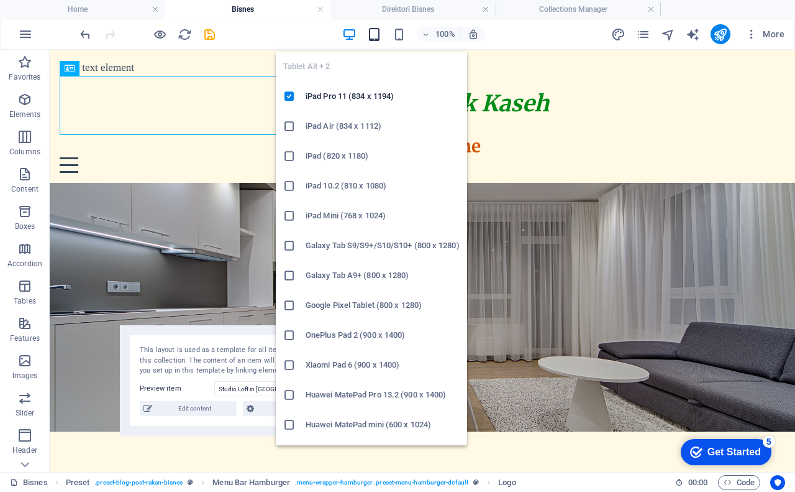
click at [373, 34] on icon "button" at bounding box center [374, 34] width 14 height 14
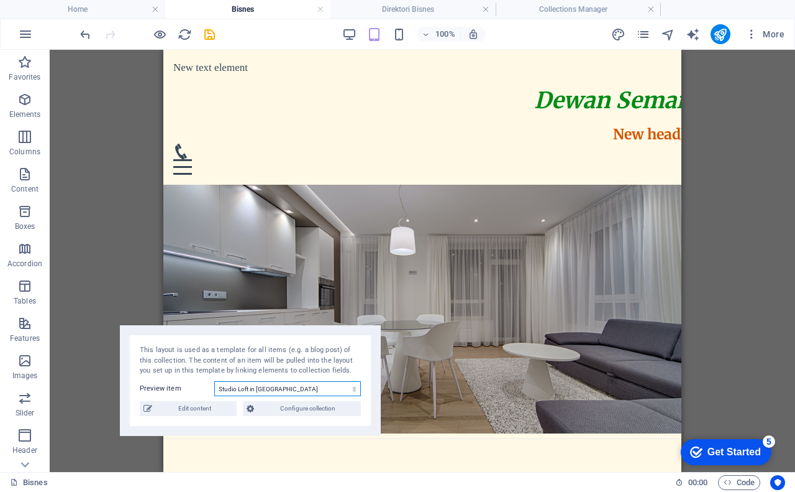
click at [302, 390] on select "Dewan Semarak Kaseh Executive Office in [GEOGRAPHIC_DATA] Serviced Office in [G…" at bounding box center [287, 388] width 147 height 15
click at [214, 381] on select "Dewan Semarak Kaseh Executive Office in [GEOGRAPHIC_DATA] Serviced Office in [G…" at bounding box center [287, 388] width 147 height 15
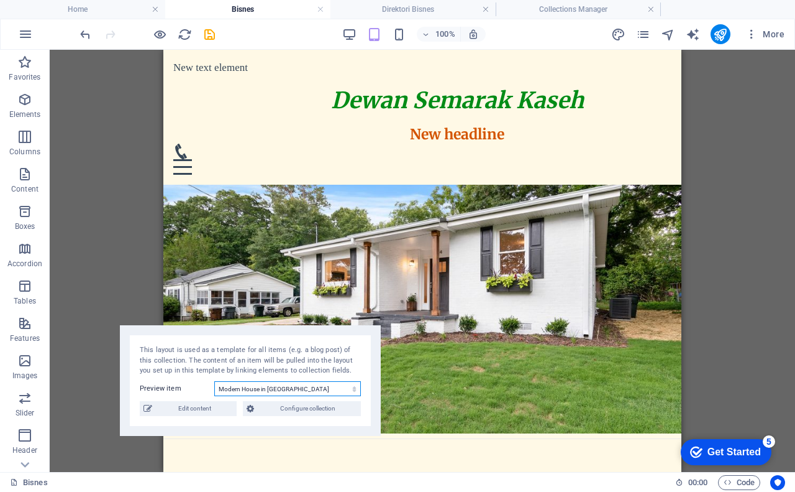
click at [270, 390] on select "Dewan Semarak Kaseh Executive Office in [GEOGRAPHIC_DATA] Serviced Office in [G…" at bounding box center [287, 388] width 147 height 15
click at [214, 381] on select "Dewan Semarak Kaseh Executive Office in [GEOGRAPHIC_DATA] Serviced Office in [G…" at bounding box center [287, 388] width 147 height 15
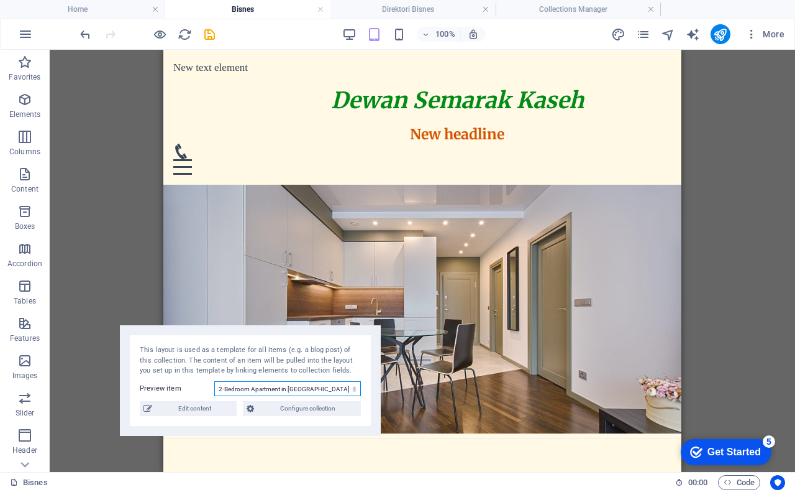
click at [275, 387] on select "Dewan Semarak Kaseh Executive Office in [GEOGRAPHIC_DATA] Serviced Office in [G…" at bounding box center [287, 388] width 147 height 15
click at [214, 381] on select "Dewan Semarak Kaseh Executive Office in [GEOGRAPHIC_DATA] Serviced Office in [G…" at bounding box center [287, 388] width 147 height 15
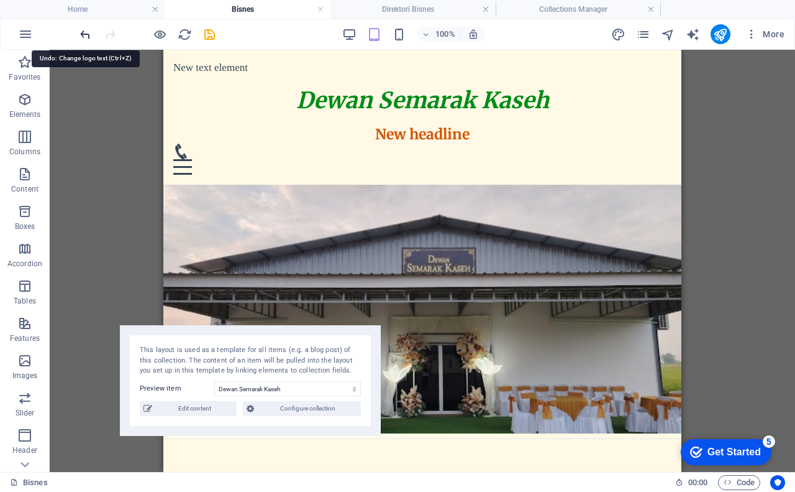
click at [86, 34] on icon "undo" at bounding box center [85, 34] width 14 height 14
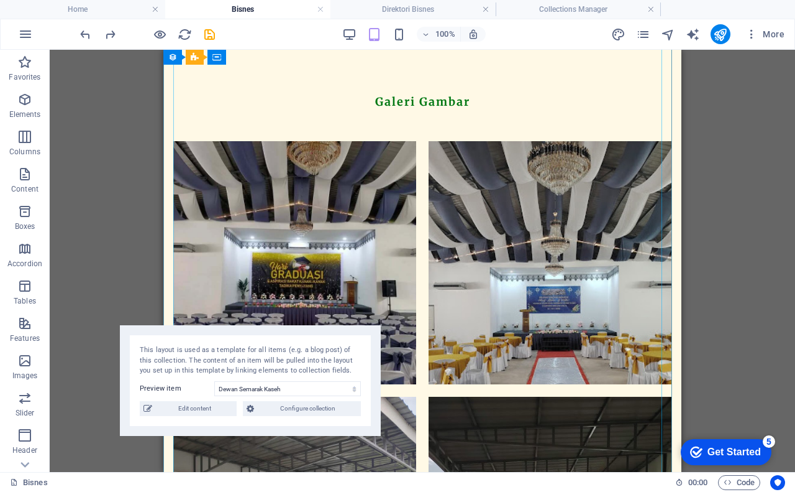
scroll to position [1280, 0]
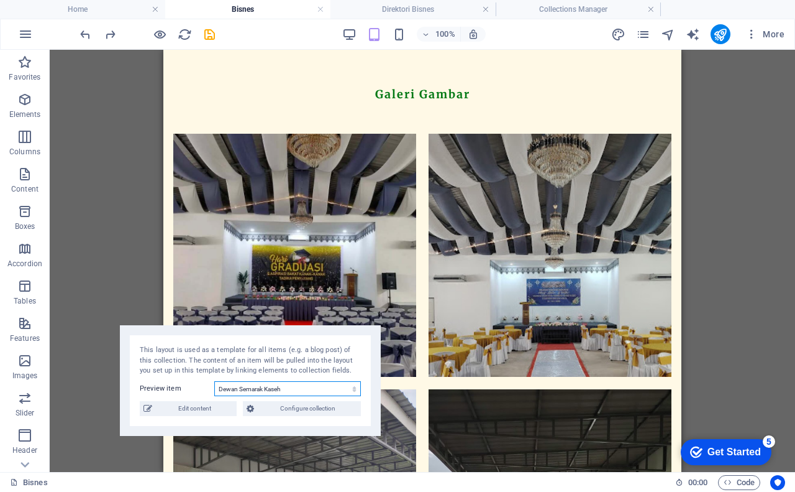
click at [285, 393] on select "Dewan Semarak Kaseh Executive Office in [GEOGRAPHIC_DATA] Serviced Office in [G…" at bounding box center [287, 388] width 147 height 15
click at [214, 381] on select "Dewan Semarak Kaseh Executive Office in [GEOGRAPHIC_DATA] Serviced Office in [G…" at bounding box center [287, 388] width 147 height 15
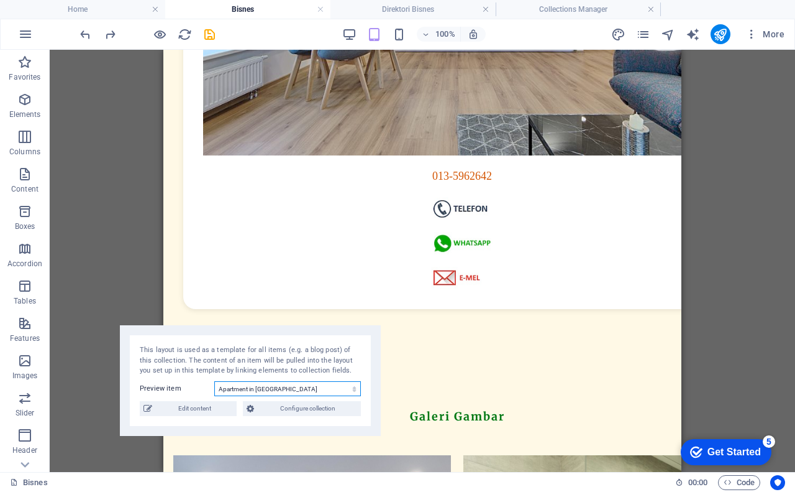
click at [318, 393] on select "Dewan Semarak Kaseh Executive Office in [GEOGRAPHIC_DATA] Serviced Office in [G…" at bounding box center [287, 388] width 147 height 15
click at [214, 381] on select "Dewan Semarak Kaseh Executive Office in [GEOGRAPHIC_DATA] Serviced Office in [G…" at bounding box center [287, 388] width 147 height 15
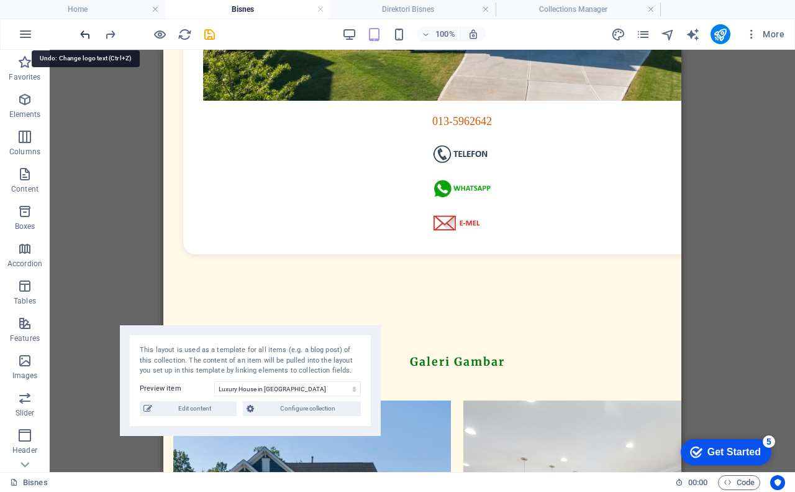
click at [86, 32] on icon "undo" at bounding box center [85, 34] width 14 height 14
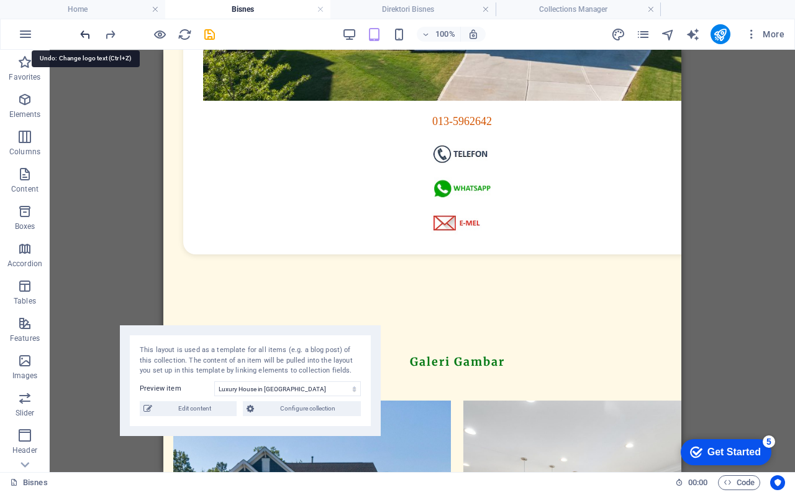
click at [86, 32] on icon "undo" at bounding box center [85, 34] width 14 height 14
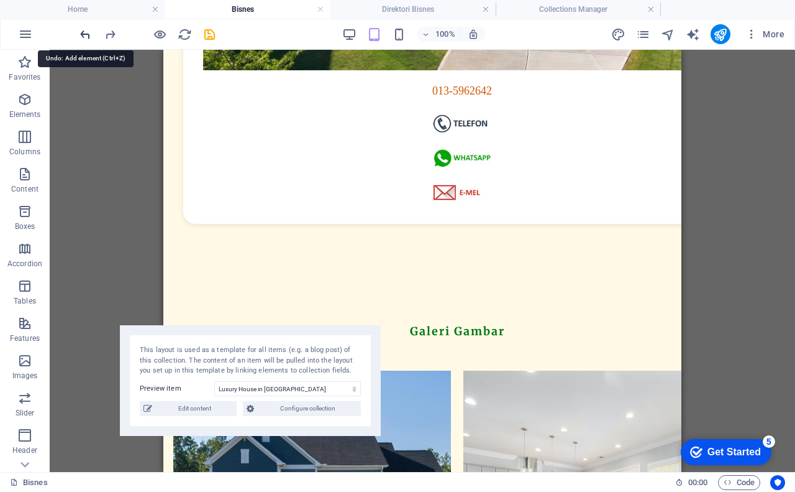
scroll to position [996, 0]
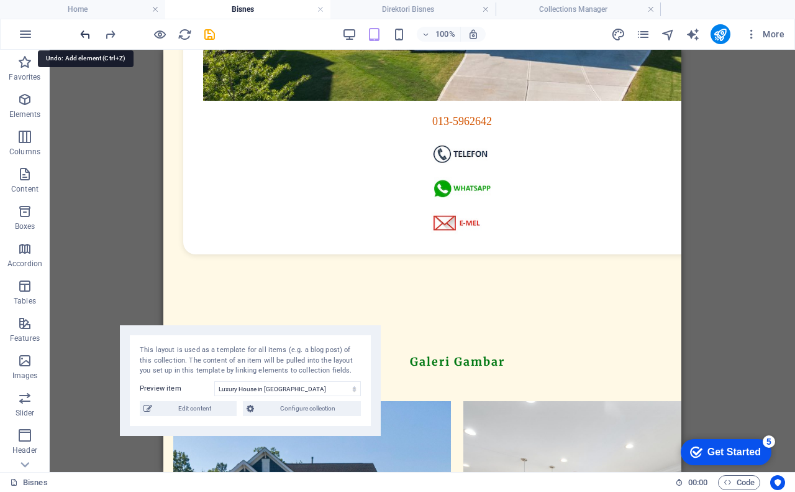
click at [86, 32] on icon "undo" at bounding box center [85, 34] width 14 height 14
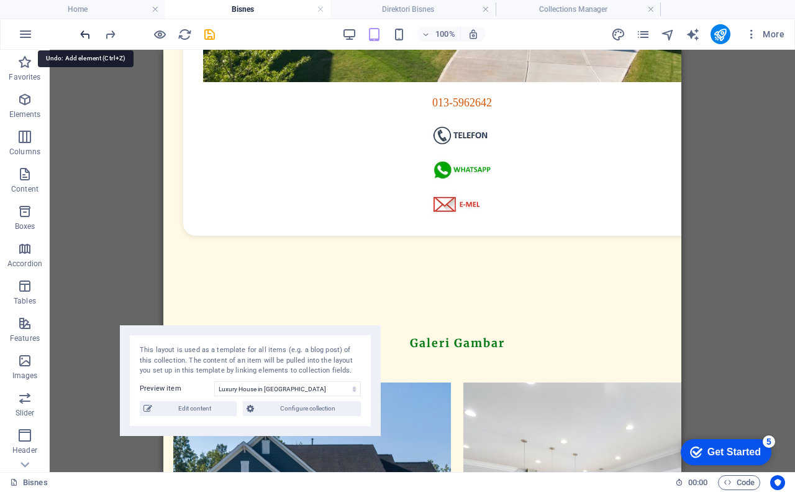
click at [86, 32] on icon "undo" at bounding box center [85, 34] width 14 height 14
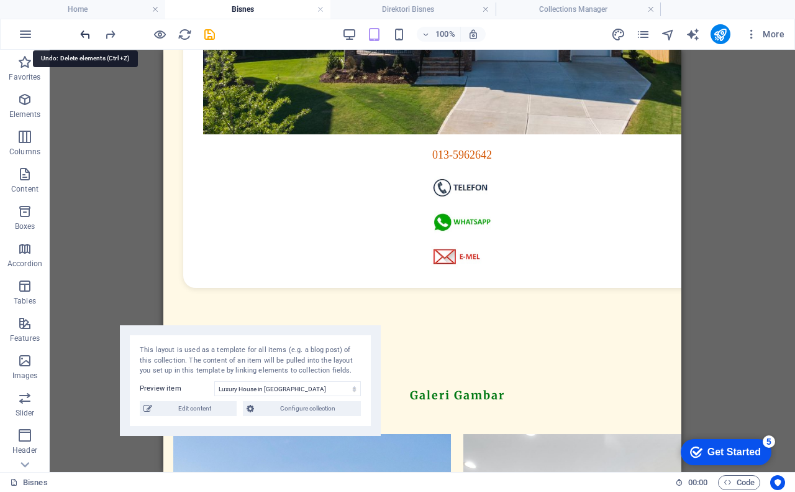
scroll to position [1026, 0]
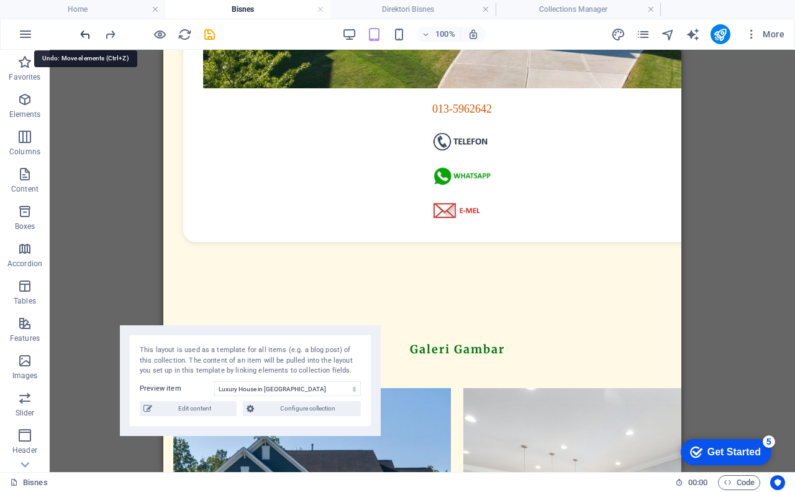
click at [86, 32] on icon "undo" at bounding box center [85, 34] width 14 height 14
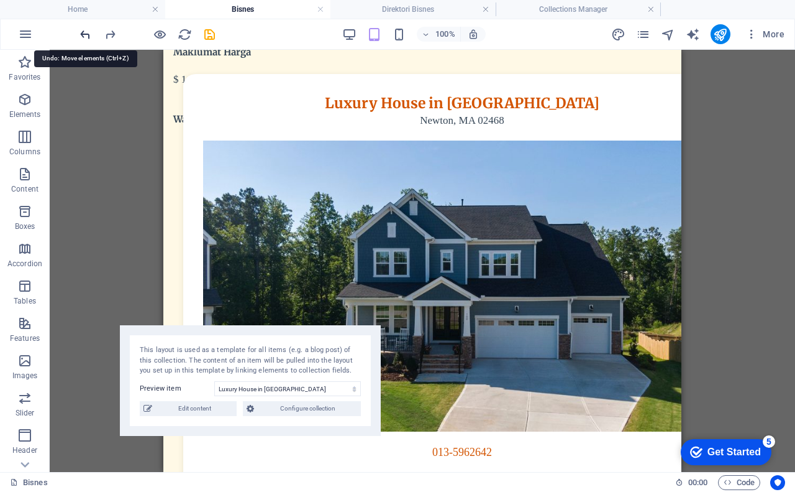
scroll to position [0, 0]
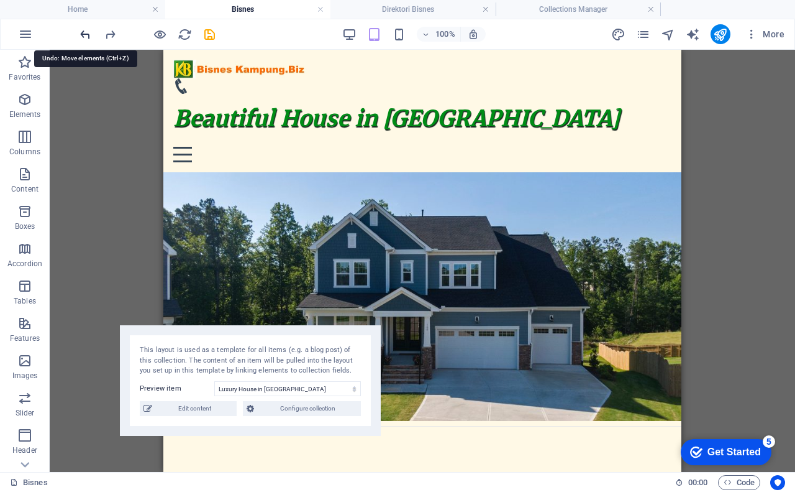
click at [86, 32] on icon "undo" at bounding box center [85, 34] width 14 height 14
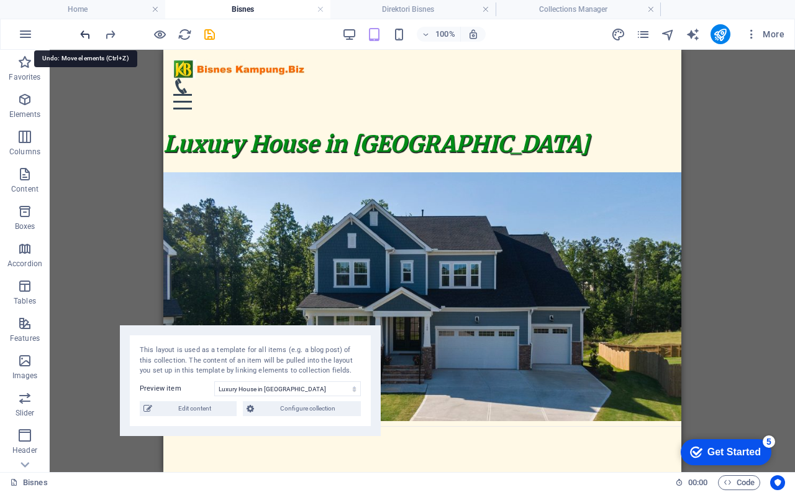
click at [86, 32] on icon "undo" at bounding box center [85, 34] width 14 height 14
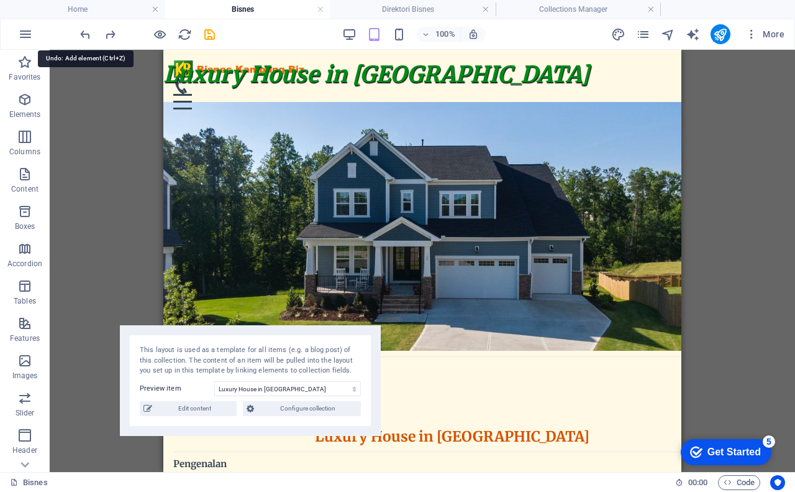
click at [86, 32] on icon "undo" at bounding box center [85, 34] width 14 height 14
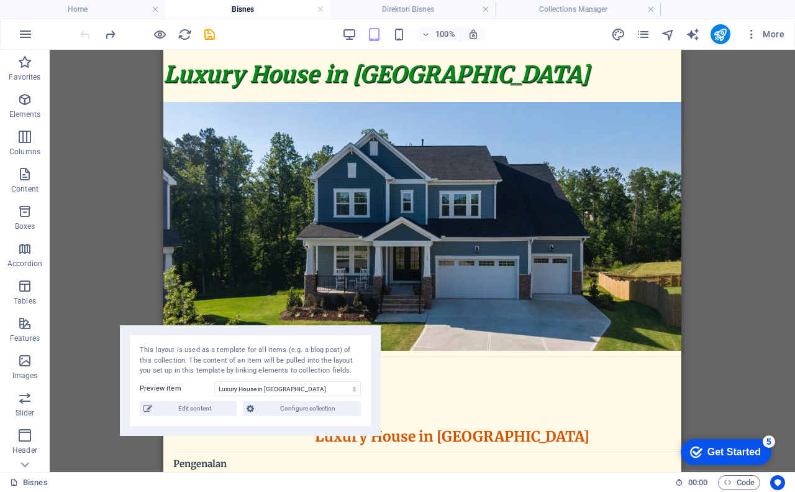
click at [86, 34] on div at bounding box center [147, 34] width 139 height 20
click at [271, 385] on select "Dewan Semarak Kaseh Executive Office in [GEOGRAPHIC_DATA] Serviced Office in [G…" at bounding box center [287, 388] width 147 height 15
select select "68b325896dc2c8cce5090ddc"
click at [214, 381] on select "Dewan Semarak Kaseh Executive Office in [GEOGRAPHIC_DATA] Serviced Office in [G…" at bounding box center [287, 388] width 147 height 15
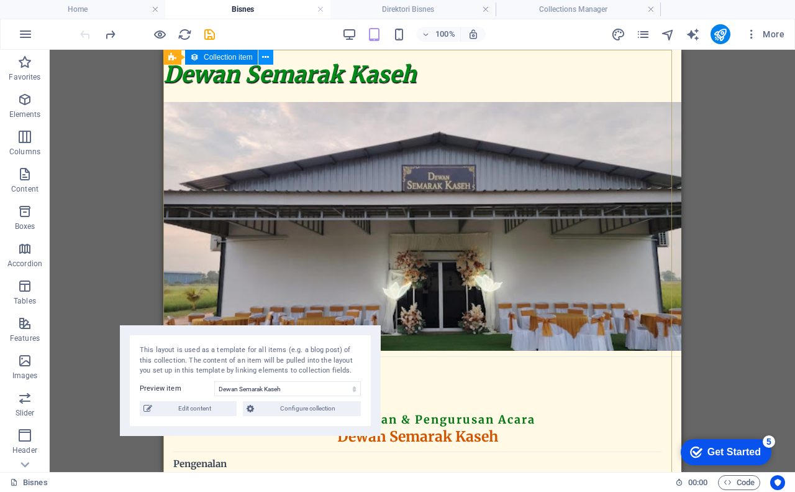
click at [266, 59] on icon at bounding box center [265, 57] width 7 height 13
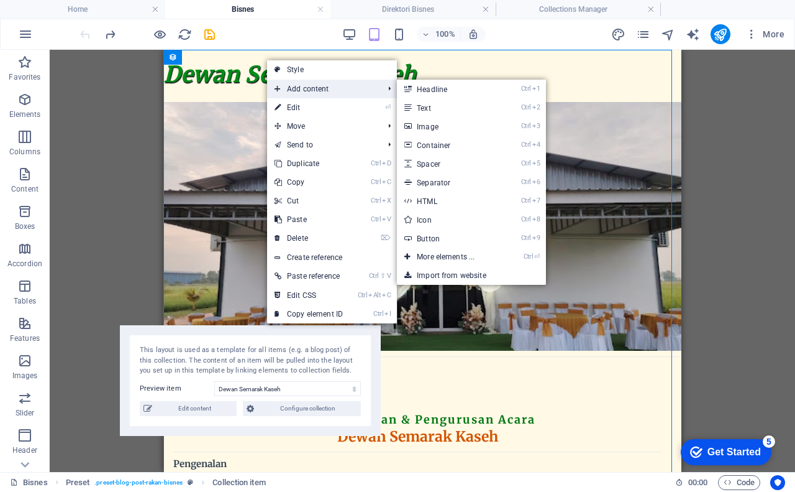
click at [301, 89] on span "Add content" at bounding box center [322, 89] width 111 height 19
click at [449, 254] on link "Ctrl ⏎ More elements ..." at bounding box center [448, 256] width 103 height 19
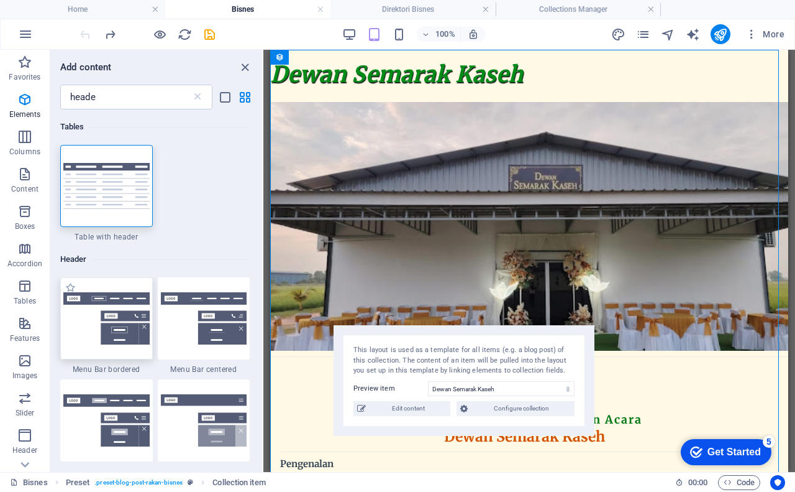
click at [135, 316] on img at bounding box center [106, 318] width 86 height 52
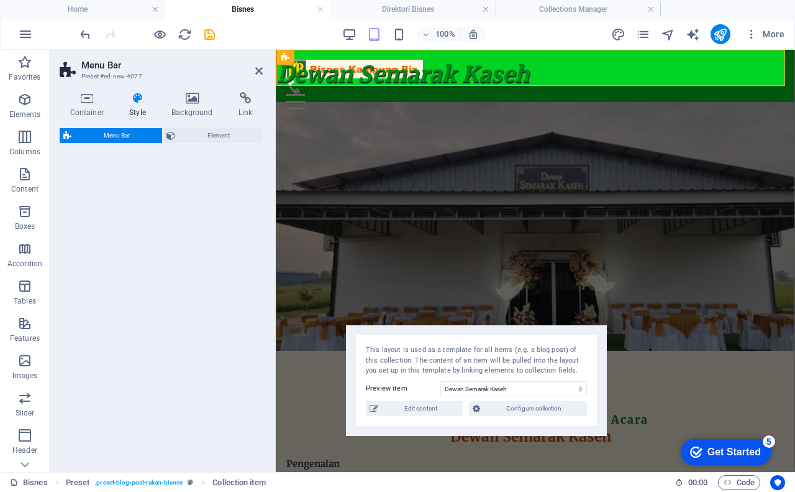
select select "rem"
select select "preset-menu-v2-border"
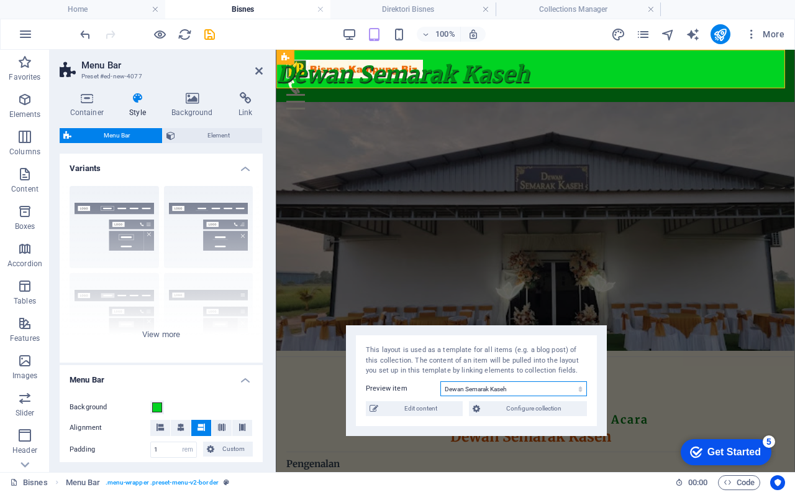
click at [487, 387] on select "Dewan Semarak Kaseh Executive Office in [GEOGRAPHIC_DATA] Serviced Office in [G…" at bounding box center [514, 388] width 147 height 15
click at [441, 381] on select "Dewan Semarak Kaseh Executive Office in [GEOGRAPHIC_DATA] Serviced Office in [G…" at bounding box center [514, 388] width 147 height 15
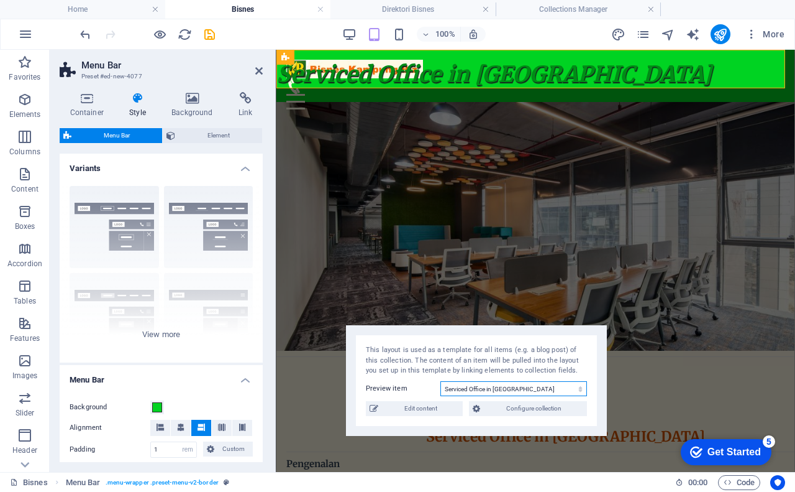
click at [493, 387] on select "Dewan Semarak Kaseh Executive Office in [GEOGRAPHIC_DATA] Serviced Office in [G…" at bounding box center [514, 388] width 147 height 15
select select "68b325896dc2c8cce5090de1"
click at [441, 381] on select "Dewan Semarak Kaseh Executive Office in [GEOGRAPHIC_DATA] Serviced Office in [G…" at bounding box center [514, 388] width 147 height 15
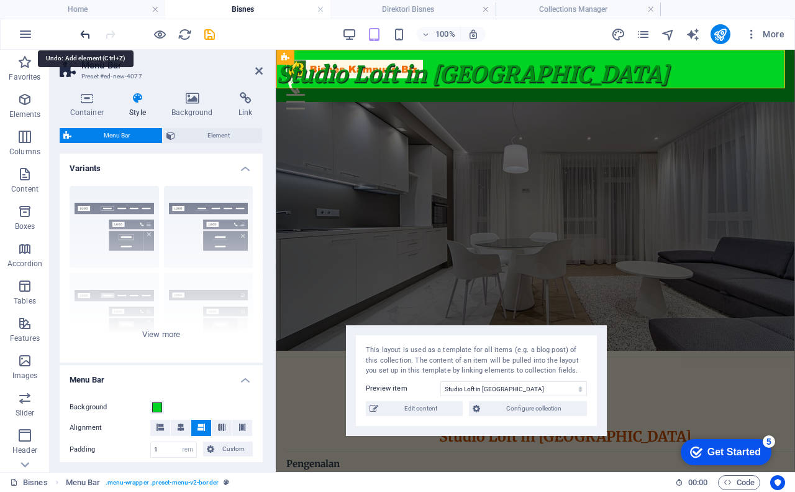
click at [88, 33] on icon "undo" at bounding box center [85, 34] width 14 height 14
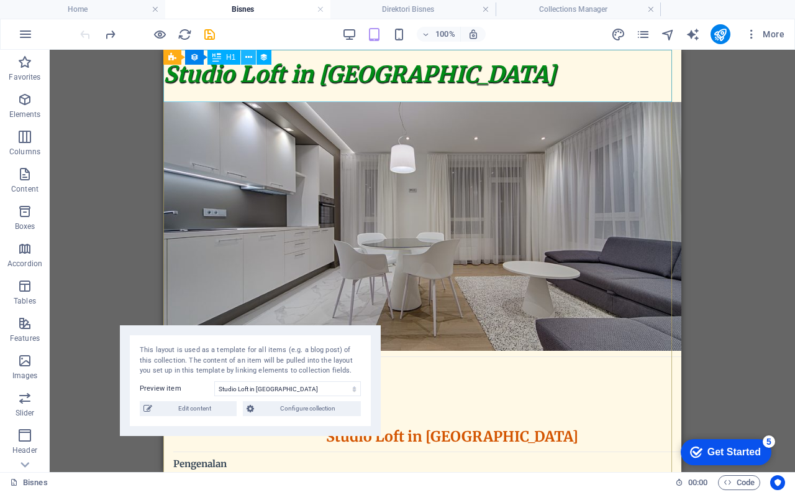
click at [248, 58] on icon at bounding box center [248, 57] width 7 height 13
click at [263, 60] on icon at bounding box center [265, 57] width 7 height 13
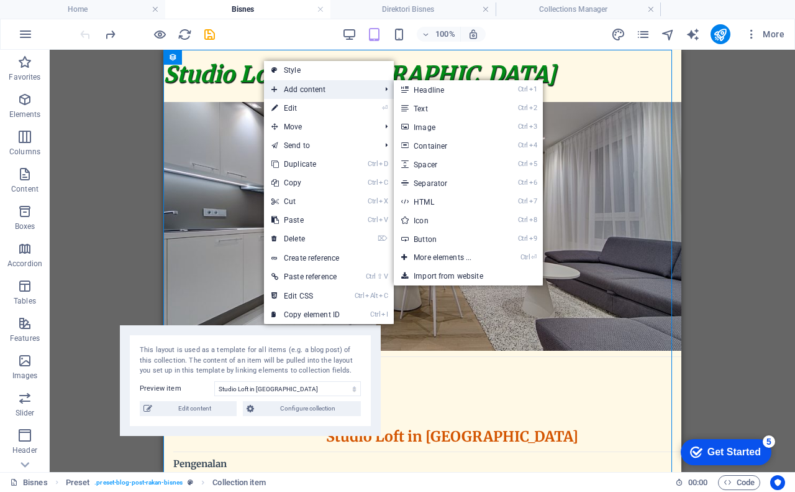
click at [286, 87] on span "Add content" at bounding box center [319, 89] width 111 height 19
click at [451, 255] on link "Ctrl ⏎ More elements ..." at bounding box center [445, 257] width 103 height 19
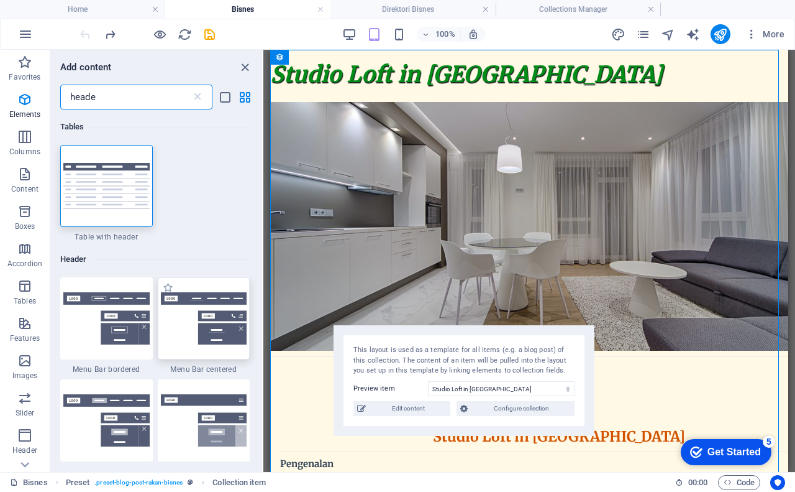
click at [225, 311] on img at bounding box center [204, 318] width 86 height 52
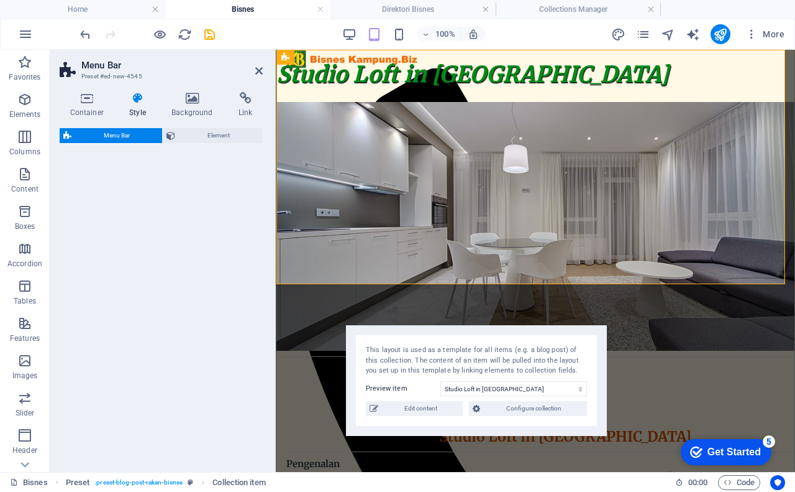
select select "rem"
select select "preset-menu-v2-centered"
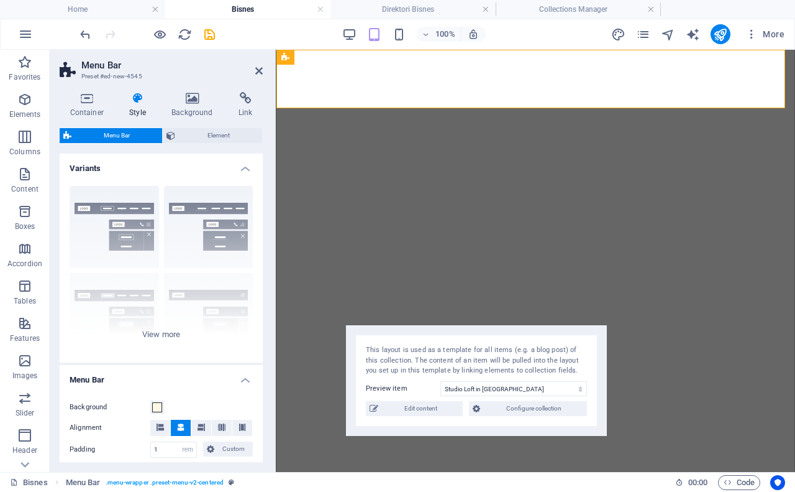
select select "rem"
select select "preset-menu-v2-centered"
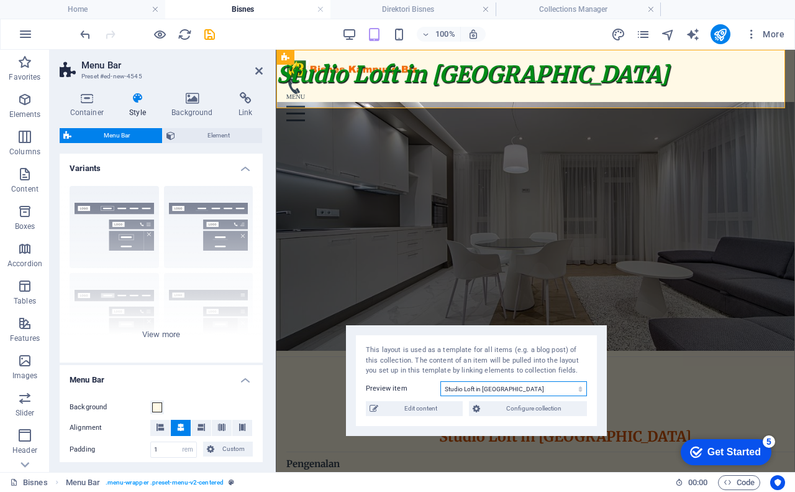
click at [486, 386] on select "Dewan Semarak Kaseh Executive Office in [GEOGRAPHIC_DATA] Serviced Office in [G…" at bounding box center [514, 388] width 147 height 15
select select "68b325896dc2c8cce5090ddb"
click at [441, 381] on select "Dewan Semarak Kaseh Executive Office in [GEOGRAPHIC_DATA] Serviced Office in [G…" at bounding box center [514, 388] width 147 height 15
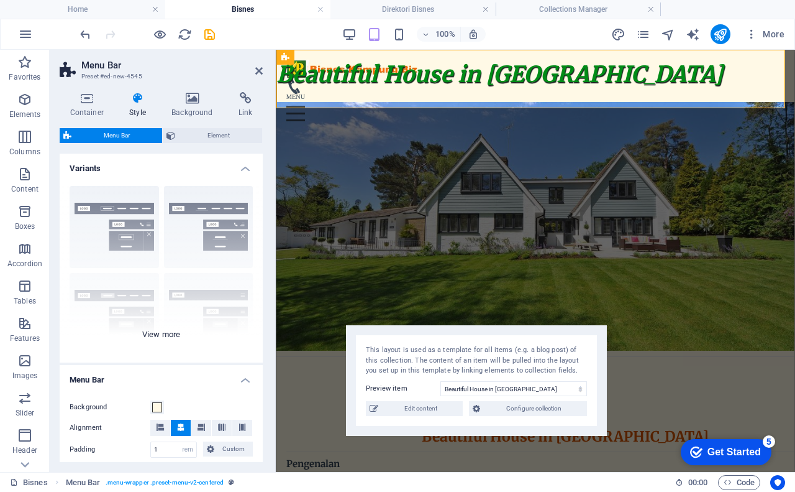
click at [160, 328] on div "Border Centered Default Fixed Loki Trigger Wide XXL" at bounding box center [161, 269] width 203 height 186
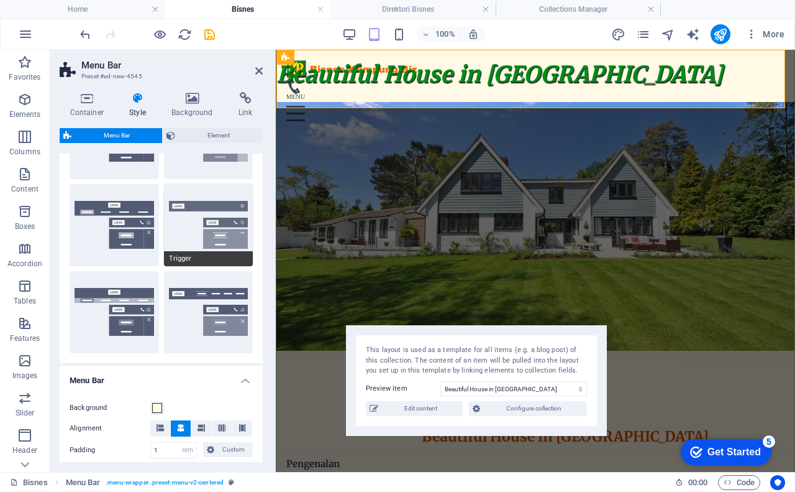
scroll to position [186, 0]
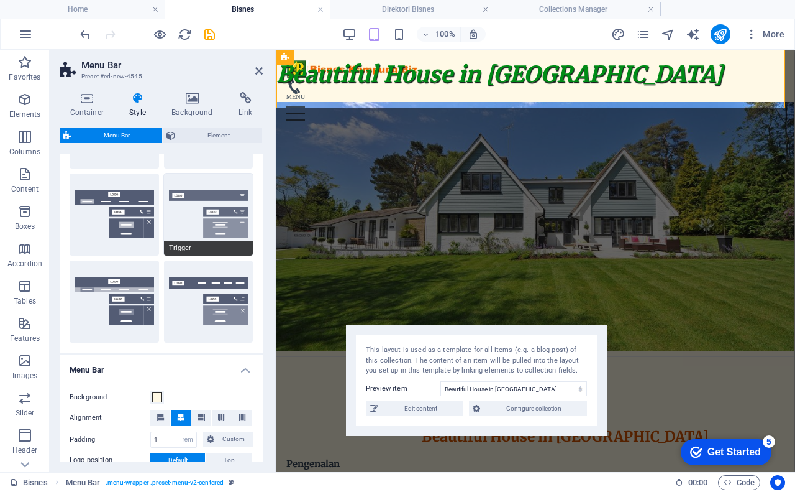
click at [203, 237] on button "Trigger" at bounding box center [208, 214] width 89 height 82
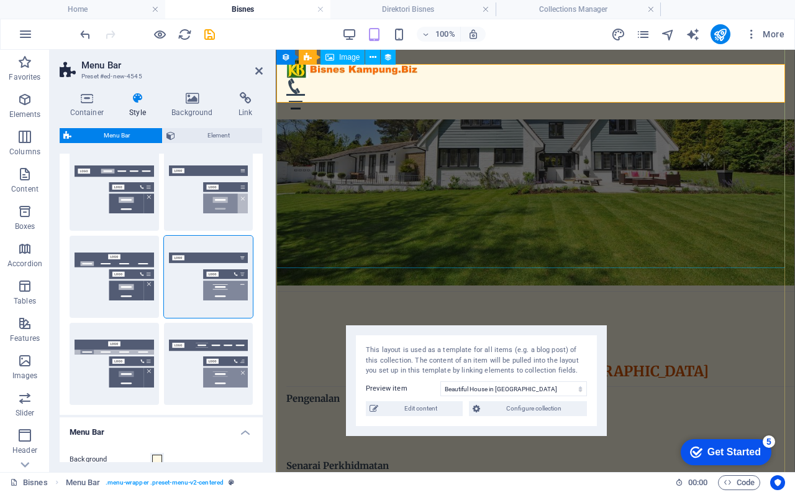
scroll to position [0, 0]
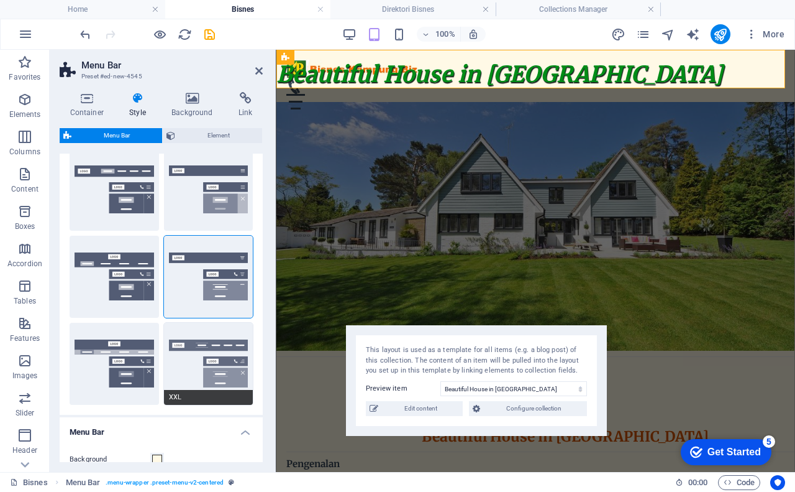
click at [208, 348] on button "XXL" at bounding box center [208, 364] width 89 height 82
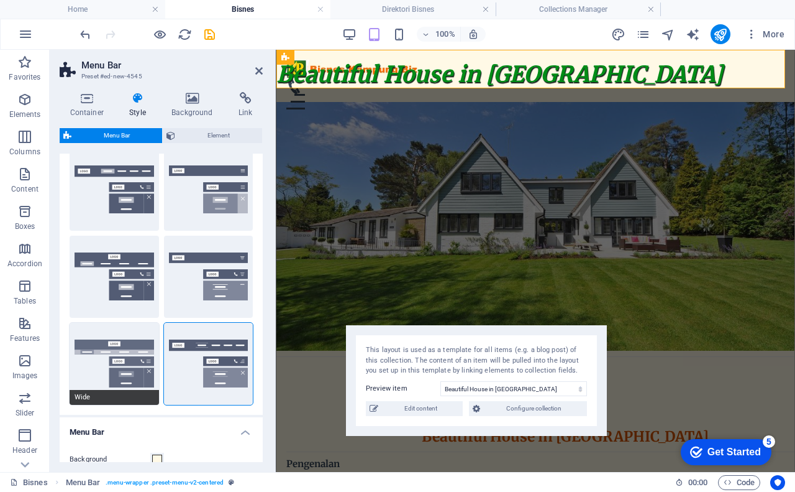
click at [132, 364] on button "Wide" at bounding box center [114, 364] width 89 height 82
type input "2"
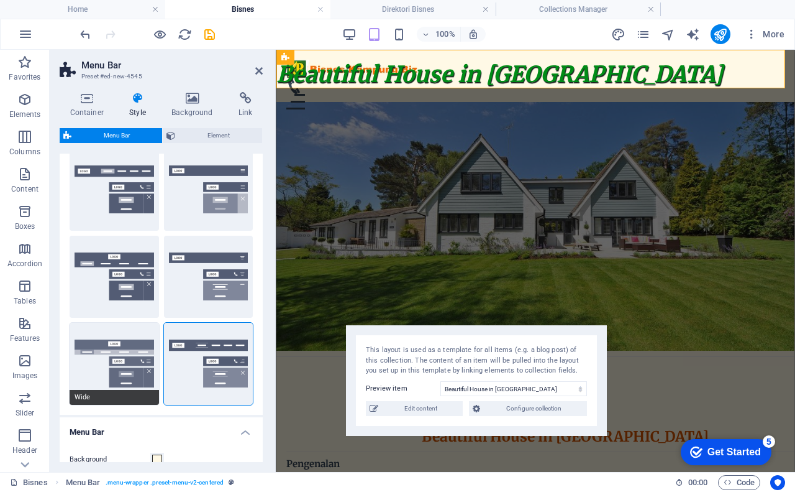
type input "2"
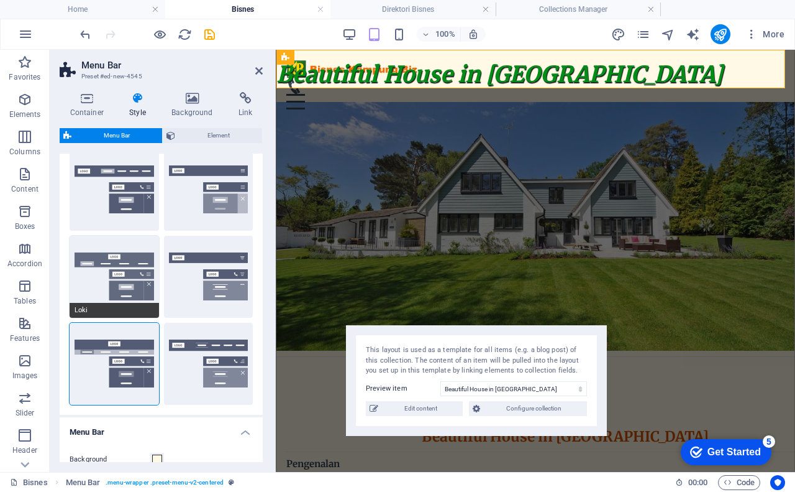
click at [106, 287] on button "Loki" at bounding box center [114, 277] width 89 height 82
select select "DISABLED_OPTION_VALUE"
type input "1"
type input "2"
type input "1"
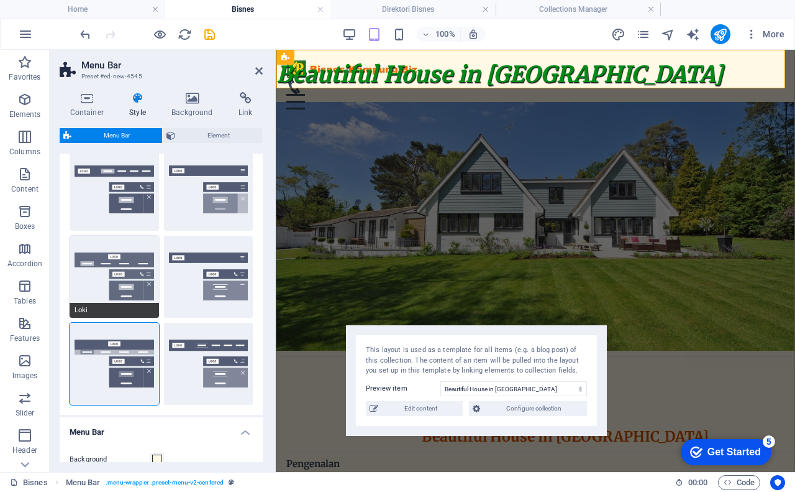
type input "1"
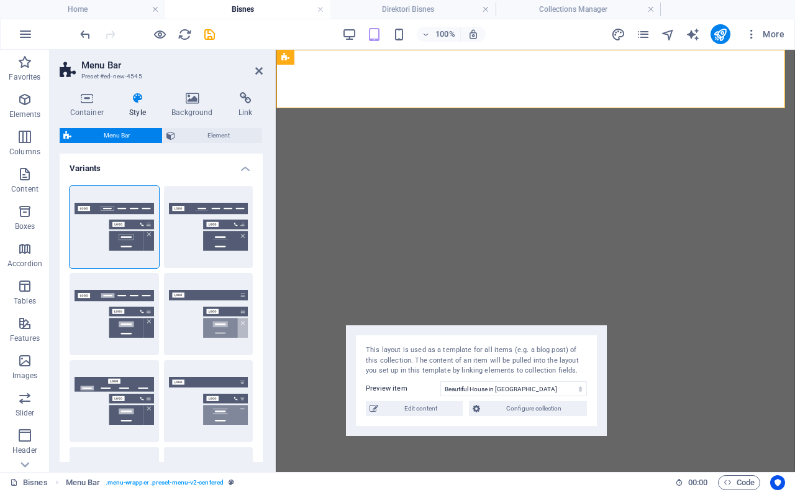
select select "rem"
select select "preset-menu-v2-centered"
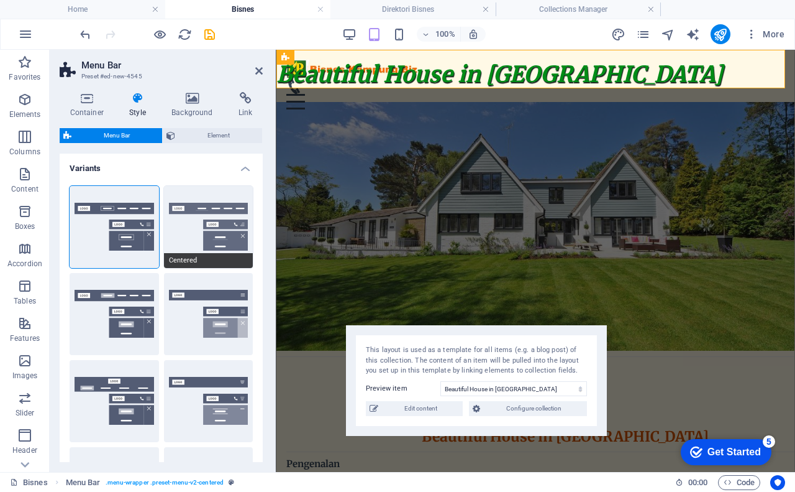
click at [228, 227] on button "Centered" at bounding box center [208, 227] width 89 height 82
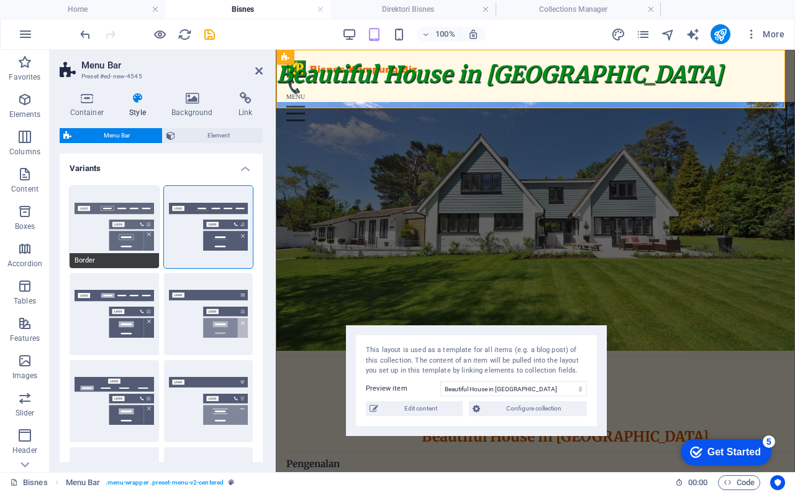
click at [142, 218] on button "Border" at bounding box center [114, 227] width 89 height 82
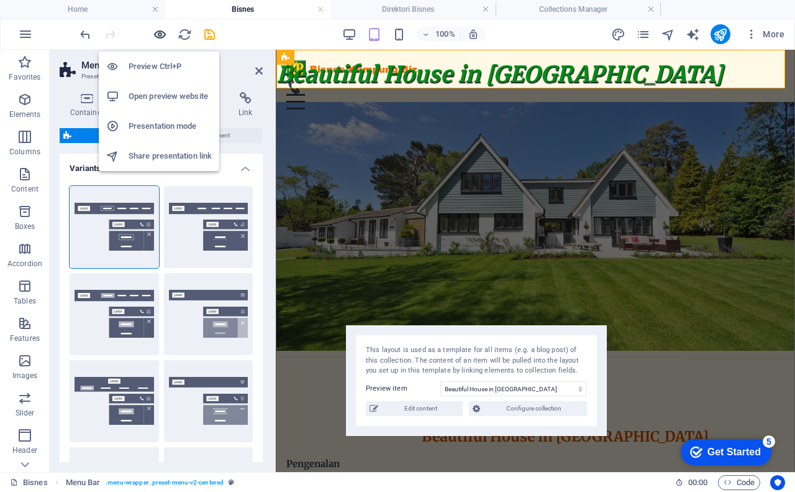
click at [164, 35] on icon "button" at bounding box center [160, 34] width 14 height 14
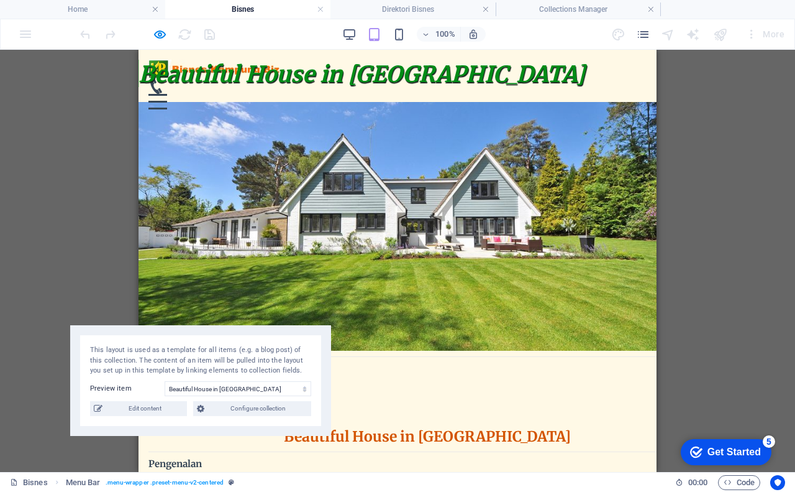
scroll to position [62, 0]
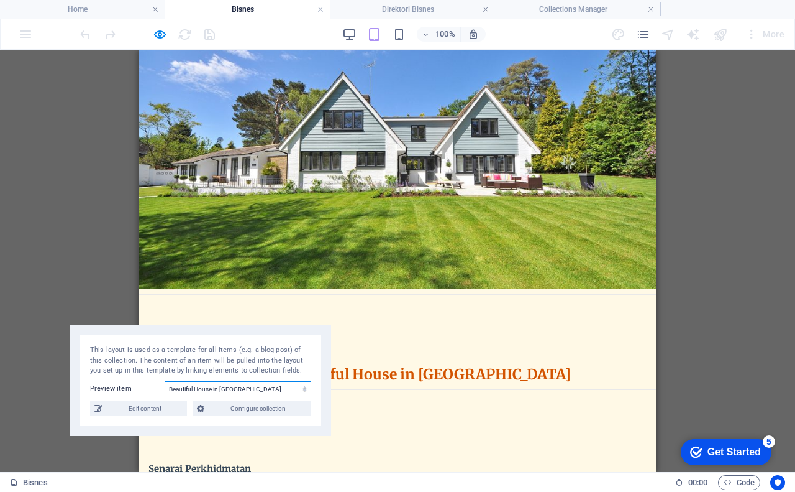
click at [240, 391] on select "Dewan Semarak Kaseh Executive Office in [GEOGRAPHIC_DATA] Serviced Office in [G…" at bounding box center [238, 388] width 147 height 15
select select "68b325896dc2c8cce5090ddc"
click at [165, 381] on select "Dewan Semarak Kaseh Executive Office in [GEOGRAPHIC_DATA] Serviced Office in [G…" at bounding box center [238, 388] width 147 height 15
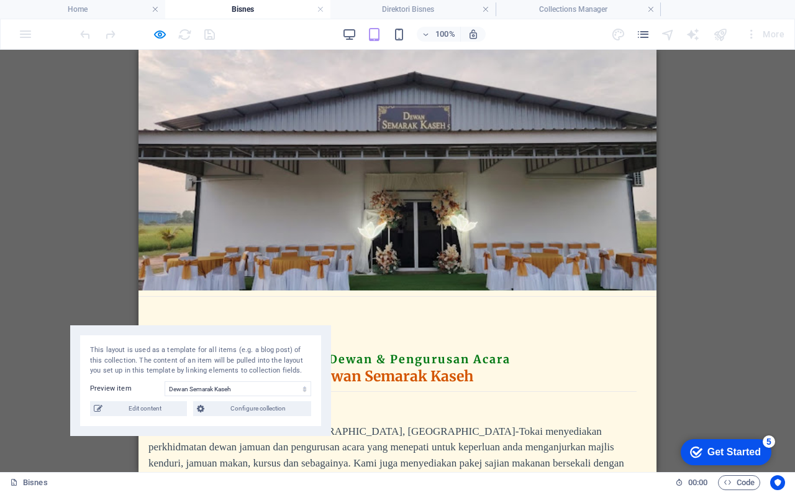
scroll to position [0, 0]
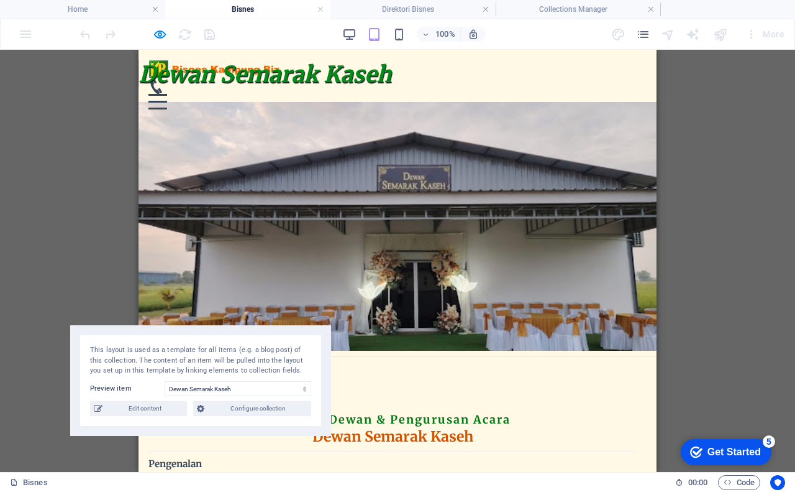
click at [167, 94] on div "Menu" at bounding box center [158, 102] width 19 height 16
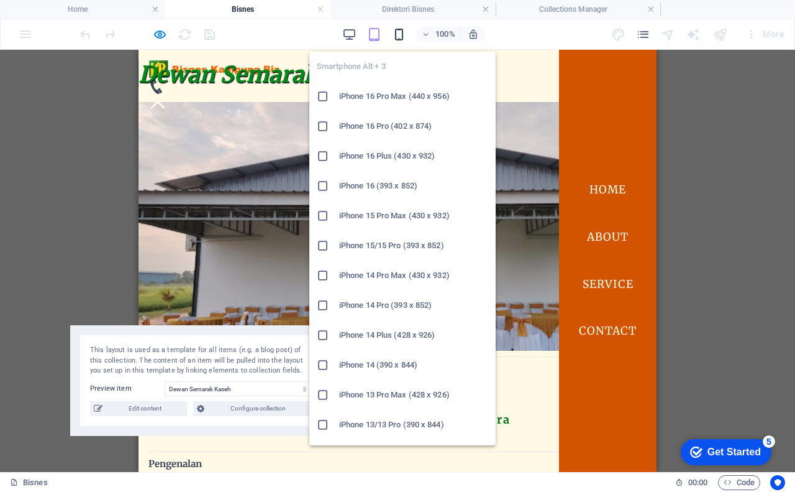
click at [401, 35] on icon "button" at bounding box center [399, 34] width 14 height 14
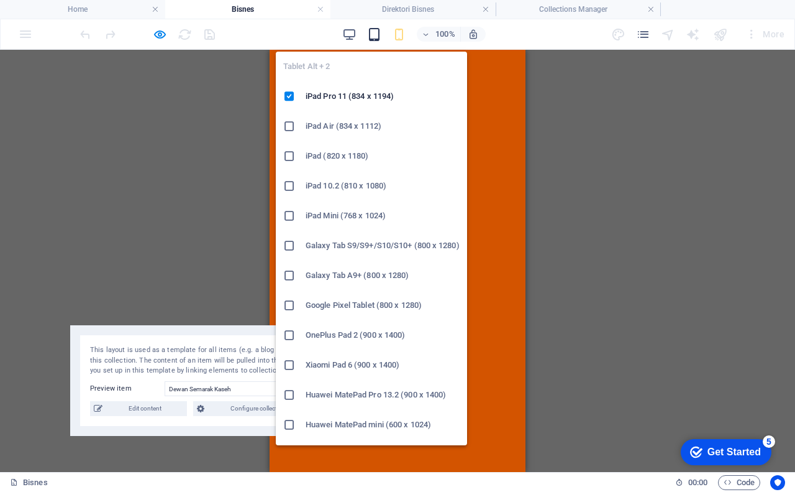
click at [372, 35] on icon "button" at bounding box center [374, 34] width 14 height 14
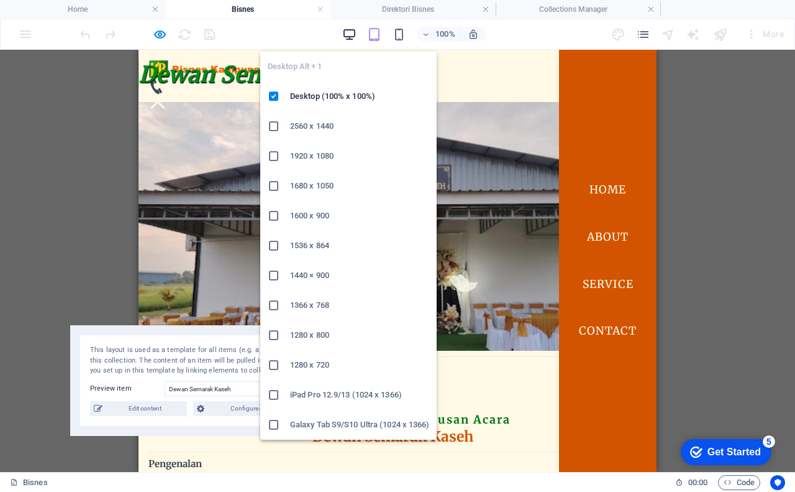
click at [349, 31] on icon "button" at bounding box center [349, 34] width 14 height 14
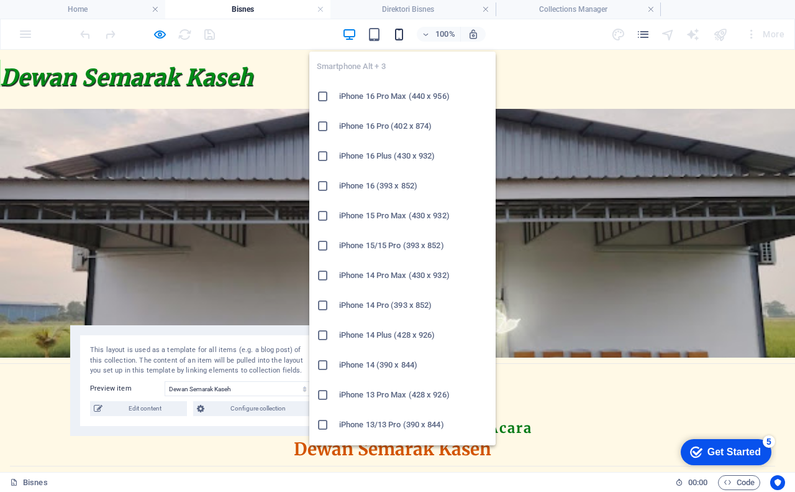
click at [401, 34] on icon "button" at bounding box center [399, 34] width 14 height 14
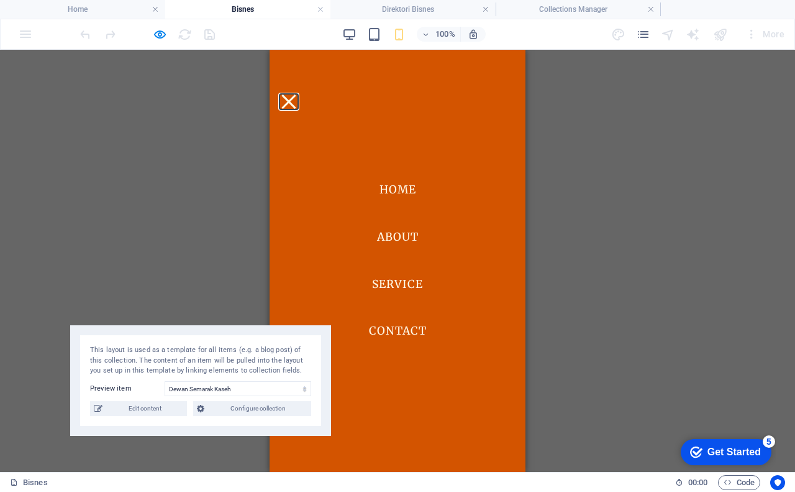
click at [296, 94] on button "Menu" at bounding box center [289, 101] width 14 height 14
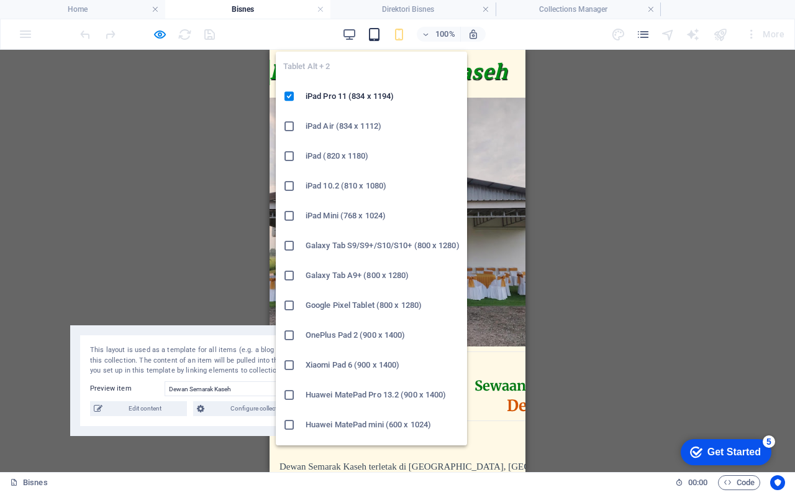
click at [372, 33] on icon "button" at bounding box center [374, 34] width 14 height 14
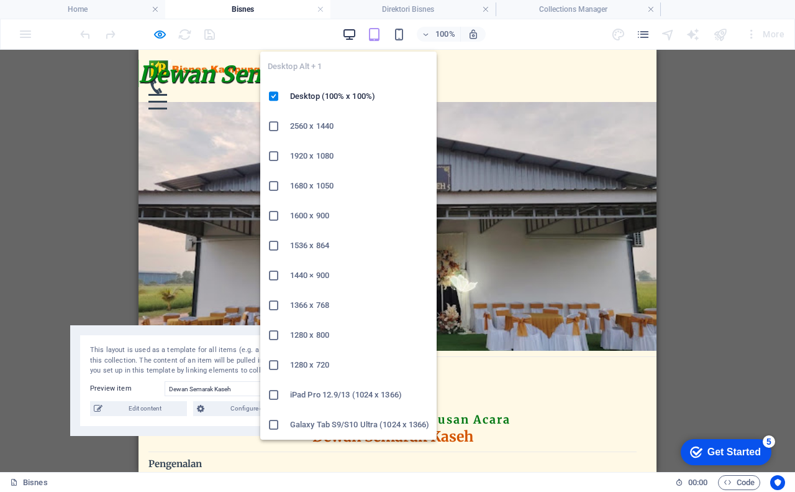
click at [349, 34] on icon "button" at bounding box center [349, 34] width 14 height 14
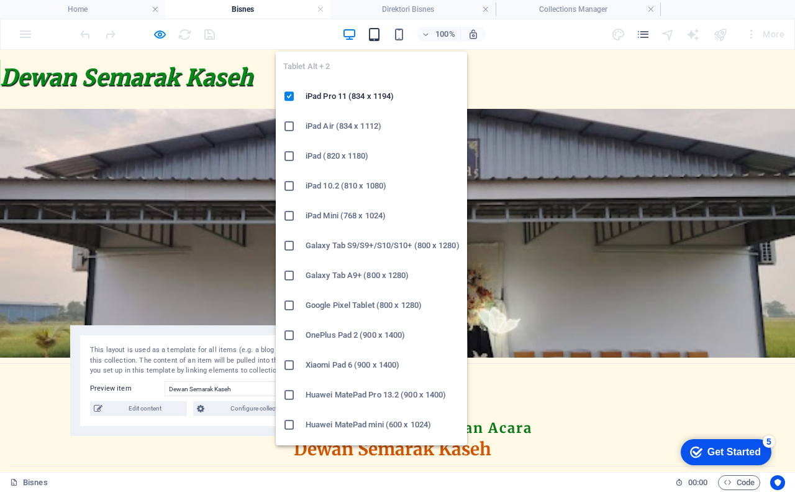
click at [375, 33] on icon "button" at bounding box center [374, 34] width 14 height 14
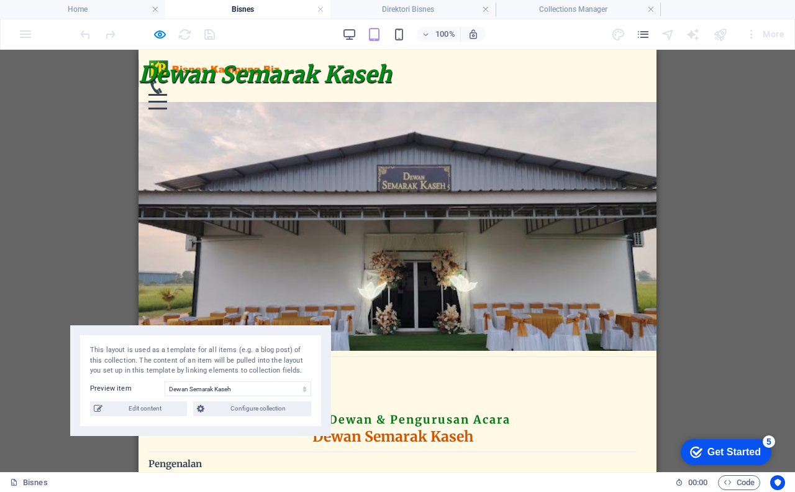
click at [429, 77] on div "Menu Home About Service Contact" at bounding box center [398, 85] width 518 height 70
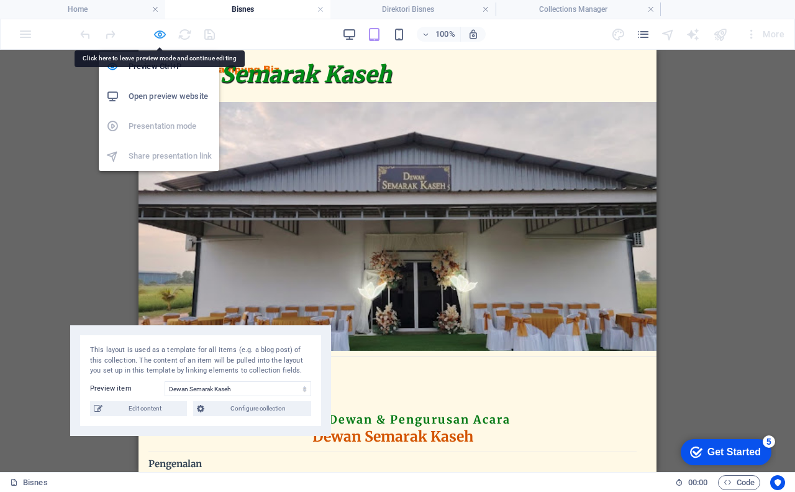
click at [158, 35] on icon "button" at bounding box center [160, 34] width 14 height 14
select select "rem"
select select "preset-menu-v2-centered"
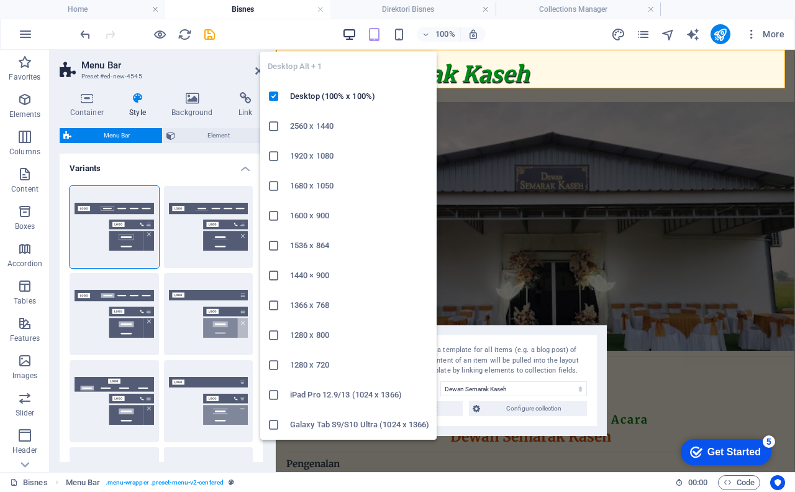
click at [350, 35] on icon "button" at bounding box center [349, 34] width 14 height 14
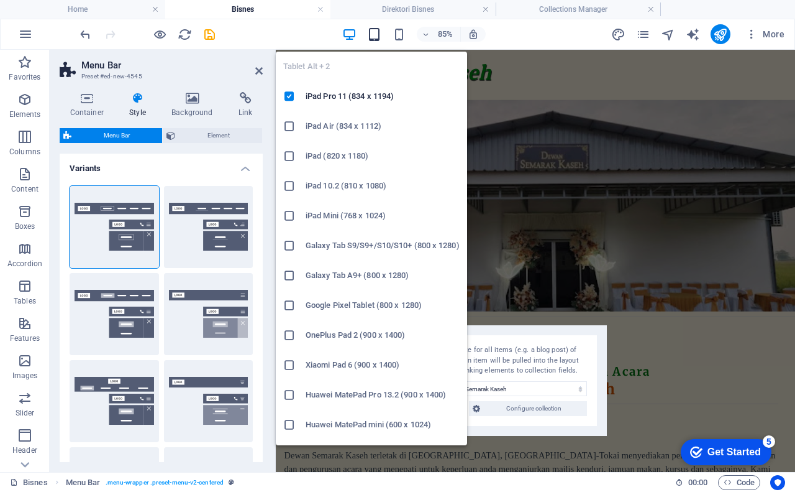
click at [378, 30] on icon "button" at bounding box center [374, 34] width 14 height 14
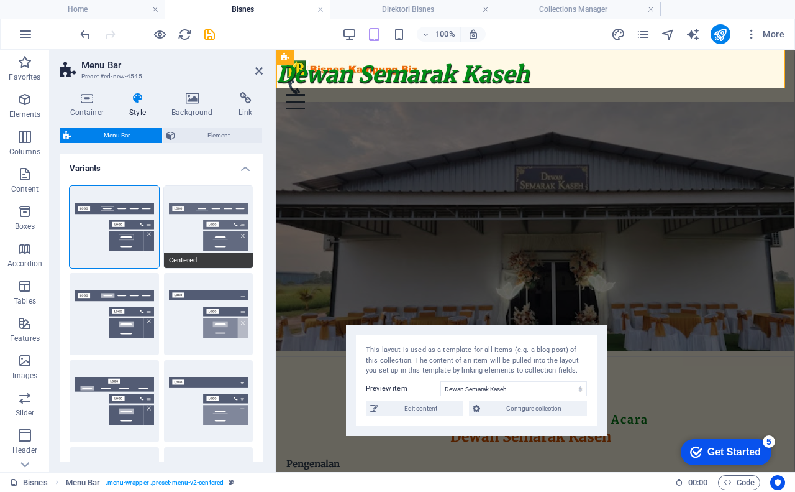
click at [203, 214] on button "Centered" at bounding box center [208, 227] width 89 height 82
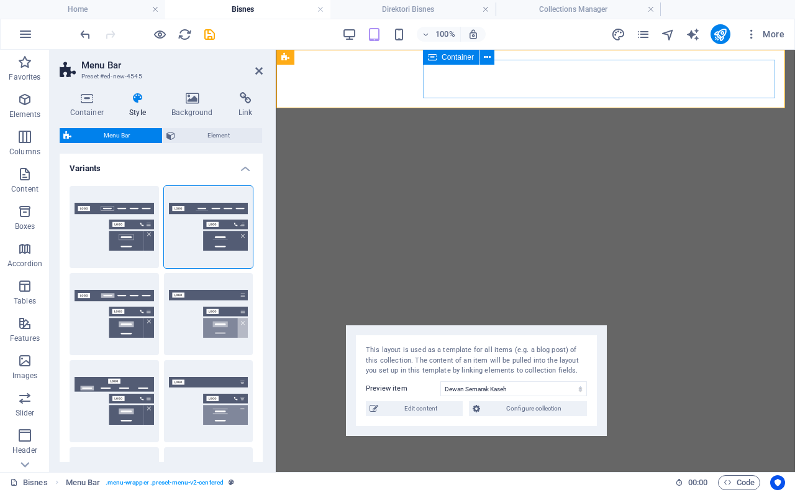
select select "rem"
select select "preset-menu-v2-centered"
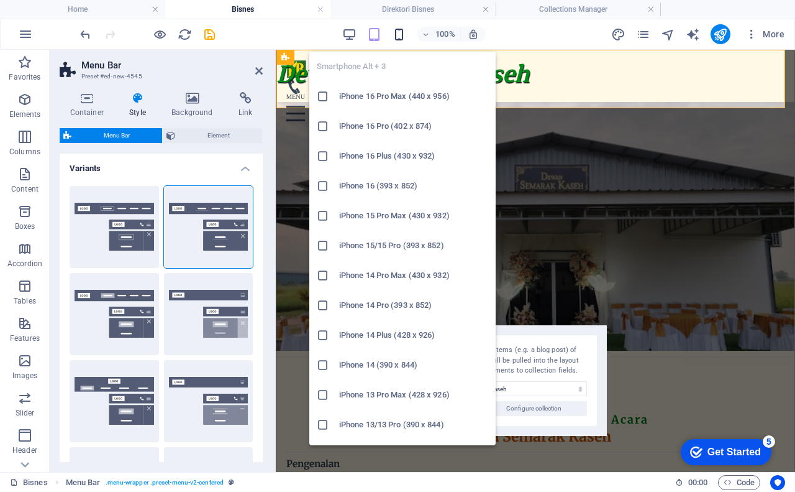
click at [401, 35] on icon "button" at bounding box center [399, 34] width 14 height 14
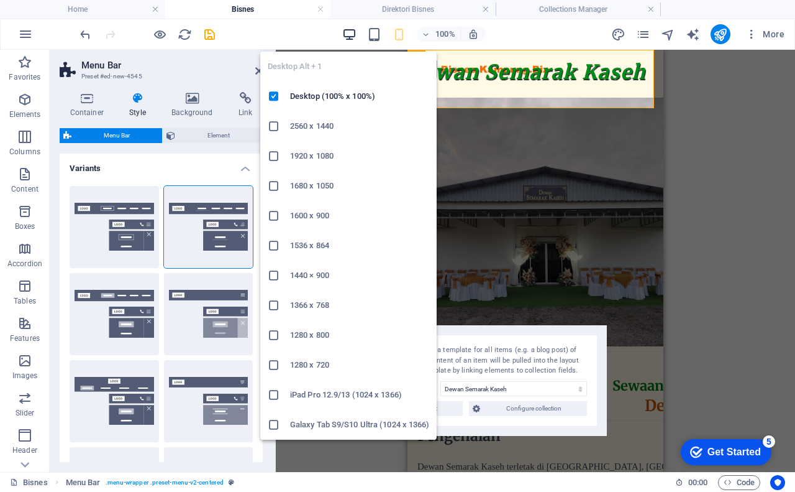
click at [349, 30] on icon "button" at bounding box center [349, 34] width 14 height 14
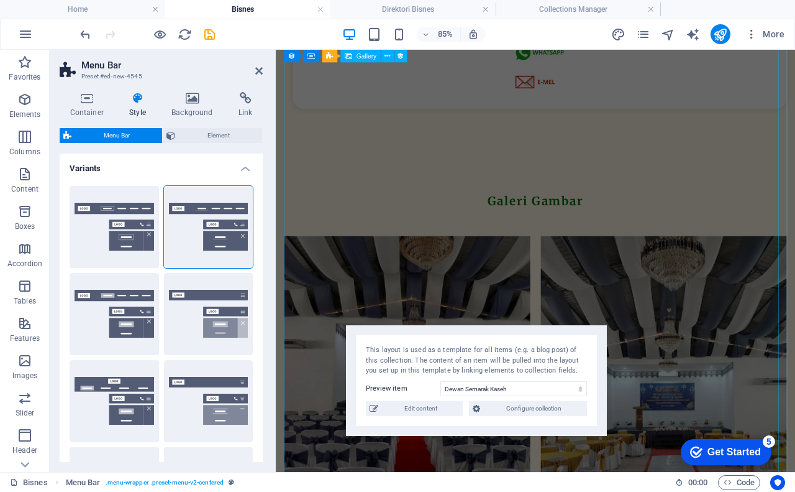
scroll to position [1444, 0]
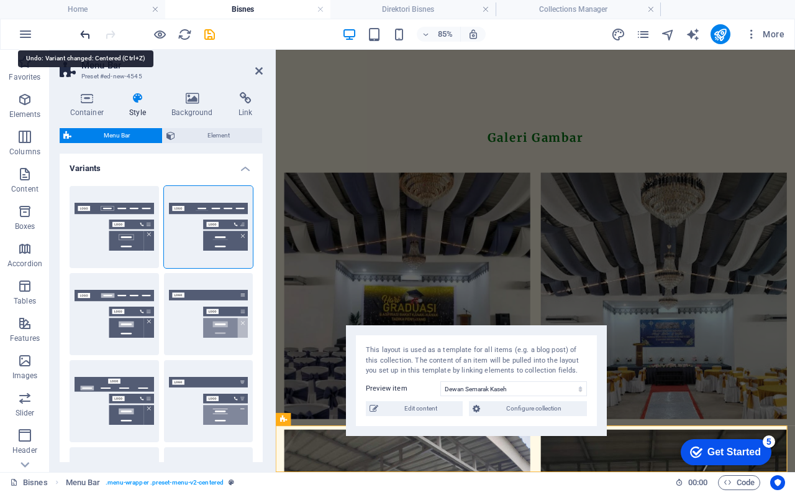
click at [89, 37] on icon "undo" at bounding box center [85, 34] width 14 height 14
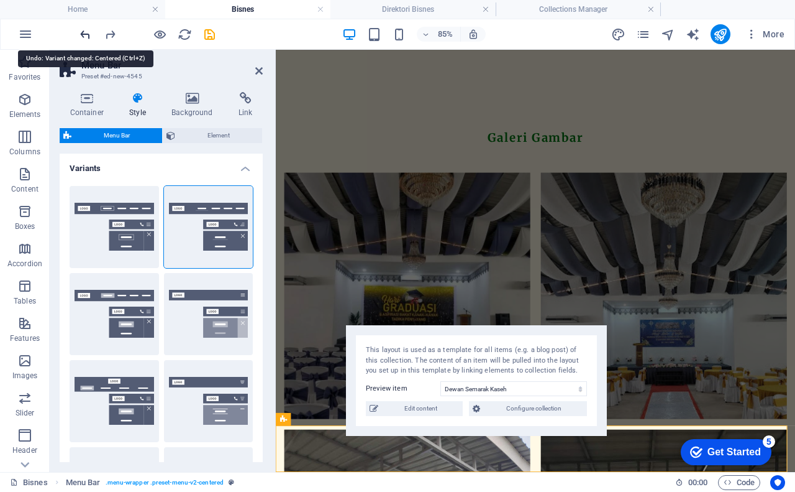
type input "0"
select select "DISABLED_OPTION_VALUE"
type input "2"
type input "1"
click at [89, 37] on icon "undo" at bounding box center [85, 34] width 14 height 14
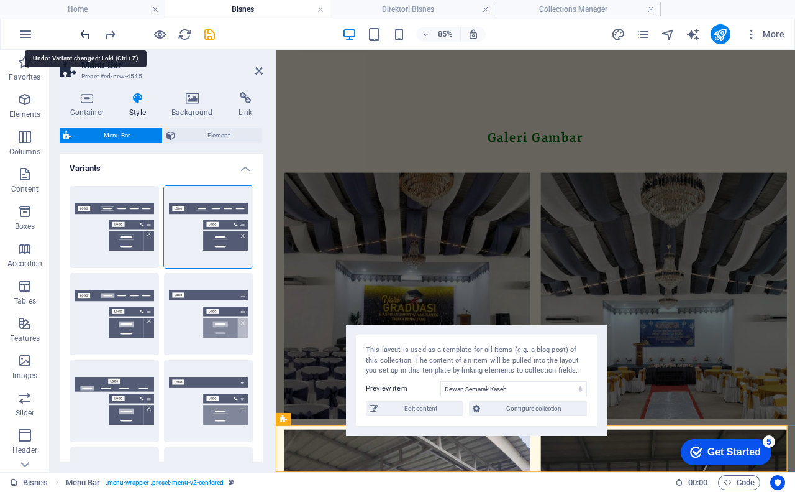
type input "2"
select select "rem"
type input "2"
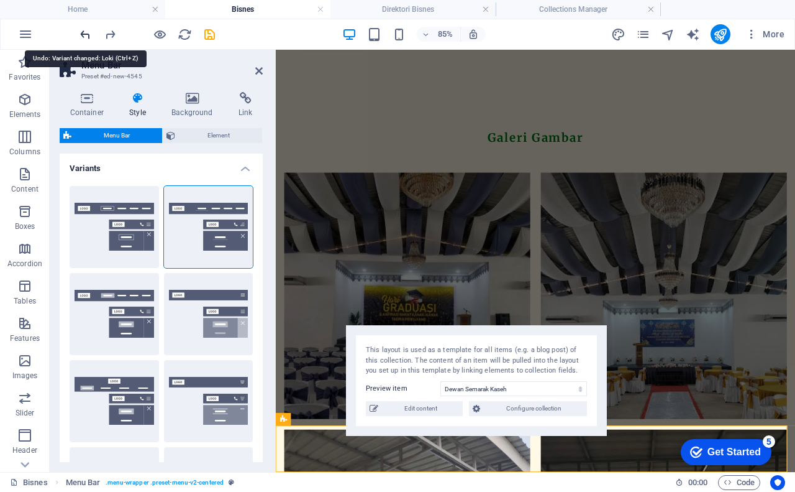
type input "0"
click at [89, 37] on icon "undo" at bounding box center [85, 34] width 14 height 14
type input "1"
click at [89, 37] on icon "undo" at bounding box center [85, 34] width 14 height 14
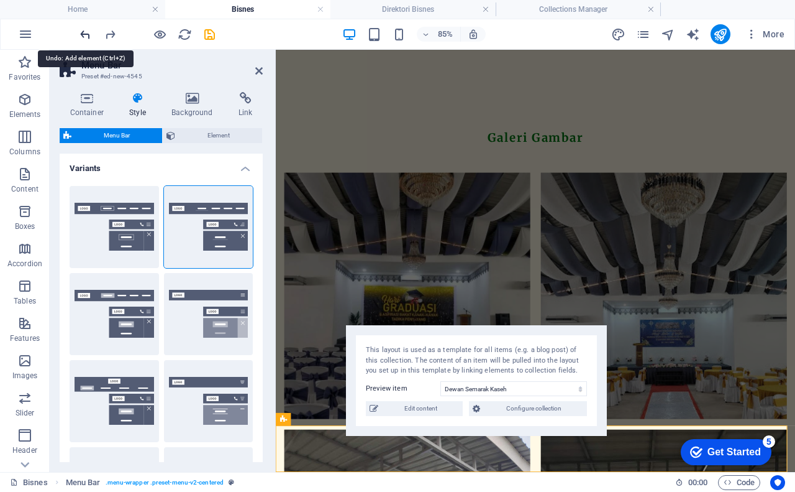
click at [89, 37] on icon "undo" at bounding box center [85, 34] width 14 height 14
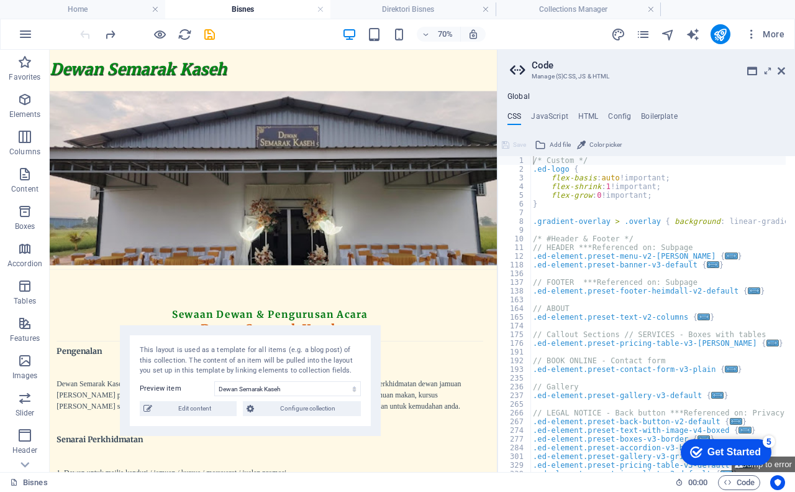
scroll to position [0, 0]
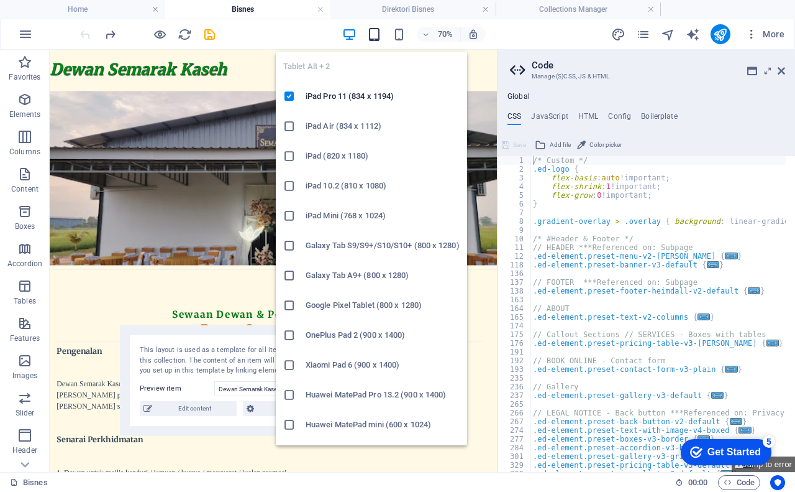
click at [370, 35] on icon "button" at bounding box center [374, 34] width 14 height 14
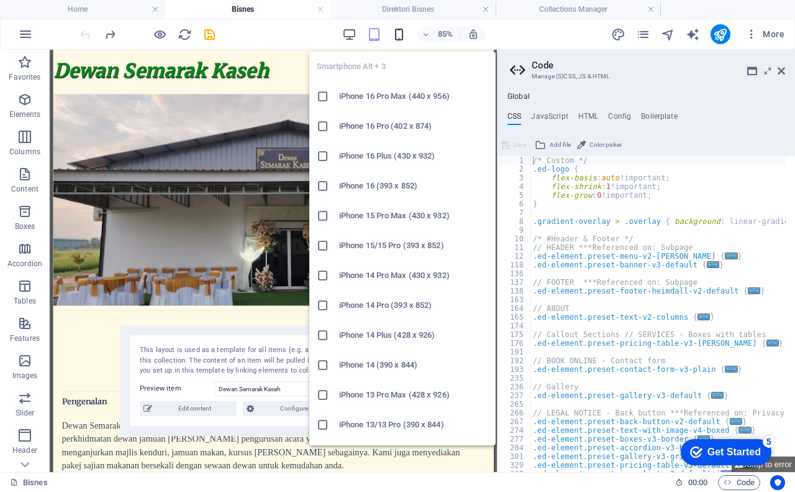
click at [400, 34] on icon "button" at bounding box center [399, 34] width 14 height 14
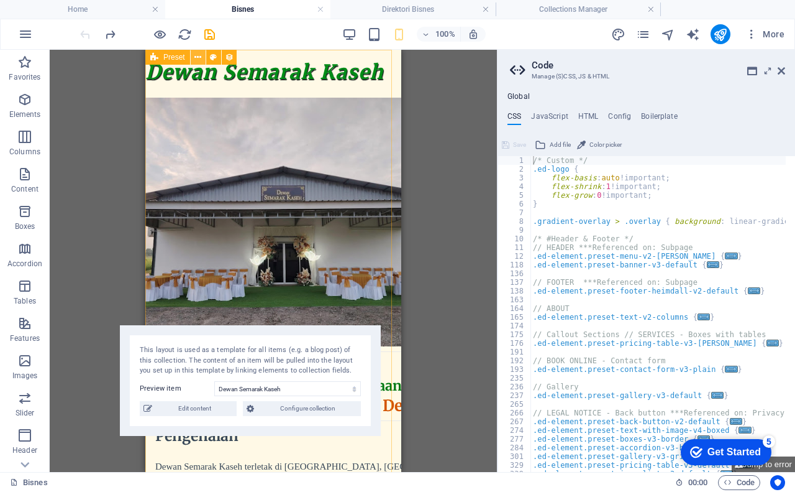
click at [201, 62] on icon at bounding box center [198, 57] width 7 height 13
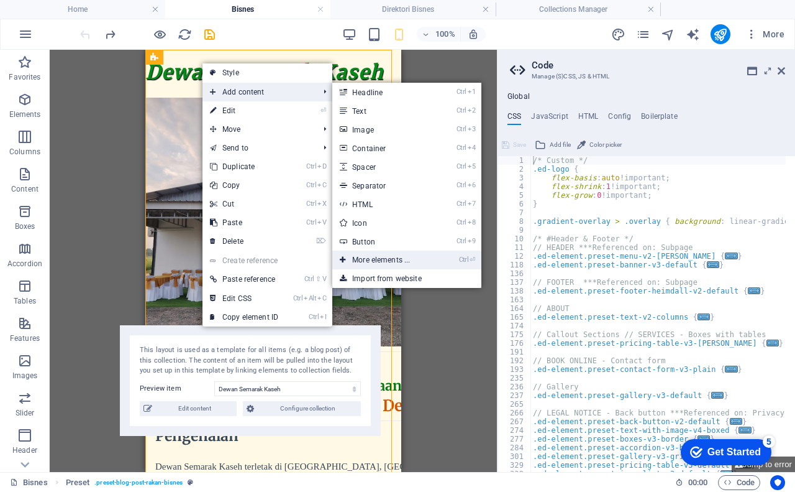
click at [411, 263] on link "Ctrl ⏎ More elements ..." at bounding box center [383, 259] width 103 height 19
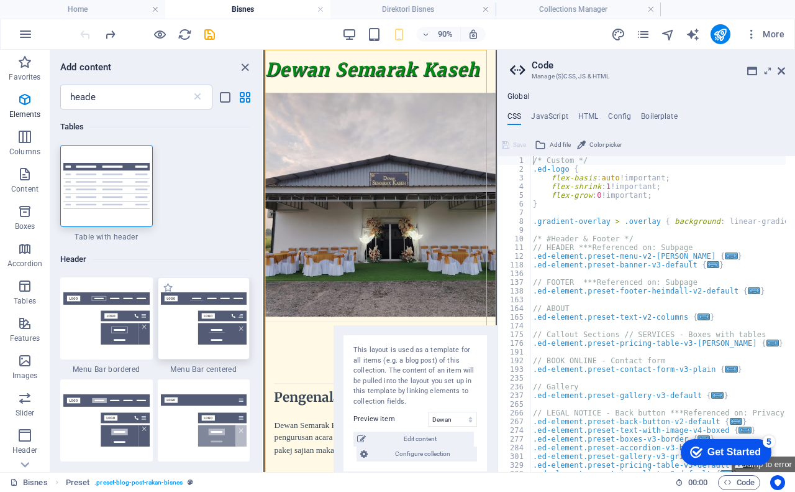
click at [188, 327] on img at bounding box center [204, 318] width 86 height 52
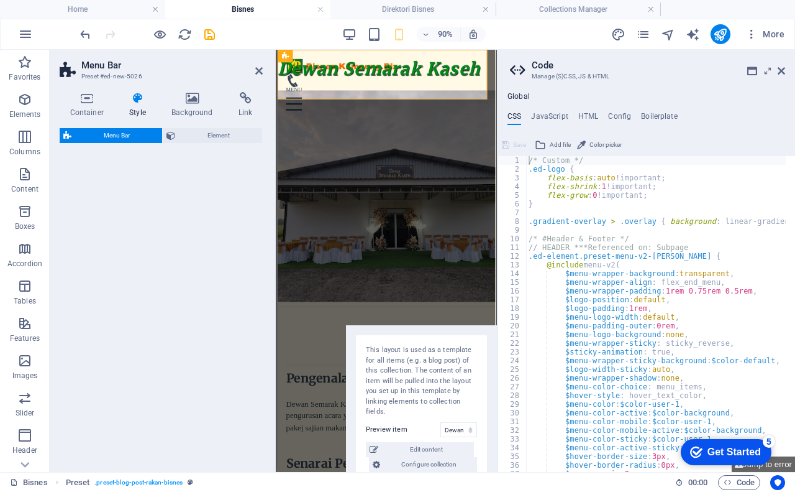
select select "rem"
select select "preset-menu-v2-centered"
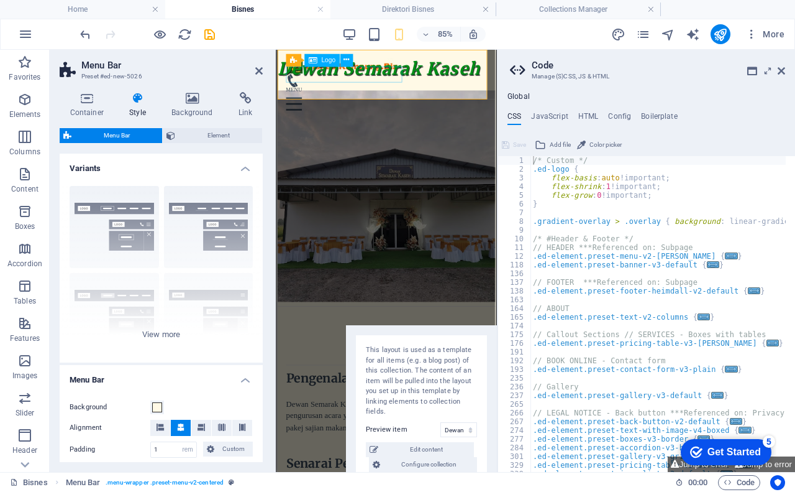
click at [373, 78] on div at bounding box center [405, 69] width 236 height 19
click at [460, 433] on select "Dewan Semarak Kaseh Executive Office in [GEOGRAPHIC_DATA] Serviced Office in [G…" at bounding box center [459, 429] width 37 height 15
click at [441, 422] on select "Dewan Semarak Kaseh Executive Office in [GEOGRAPHIC_DATA] Serviced Office in [G…" at bounding box center [459, 429] width 37 height 15
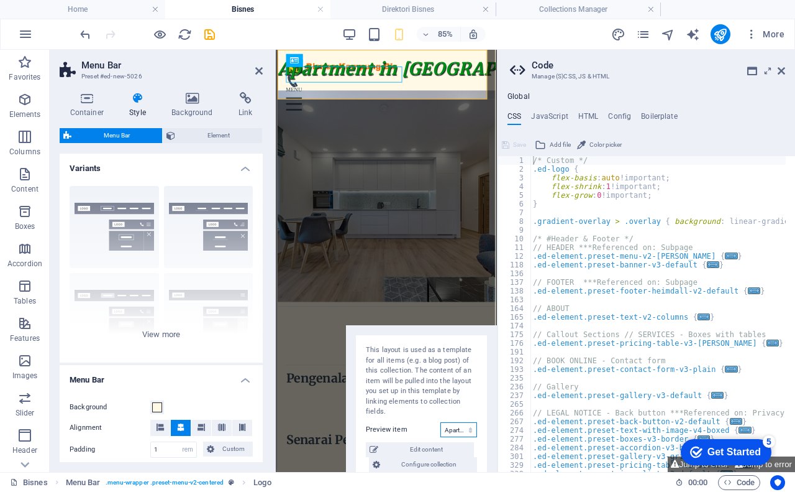
click at [462, 429] on select "Dewan Semarak Kaseh Executive Office in [GEOGRAPHIC_DATA] Serviced Office in [G…" at bounding box center [459, 429] width 37 height 15
select select "68b325896dc2c8cce5090ddc"
click at [441, 422] on select "Dewan Semarak Kaseh Executive Office in [GEOGRAPHIC_DATA] Serviced Office in [G…" at bounding box center [459, 429] width 37 height 15
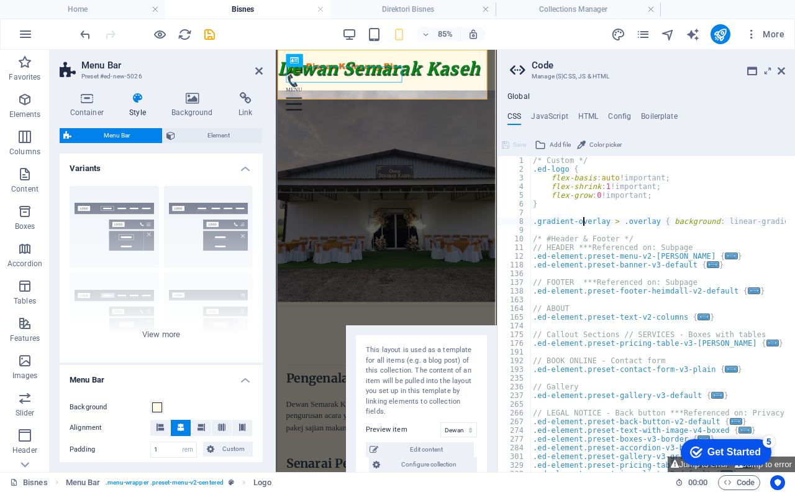
click at [582, 219] on div "/* Custom */ .ed-logo { flex-basis : auto !important; flex-shrink : 1 !importan…" at bounding box center [786, 318] width 511 height 324
click at [564, 255] on div "/* Custom */ .ed-logo { flex-basis : auto !important; flex-shrink : 1 !importan…" at bounding box center [786, 318] width 511 height 324
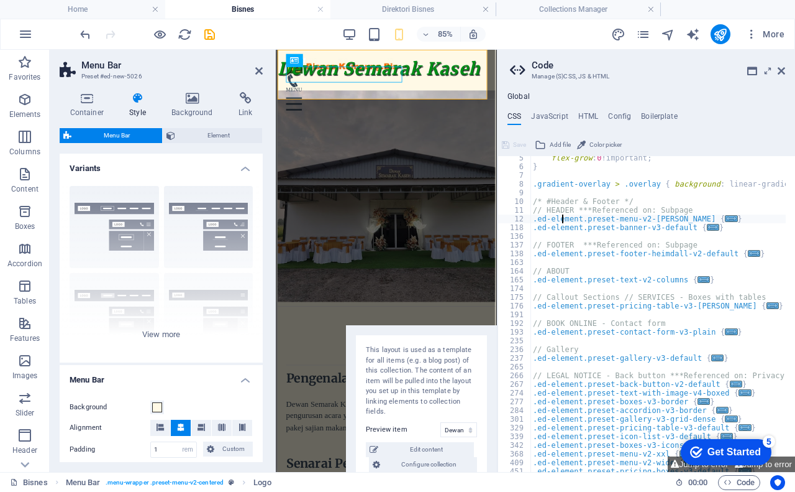
scroll to position [37, 0]
click at [540, 325] on div "flex-grow : 0 !important; } .gradient-overlay > .overlay { background : linear-…" at bounding box center [786, 315] width 511 height 324
type textarea "// BOOK ONLINE - Contact form"
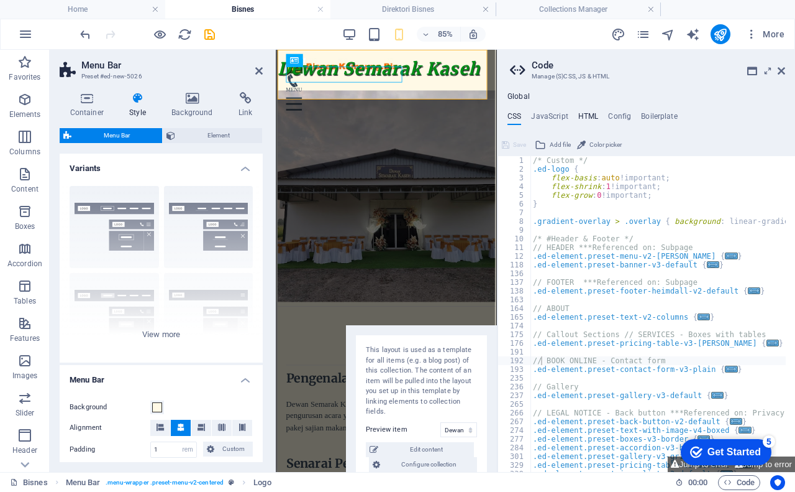
click at [593, 112] on h4 "HTML" at bounding box center [589, 119] width 21 height 14
type textarea "<a href="#main-content" class="wv-link-content button">Skip to main content</a>"
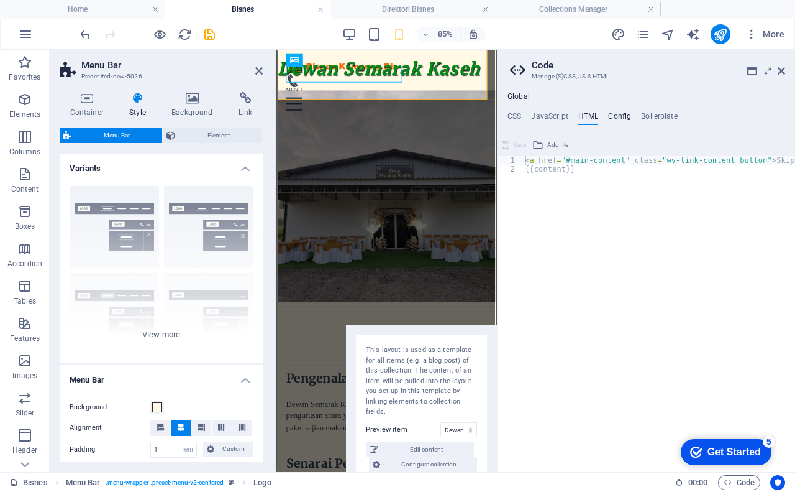
click at [625, 120] on h4 "Config" at bounding box center [619, 119] width 23 height 14
type textarea "$color-background: #FFF9E6;"
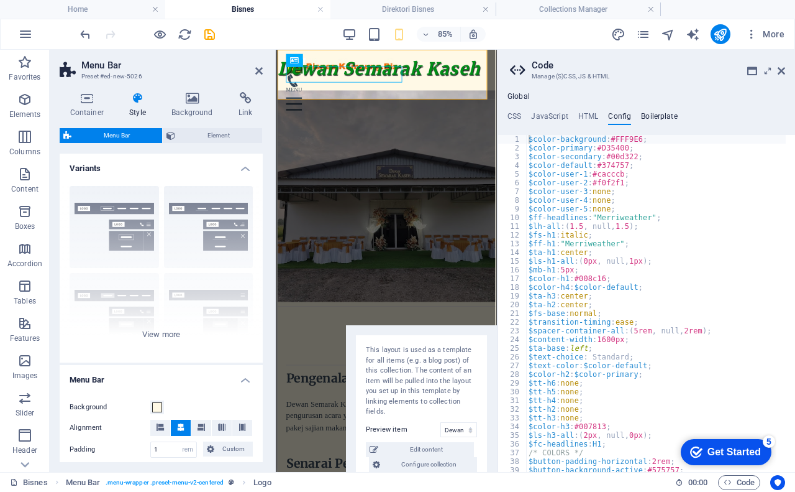
click at [657, 116] on h4 "Boilerplate" at bounding box center [659, 119] width 37 height 14
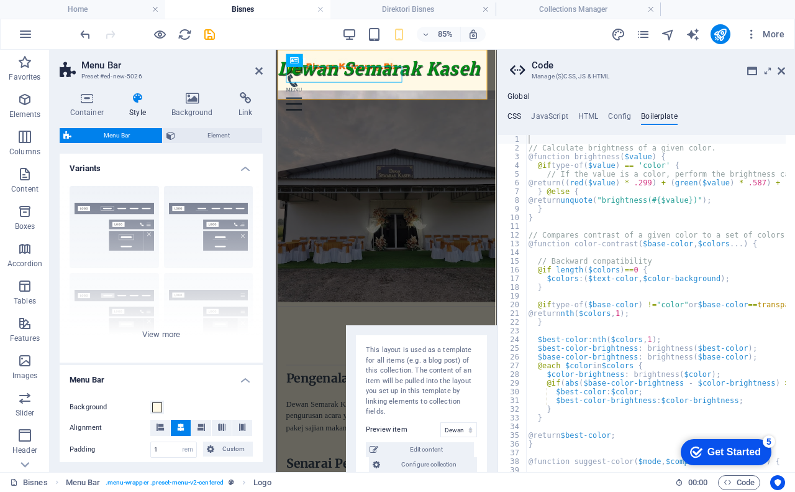
click at [511, 112] on h4 "CSS" at bounding box center [515, 119] width 14 height 14
